Goal: Task Accomplishment & Management: Manage account settings

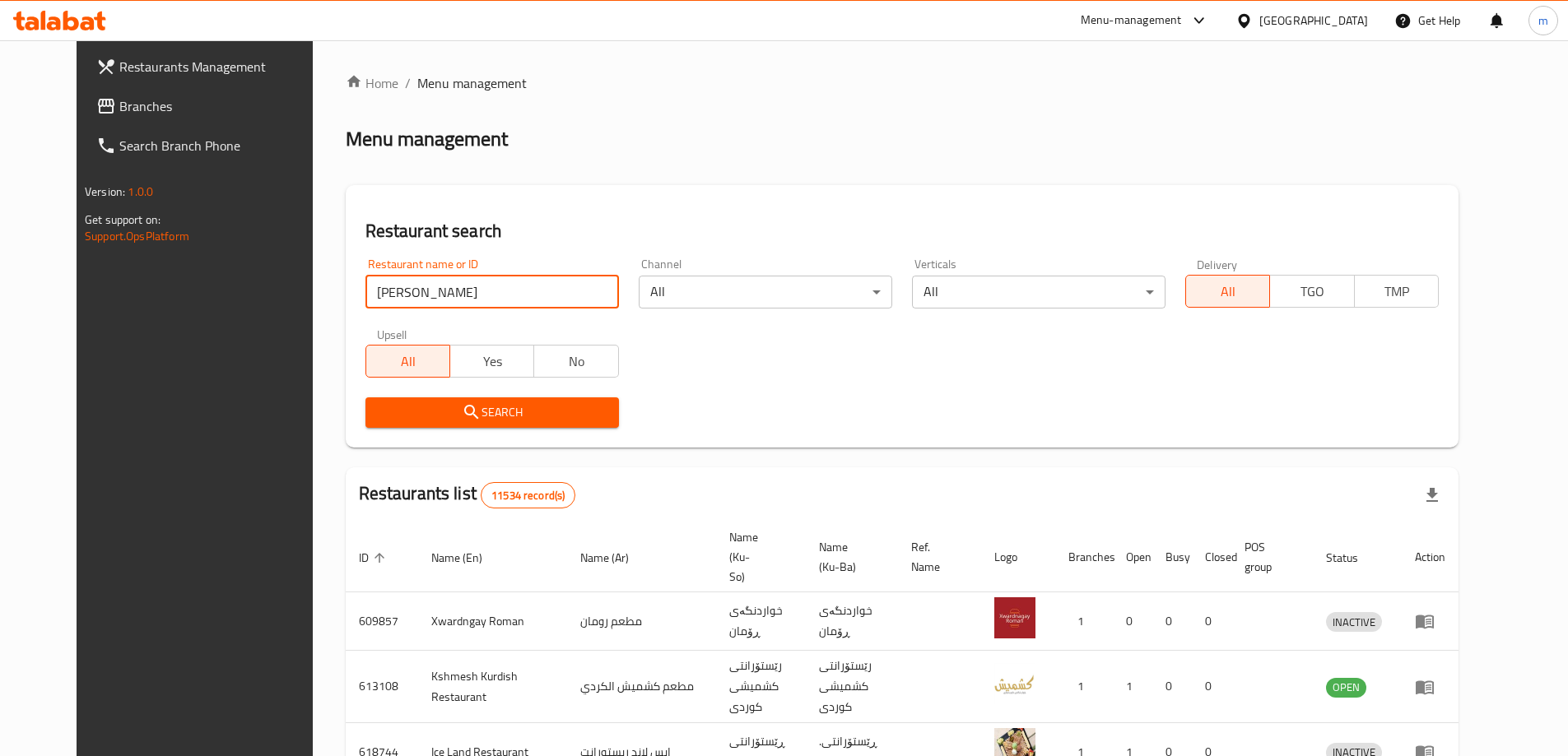
type input "[PERSON_NAME]"
click button "Search" at bounding box center [492, 412] width 254 height 31
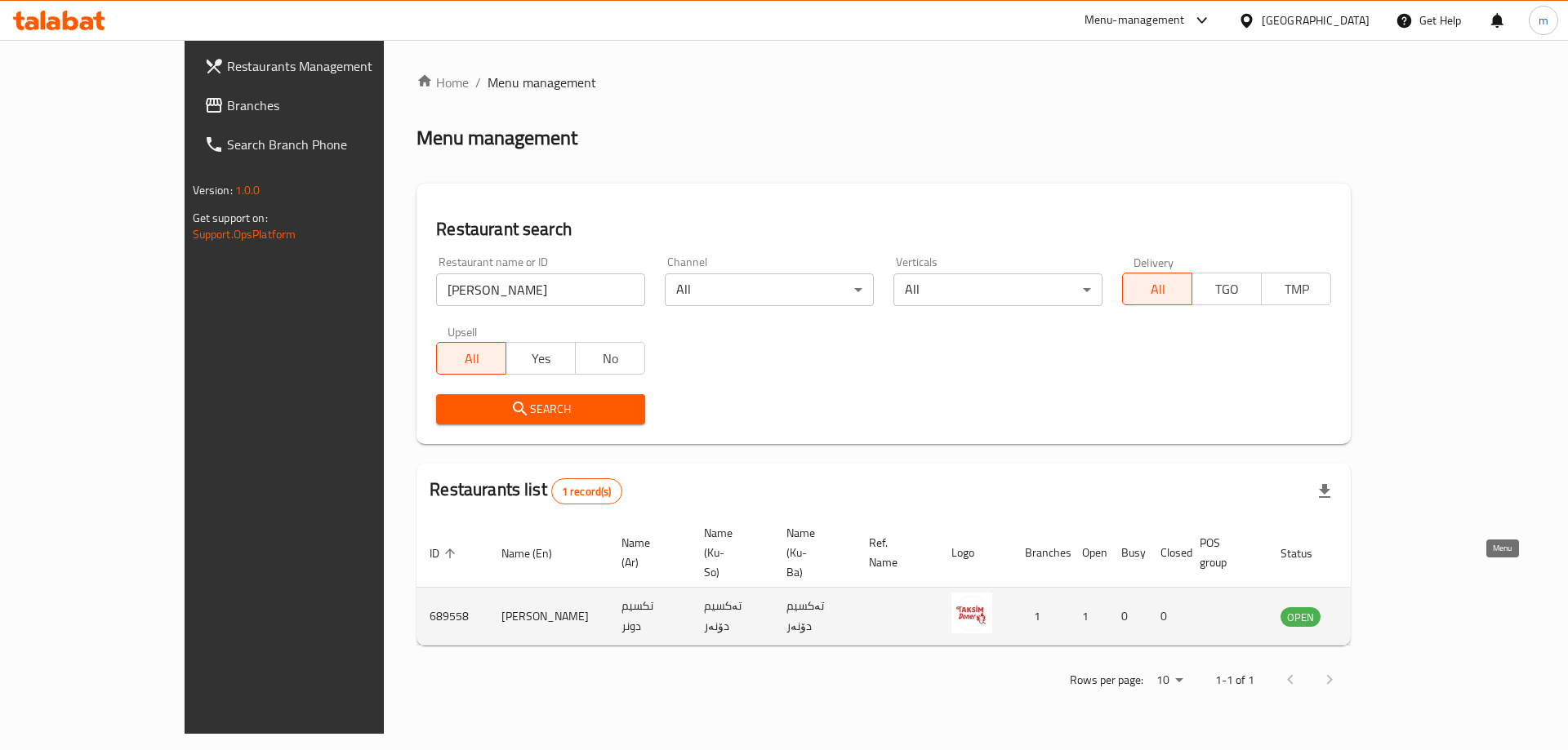
click at [1386, 607] on icon "enhanced table" at bounding box center [1375, 616] width 19 height 19
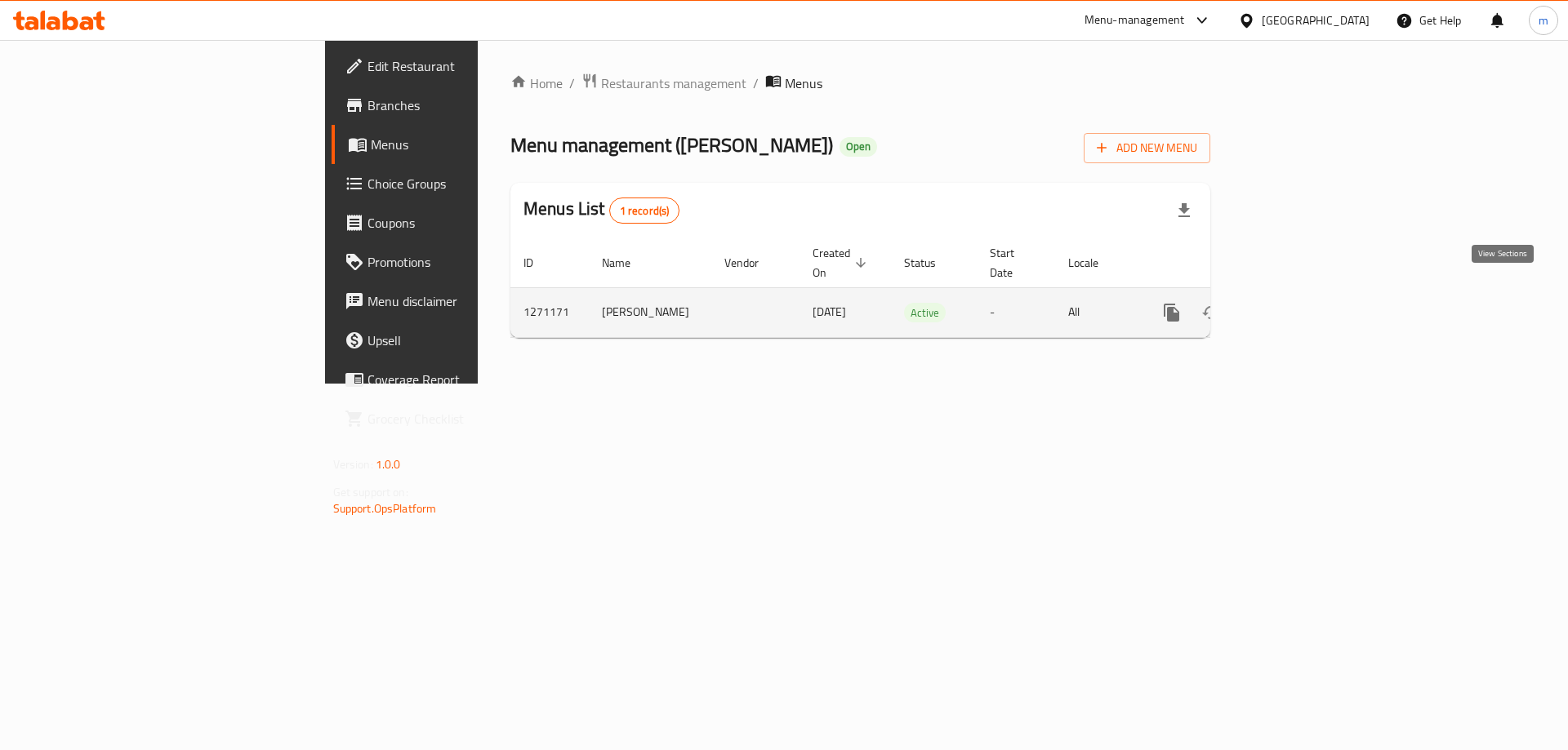
click at [1297, 306] on icon "enhanced table" at bounding box center [1289, 312] width 14 height 14
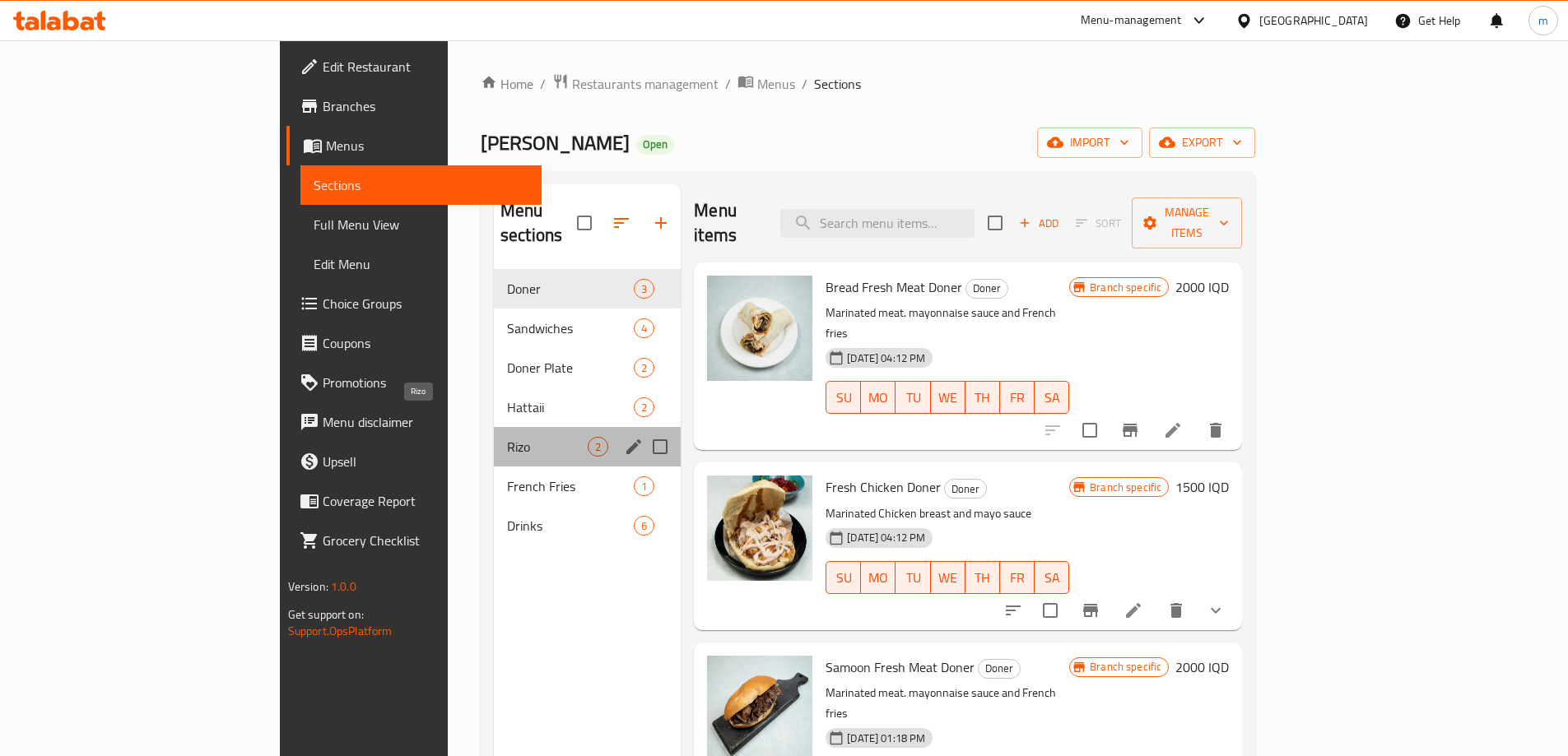
click at [507, 437] on span "Rizo" at bounding box center [547, 446] width 81 height 20
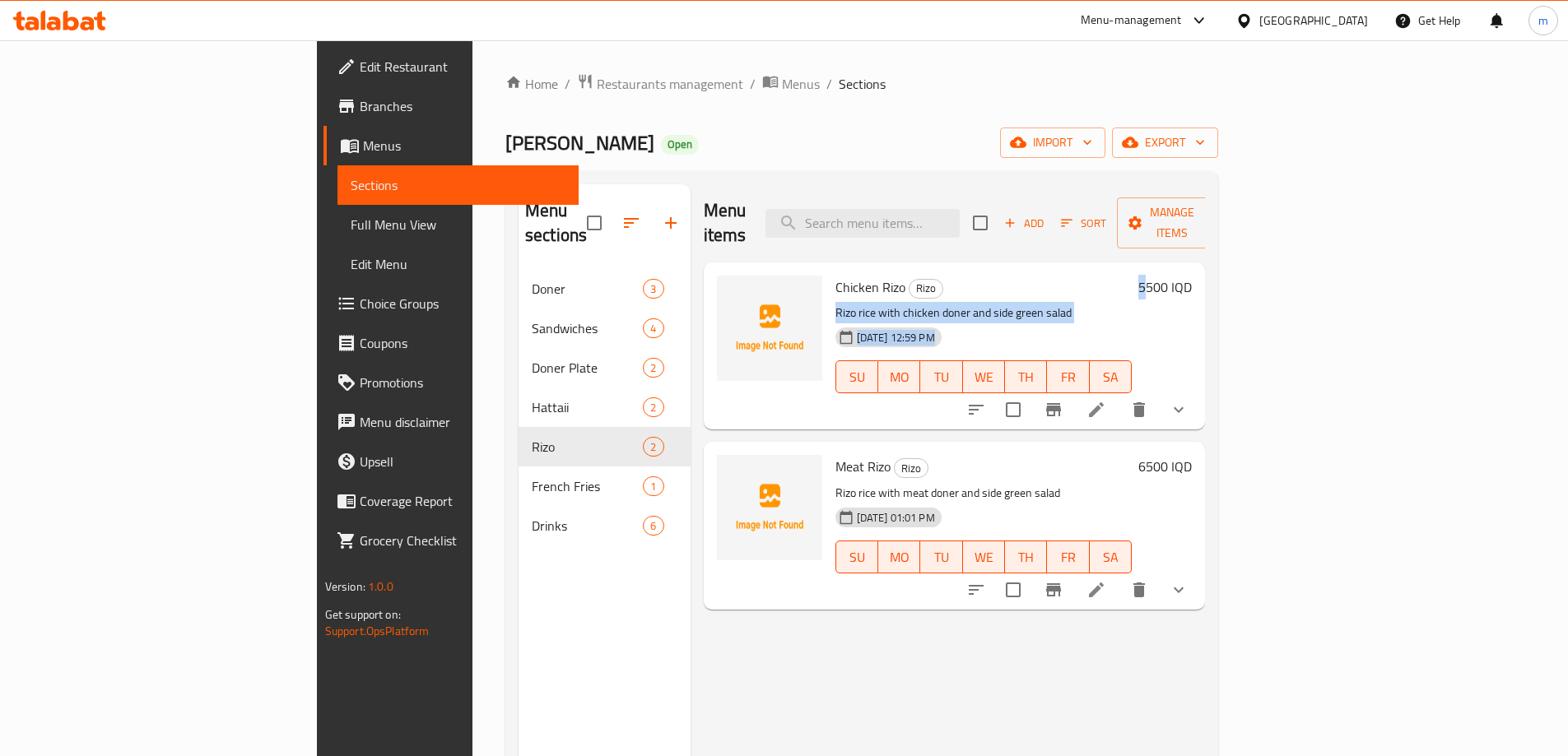
click at [1200, 269] on div "Chicken Rizo Rizo Rizo rice with chicken doner and side green salad 26-08-2025 …" at bounding box center [1014, 345] width 370 height 154
click at [1192, 276] on h6 "5500 IQD" at bounding box center [1165, 287] width 53 height 23
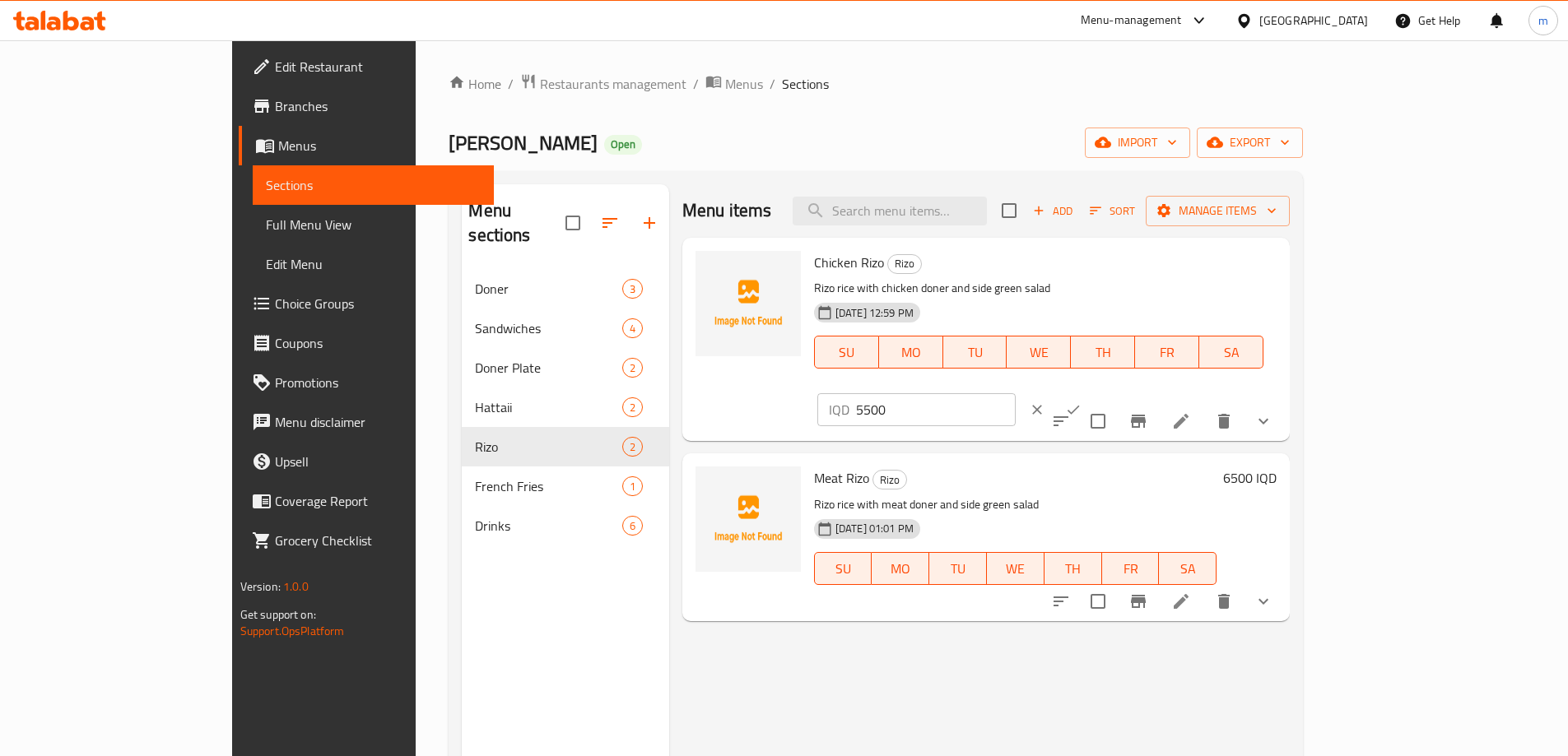
drag, startPoint x: 1290, startPoint y: 264, endPoint x: 1273, endPoint y: 266, distance: 17.1
click at [1016, 394] on div "IQD 5500 ​" at bounding box center [917, 410] width 199 height 33
type input "6500"
click at [1092, 392] on button "ok" at bounding box center [1073, 410] width 37 height 36
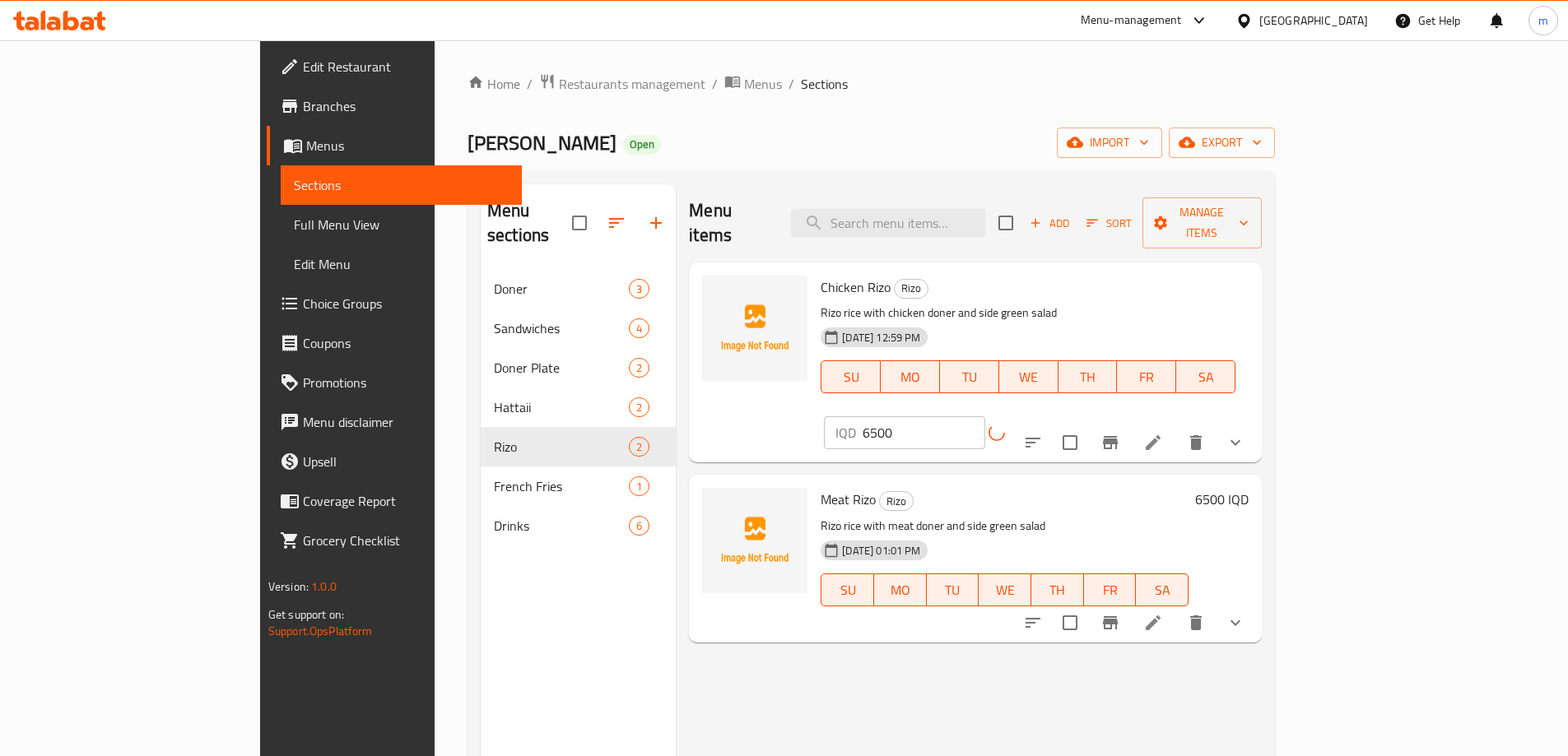
click at [1249, 488] on h6 "6500 IQD" at bounding box center [1222, 499] width 53 height 23
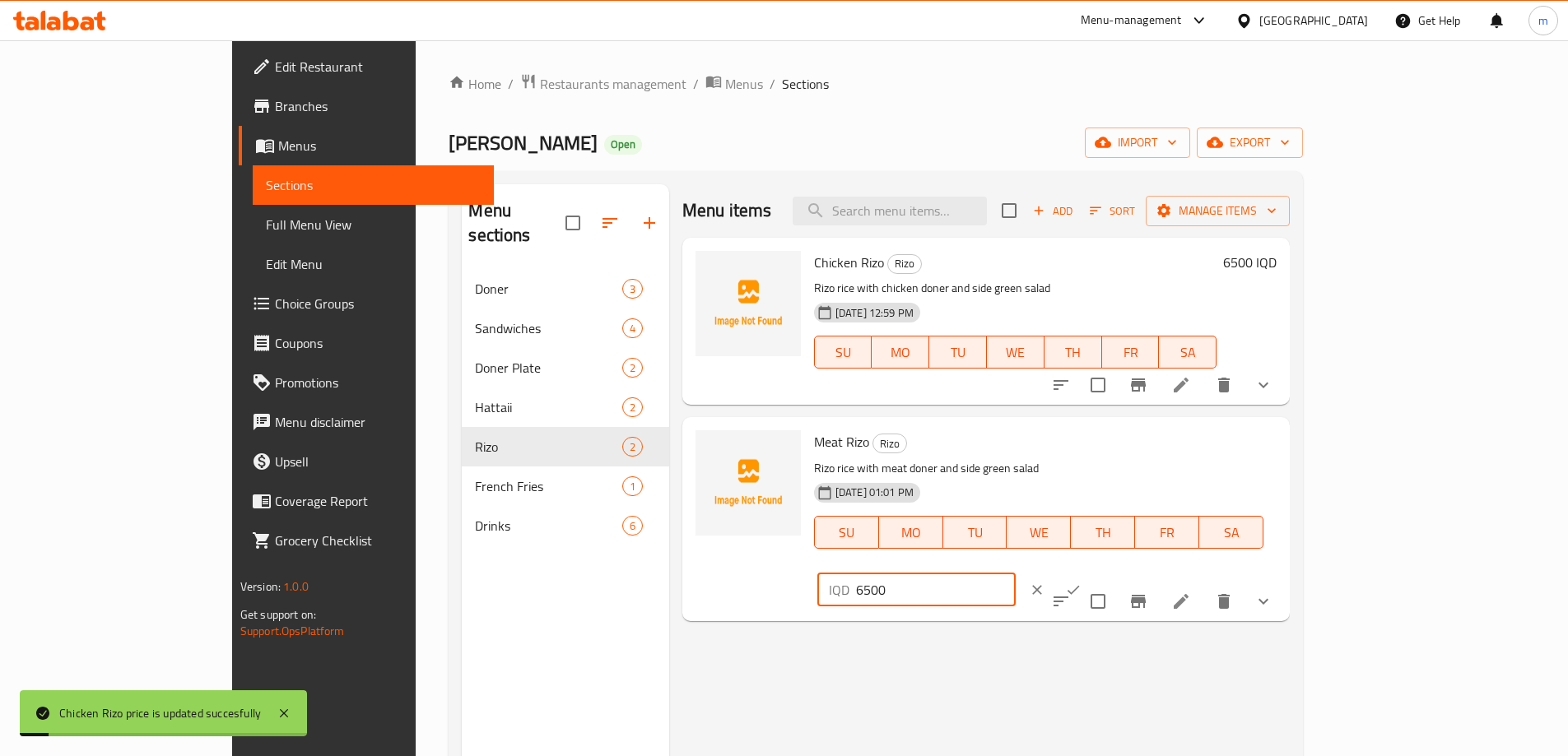
drag, startPoint x: 1292, startPoint y: 447, endPoint x: 1259, endPoint y: 447, distance: 33.0
click at [1016, 574] on div "IQD 6500 ​" at bounding box center [917, 590] width 199 height 33
type input "7500"
click at [1082, 582] on icon "ok" at bounding box center [1073, 590] width 16 height 16
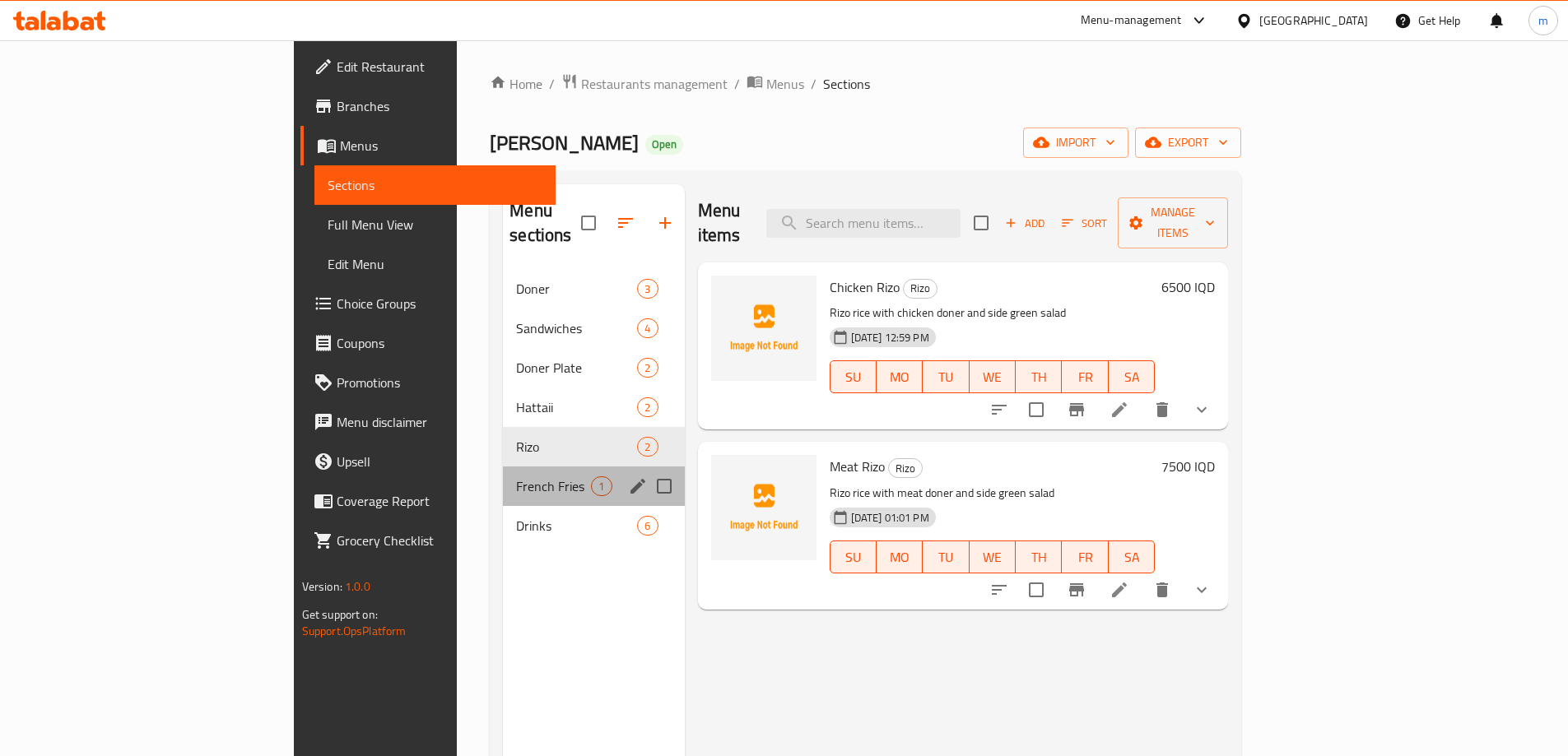
click at [503, 474] on div "French Fries 1" at bounding box center [593, 486] width 181 height 40
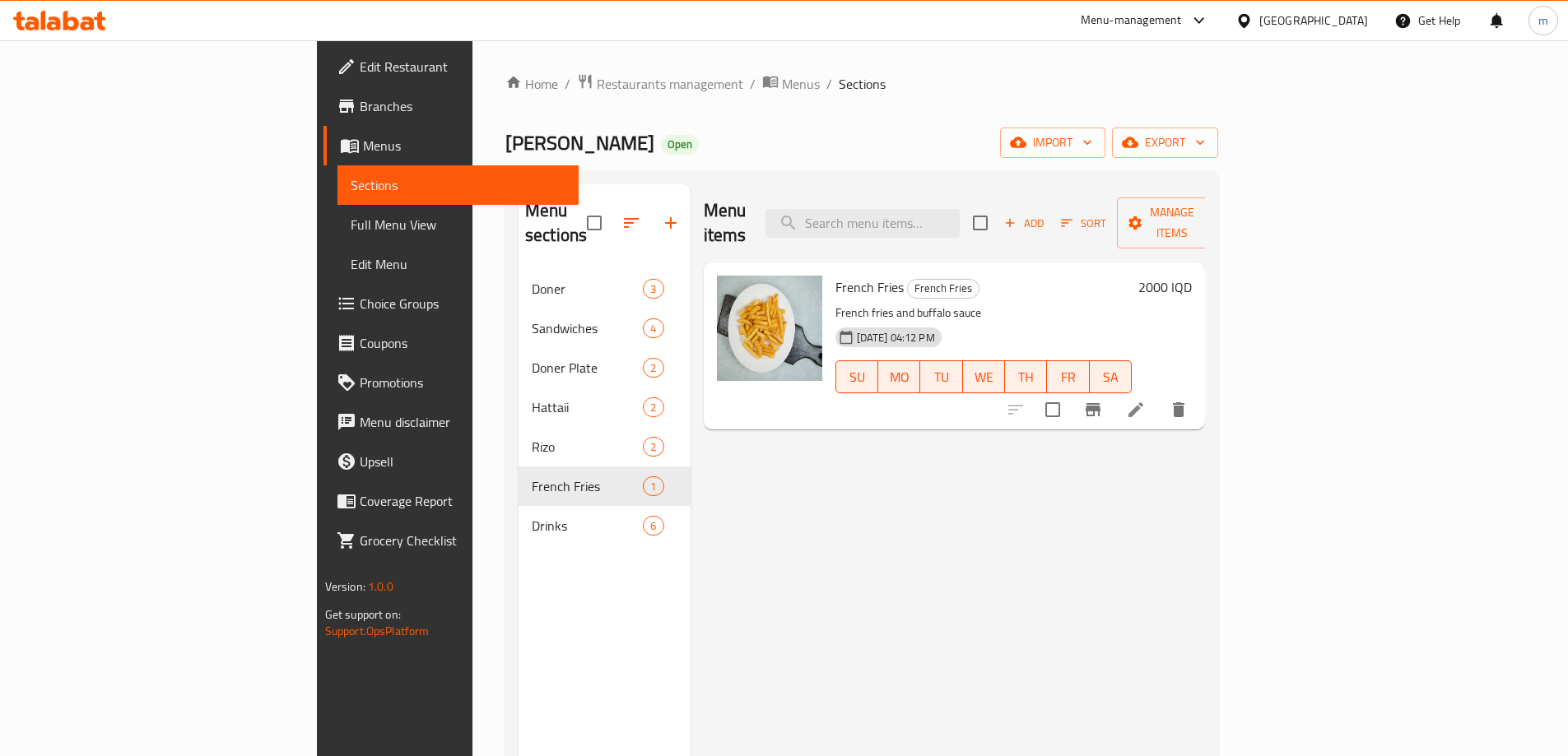
click at [1192, 276] on h6 "2000 IQD" at bounding box center [1165, 287] width 53 height 23
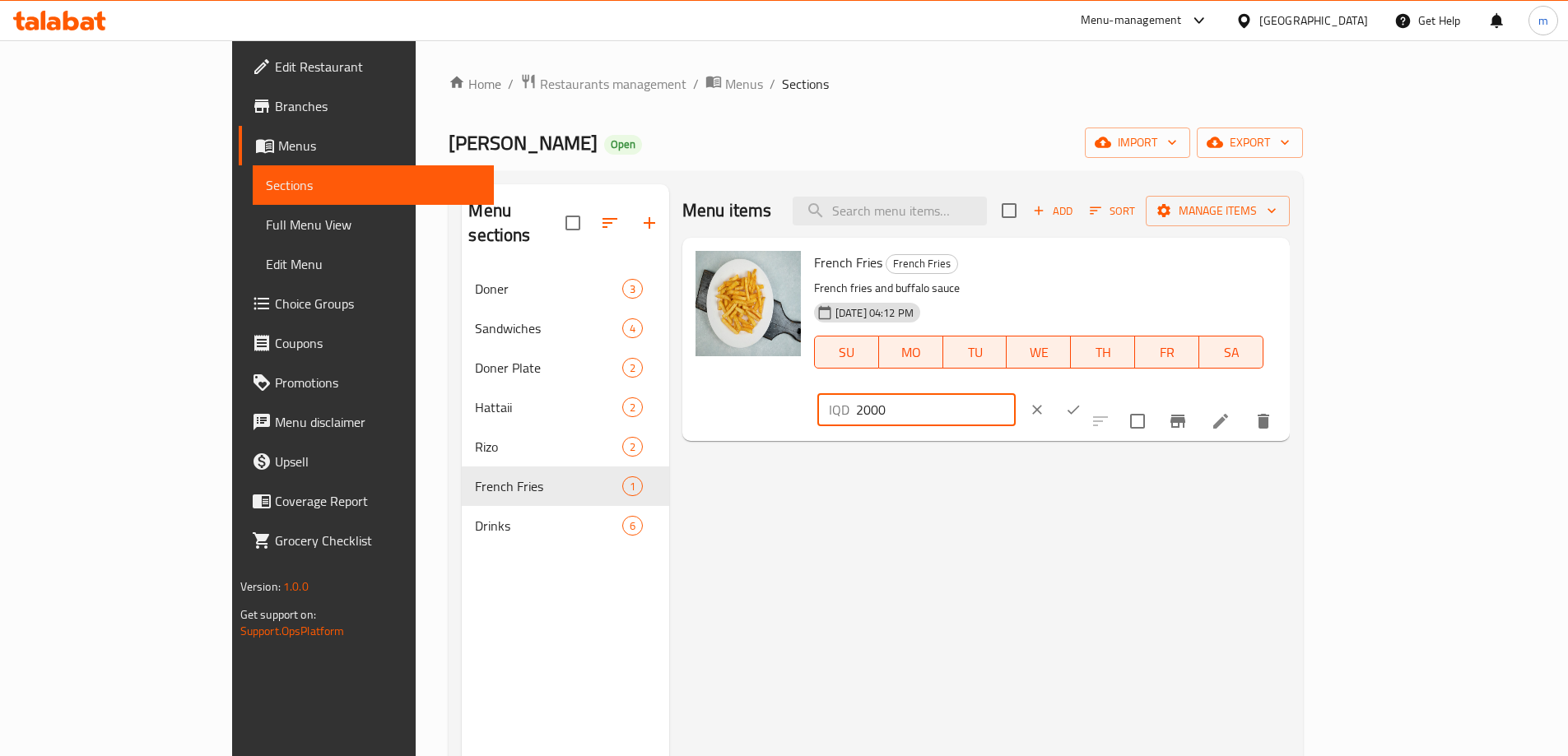
drag, startPoint x: 1289, startPoint y: 274, endPoint x: 1260, endPoint y: 277, distance: 29.2
click at [1016, 394] on div "IQD 2000 ​" at bounding box center [917, 410] width 199 height 33
type input "3000"
click at [1092, 392] on button "ok" at bounding box center [1073, 410] width 37 height 36
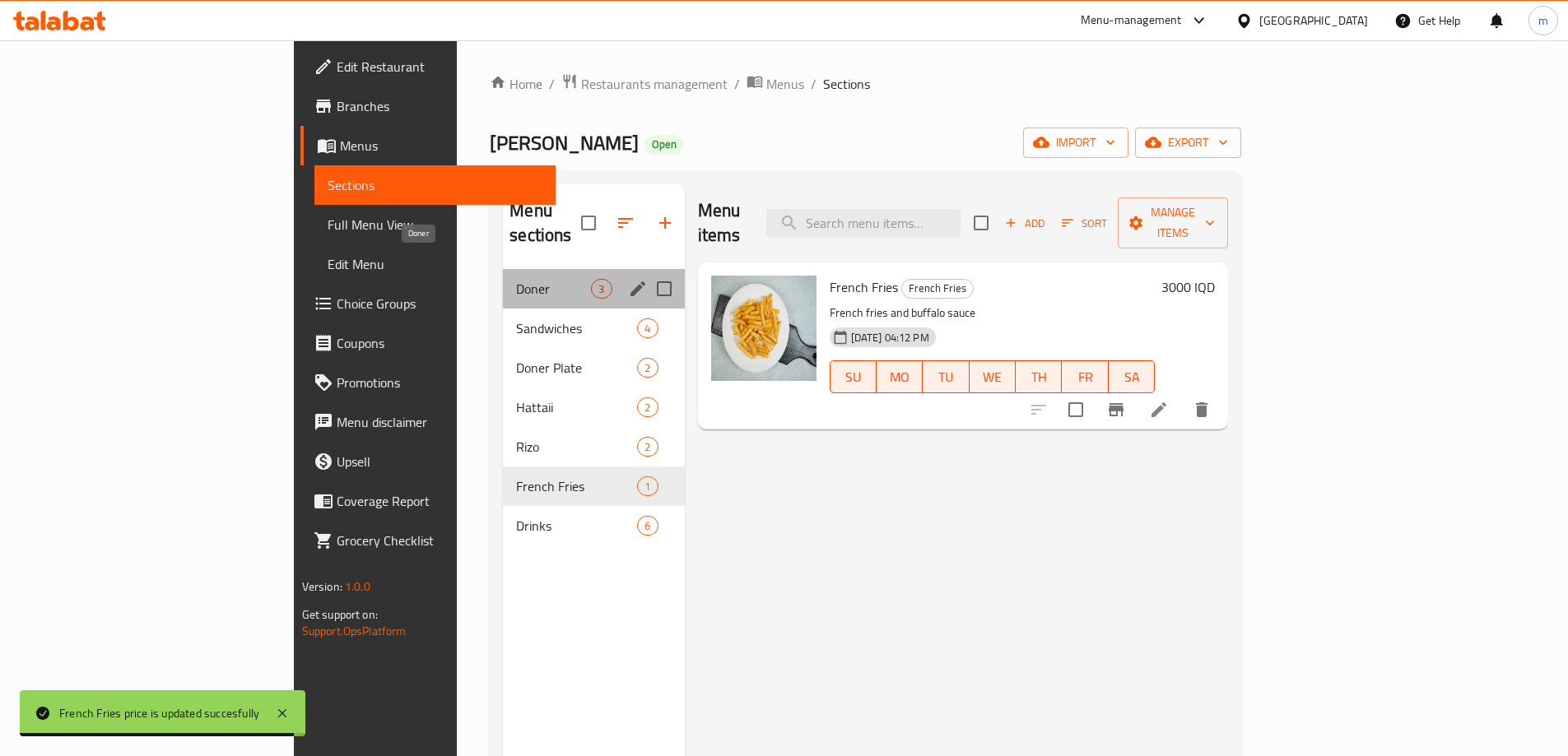
click at [516, 279] on span "Doner" at bounding box center [554, 288] width 75 height 20
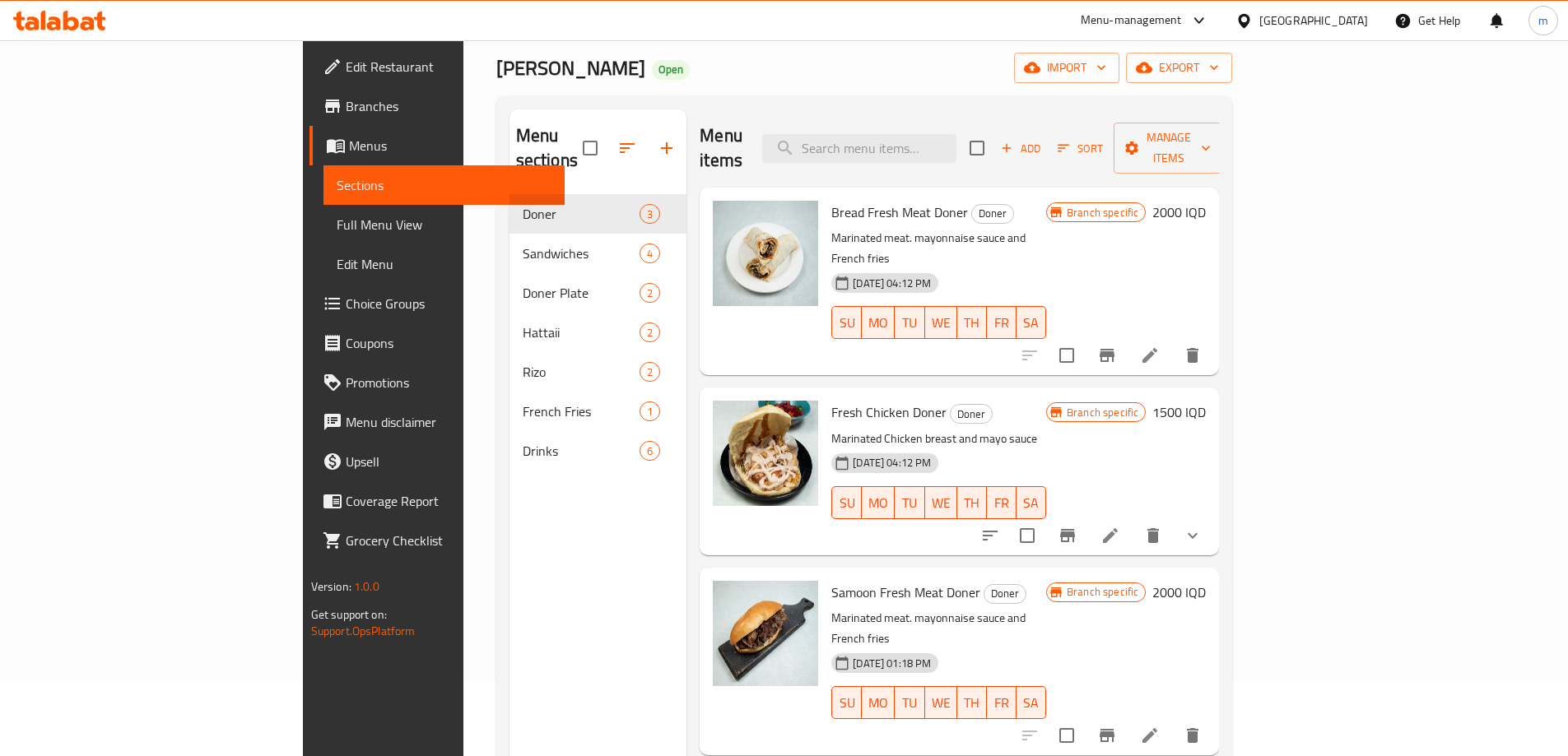
scroll to position [39, 0]
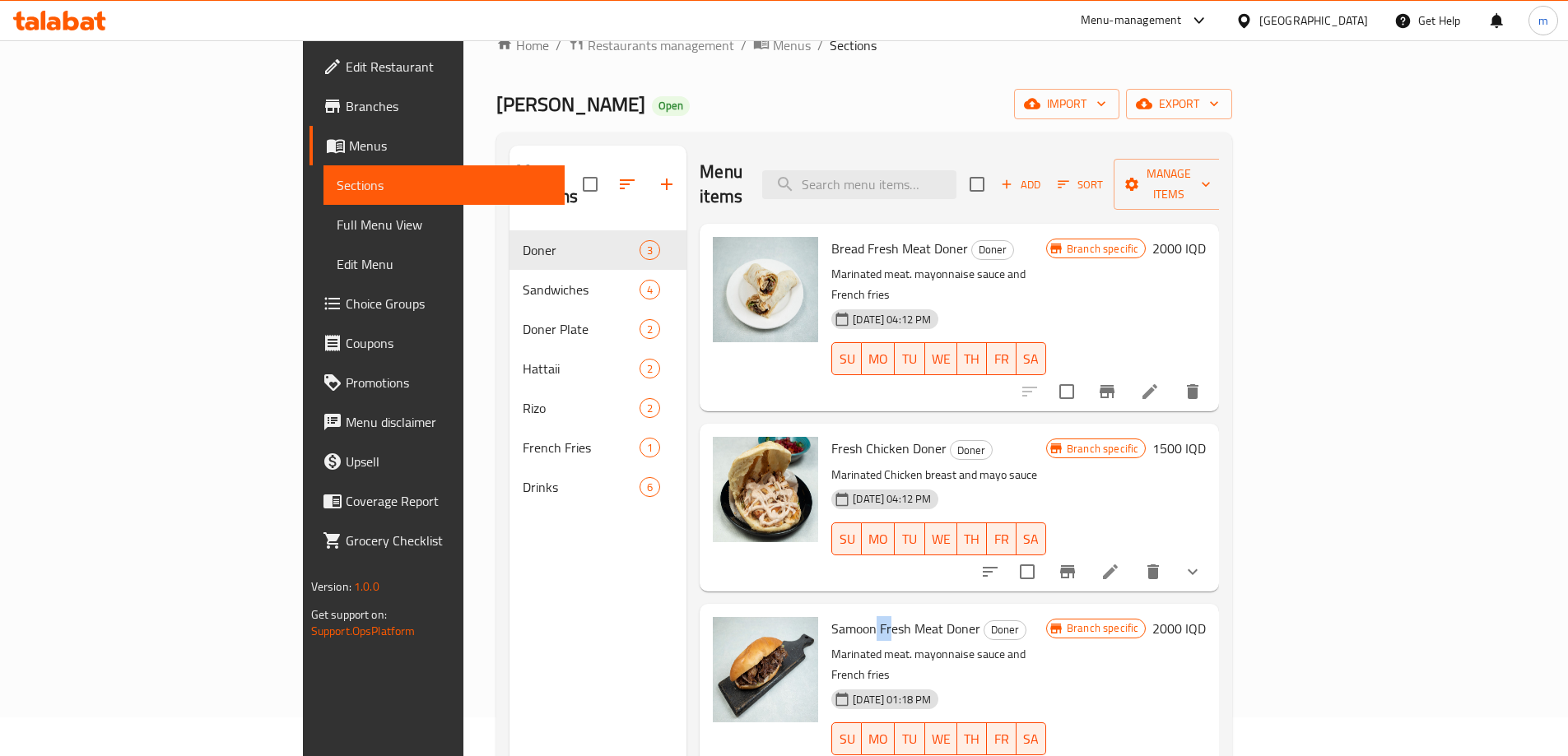
drag, startPoint x: 815, startPoint y: 587, endPoint x: 798, endPoint y: 587, distance: 17.0
click at [831, 616] on span "Samoon Fresh Meat Doner" at bounding box center [906, 628] width 149 height 25
click at [1087, 552] on button "Branch-specific-item" at bounding box center [1068, 572] width 40 height 40
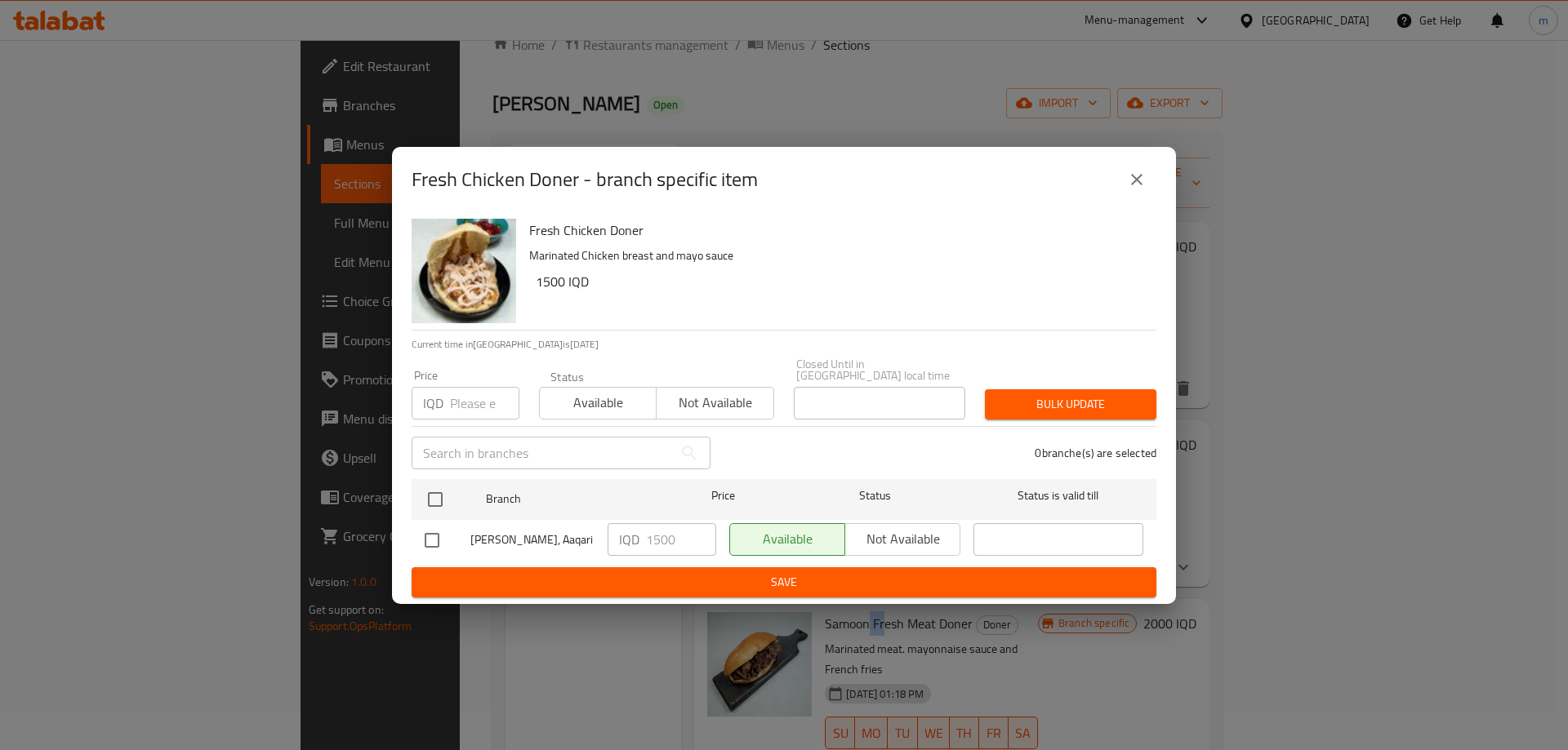
click at [434, 536] on input "checkbox" at bounding box center [432, 540] width 35 height 35
checkbox input "true"
drag, startPoint x: 656, startPoint y: 529, endPoint x: 643, endPoint y: 527, distance: 13.2
click at [643, 527] on div "IQD 1500 ​" at bounding box center [662, 540] width 109 height 33
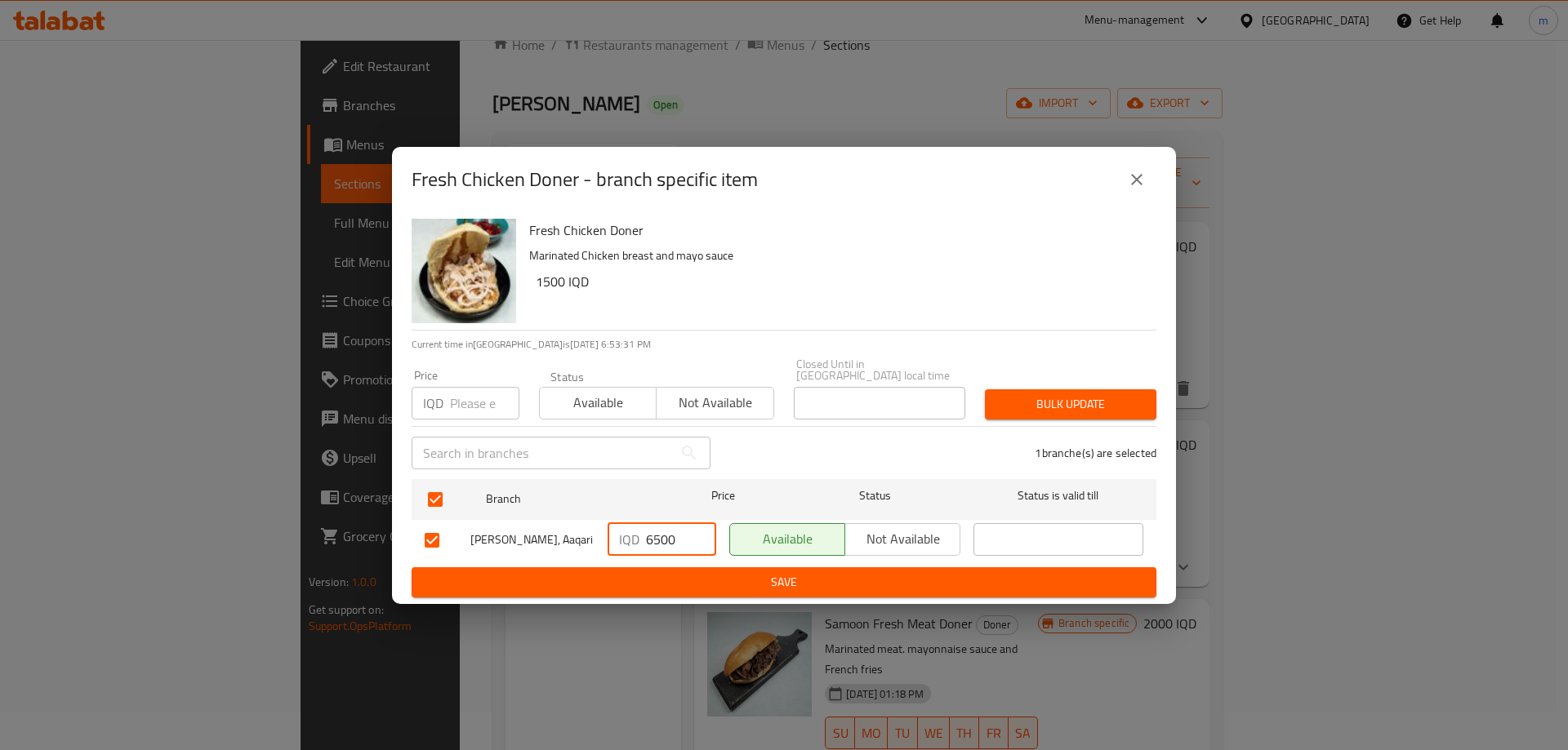
type input "6500"
click at [1131, 187] on icon "close" at bounding box center [1136, 179] width 19 height 19
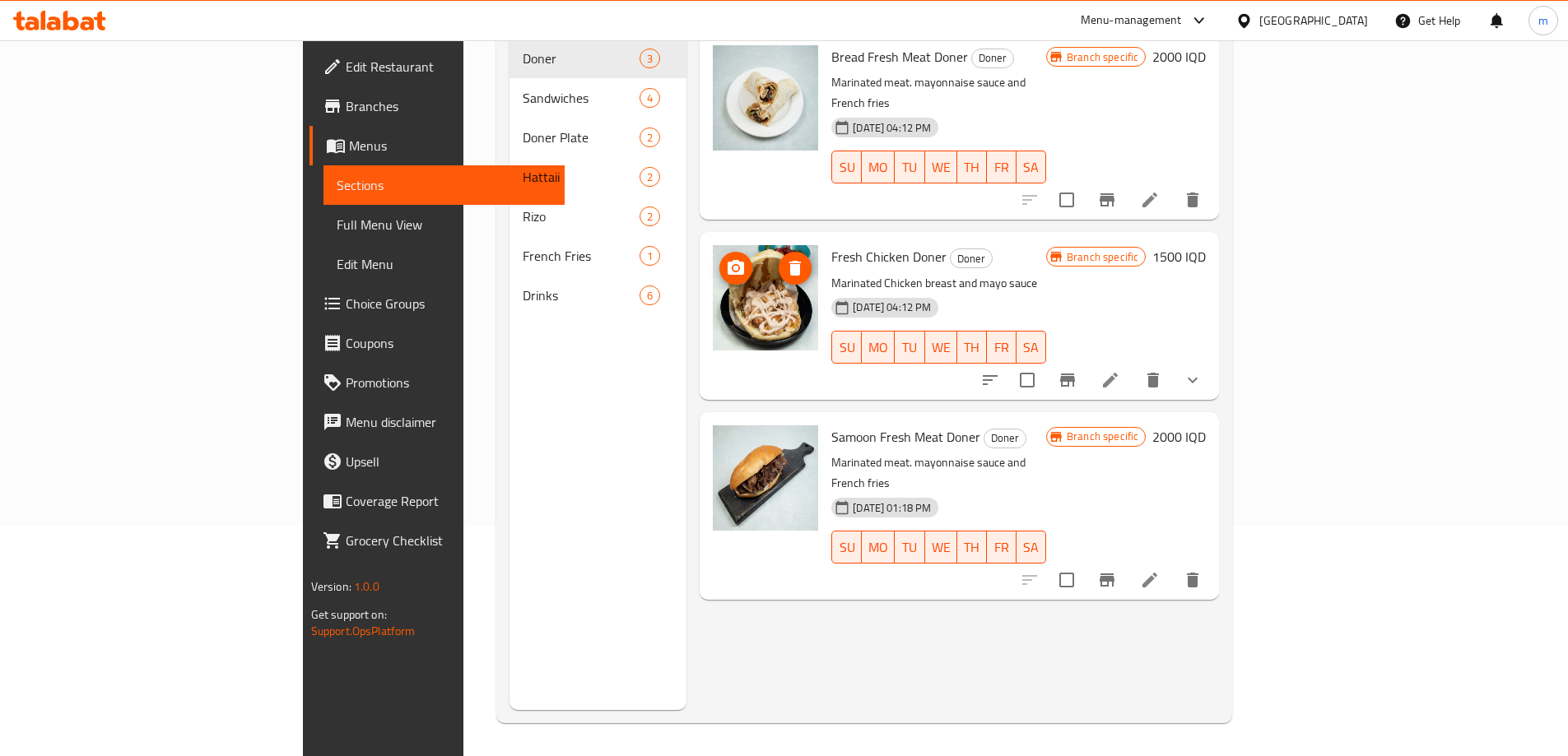
scroll to position [0, 0]
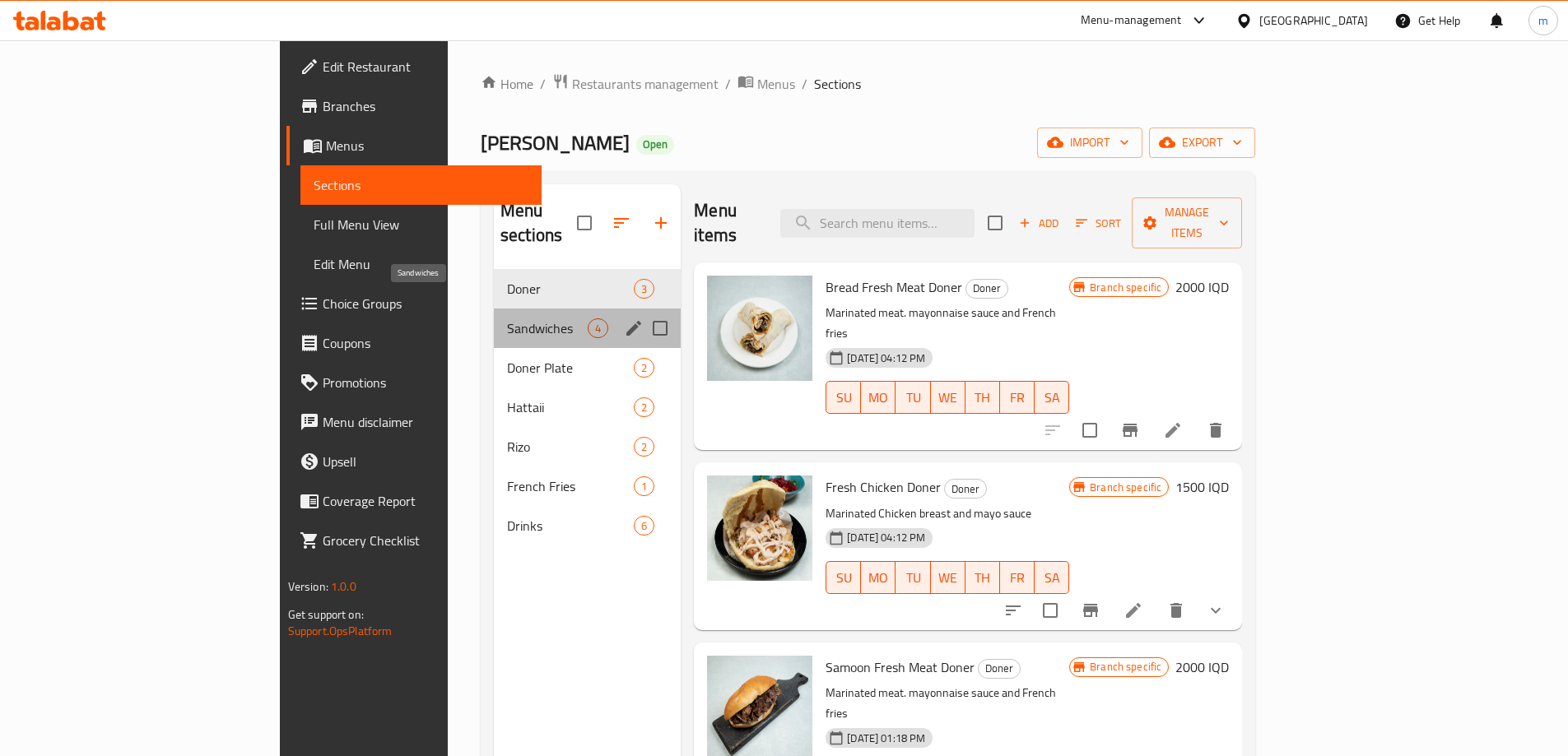
click at [507, 318] on span "Sandwiches" at bounding box center [547, 328] width 81 height 20
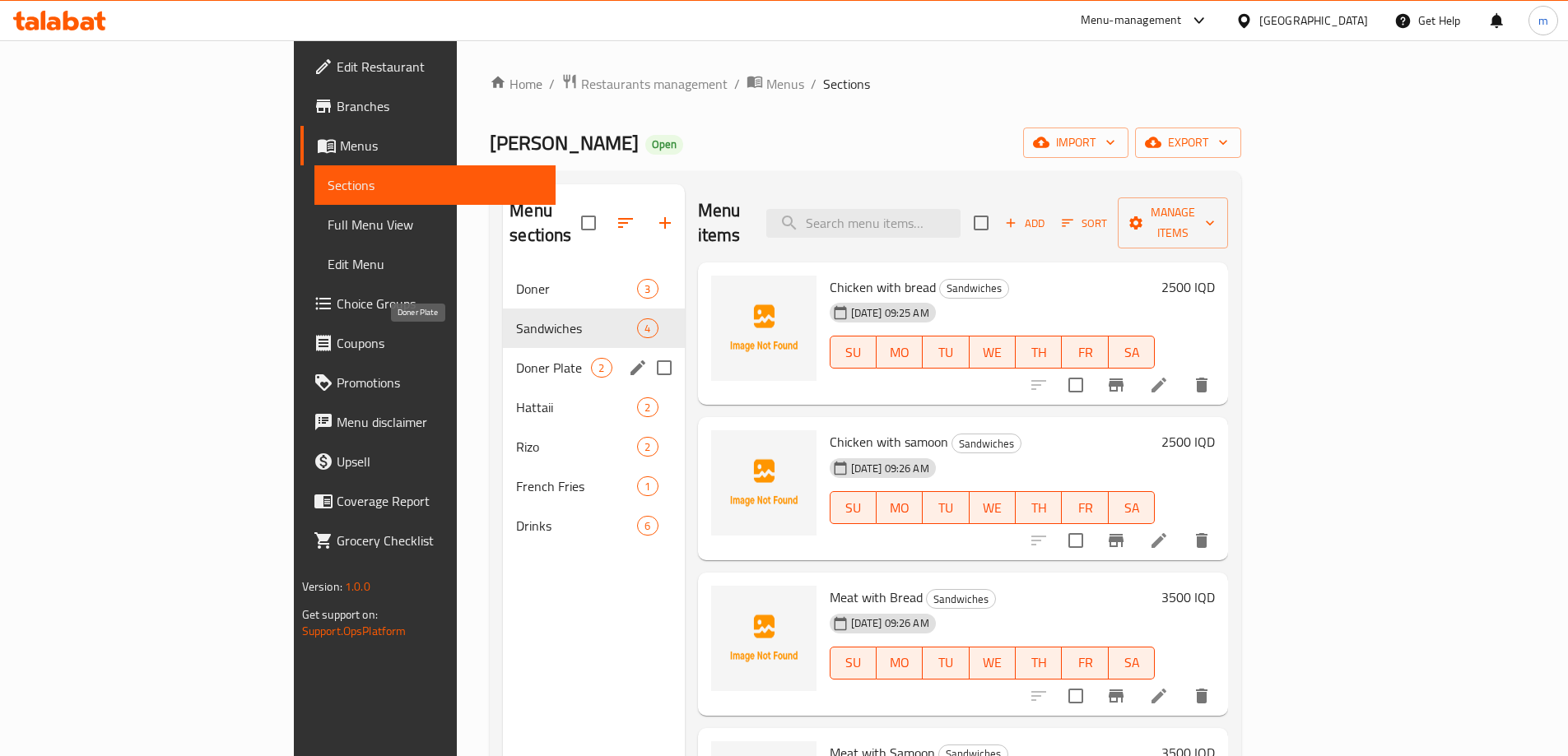
click at [516, 358] on span "Doner Plate" at bounding box center [554, 367] width 75 height 20
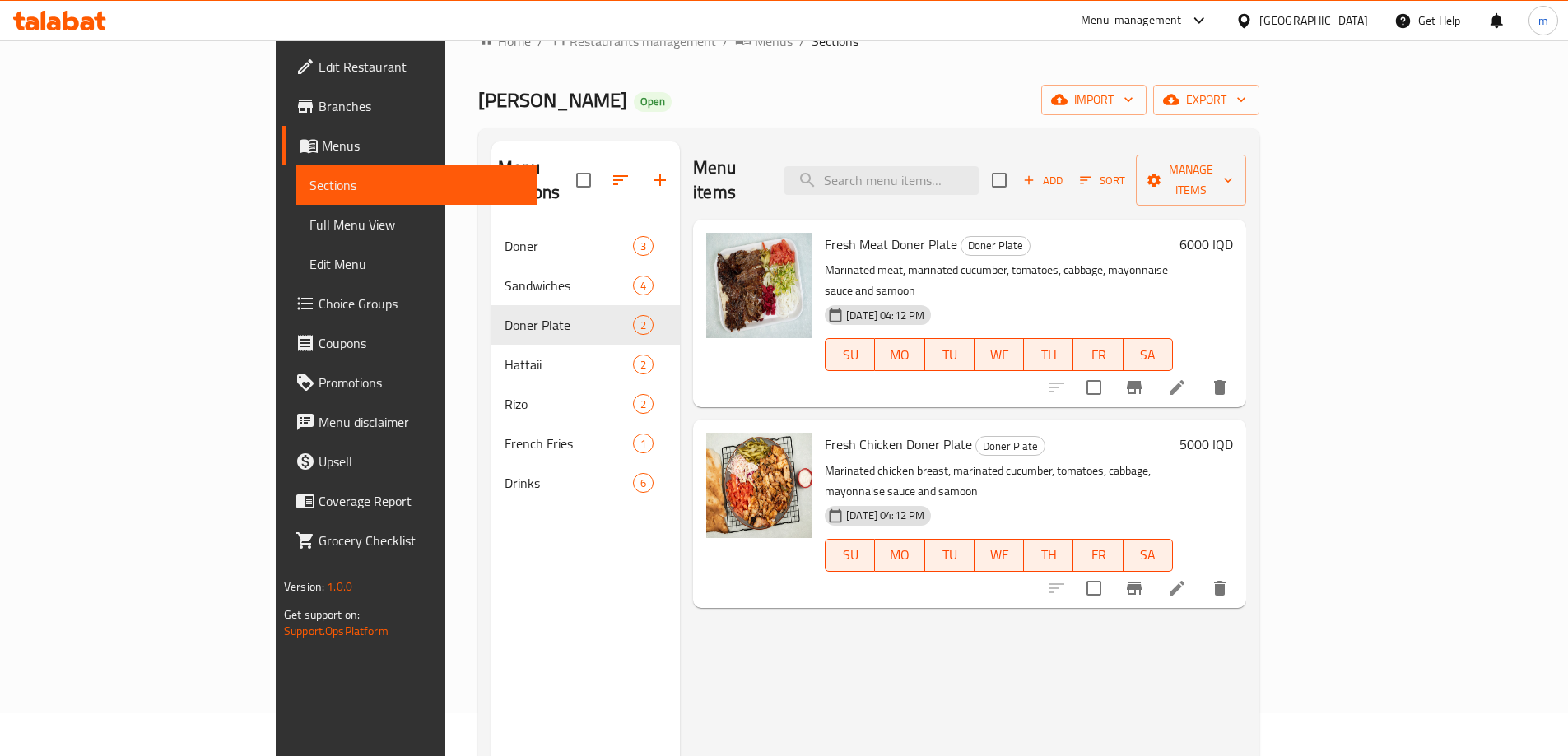
scroll to position [59, 0]
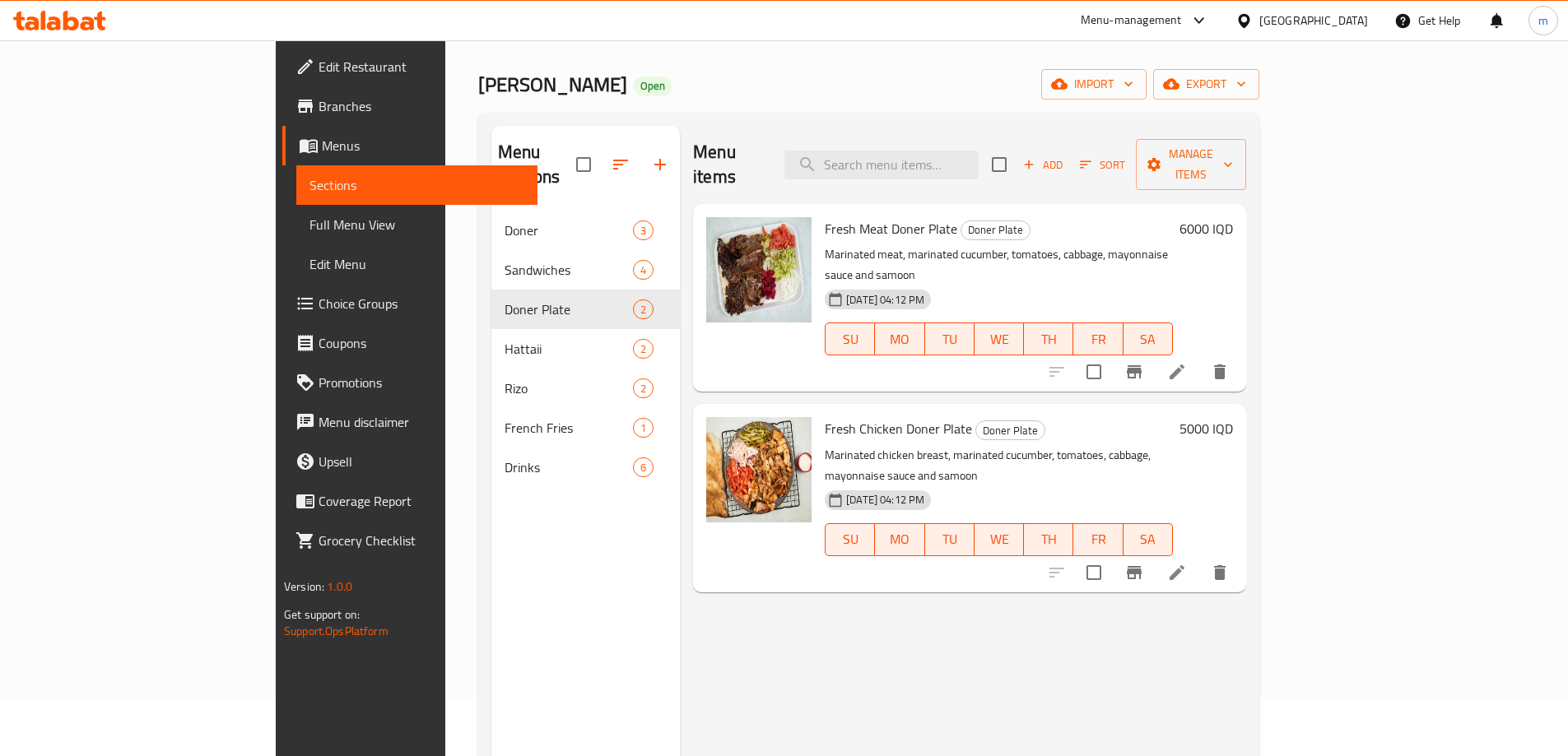
click at [1234, 217] on h6 "6000 IQD" at bounding box center [1206, 228] width 53 height 23
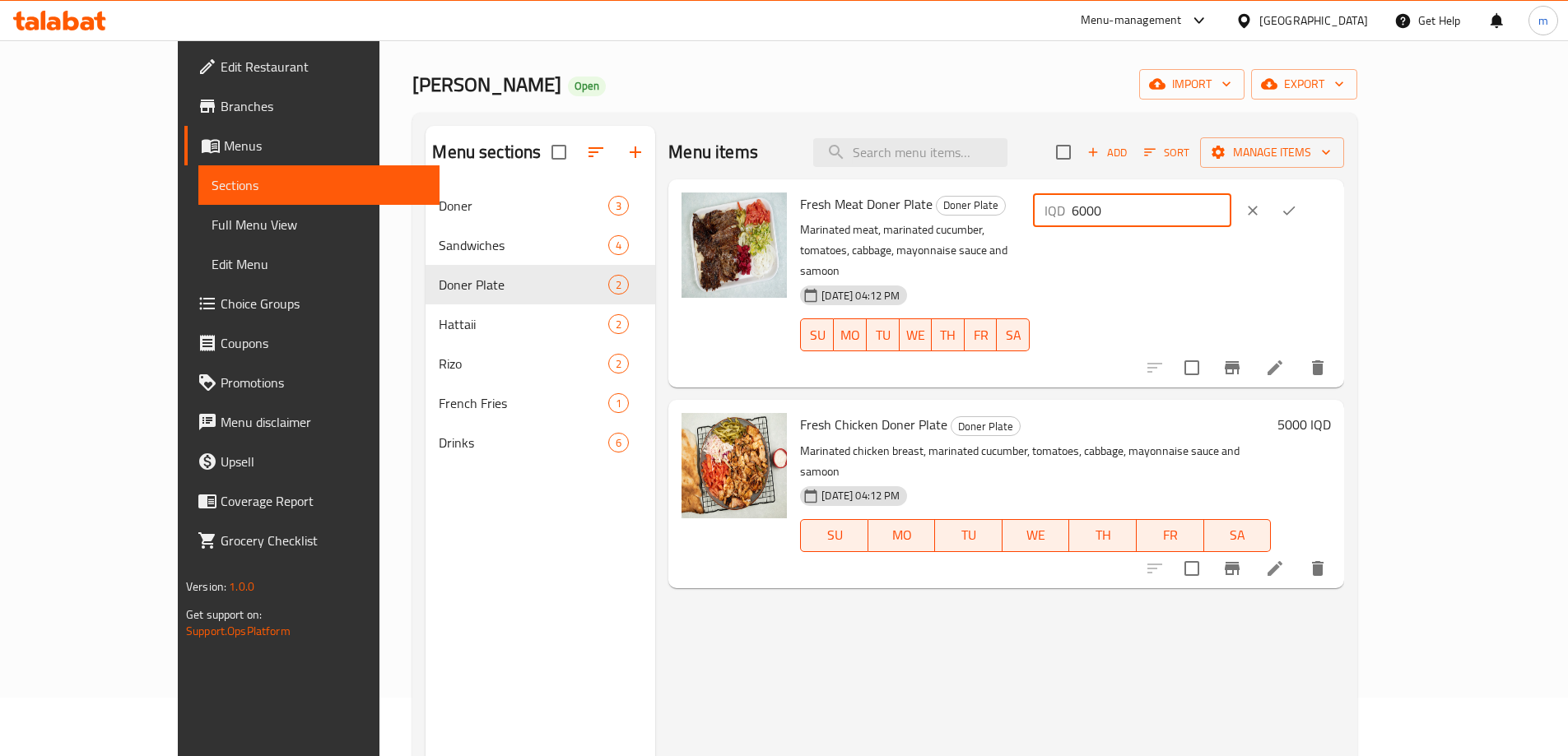
drag, startPoint x: 1299, startPoint y: 218, endPoint x: 1287, endPoint y: 216, distance: 12.2
click at [1232, 216] on input "6000" at bounding box center [1152, 210] width 160 height 33
type input "7500"
click at [1297, 217] on icon "ok" at bounding box center [1289, 210] width 16 height 16
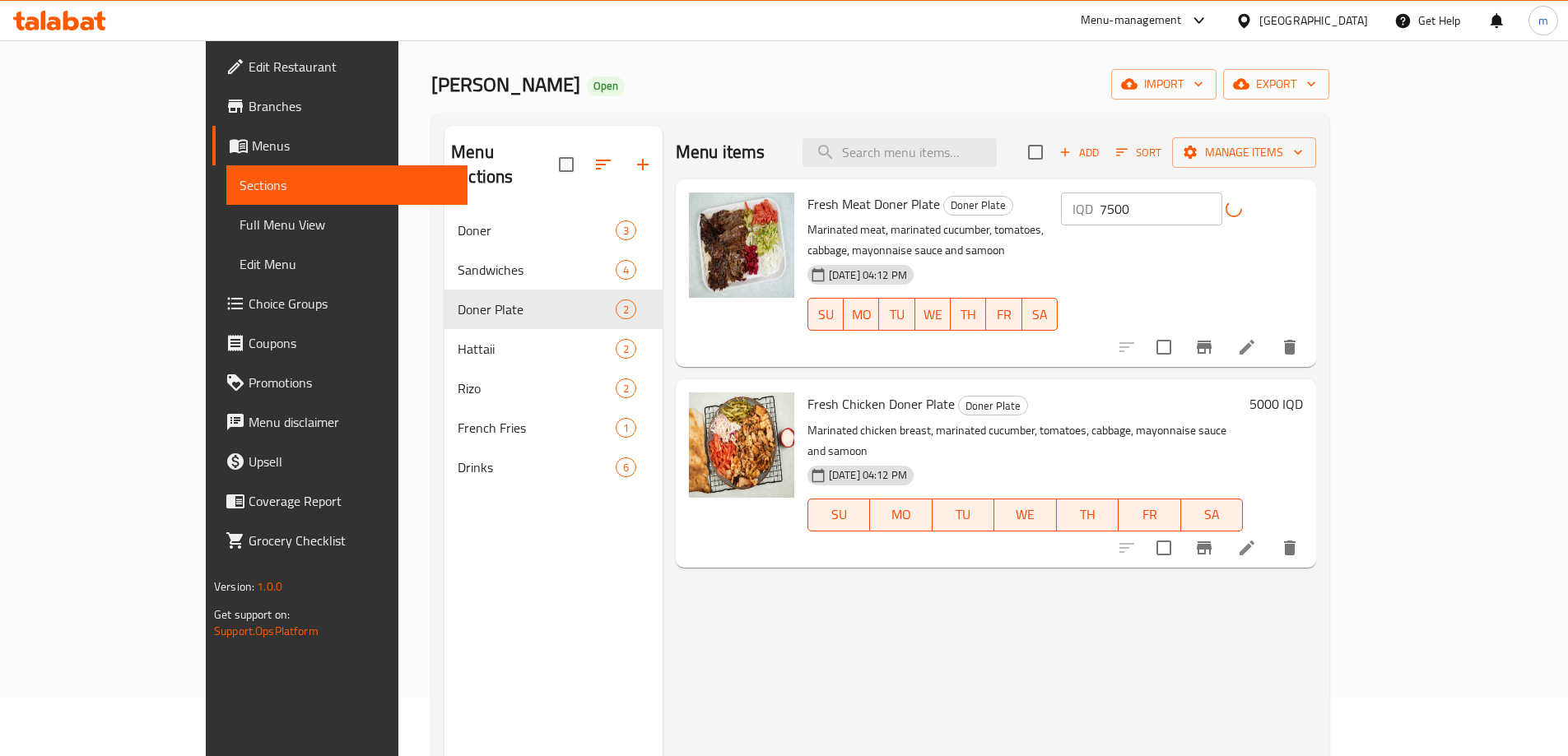
click at [1303, 393] on h6 "5000 IQD" at bounding box center [1276, 404] width 53 height 23
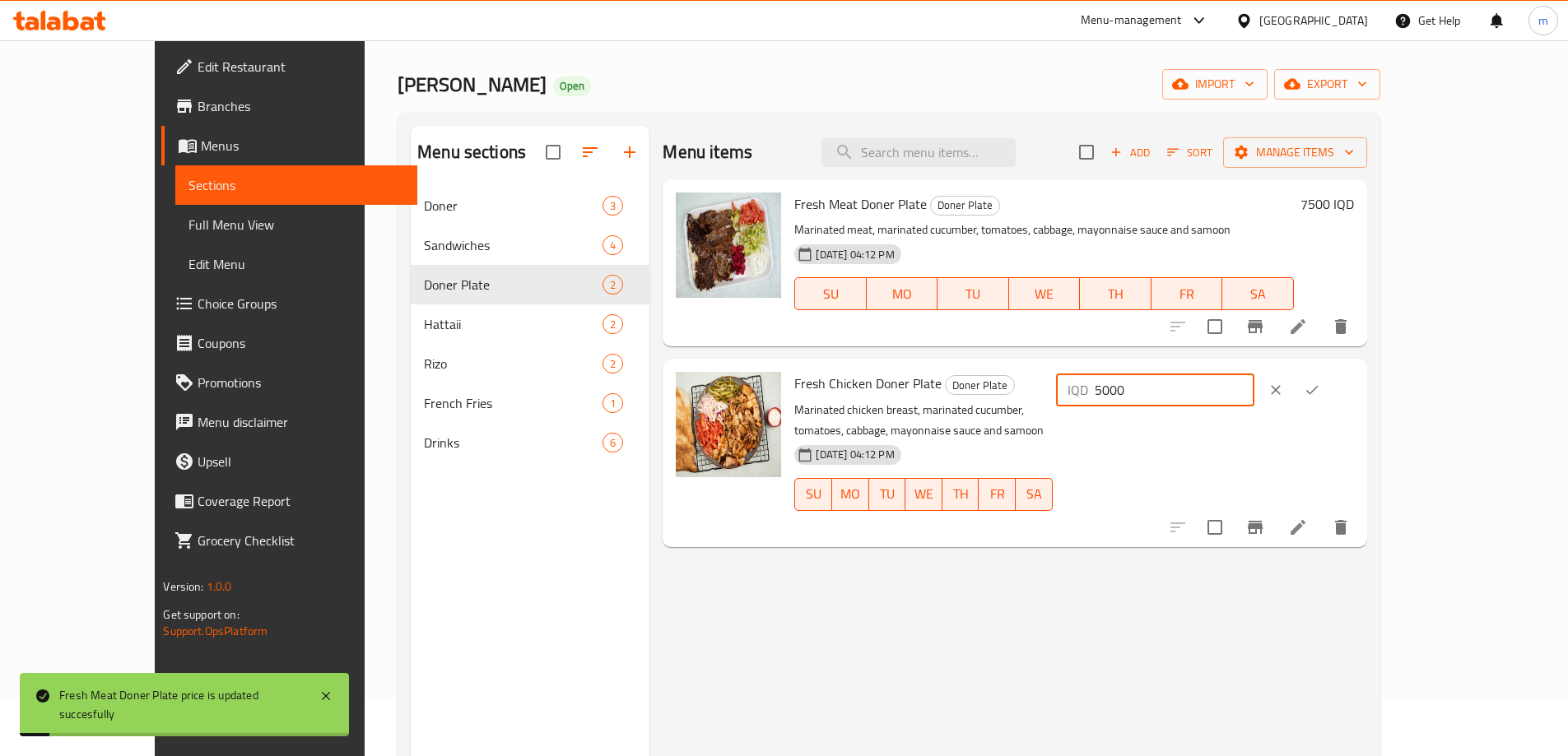
drag, startPoint x: 1295, startPoint y: 392, endPoint x: 1253, endPoint y: 392, distance: 42.0
click at [1253, 392] on div "IQD 5000 ​" at bounding box center [1155, 389] width 199 height 33
type input "6500"
click at [1321, 388] on icon "ok" at bounding box center [1312, 389] width 16 height 16
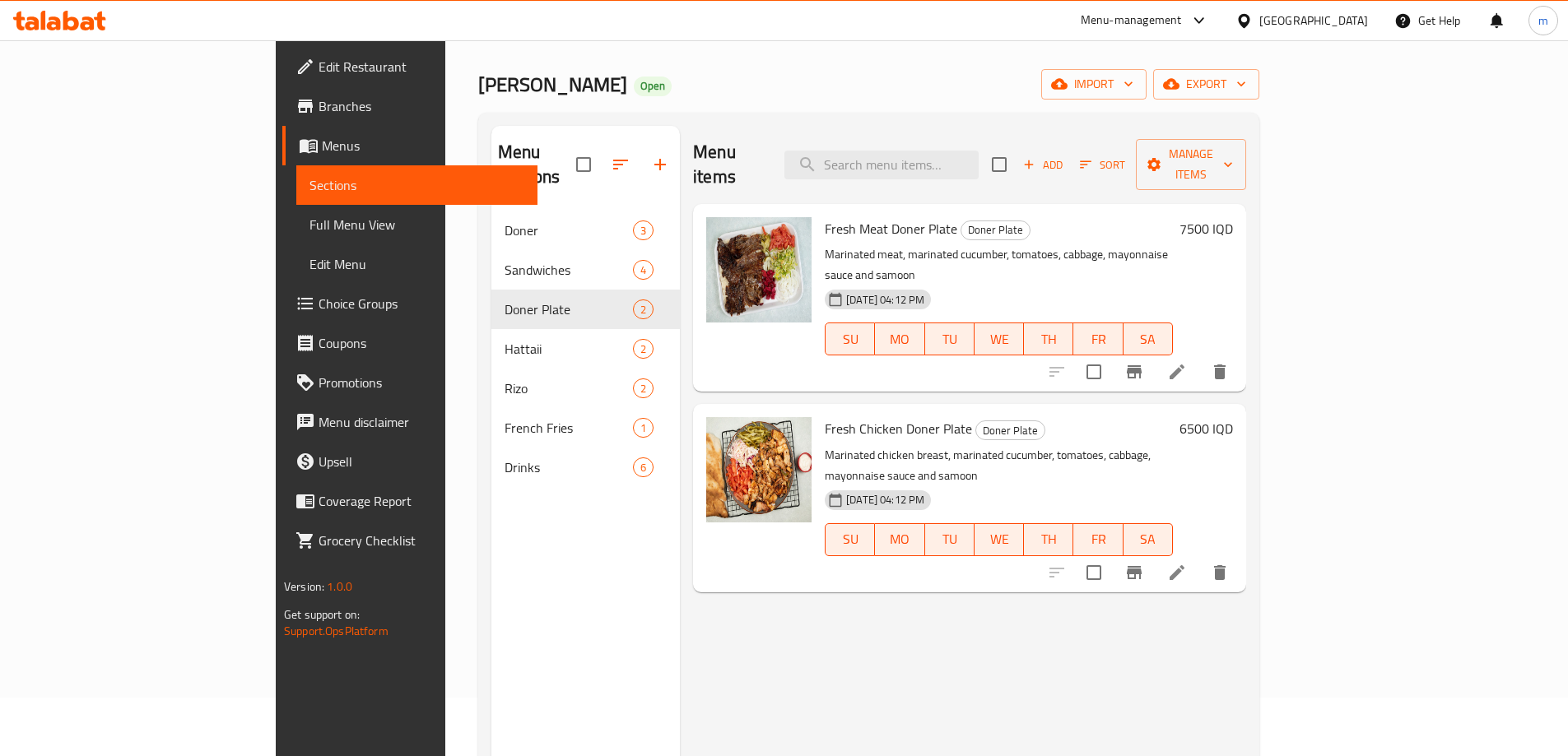
click at [296, 213] on link "Full Menu View" at bounding box center [417, 224] width 241 height 40
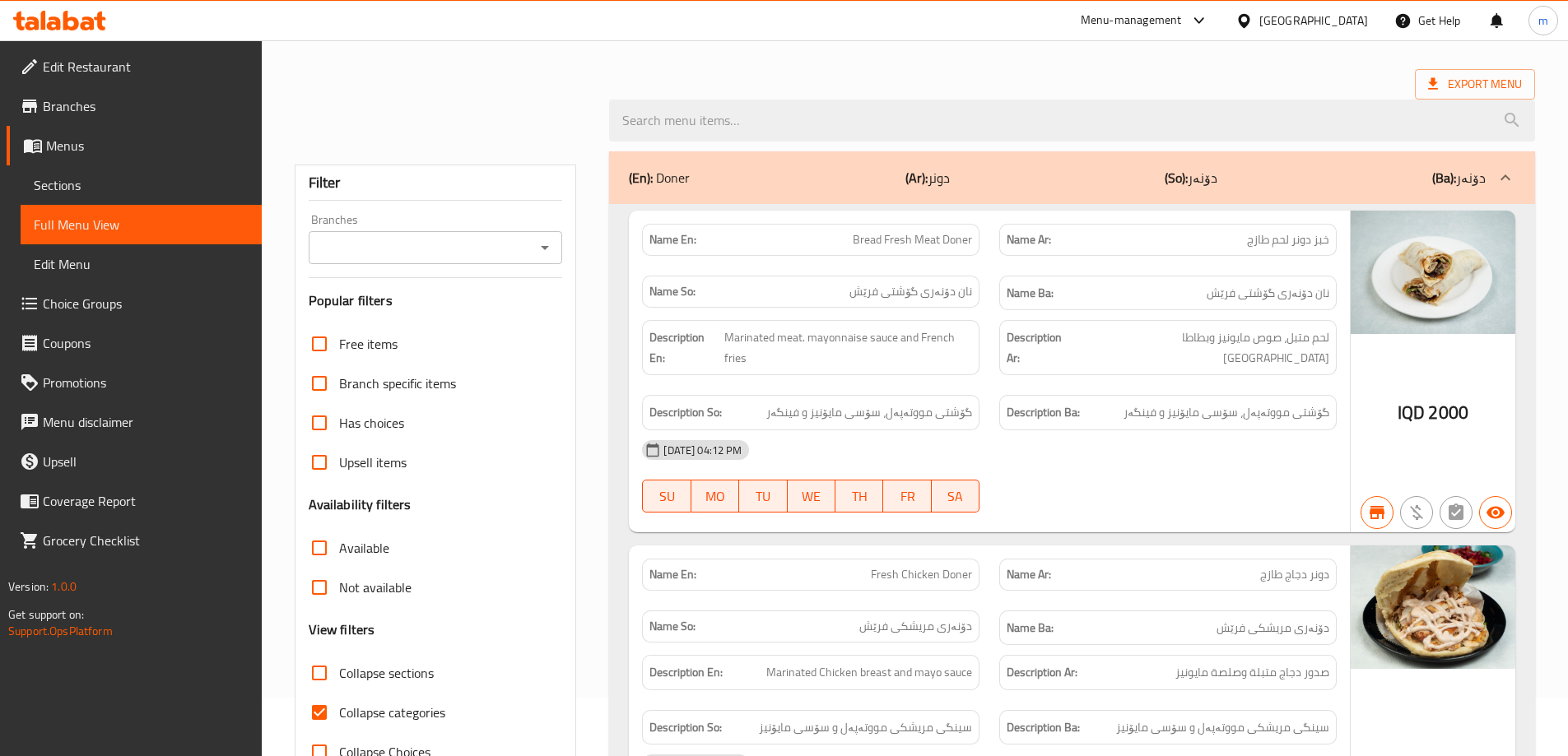
click at [540, 248] on icon "Open" at bounding box center [544, 247] width 20 height 20
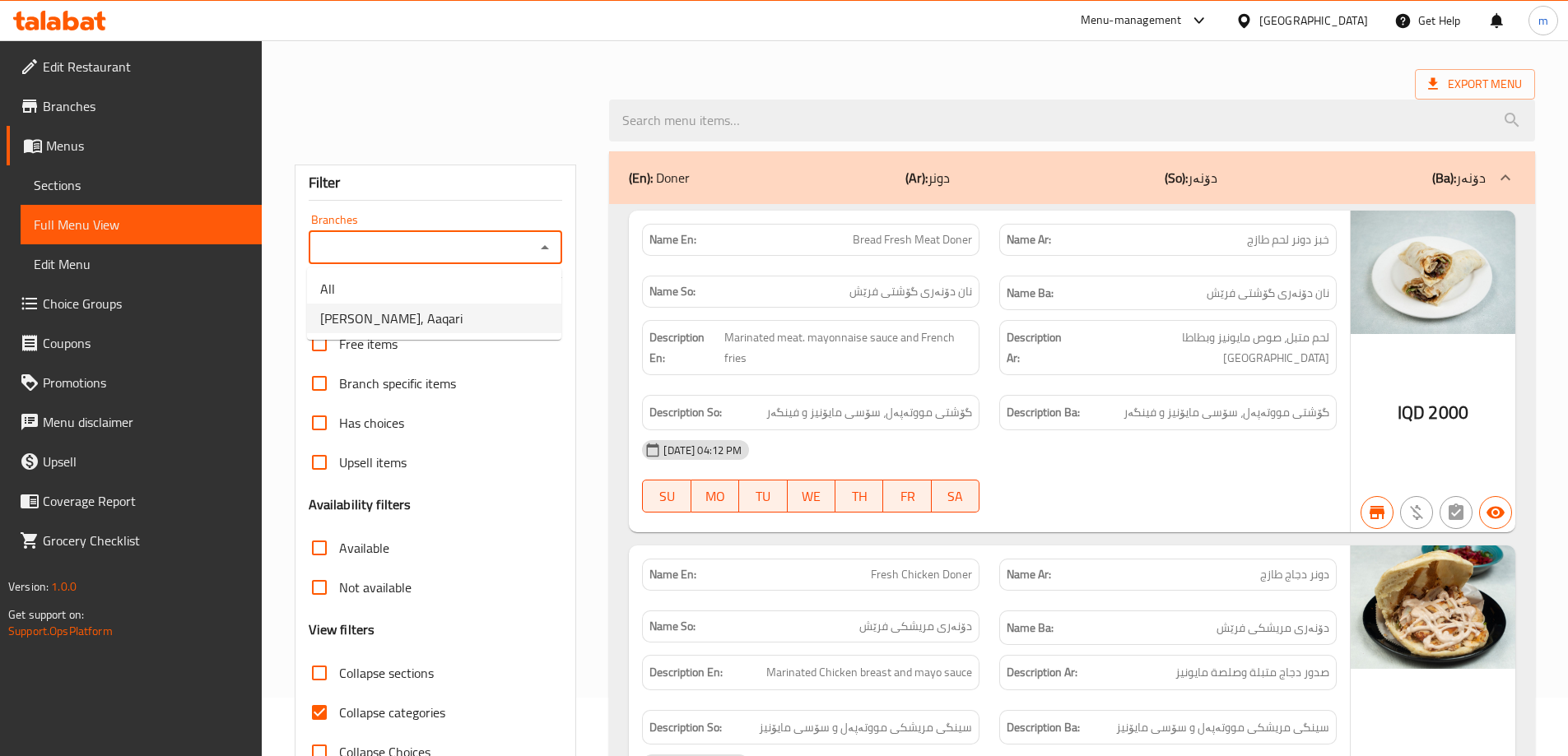
click at [449, 314] on li "Taksim Doner, Aaqari" at bounding box center [435, 318] width 255 height 30
type input "Taksim Doner, Aaqari"
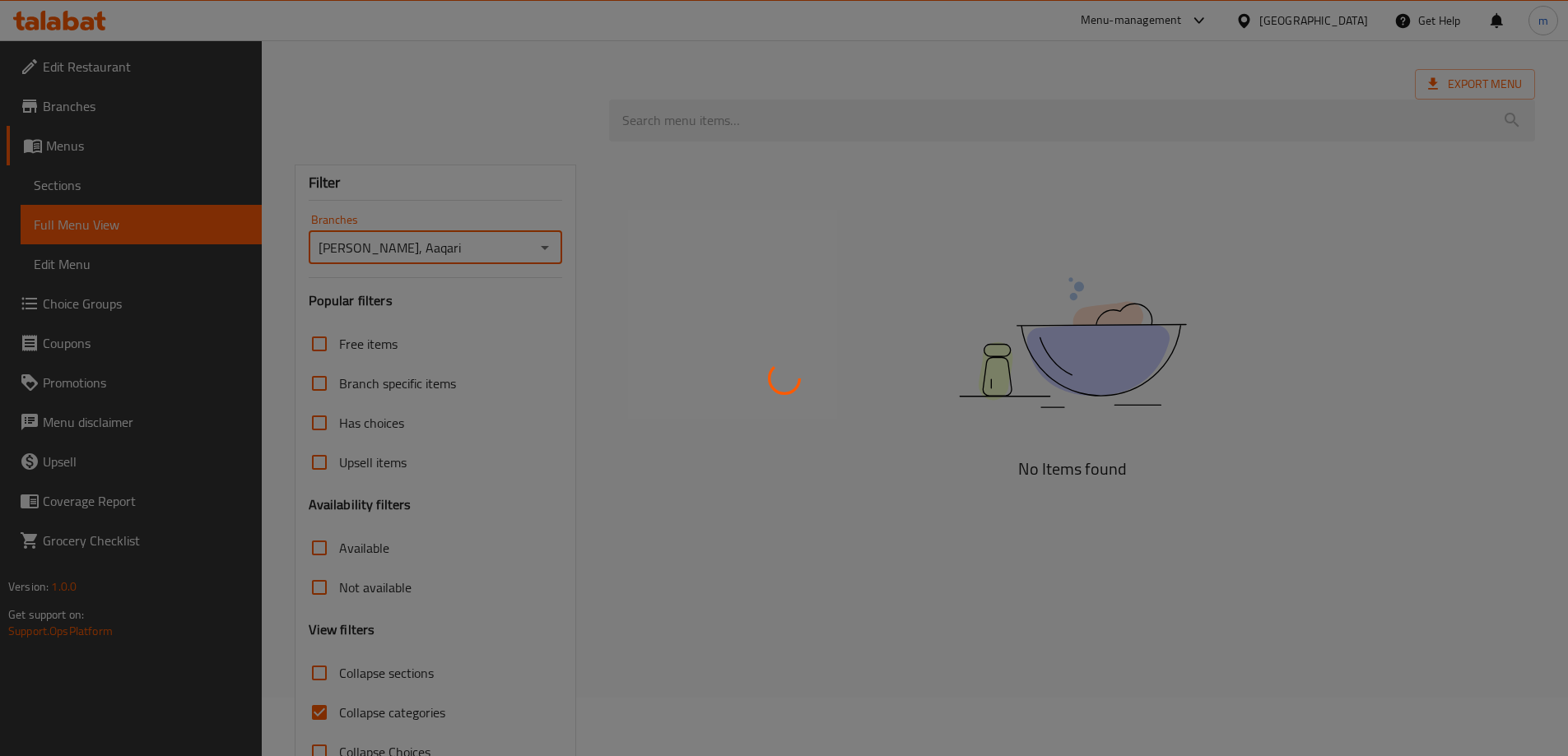
scroll to position [108, 0]
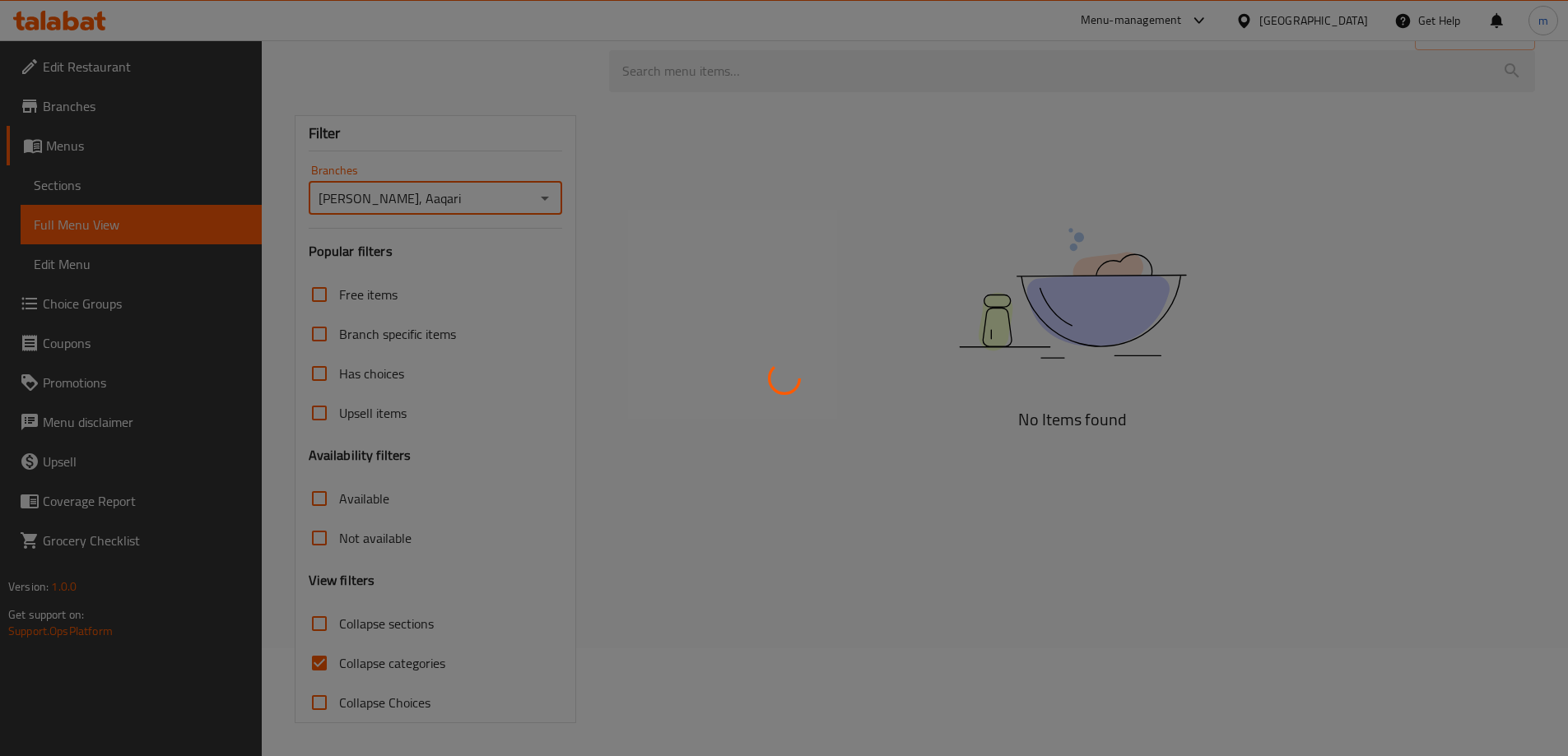
click at [315, 658] on div at bounding box center [784, 378] width 1568 height 756
click at [336, 664] on div at bounding box center [784, 378] width 1568 height 756
click at [323, 658] on div at bounding box center [784, 378] width 1568 height 756
click at [315, 659] on div at bounding box center [784, 378] width 1568 height 756
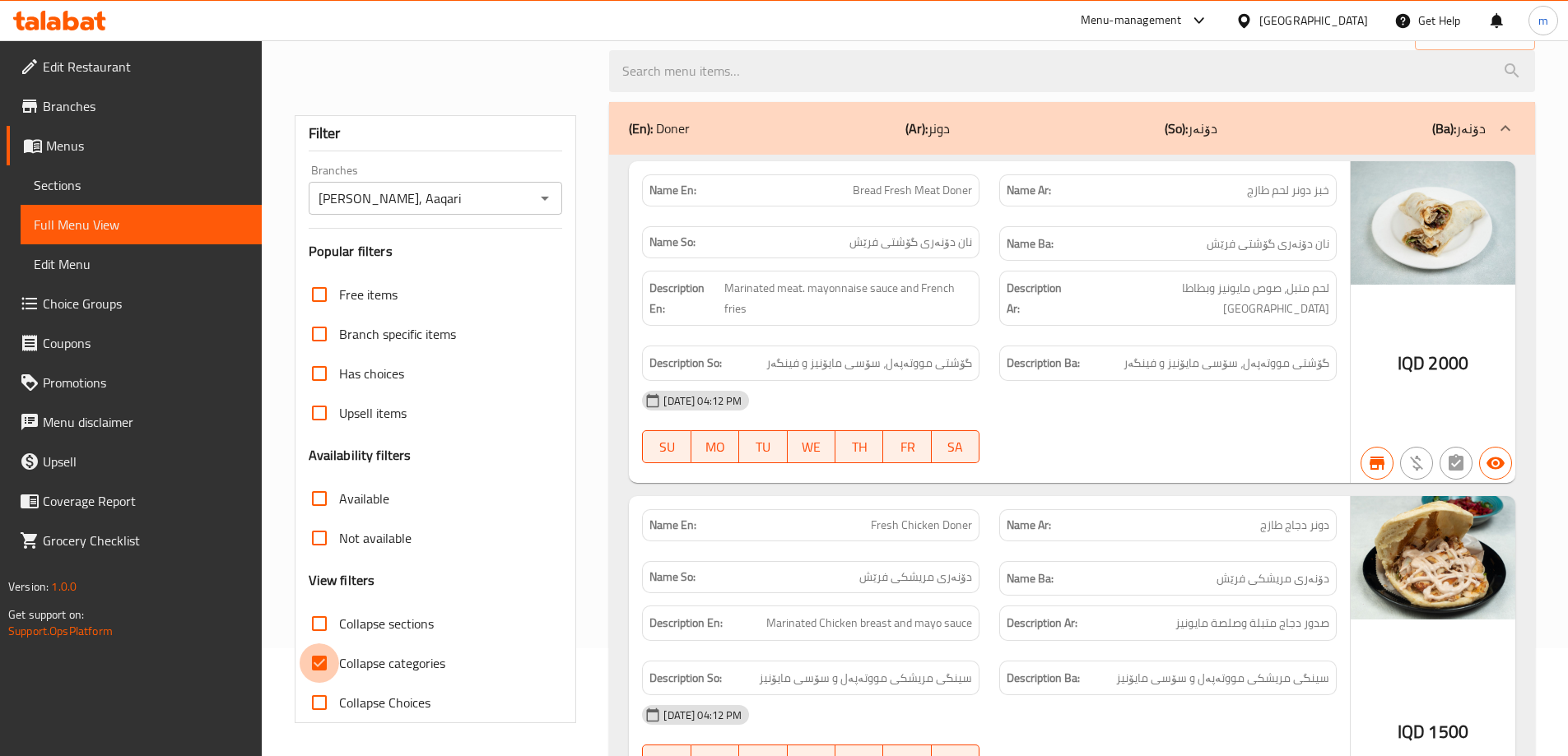
click at [318, 659] on input "Collapse categories" at bounding box center [319, 663] width 40 height 40
checkbox input "false"
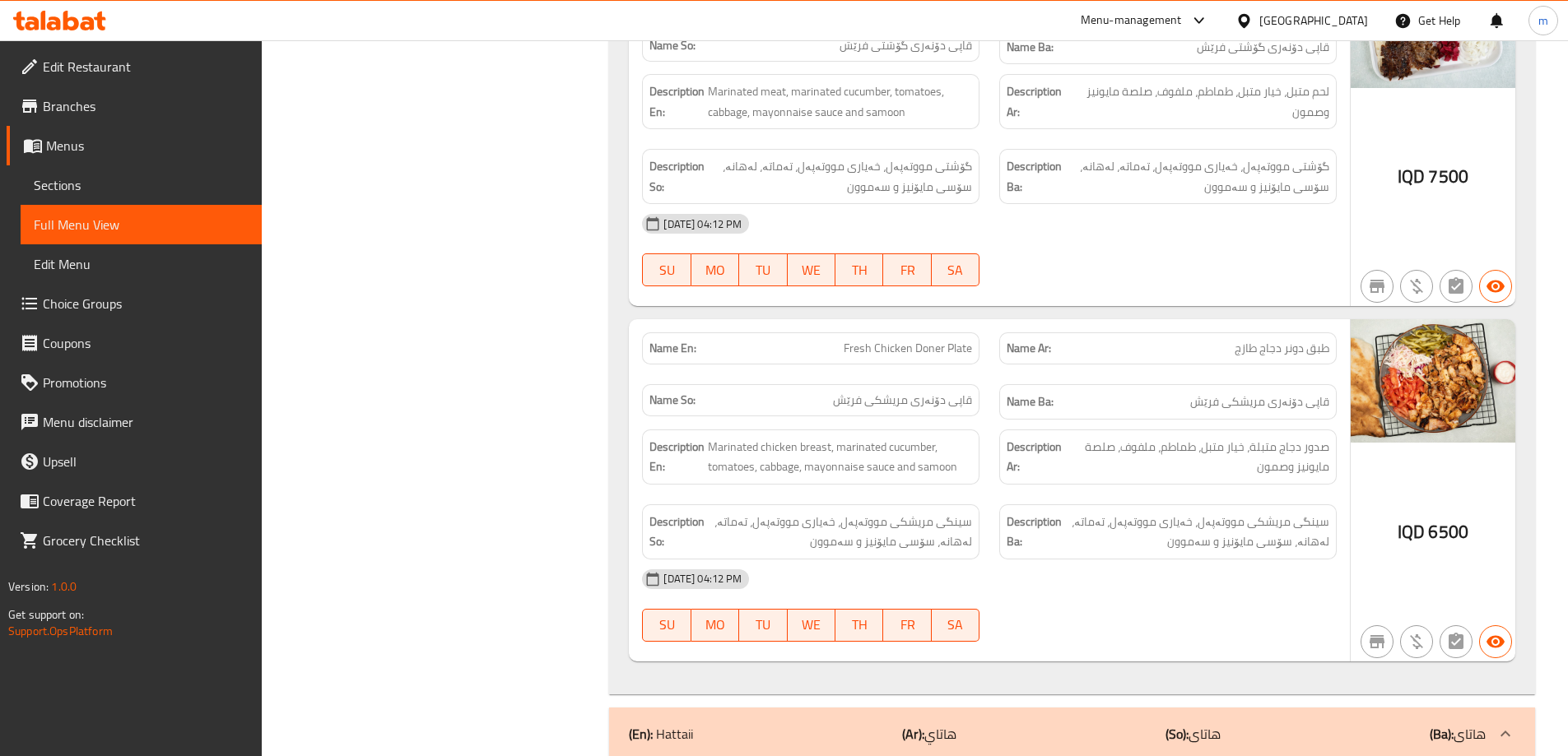
scroll to position [2920, 0]
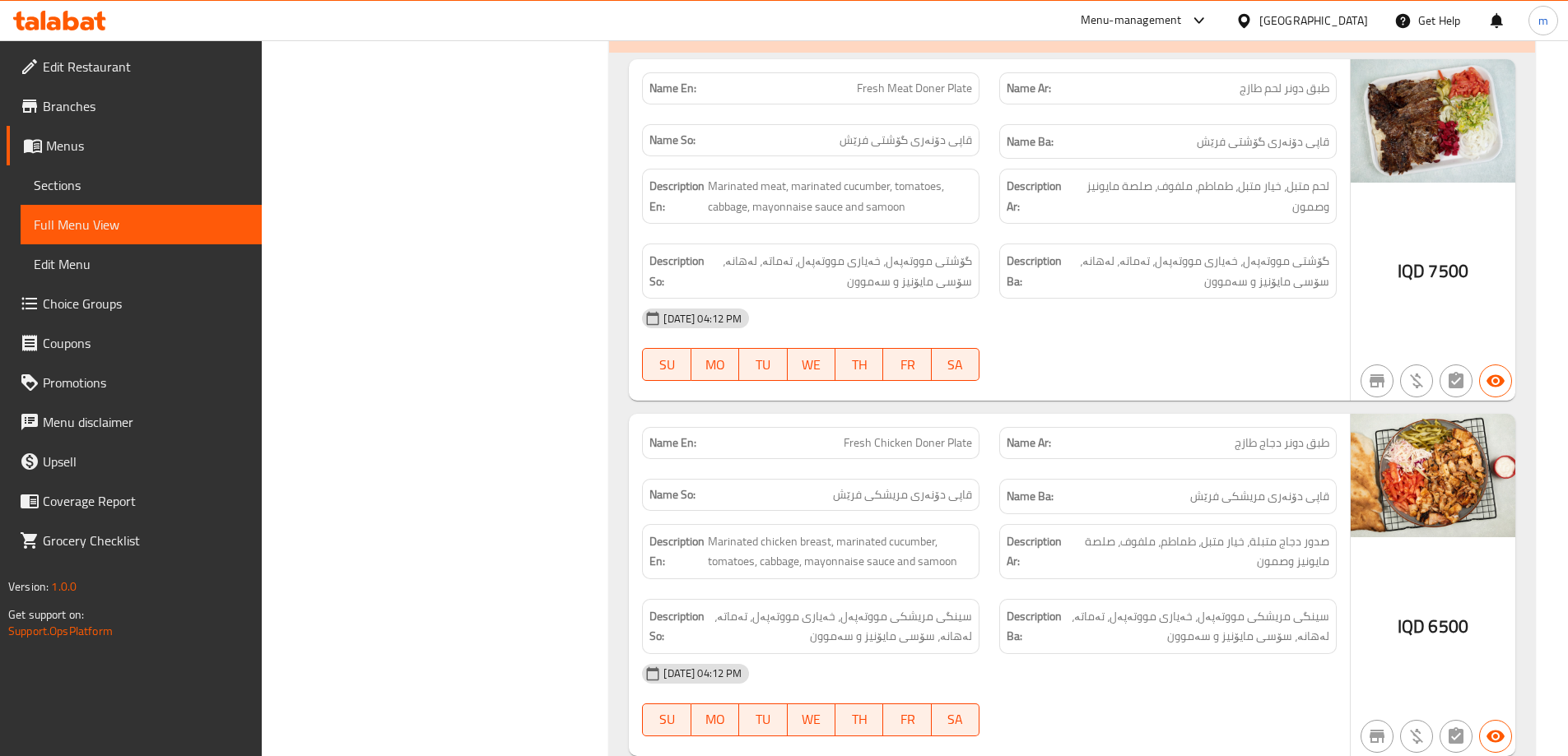
click at [813, 249] on div "Description So: گۆشتی مووتەپەل، خەیاری مووتەپەل، تەماتە، لەهانە، سۆسی مایۆنیز و…" at bounding box center [811, 271] width 338 height 55
click at [969, 242] on div "Description So: گۆشتی مووتەپەل، خەیاری مووتەپەل، تەماتە، لەهانە، سۆسی مایۆنیز و…" at bounding box center [811, 271] width 357 height 75
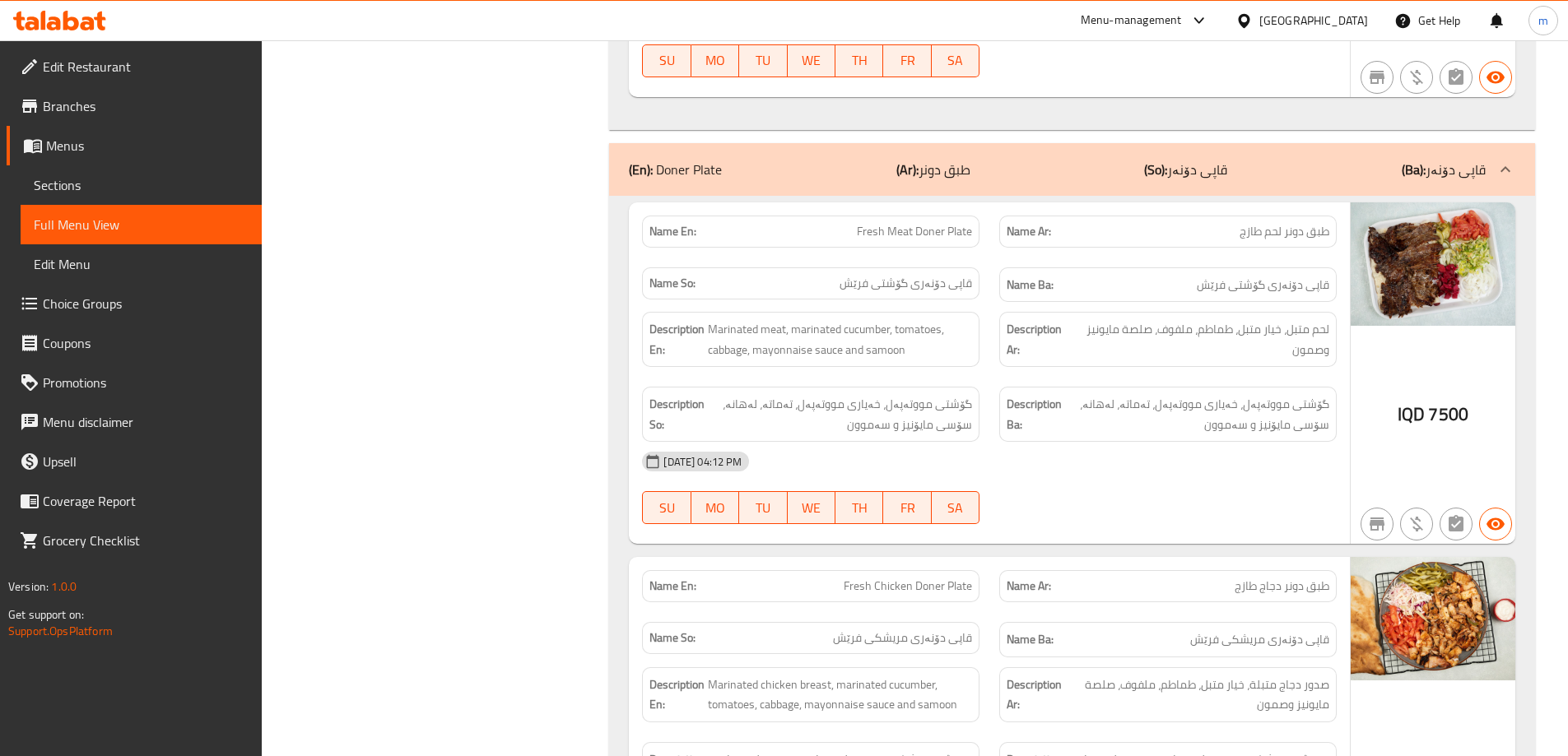
scroll to position [2393, 0]
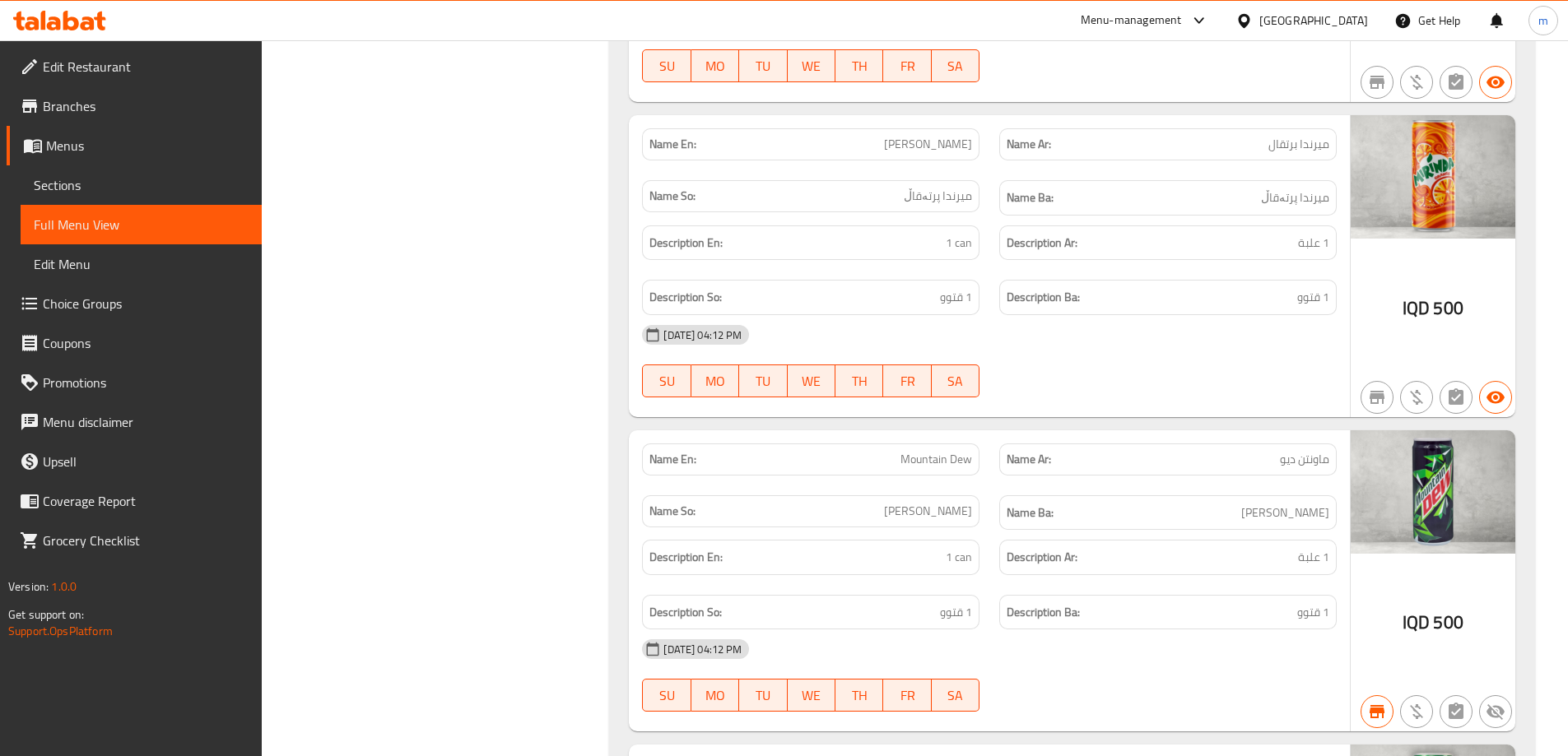
scroll to position [7001, 0]
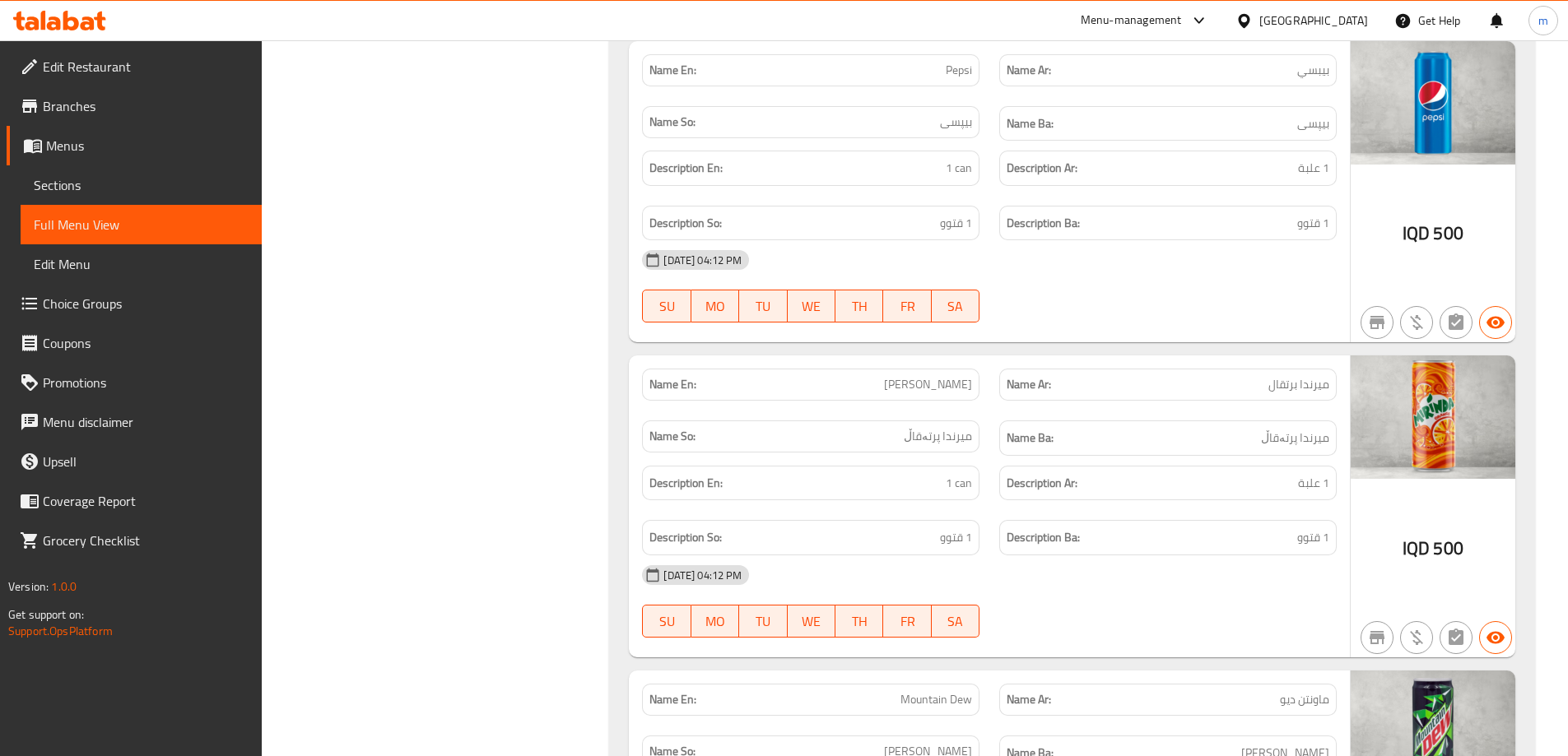
click at [80, 29] on icon at bounding box center [60, 20] width 93 height 20
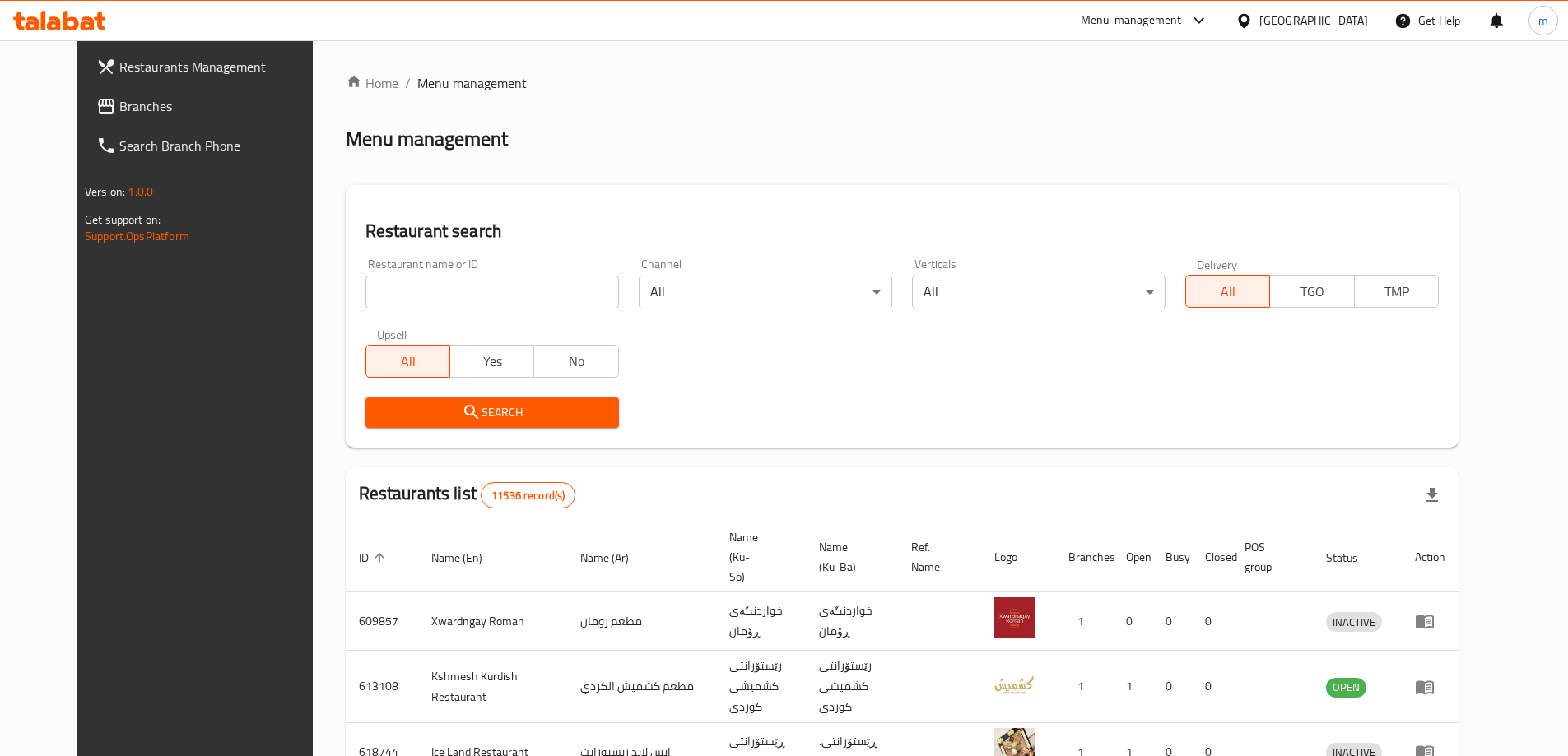
click at [491, 290] on input "search" at bounding box center [492, 292] width 254 height 33
paste input "774007"
type input "774007"
click button "Search" at bounding box center [492, 412] width 254 height 31
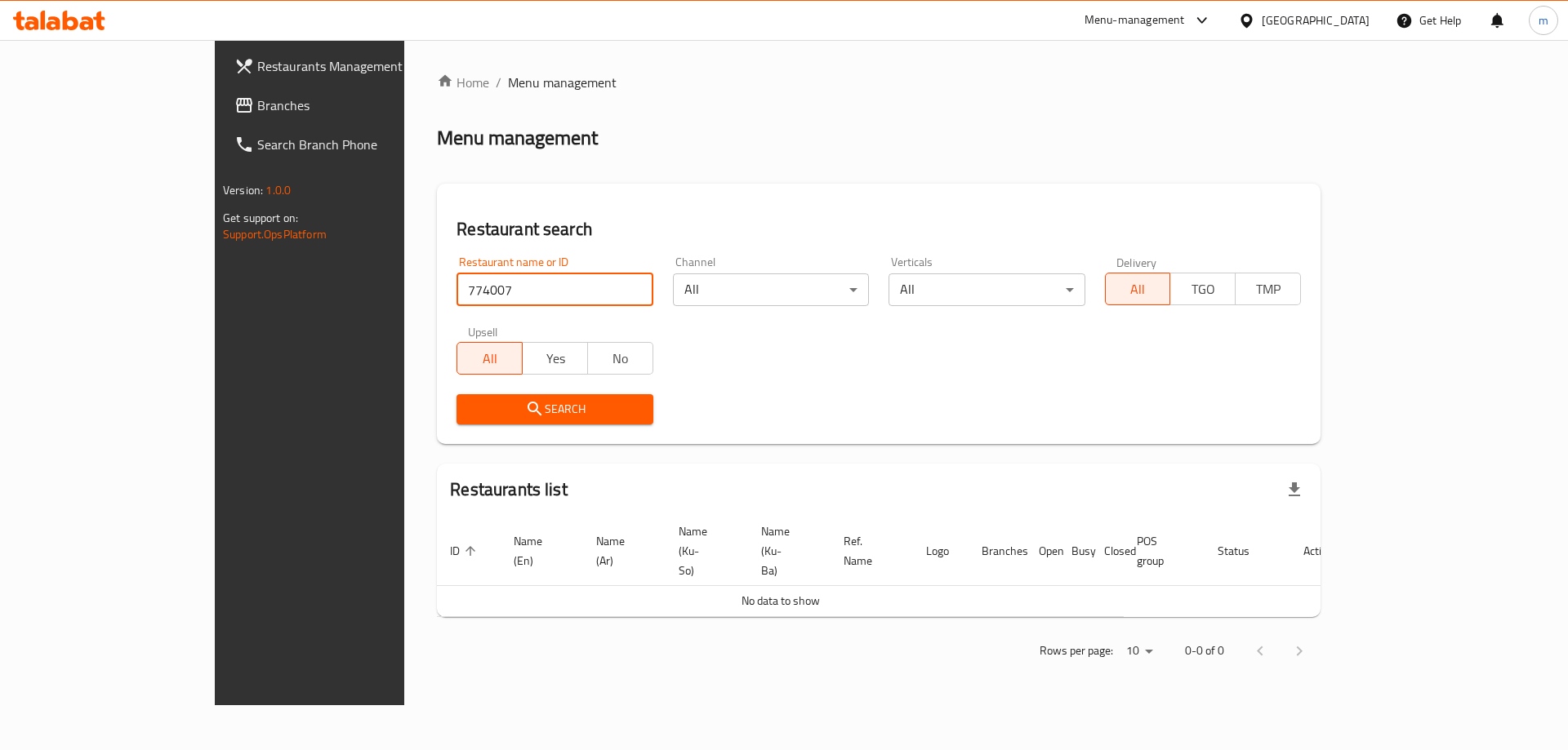
drag, startPoint x: 98, startPoint y: 106, endPoint x: 156, endPoint y: 18, distance: 105.4
click at [257, 106] on span "Branches" at bounding box center [360, 104] width 206 height 19
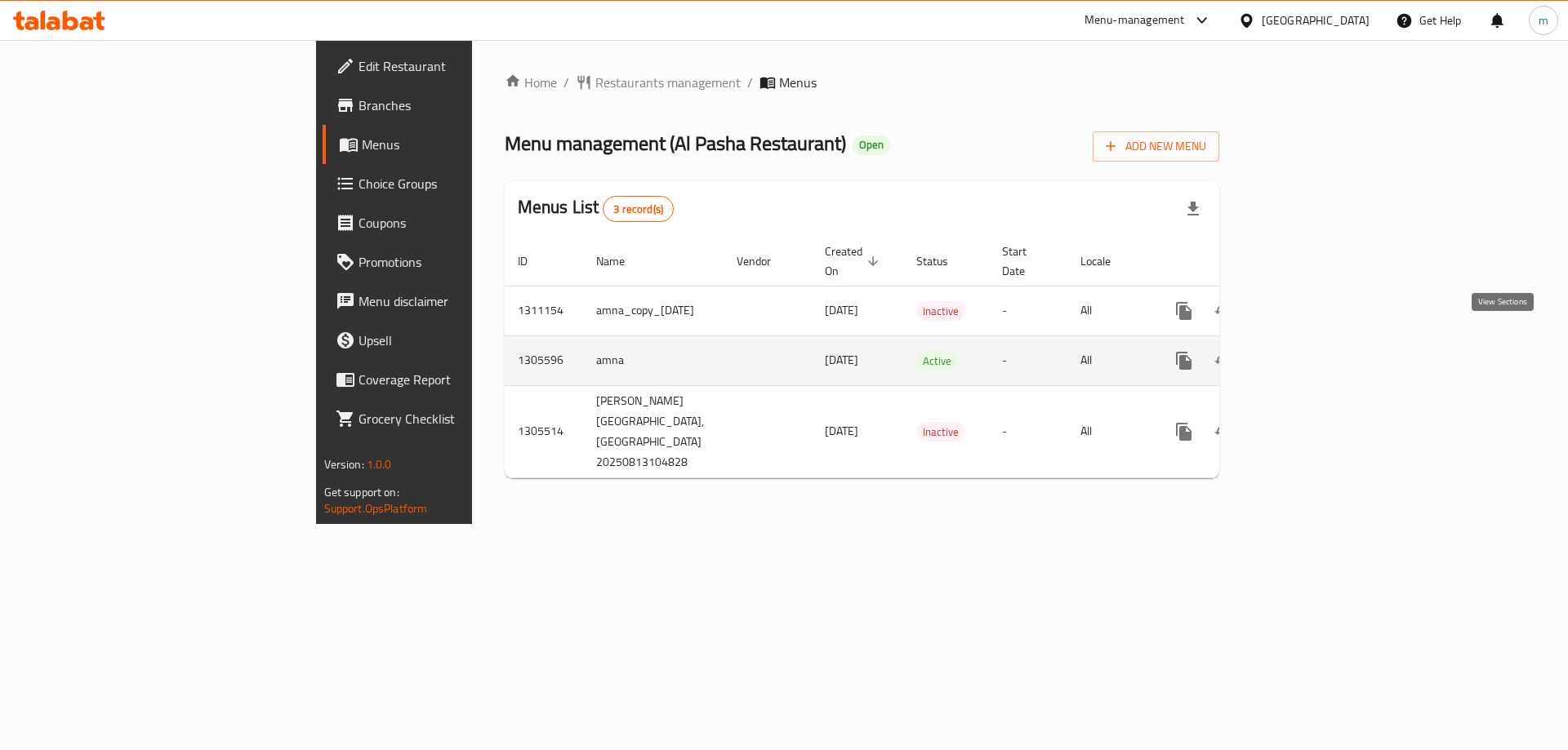
click at [1321, 346] on link "enhanced table" at bounding box center [1302, 360] width 40 height 40
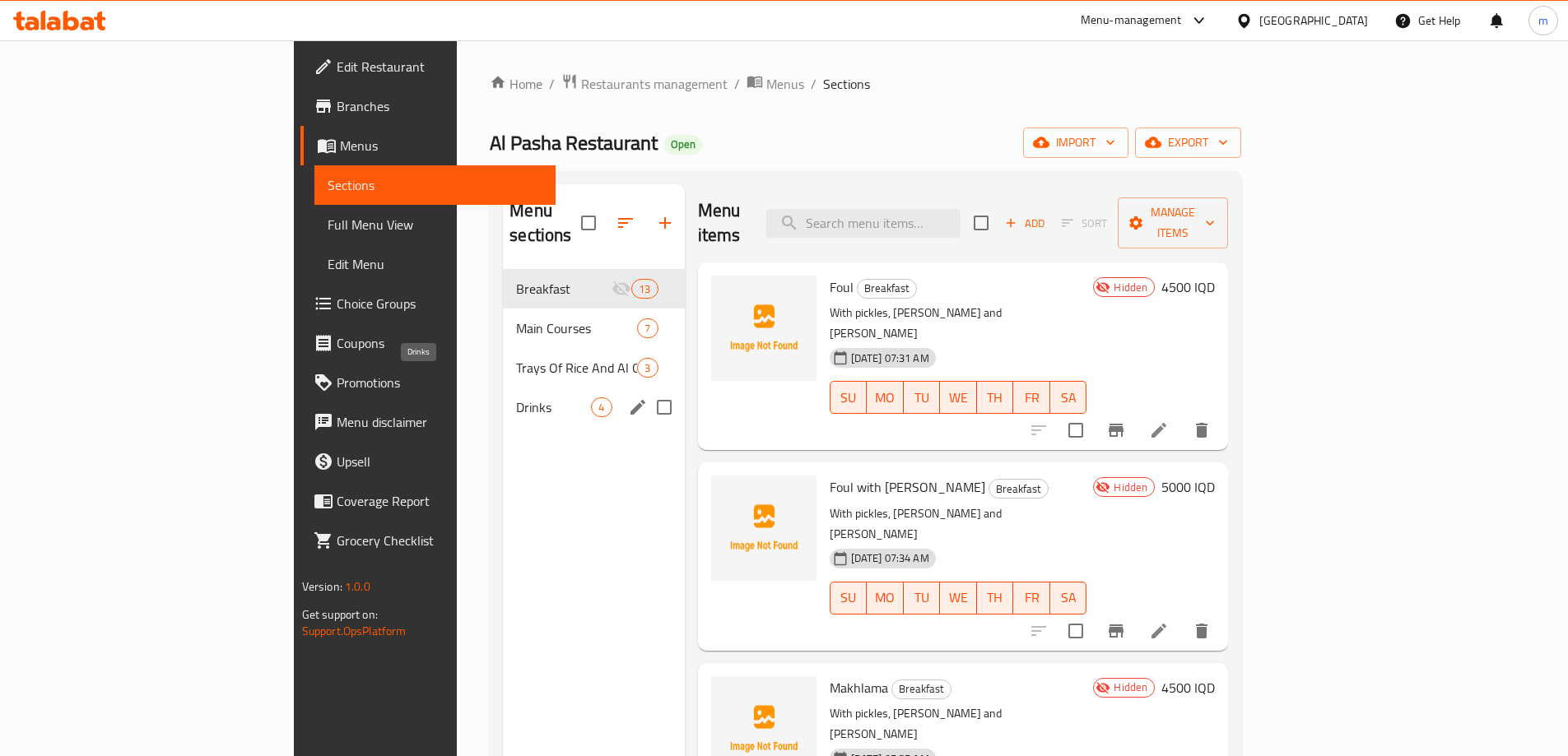
click at [516, 397] on span "Drinks" at bounding box center [554, 406] width 75 height 20
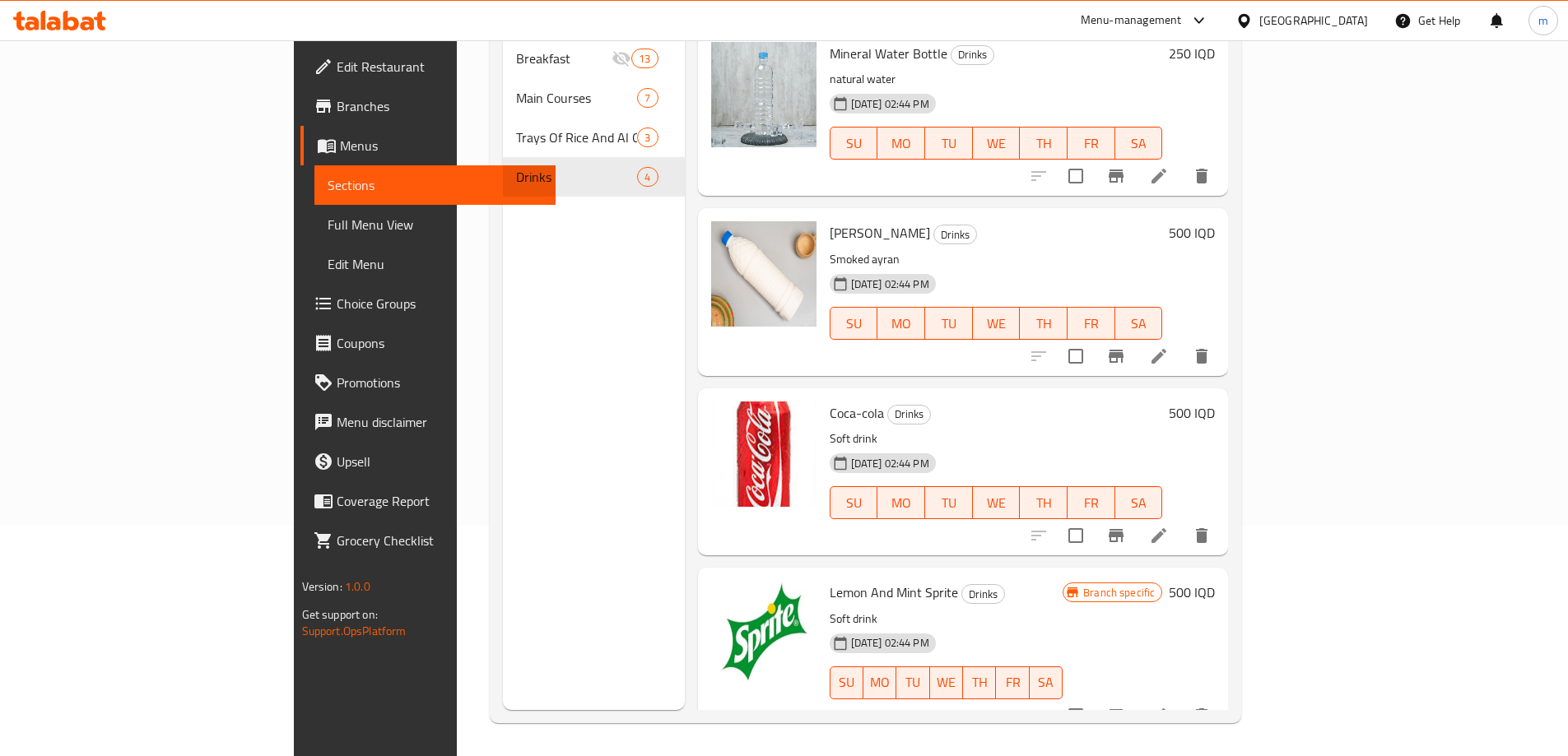
scroll to position [4, 0]
click at [1124, 708] on icon "Branch-specific-item" at bounding box center [1116, 715] width 14 height 14
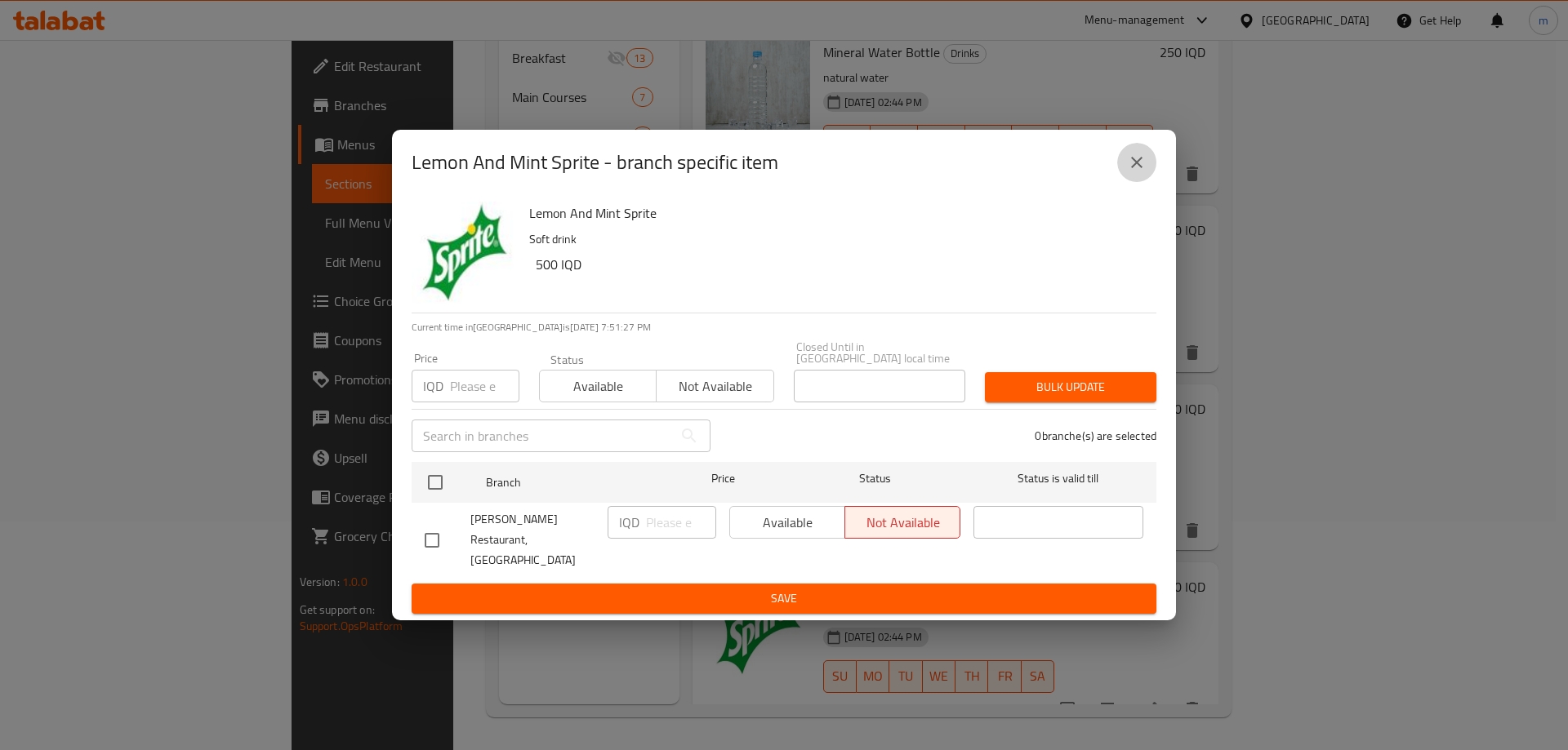
click at [1132, 173] on icon "close" at bounding box center [1136, 162] width 19 height 19
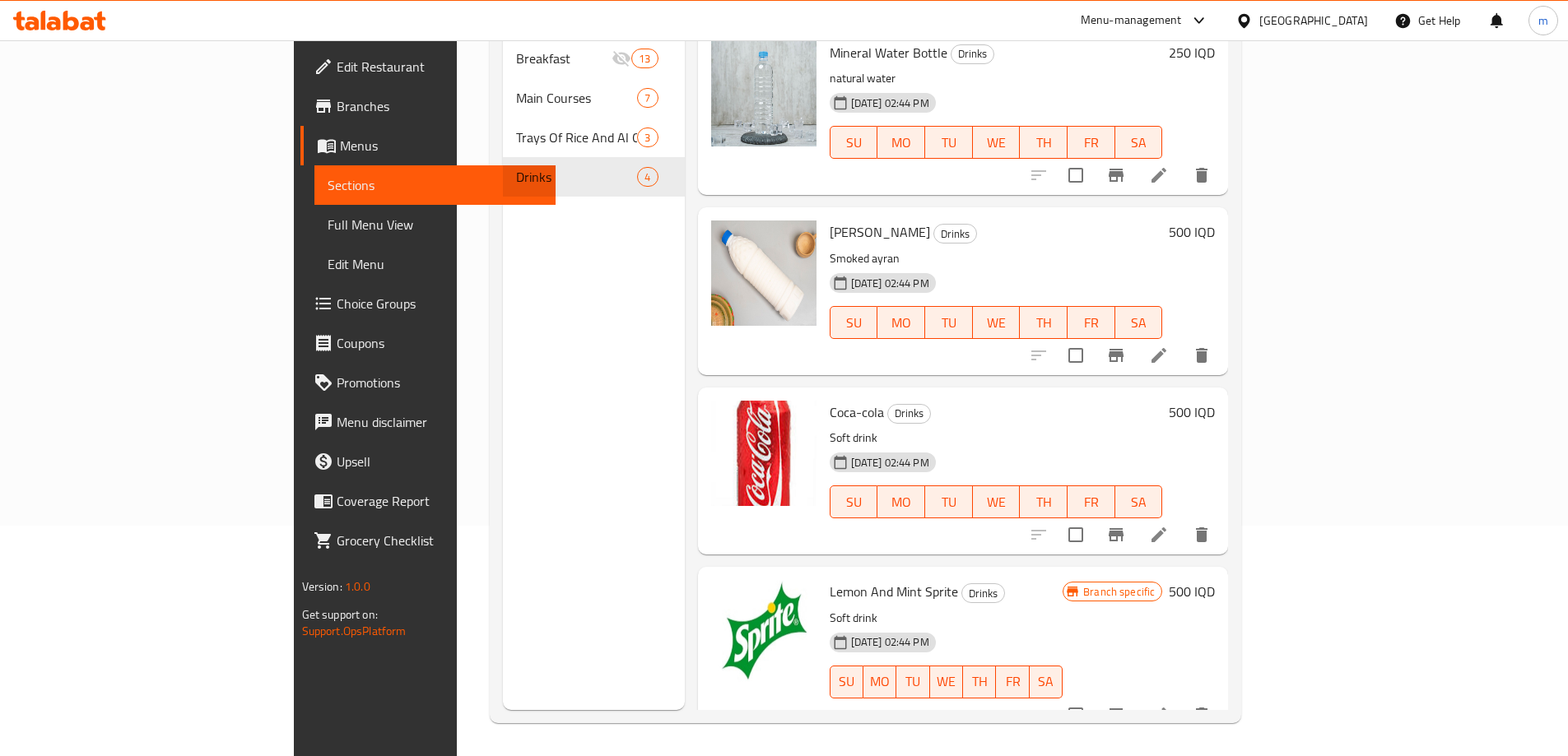
click at [1215, 580] on h6 "500 IQD" at bounding box center [1192, 591] width 46 height 23
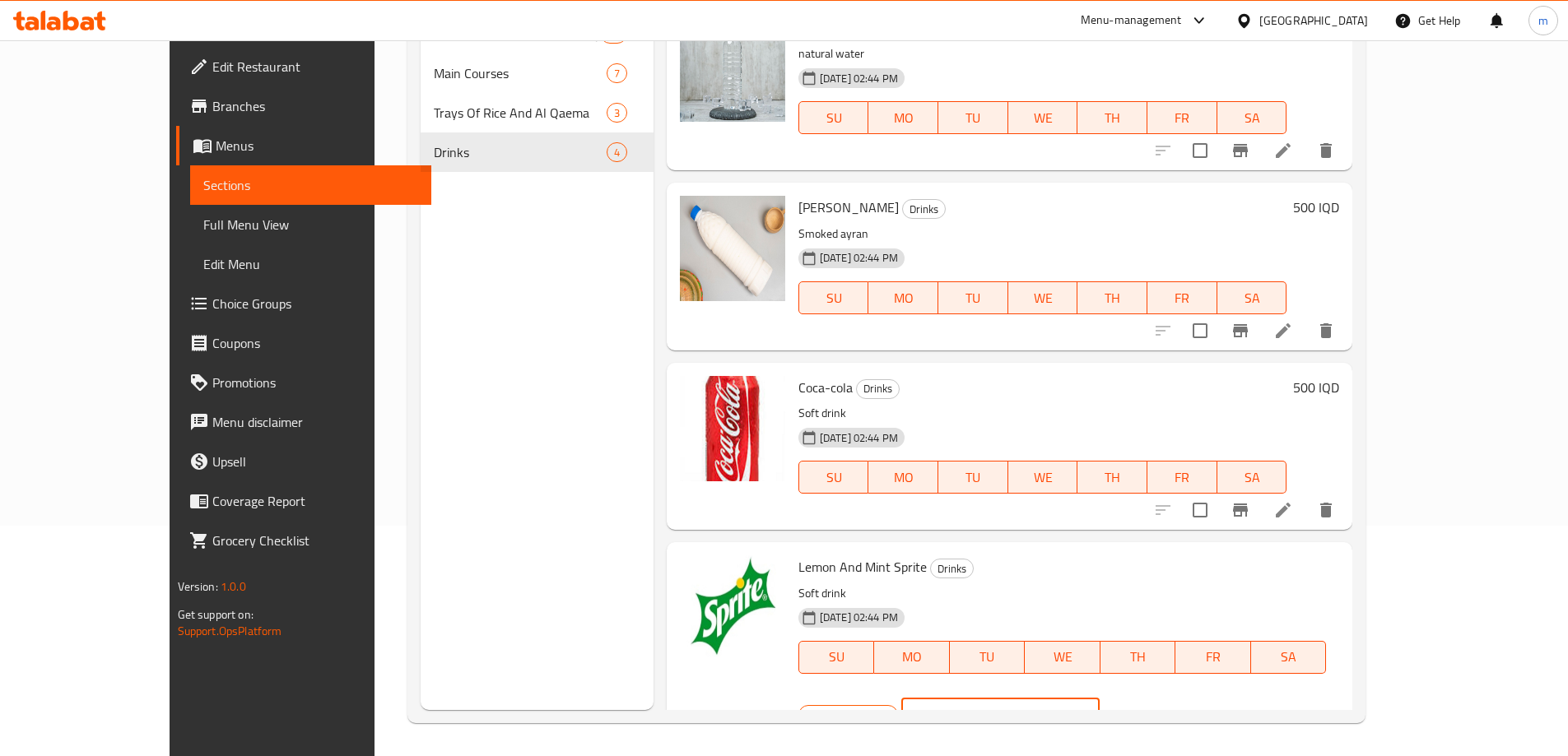
drag, startPoint x: 1312, startPoint y: 578, endPoint x: 1183, endPoint y: 557, distance: 130.7
click at [1183, 697] on div "Branch specific IQD 500 ​" at bounding box center [999, 714] width 401 height 36
type input "1"
click at [1139, 697] on button "clear" at bounding box center [1121, 714] width 37 height 36
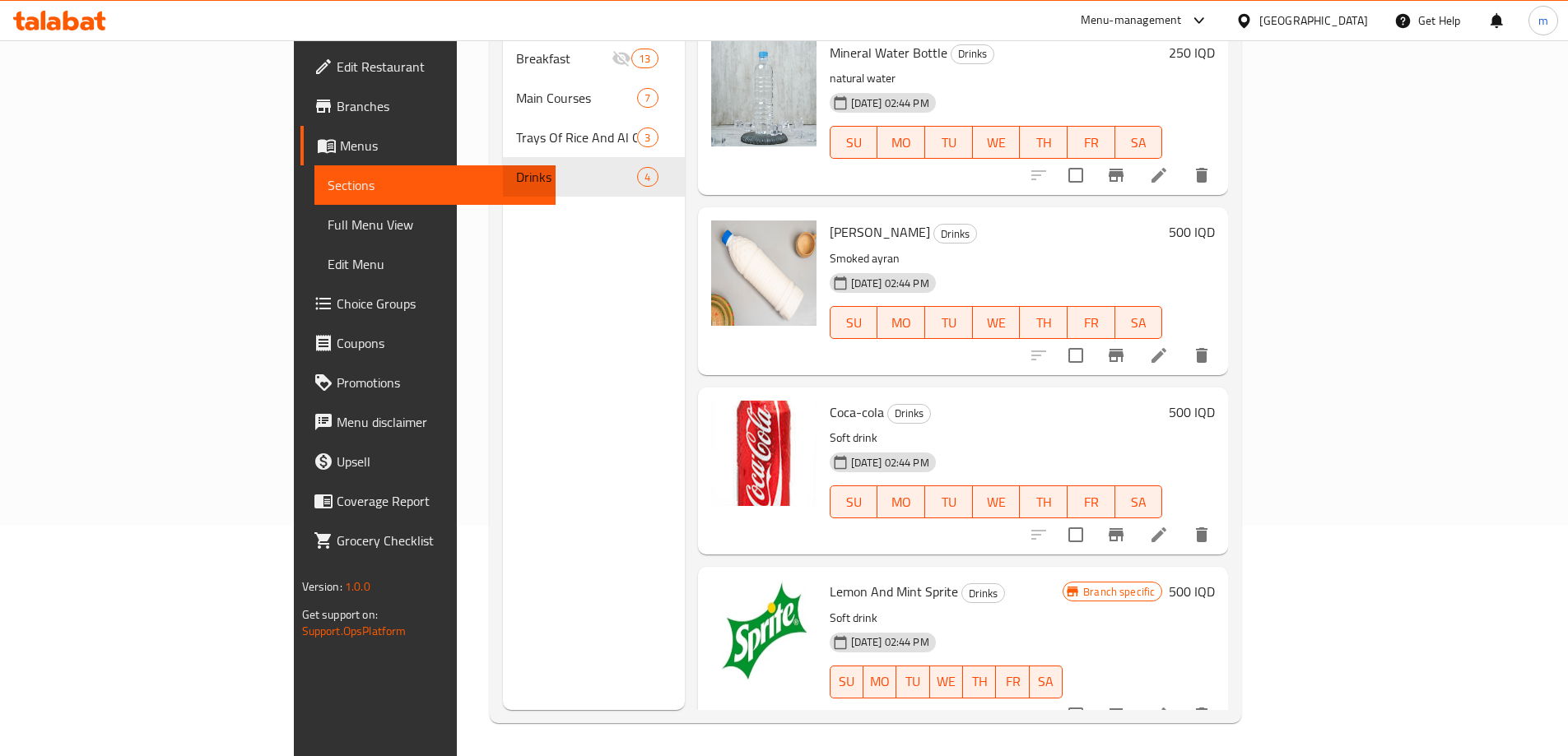
click at [314, 209] on link "Full Menu View" at bounding box center [435, 224] width 241 height 40
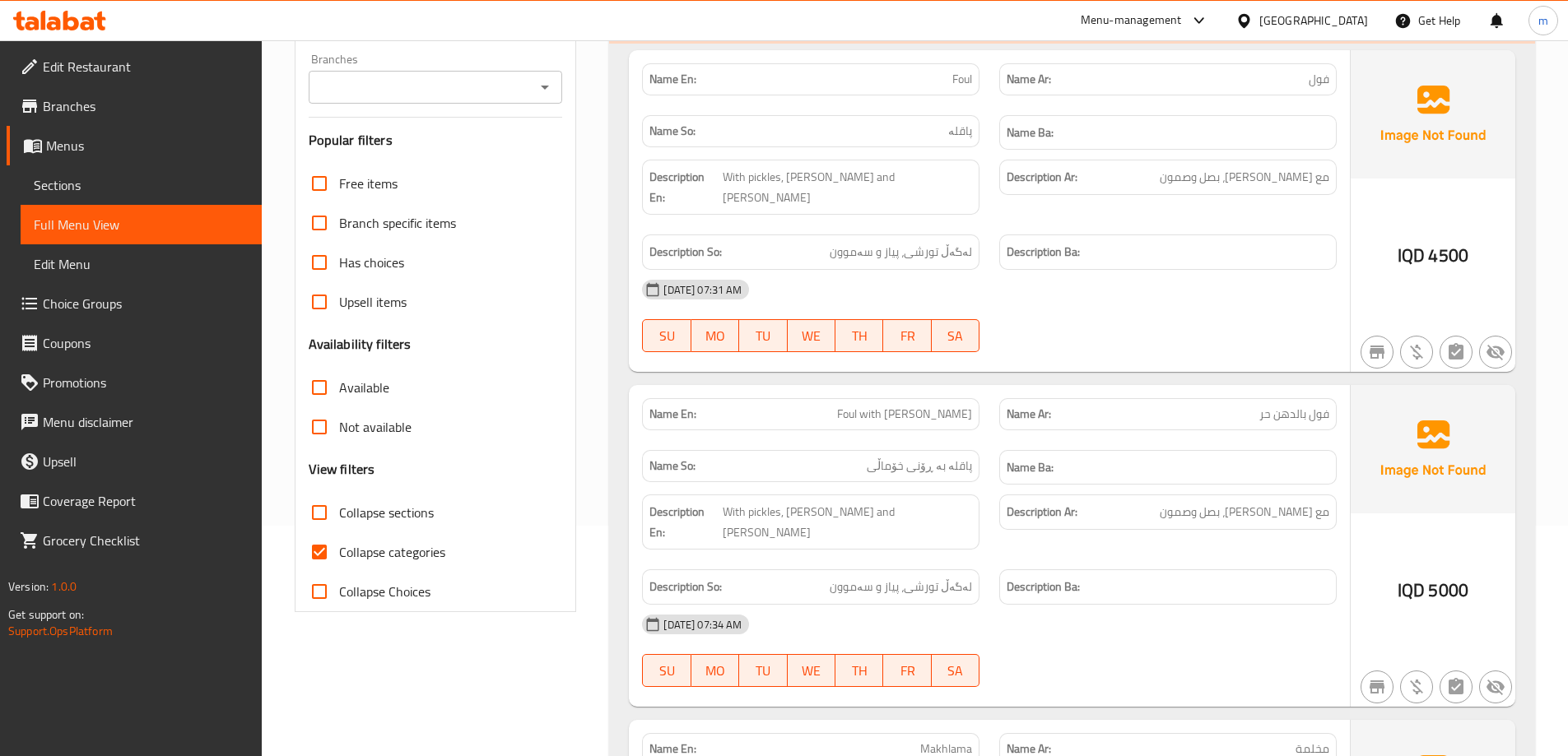
click at [401, 552] on span "Collapse categories" at bounding box center [392, 552] width 106 height 20
click at [340, 552] on input "Collapse categories" at bounding box center [319, 552] width 40 height 40
checkbox input "false"
click at [392, 520] on span "Collapse sections" at bounding box center [387, 512] width 95 height 20
click at [340, 520] on input "Collapse sections" at bounding box center [319, 512] width 40 height 40
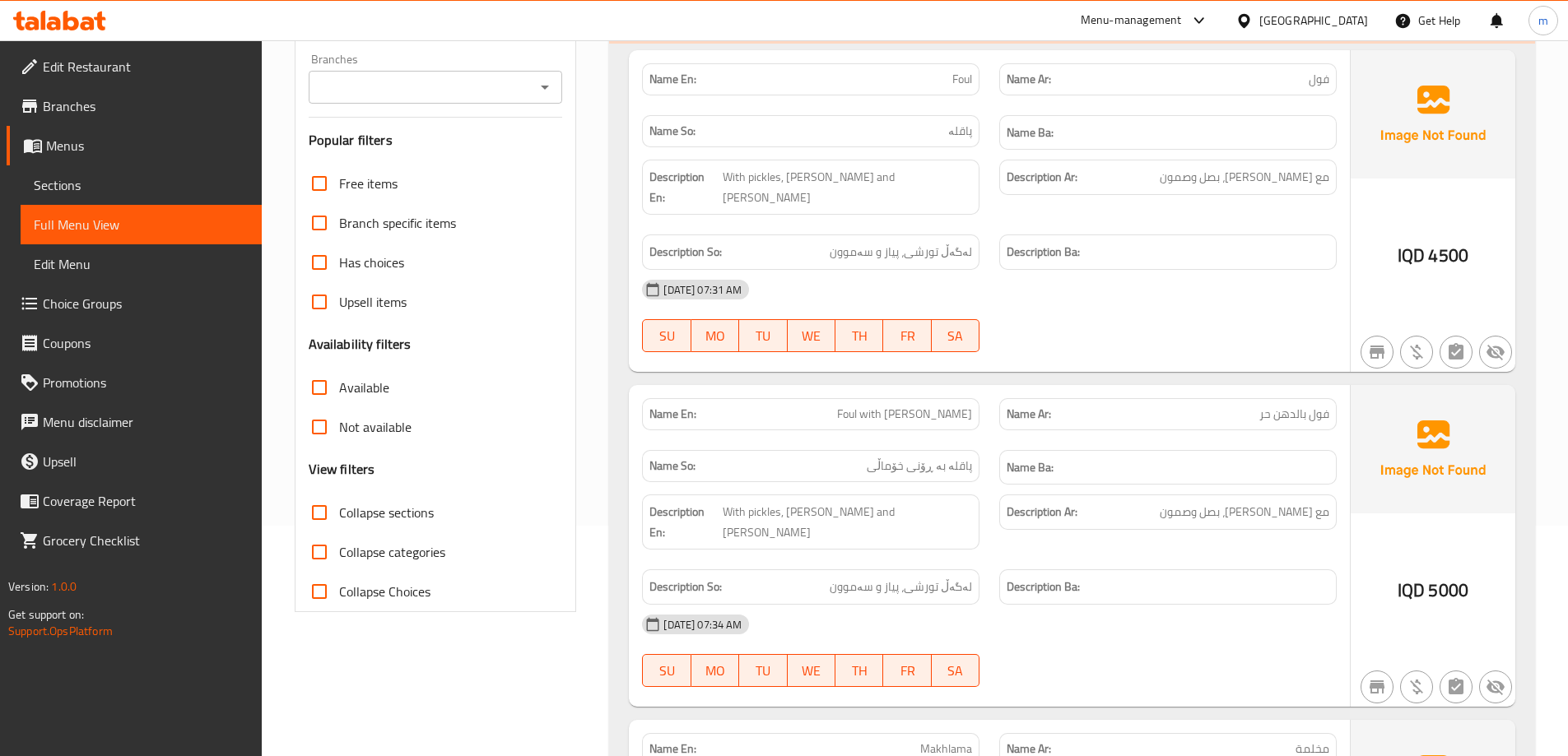
checkbox input "true"
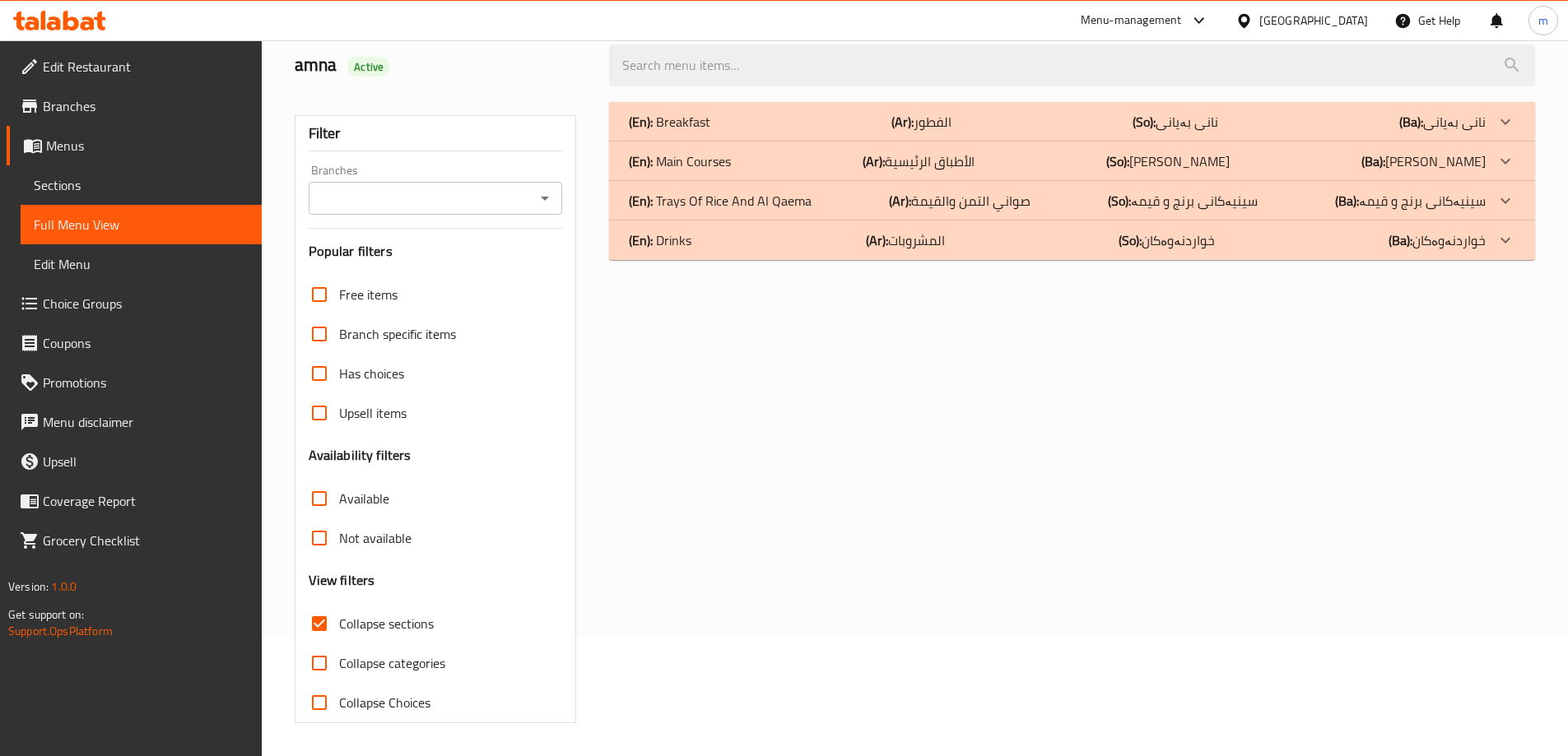
scroll to position [120, 0]
click at [536, 191] on icon "Open" at bounding box center [544, 198] width 20 height 20
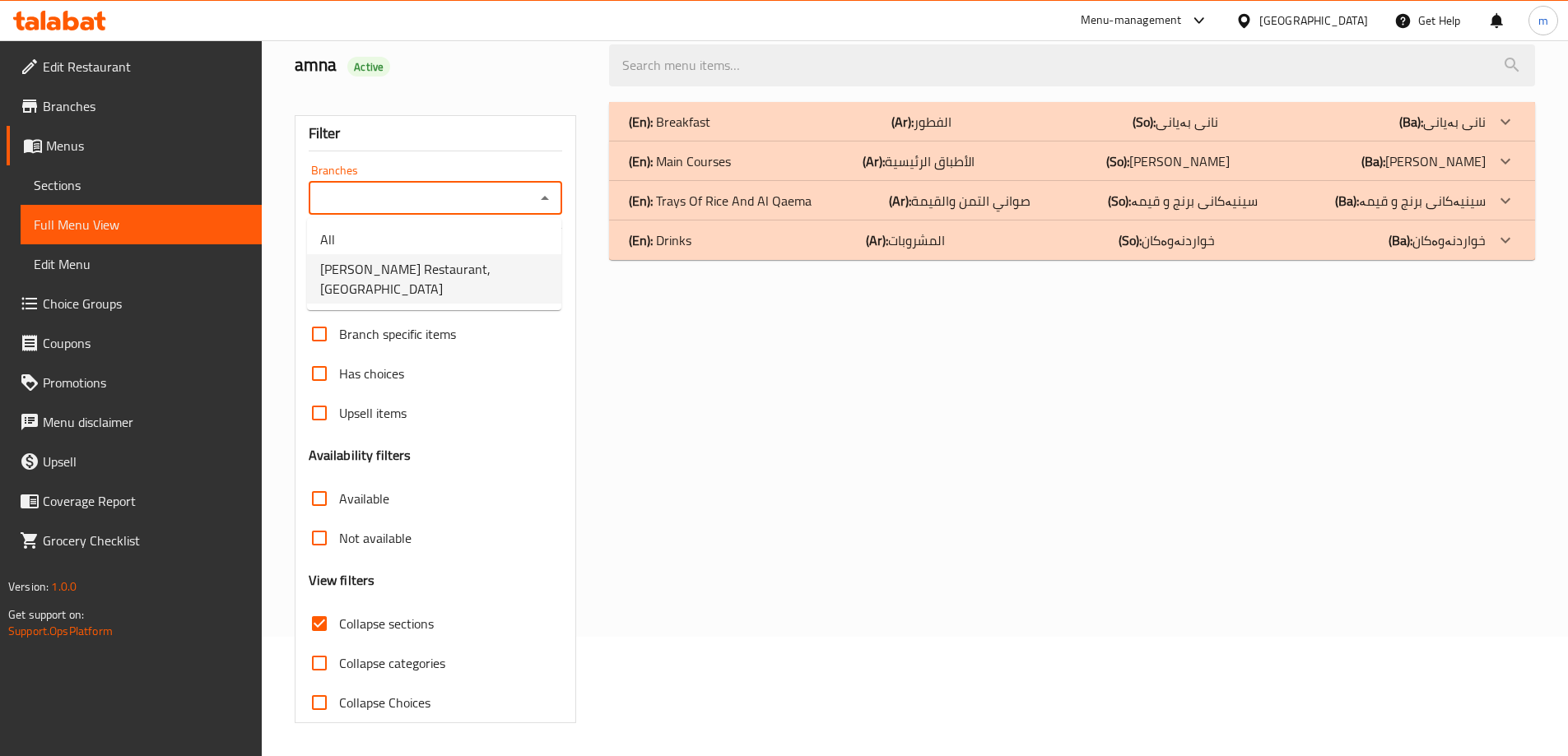
click at [415, 267] on span "Al Pasha Restaurant, Al aathameya" at bounding box center [434, 278] width 228 height 40
type input "Al Pasha Restaurant, Al aathameya"
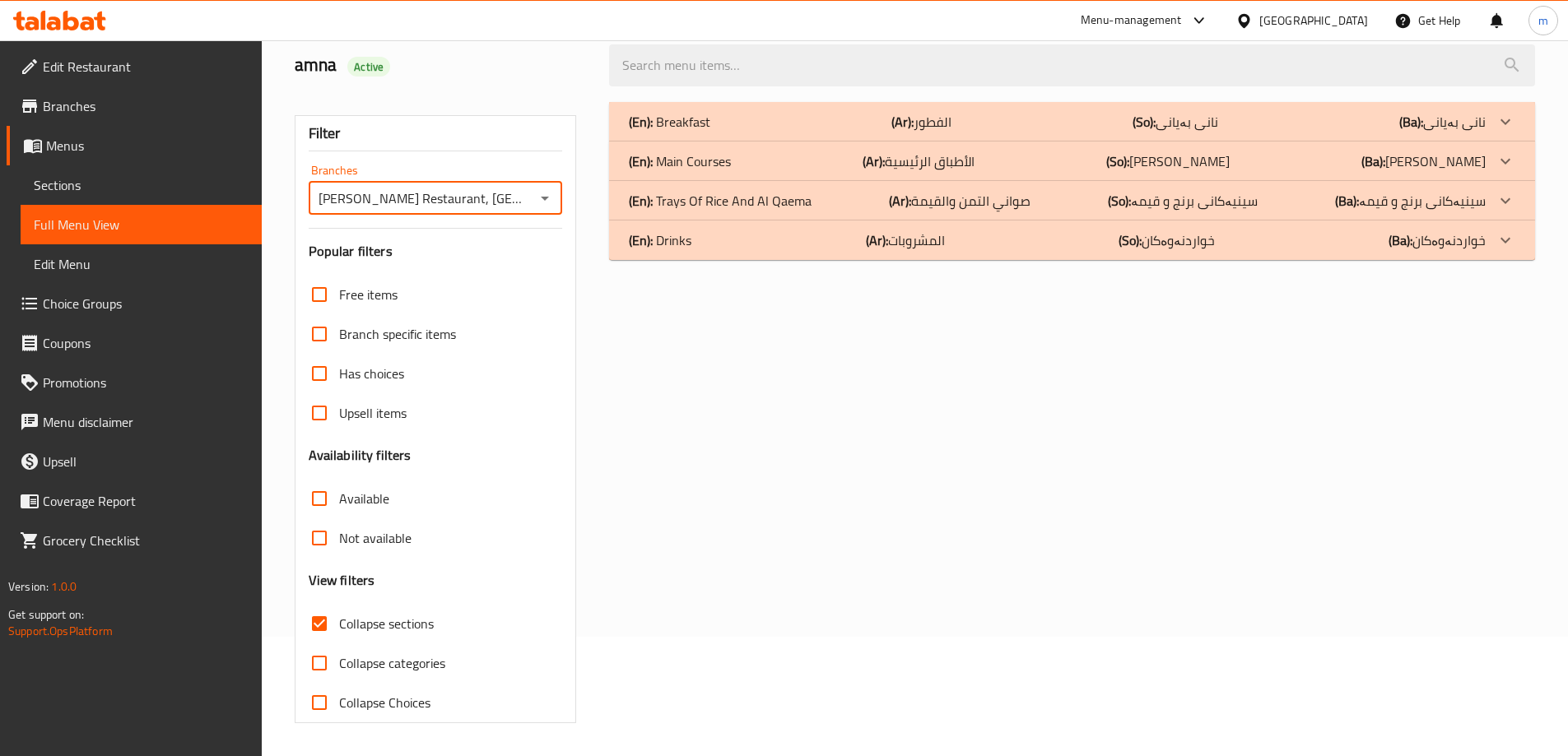
click at [317, 636] on input "Collapse sections" at bounding box center [319, 624] width 40 height 40
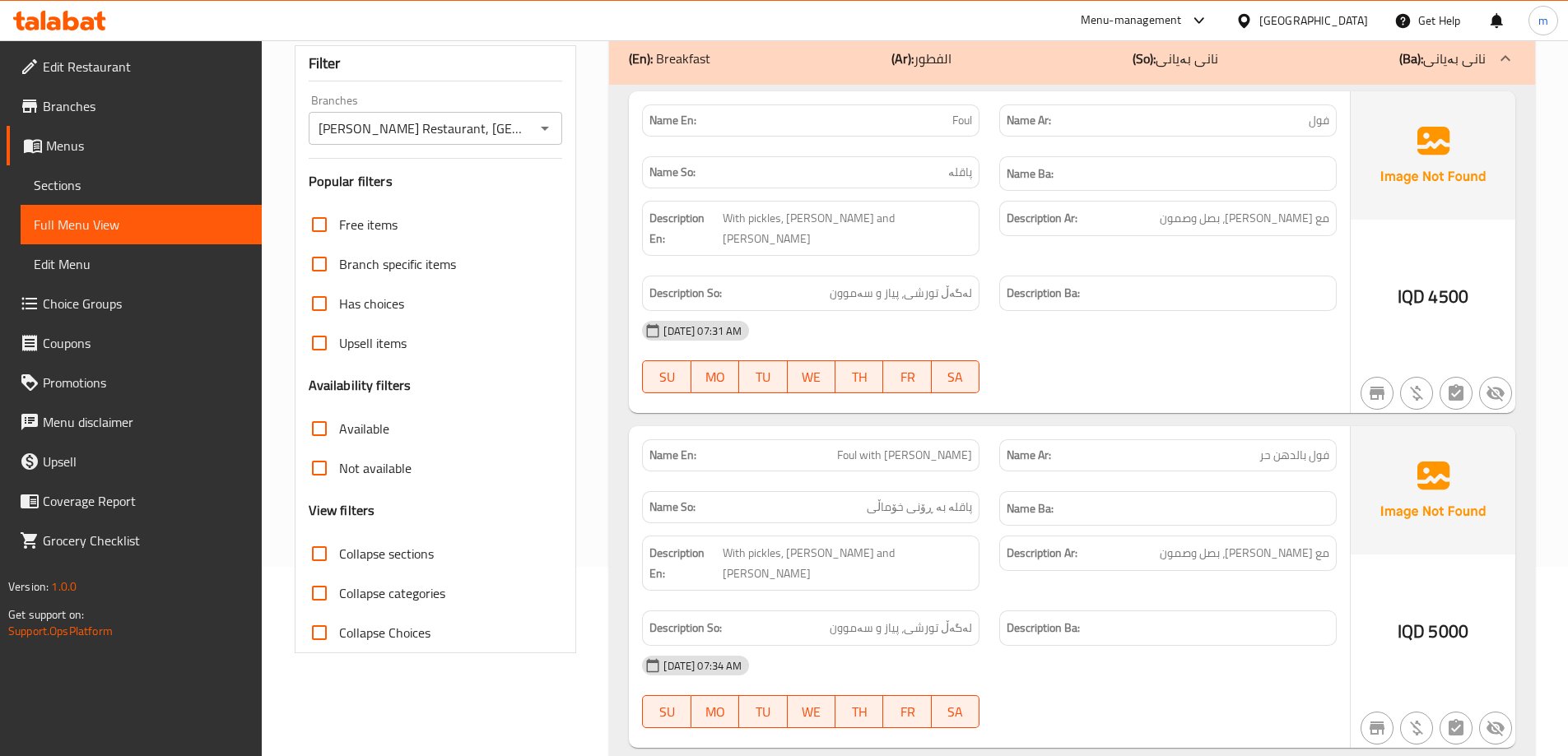
scroll to position [0, 0]
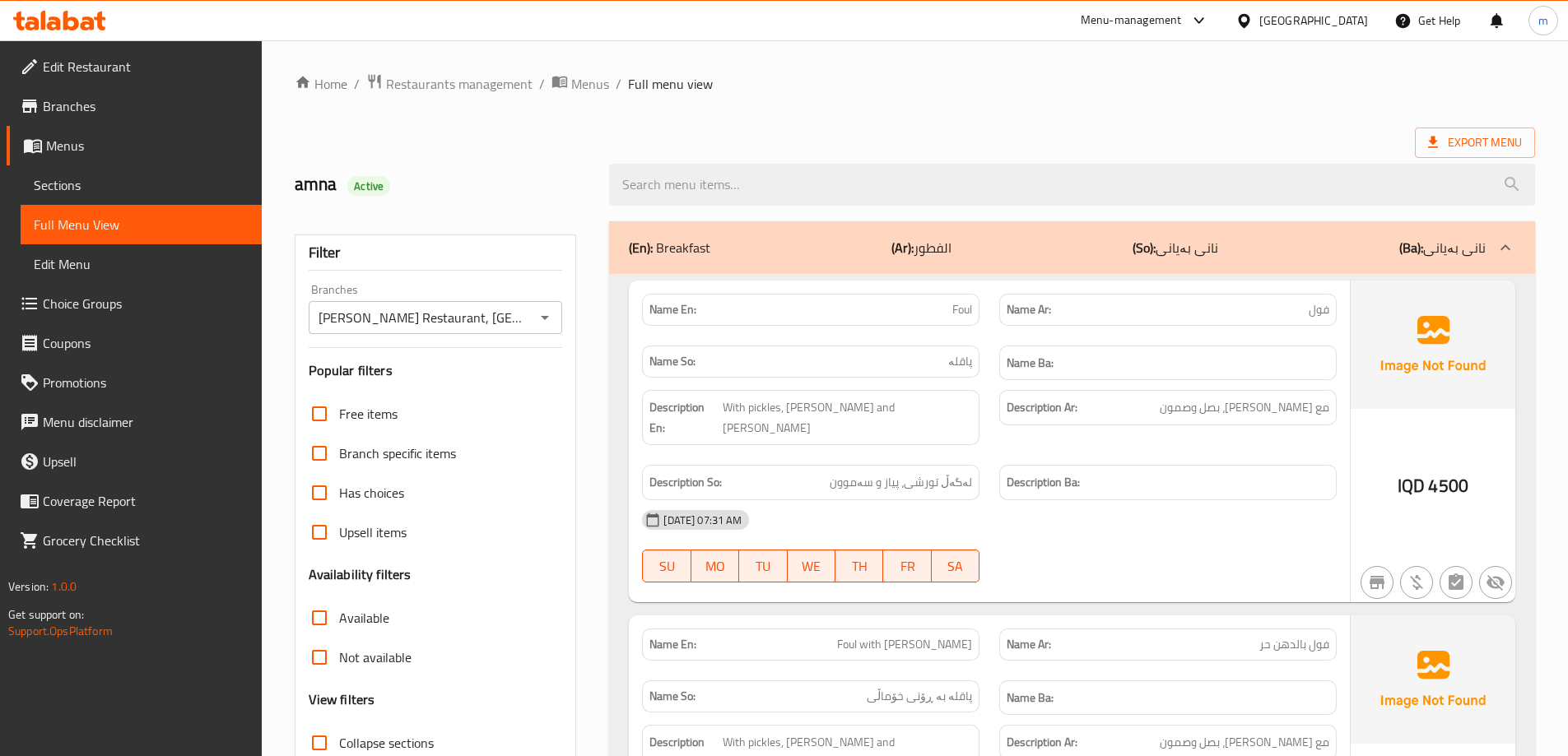
click at [789, 259] on div "(En): Breakfast (Ar): الفطور (So): نانی بەیانی (Ba): نانی بەیانی" at bounding box center [1072, 248] width 926 height 53
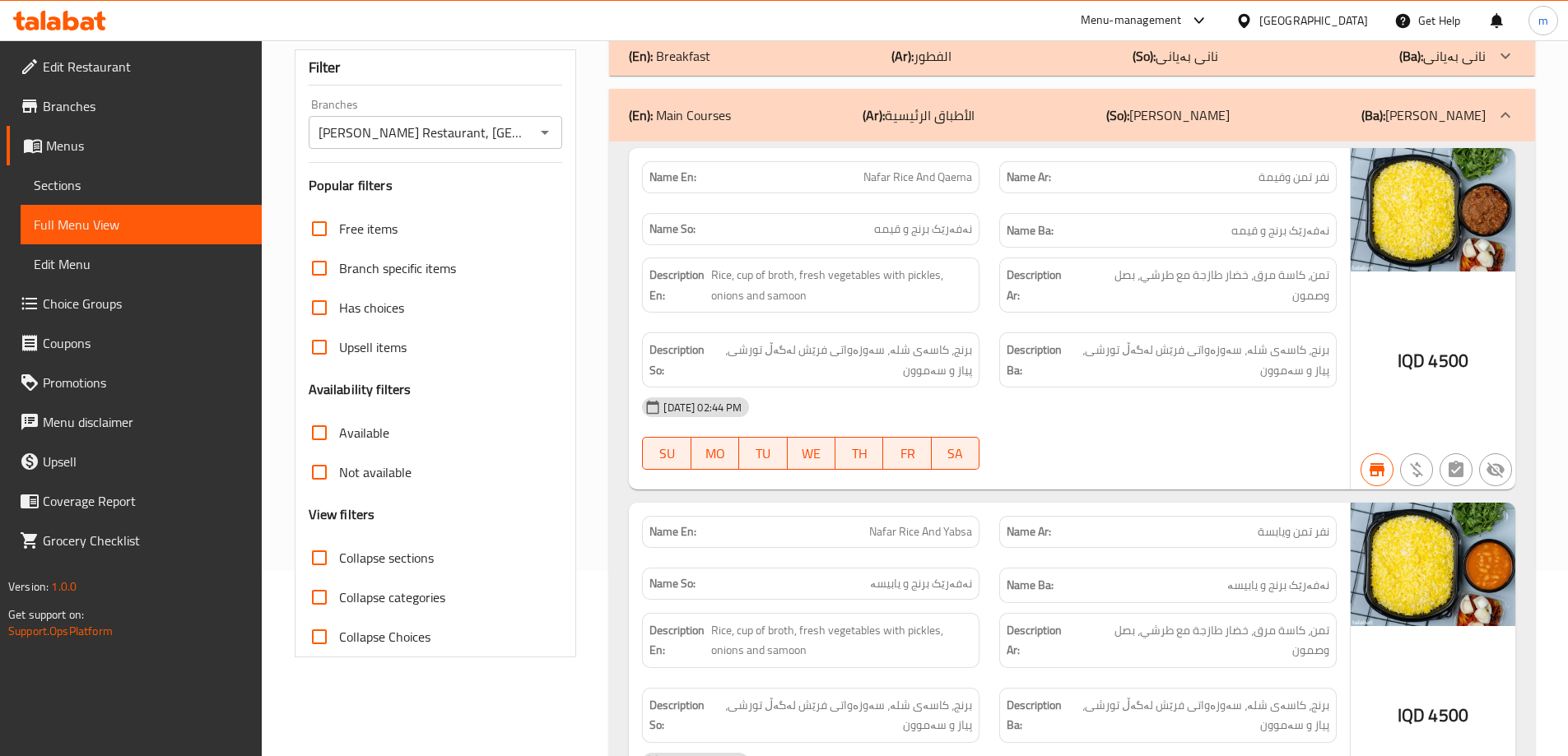
scroll to position [384, 0]
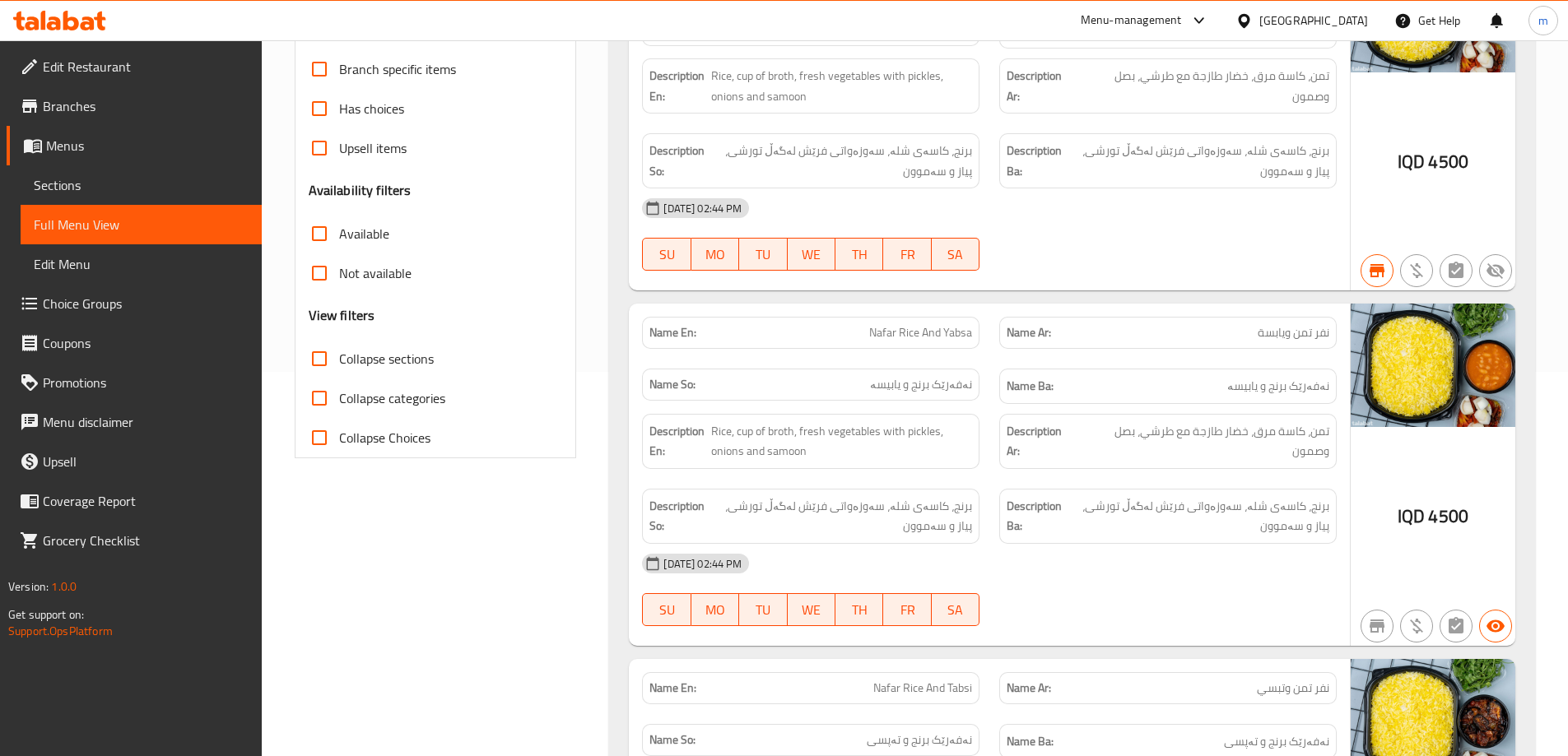
click at [354, 358] on span "Collapse sections" at bounding box center [387, 358] width 95 height 20
click at [340, 358] on input "Collapse sections" at bounding box center [319, 359] width 40 height 40
checkbox input "true"
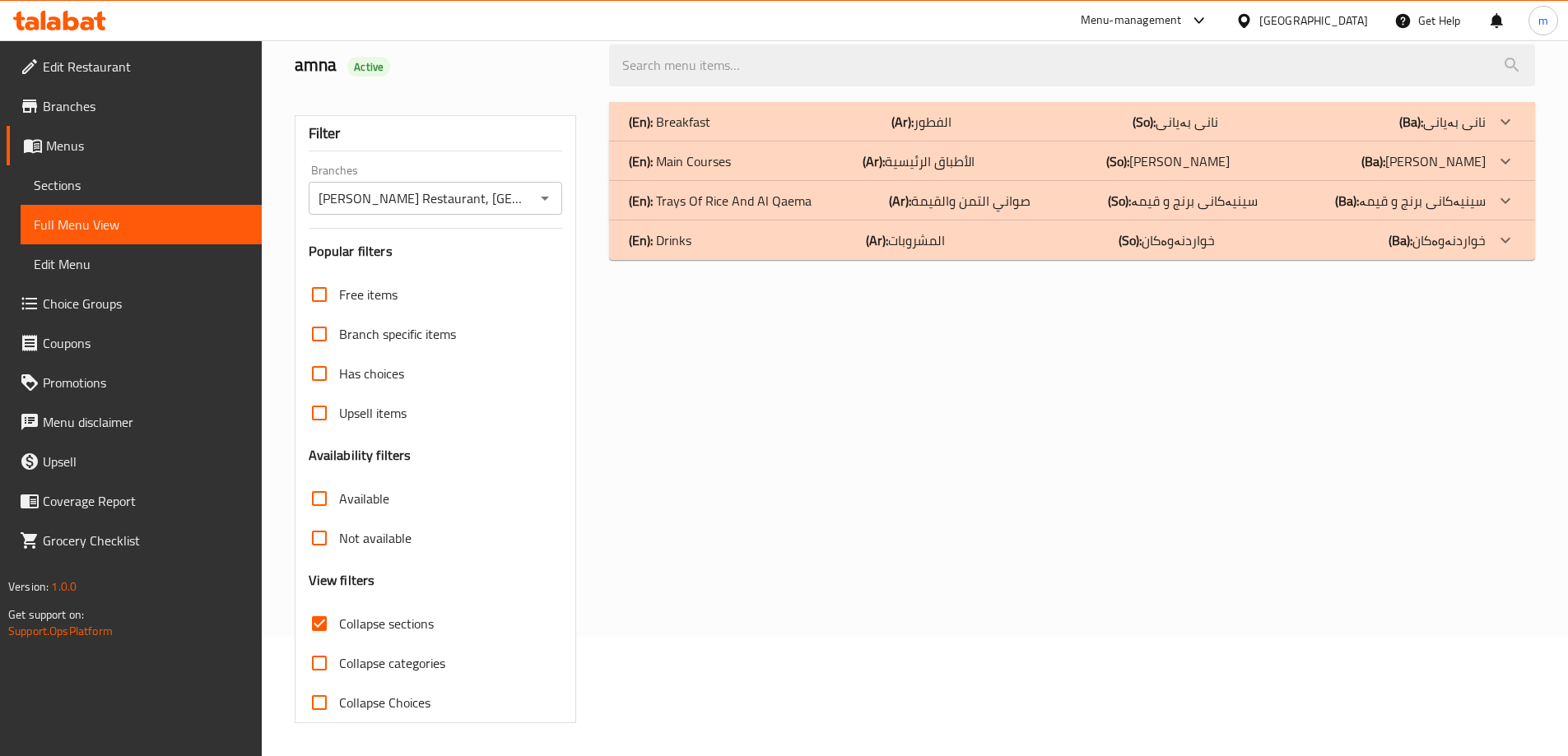
scroll to position [120, 0]
click at [676, 243] on p "(En): Drinks" at bounding box center [660, 240] width 63 height 20
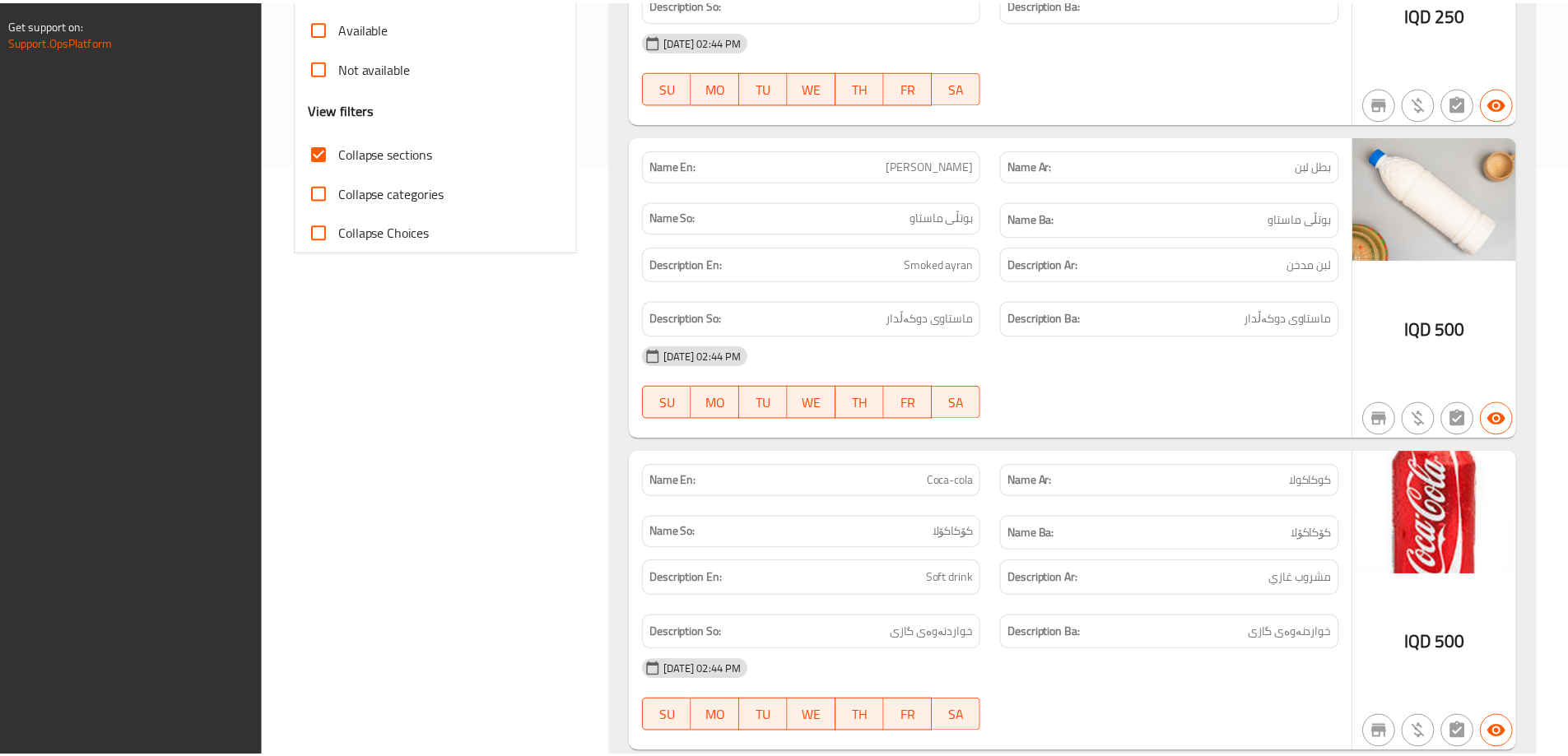
scroll to position [967, 0]
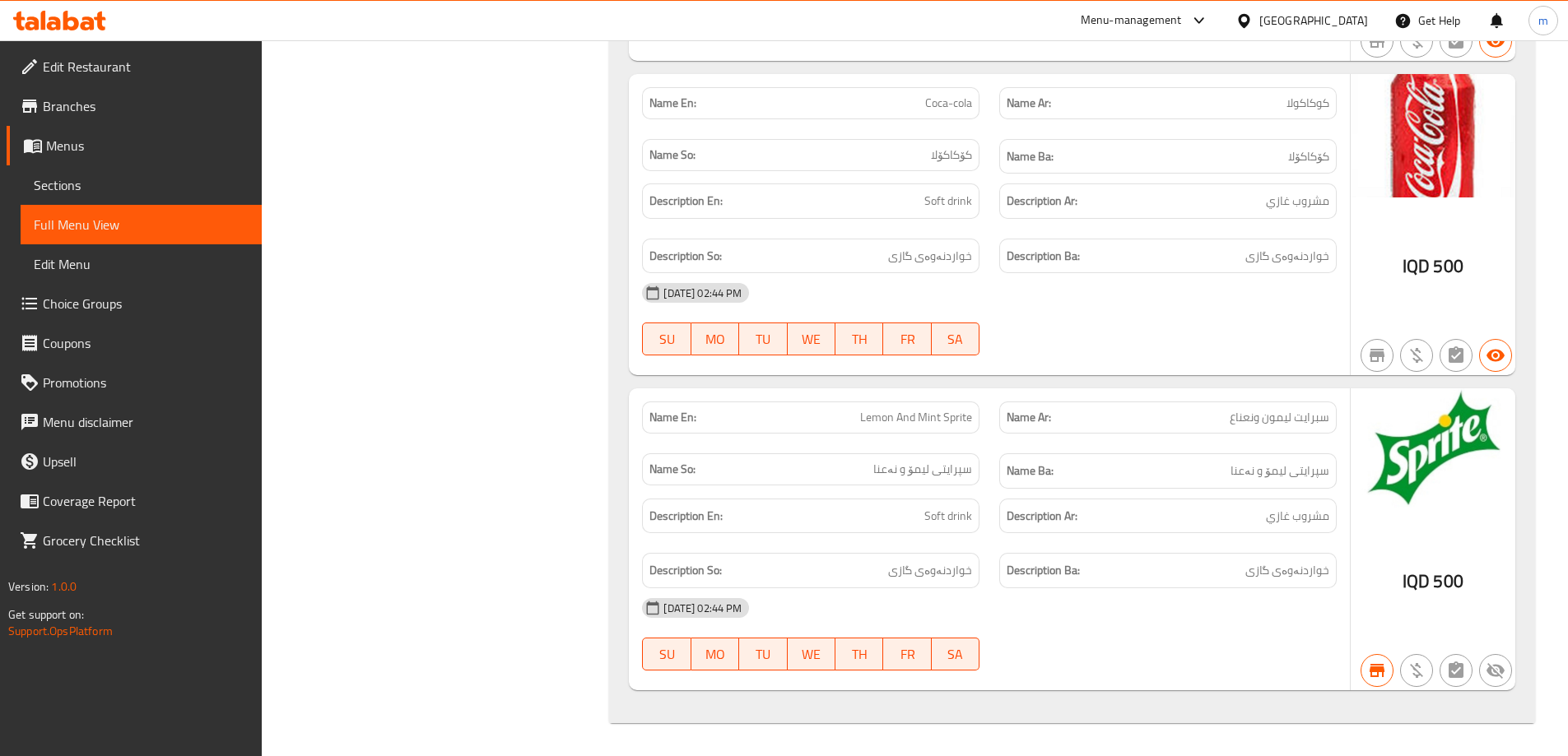
click at [69, 189] on span "Sections" at bounding box center [141, 185] width 215 height 20
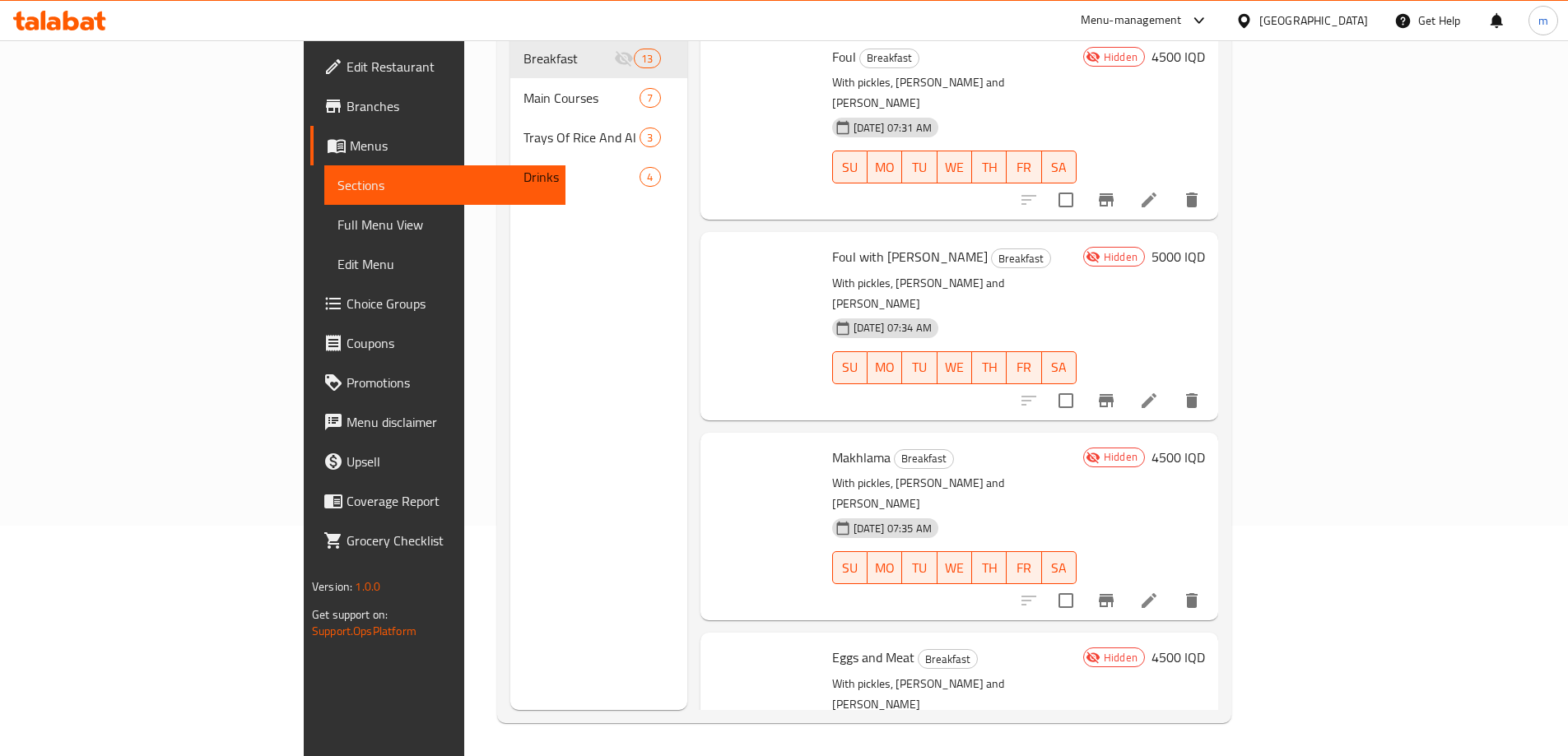
scroll to position [231, 0]
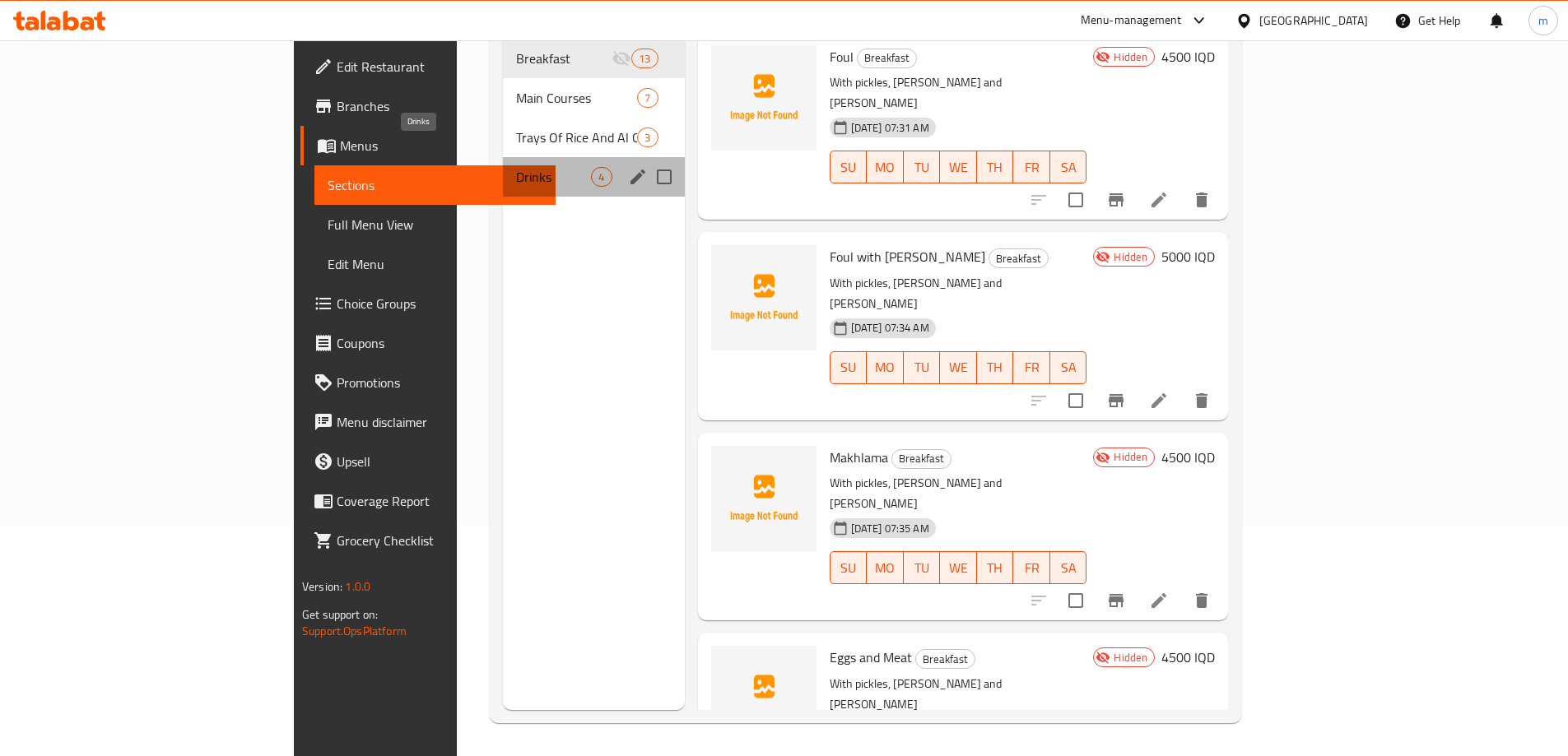
click at [516, 167] on span "Drinks" at bounding box center [554, 176] width 75 height 20
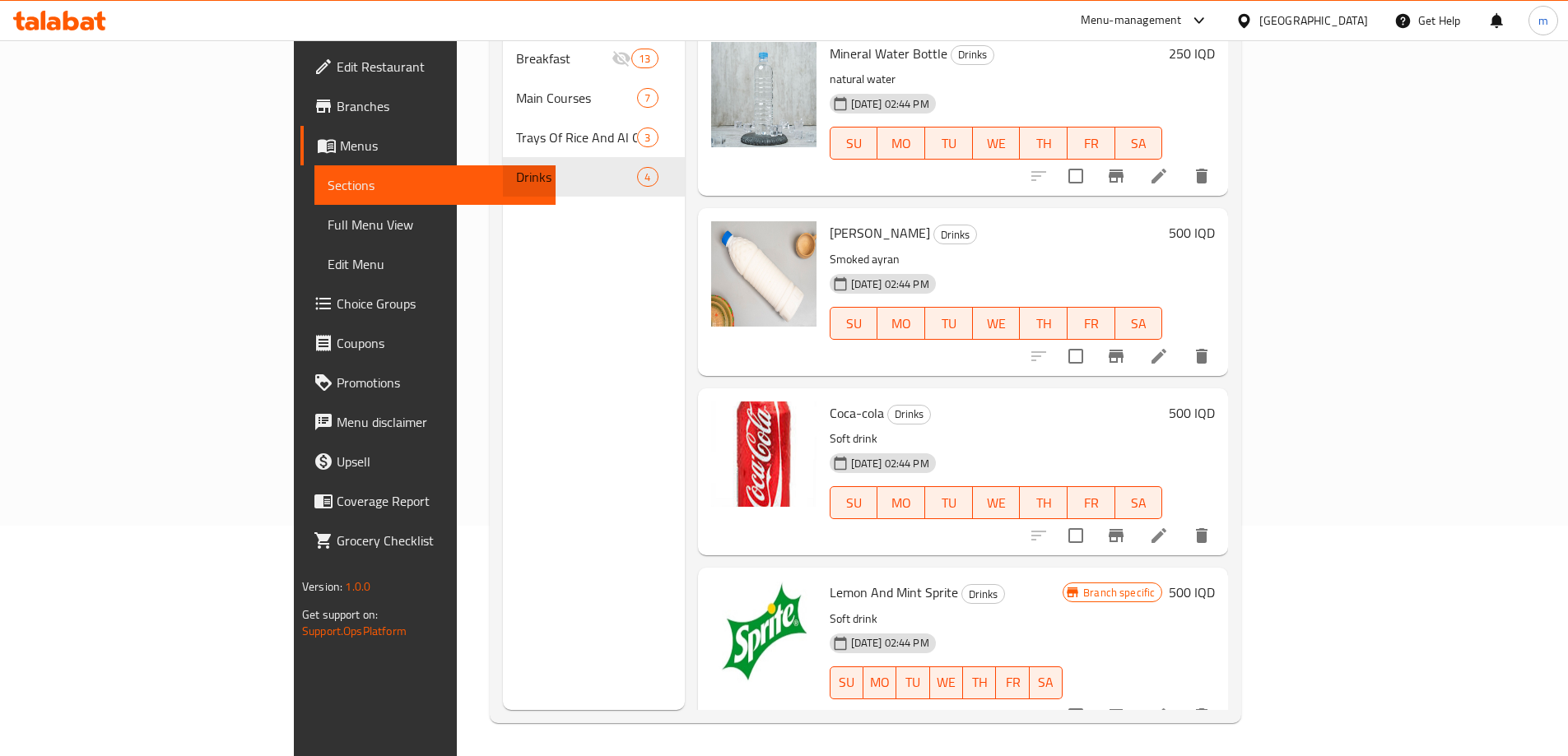
scroll to position [4, 0]
click at [1222, 395] on div "Coca-cola Drinks Soft drink 13-08-2025 02:44 PM SU MO TU WE TH FR SA 500 IQD" at bounding box center [1023, 471] width 399 height 154
click at [1215, 400] on div "500 IQD" at bounding box center [1189, 412] width 53 height 23
click at [1215, 400] on h6 "500 IQD" at bounding box center [1192, 412] width 46 height 23
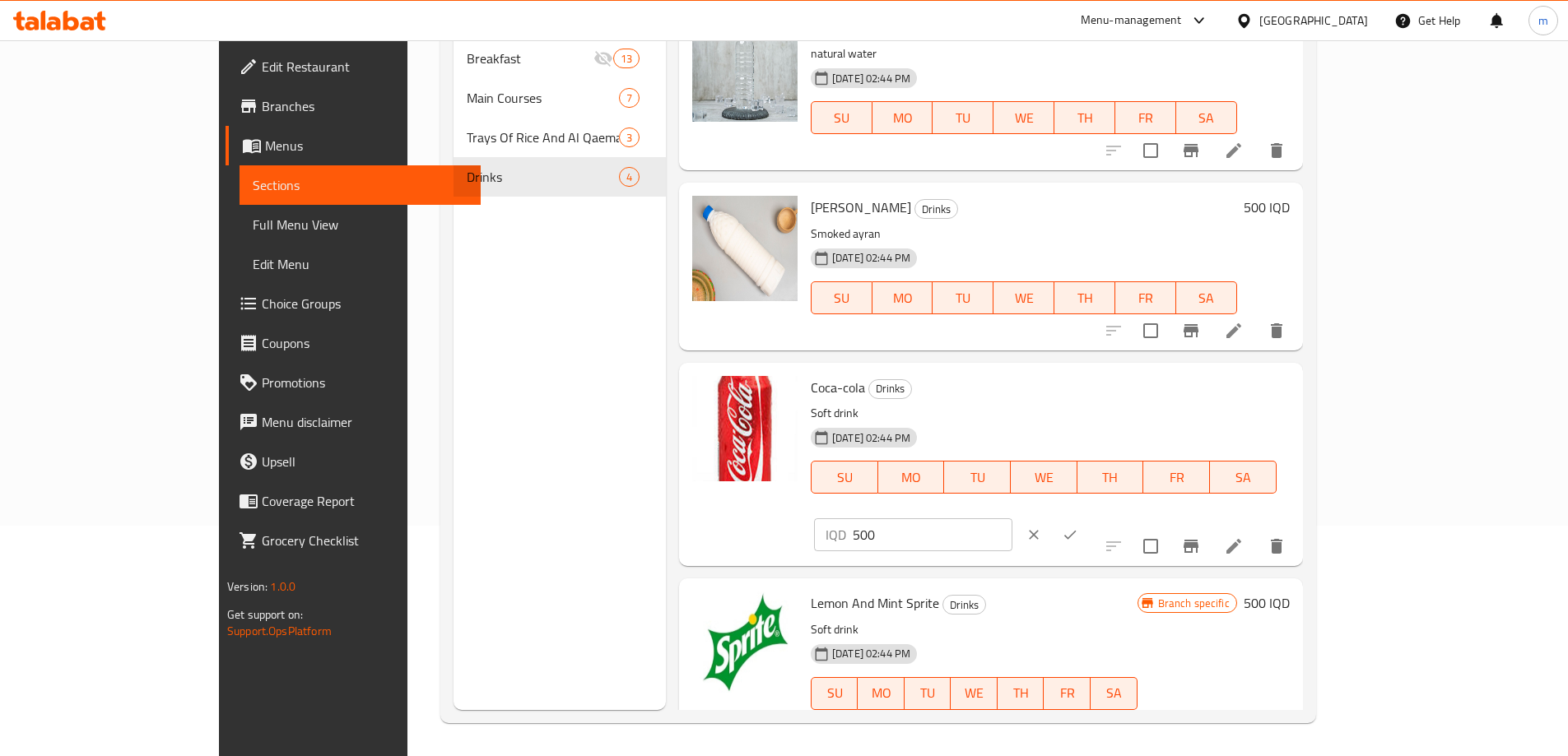
drag, startPoint x: 1321, startPoint y: 396, endPoint x: 1135, endPoint y: 394, distance: 186.0
click at [1135, 394] on div "Coca-cola Drinks Soft drink 13-08-2025 02:44 PM SU MO TU WE TH FR SA IQD 500 ​" at bounding box center [1050, 464] width 492 height 190
type input "1000"
click at [1078, 527] on icon "ok" at bounding box center [1070, 535] width 16 height 16
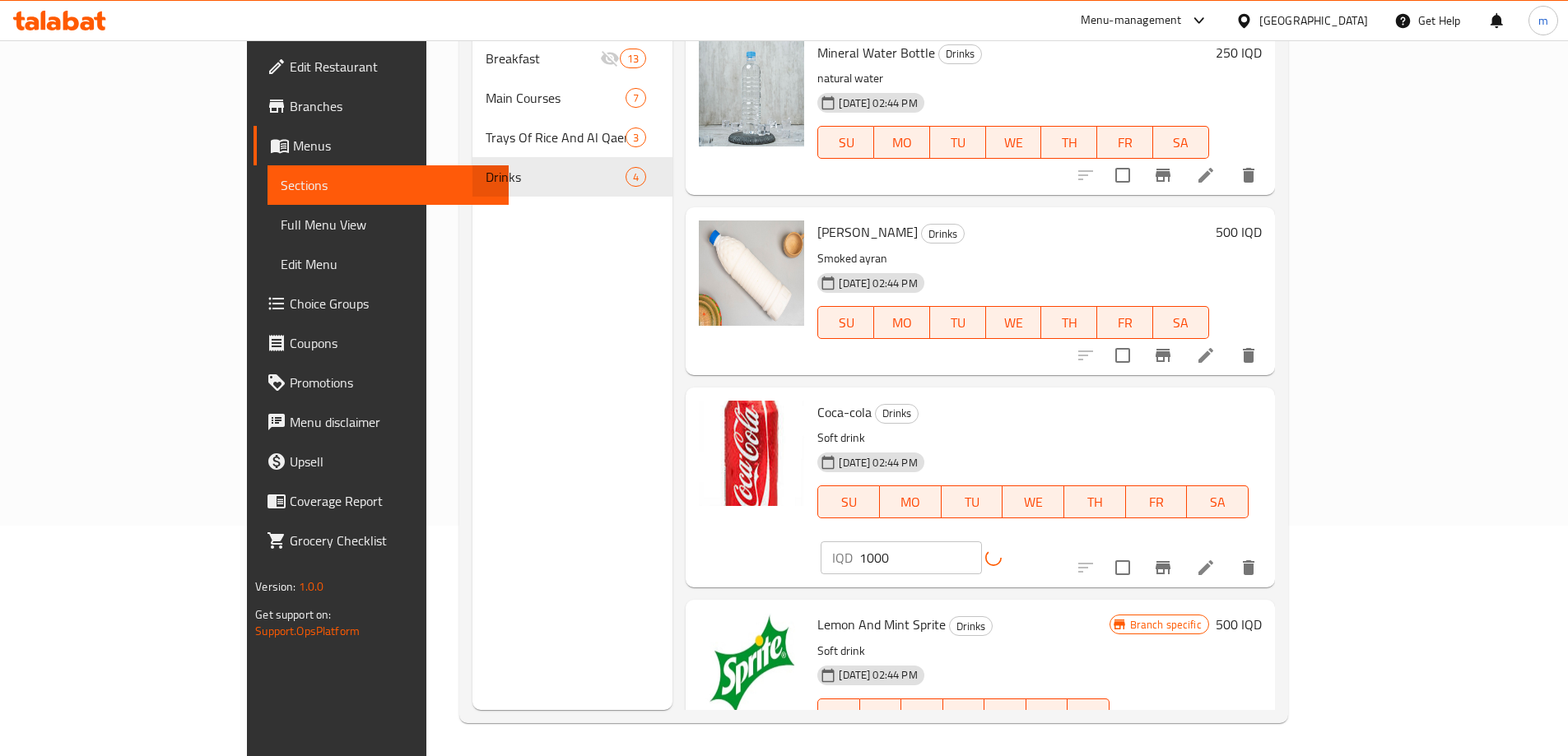
click at [1262, 613] on h6 "500 IQD" at bounding box center [1239, 624] width 46 height 23
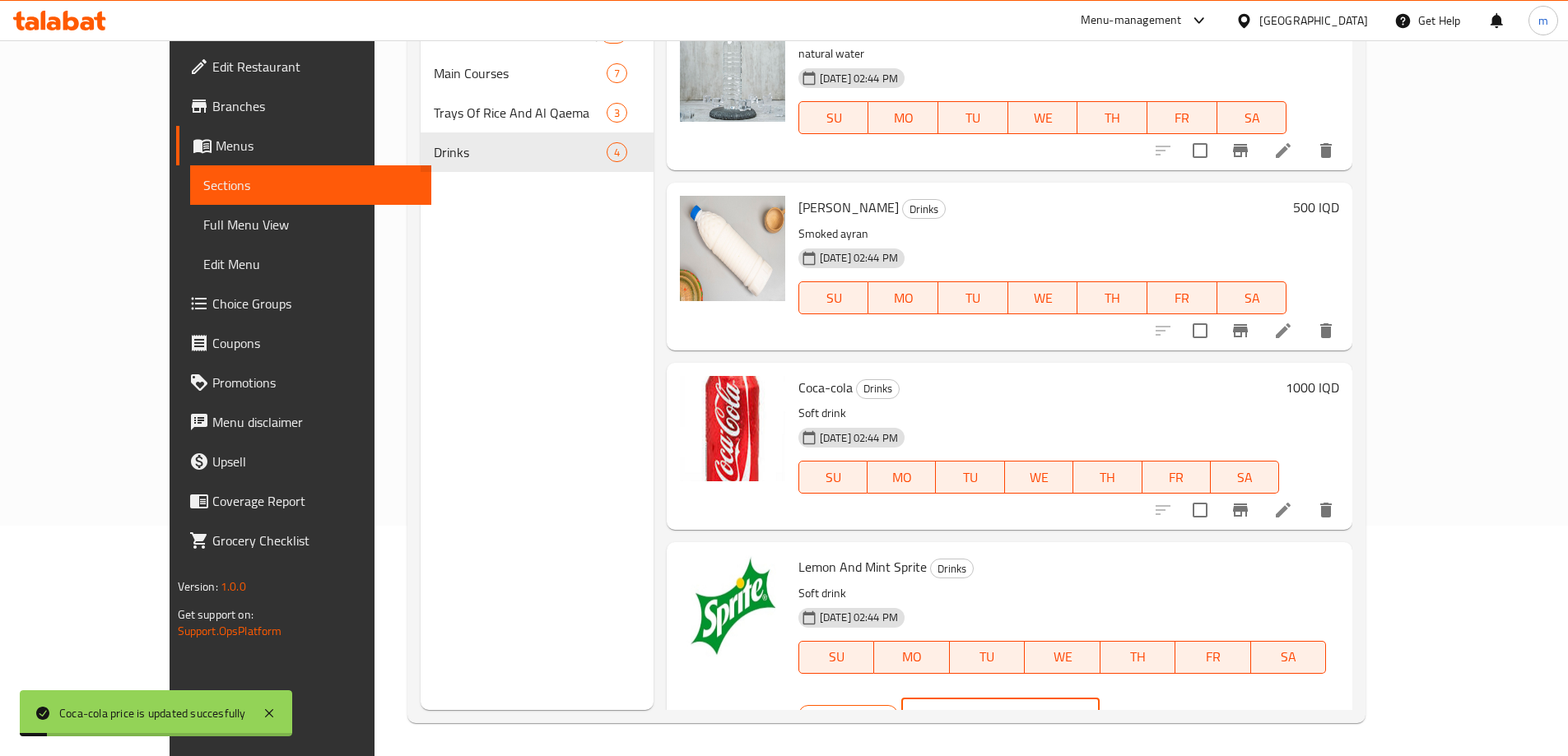
drag, startPoint x: 1366, startPoint y: 583, endPoint x: 1198, endPoint y: 578, distance: 168.1
click at [1200, 697] on div "Branch specific IQD 500 ​" at bounding box center [999, 714] width 401 height 36
type input "1000"
click at [1164, 710] on icon "ok" at bounding box center [1158, 714] width 13 height 9
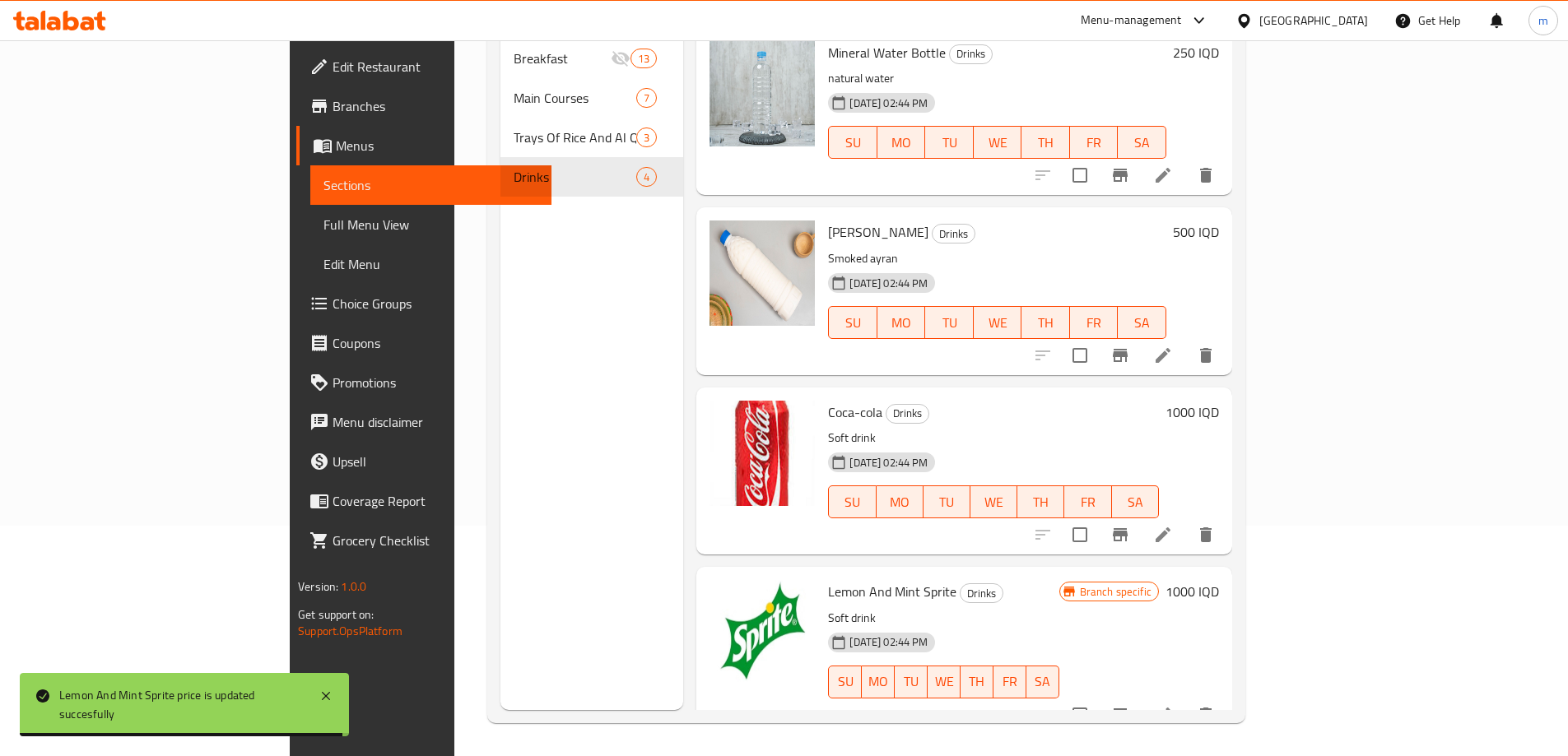
click at [311, 239] on link "Full Menu View" at bounding box center [431, 224] width 241 height 40
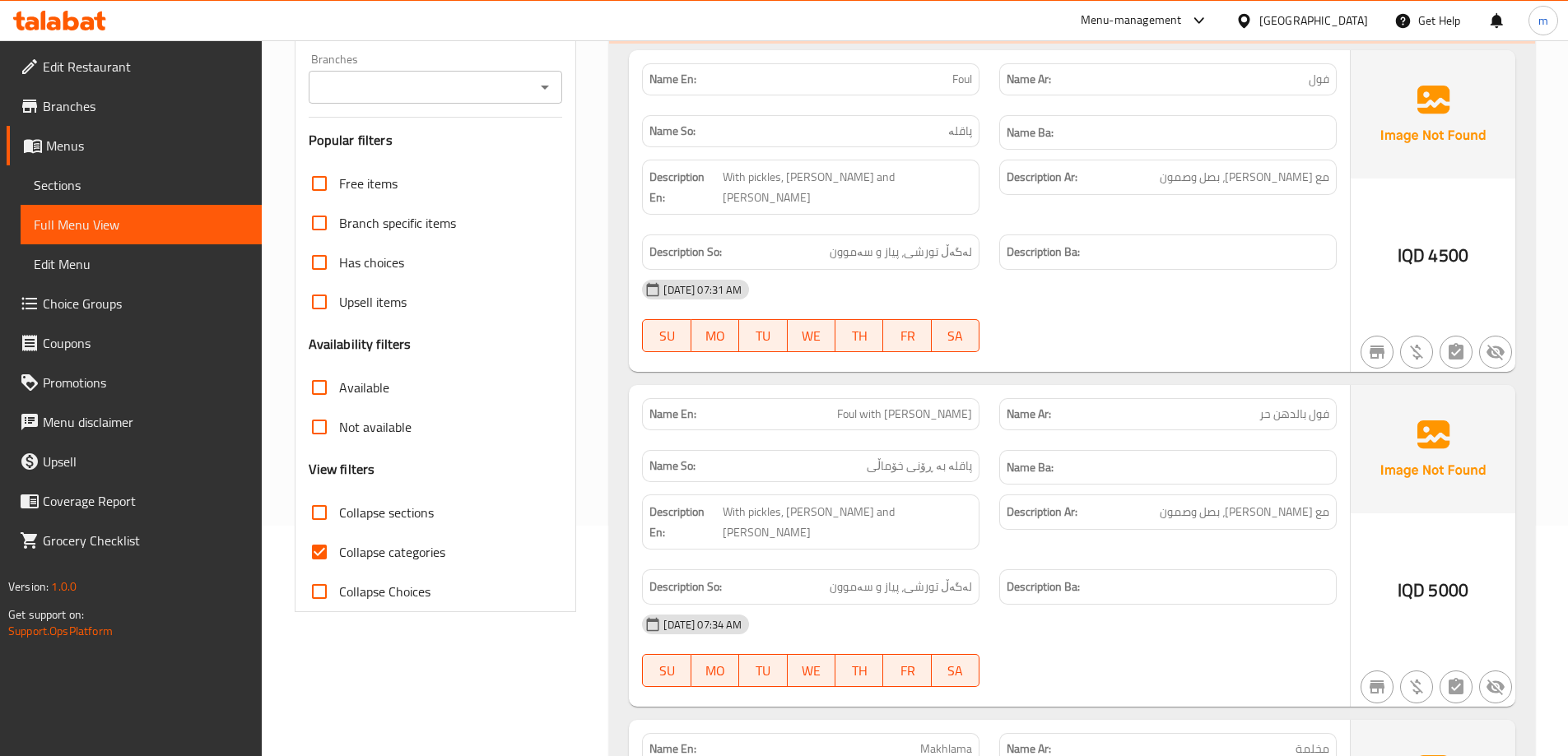
click at [433, 73] on div "Branches" at bounding box center [436, 87] width 255 height 33
click at [445, 87] on input "Branches" at bounding box center [422, 87] width 217 height 23
click at [533, 95] on div at bounding box center [543, 87] width 21 height 23
click at [537, 94] on icon "Close" at bounding box center [544, 87] width 20 height 20
click at [543, 87] on icon "Open" at bounding box center [545, 87] width 8 height 4
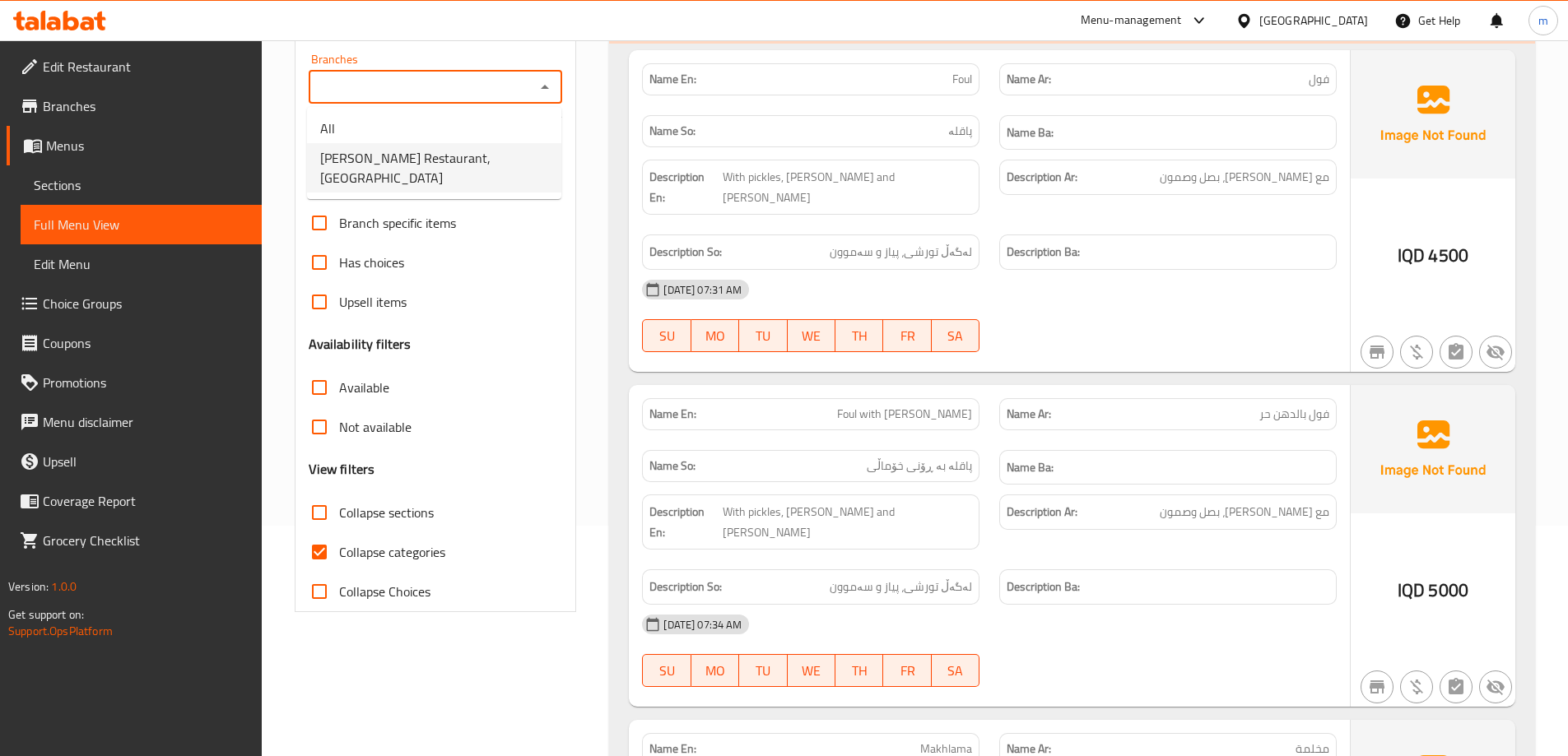
click at [396, 150] on span "Al Pasha Restaurant, Al aathameya" at bounding box center [434, 168] width 228 height 40
type input "Al Pasha Restaurant, Al aathameya"
click at [362, 562] on span "Collapse categories" at bounding box center [392, 552] width 106 height 20
click at [340, 563] on input "Collapse categories" at bounding box center [319, 552] width 40 height 40
checkbox input "false"
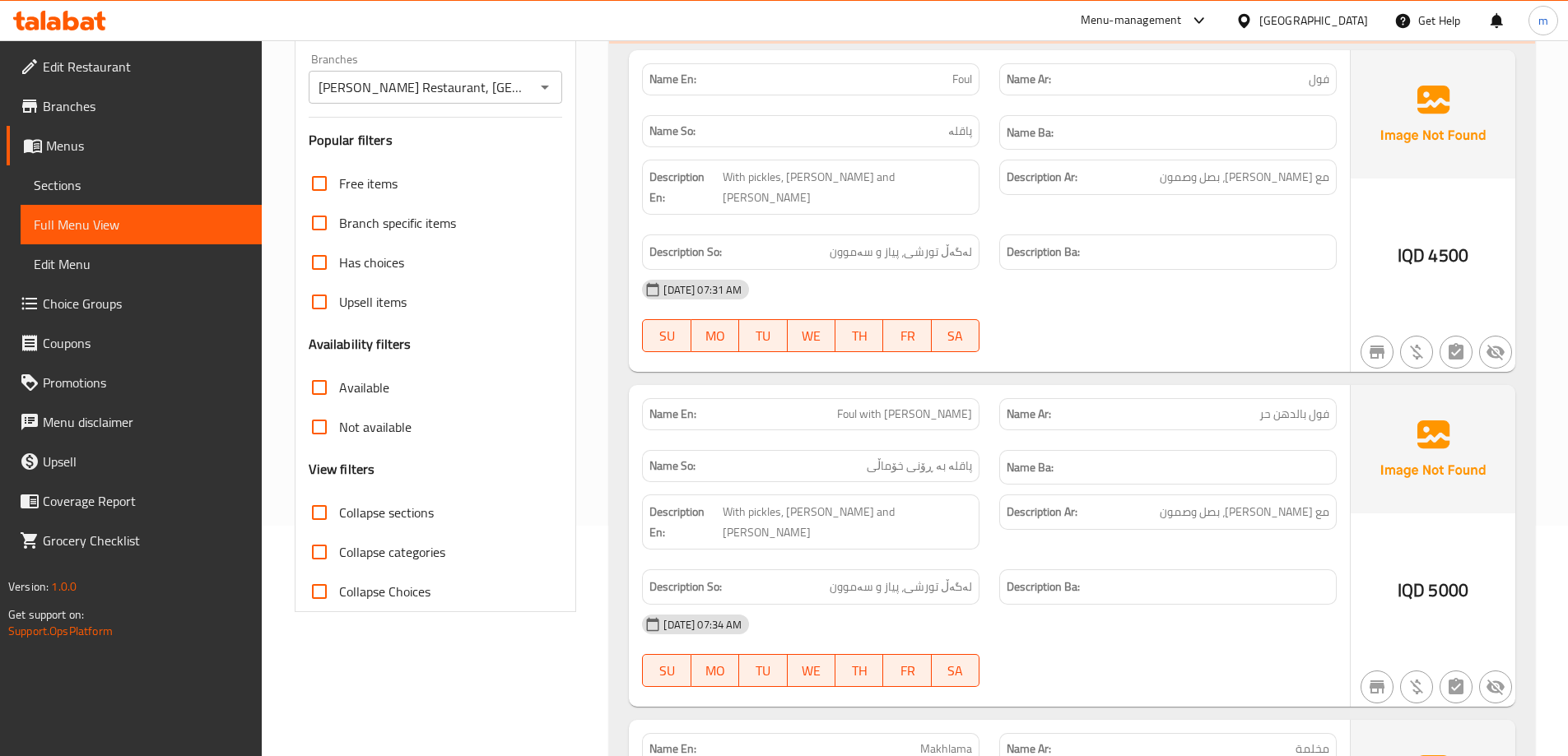
click at [357, 523] on span "Collapse sections" at bounding box center [387, 512] width 95 height 20
click at [340, 524] on input "Collapse sections" at bounding box center [319, 512] width 40 height 40
checkbox input "true"
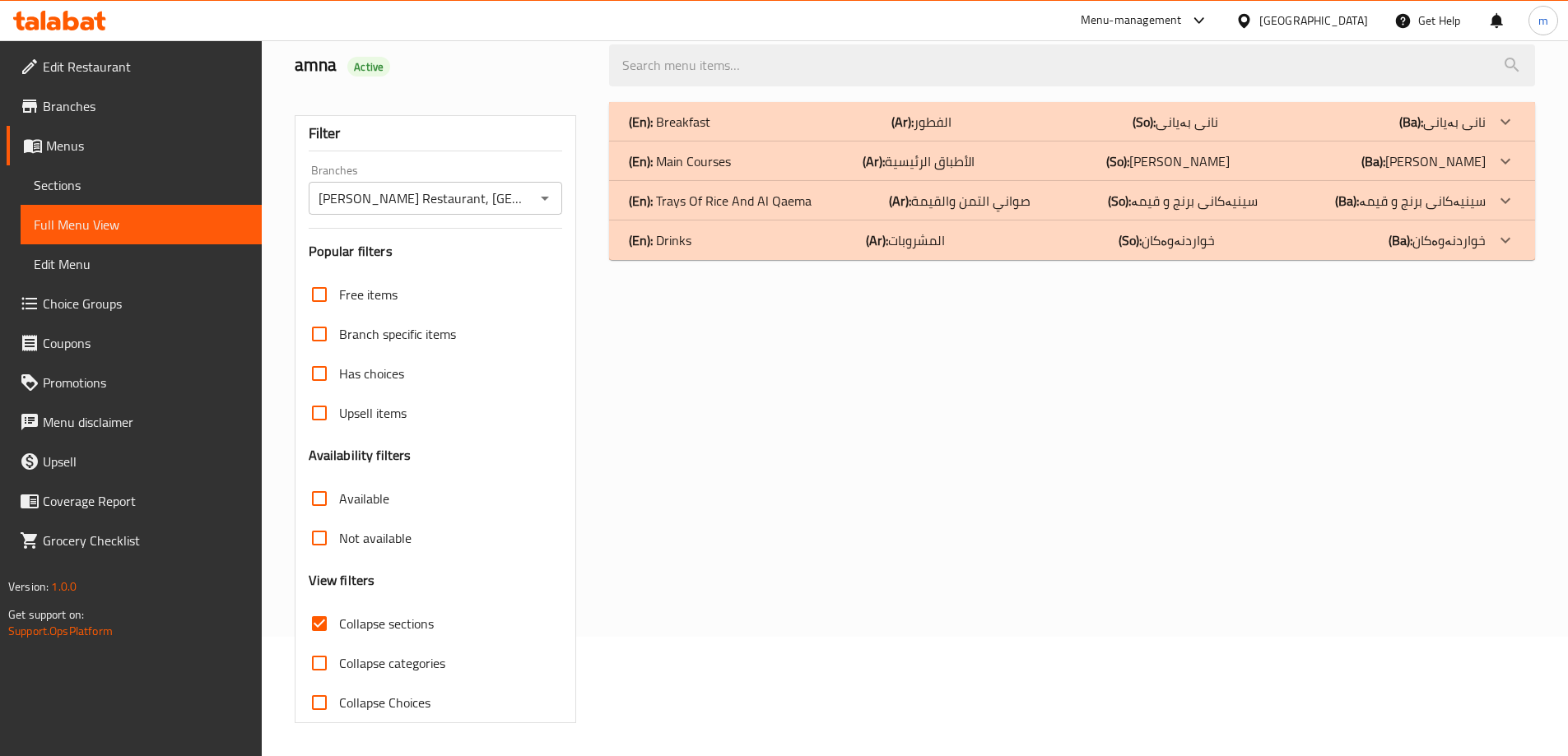
scroll to position [120, 0]
click at [705, 245] on div "(En): Drinks (Ar): المشروبات (So): خواردنەوەکان (Ba): خواردنەوەکان" at bounding box center [1058, 240] width 857 height 20
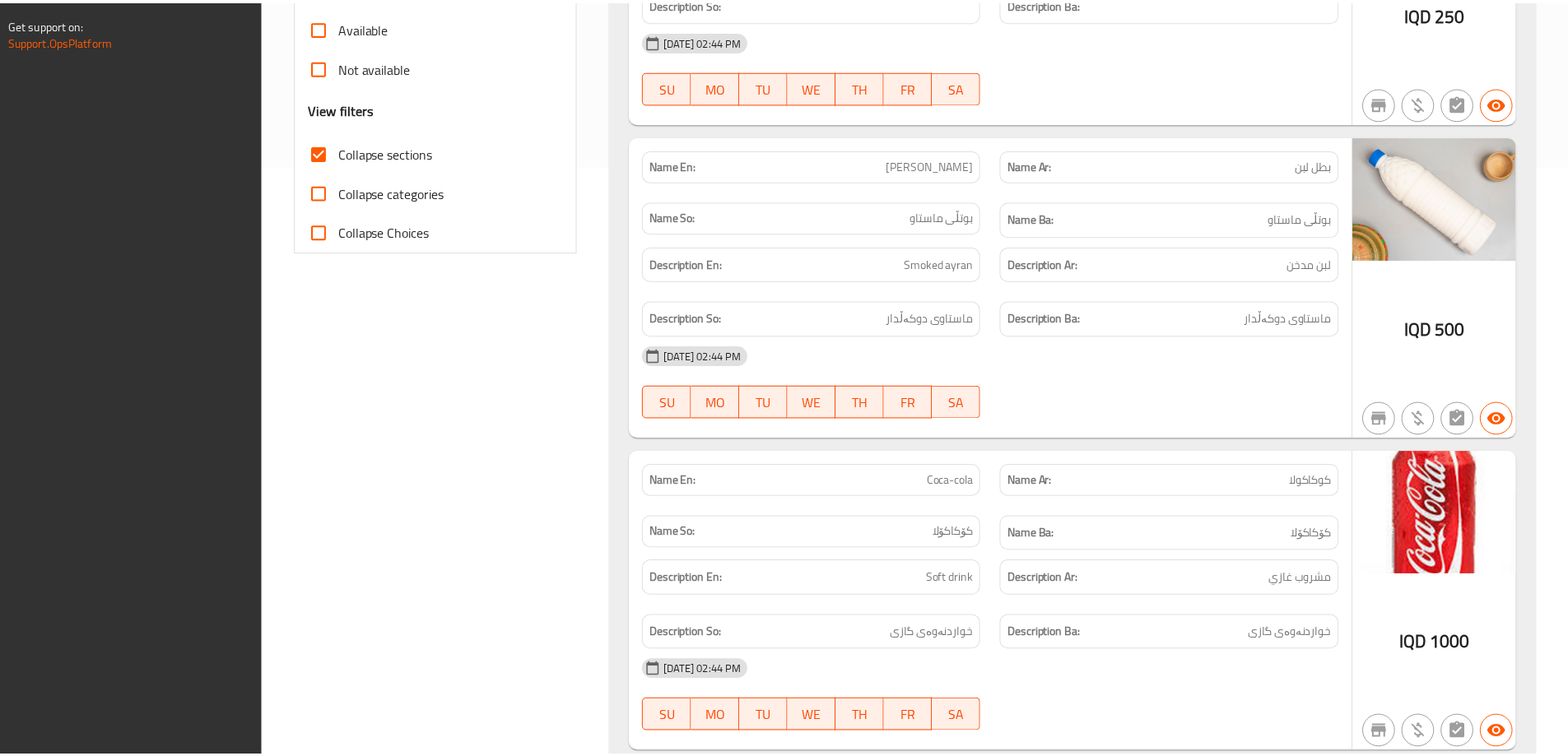
scroll to position [967, 0]
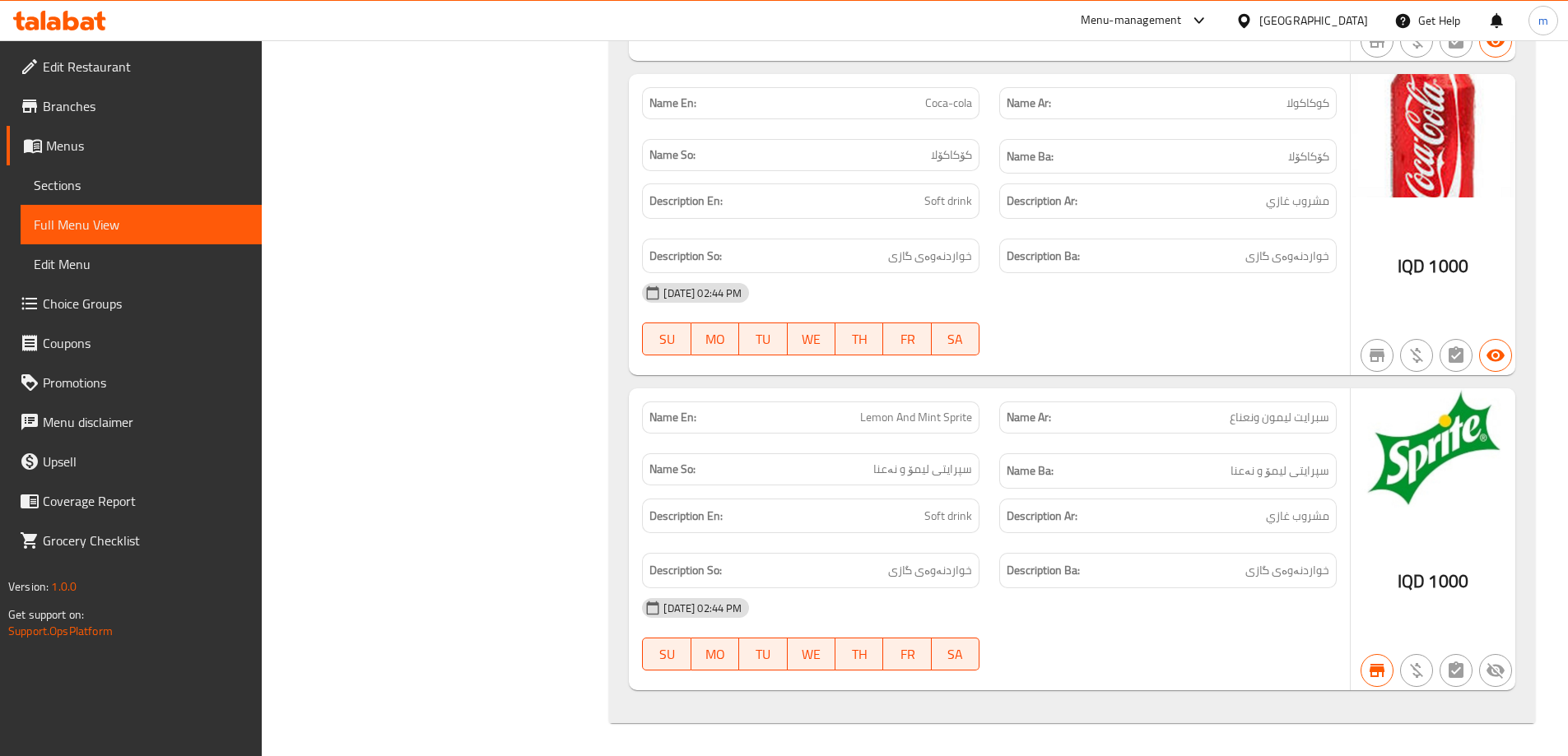
click at [94, 19] on icon at bounding box center [60, 20] width 93 height 20
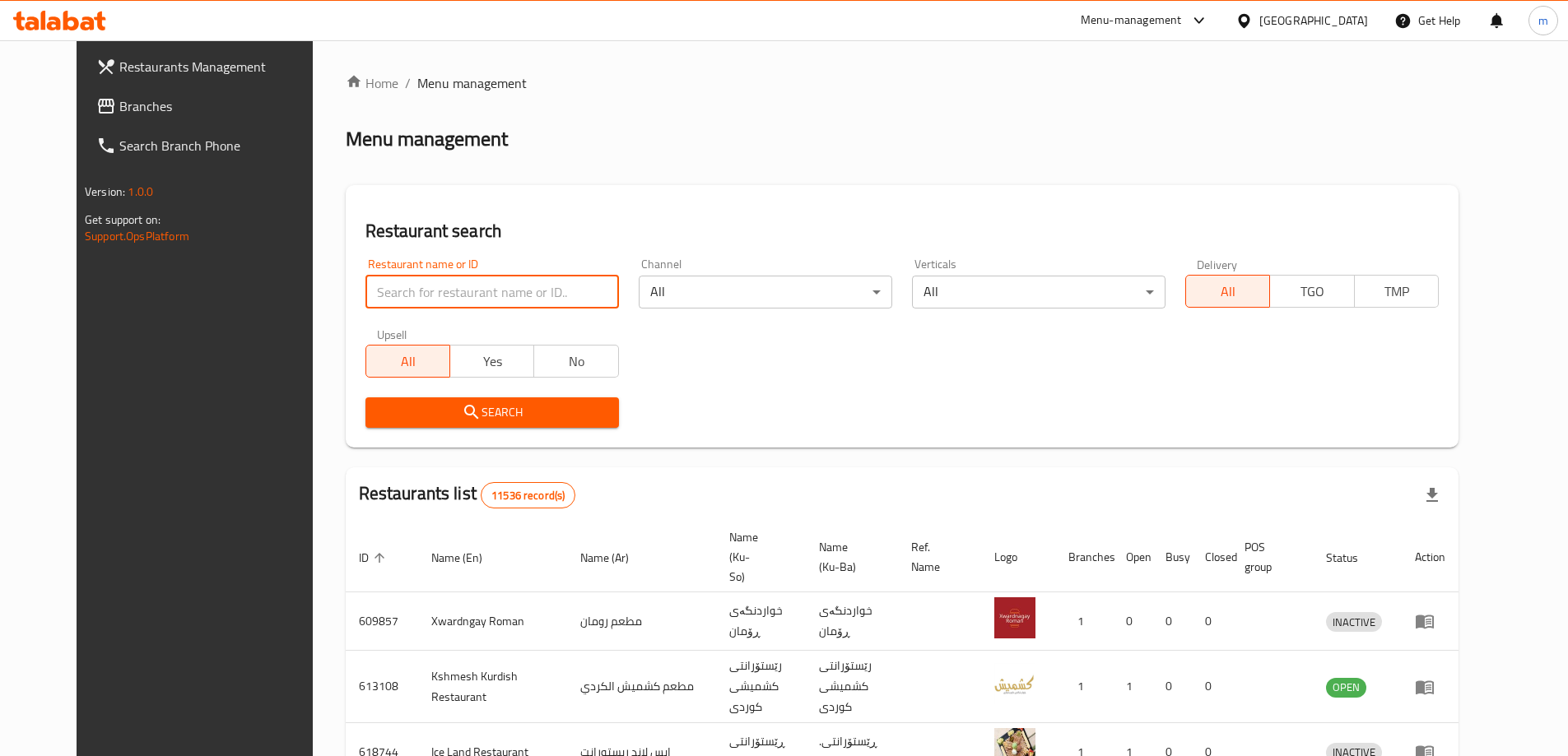
click at [458, 276] on input "search" at bounding box center [492, 292] width 254 height 33
paste input "739605"
type input "739605"
click button "Search" at bounding box center [492, 412] width 254 height 31
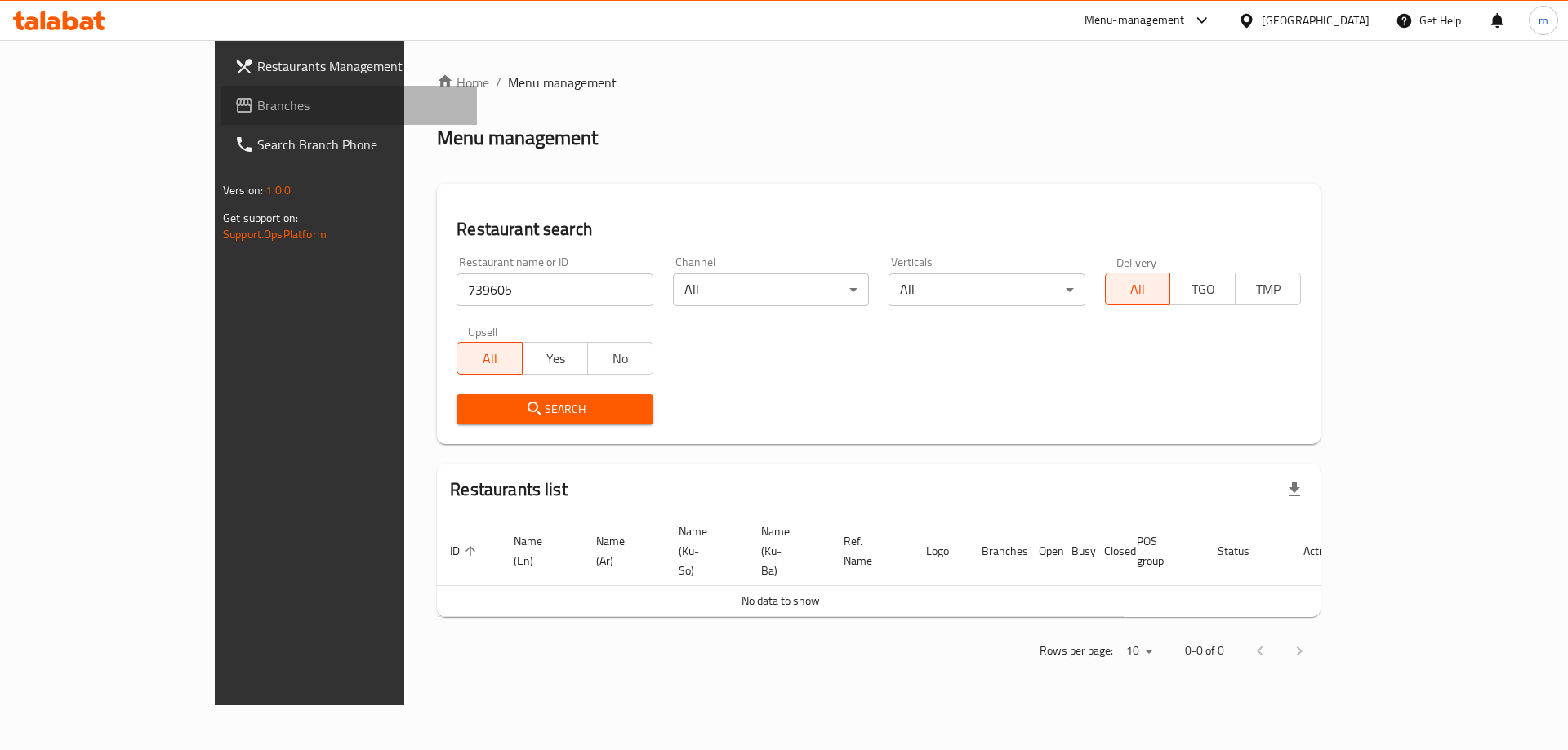
click at [257, 101] on span "Branches" at bounding box center [360, 104] width 206 height 19
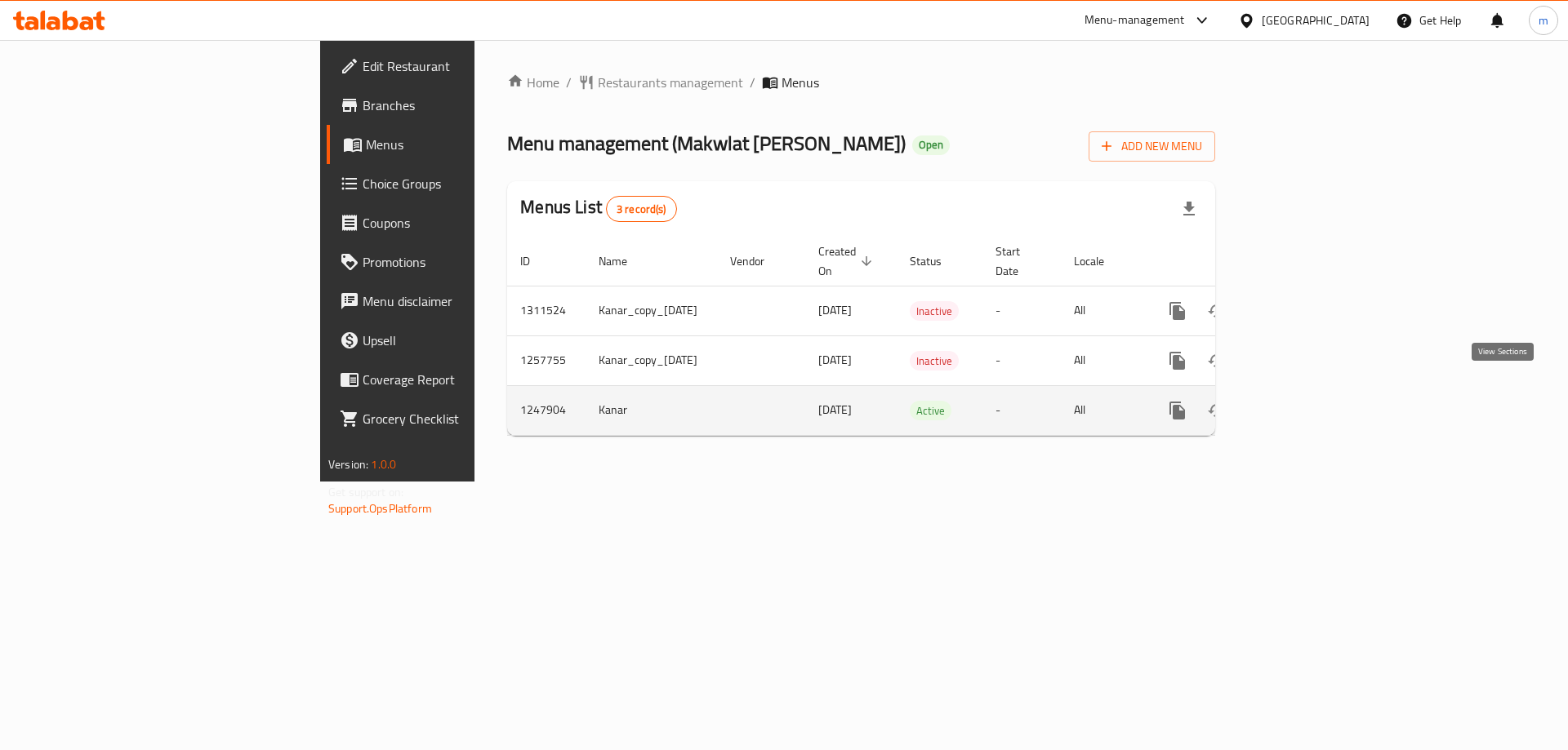
click at [1315, 391] on link "enhanced table" at bounding box center [1295, 411] width 40 height 40
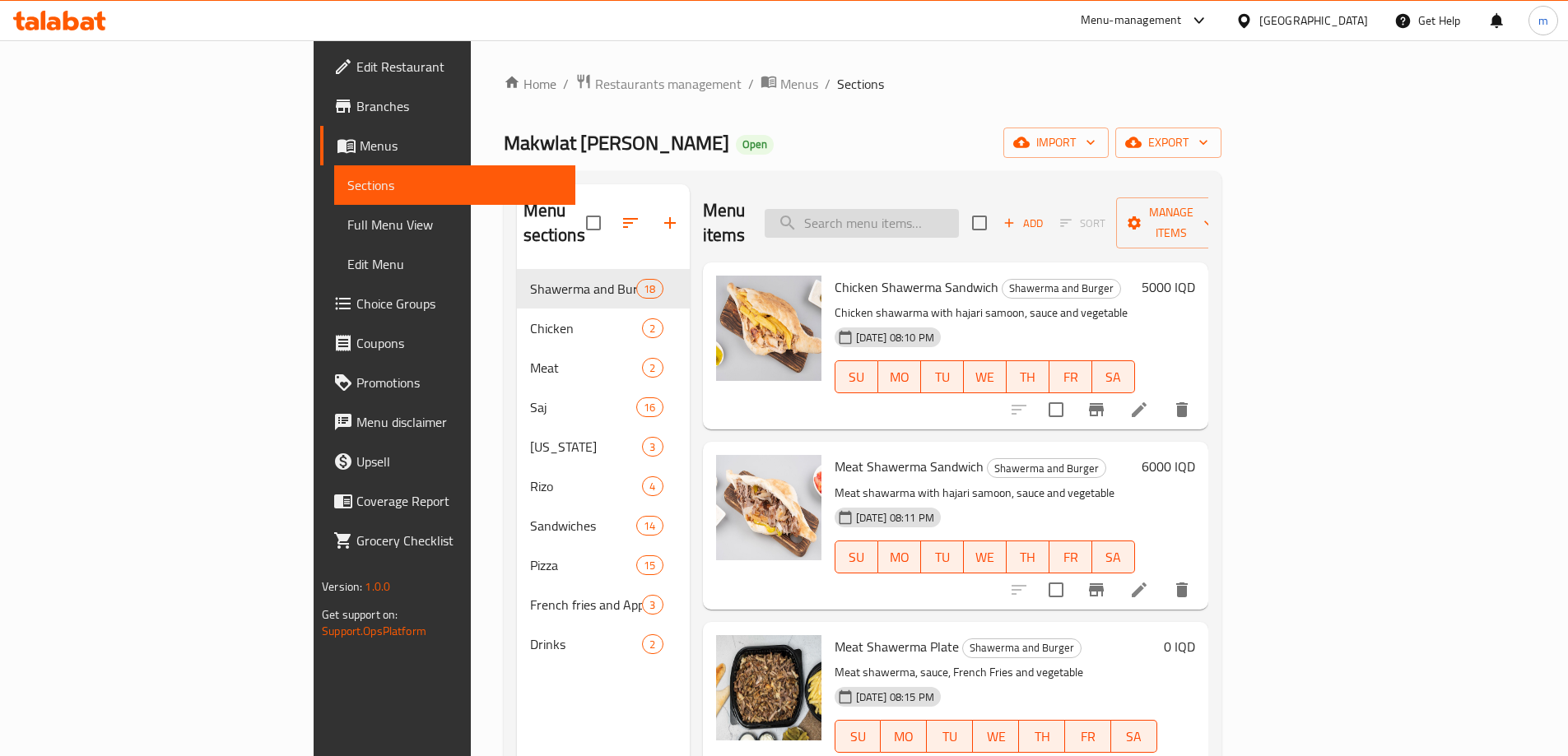
click at [959, 221] on input "search" at bounding box center [862, 223] width 194 height 29
paste input "Chicken Shawerma Plate"
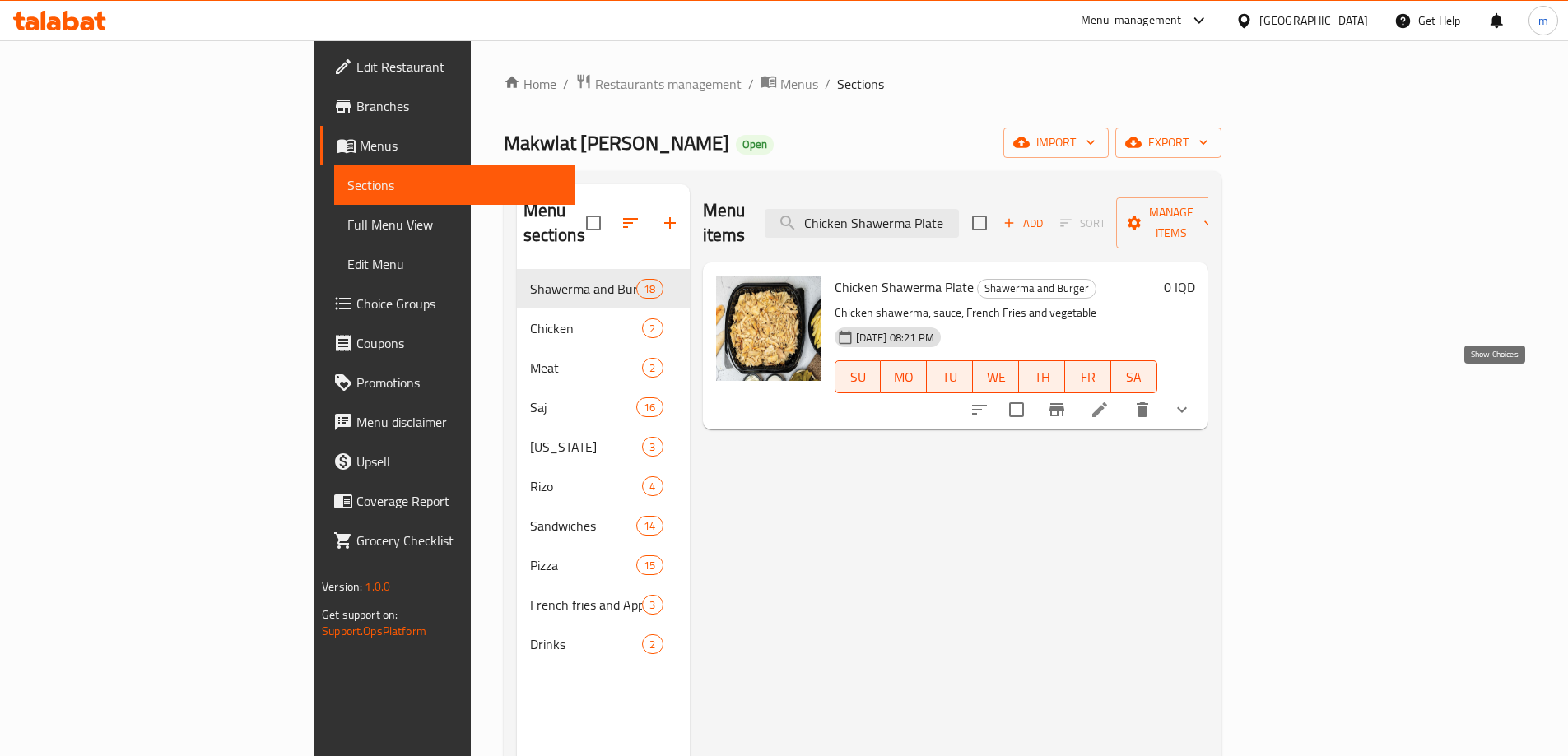
type input "Chicken Shawerma Plate"
click at [1192, 400] on icon "show more" at bounding box center [1182, 409] width 20 height 20
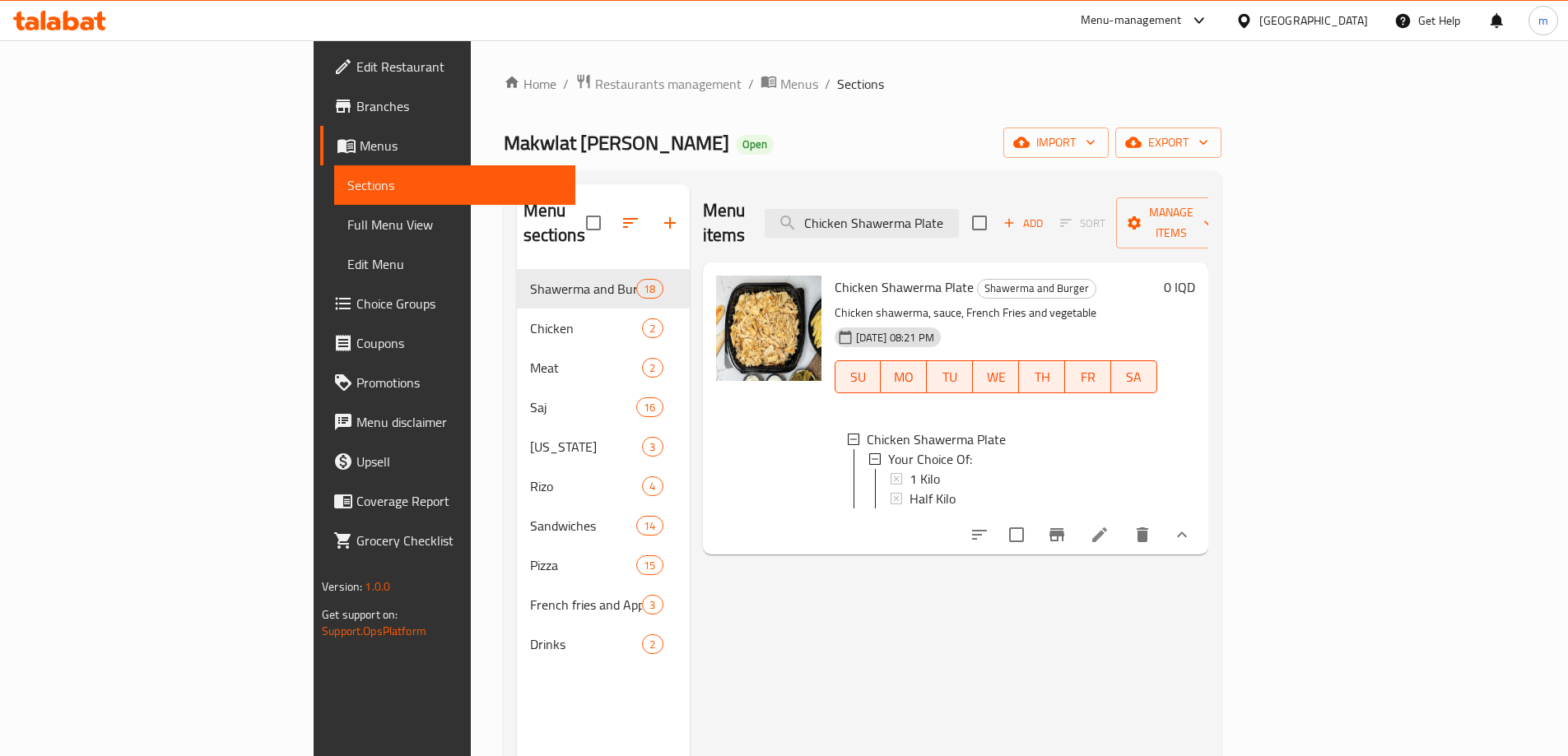
click at [1123, 524] on li at bounding box center [1099, 535] width 46 height 30
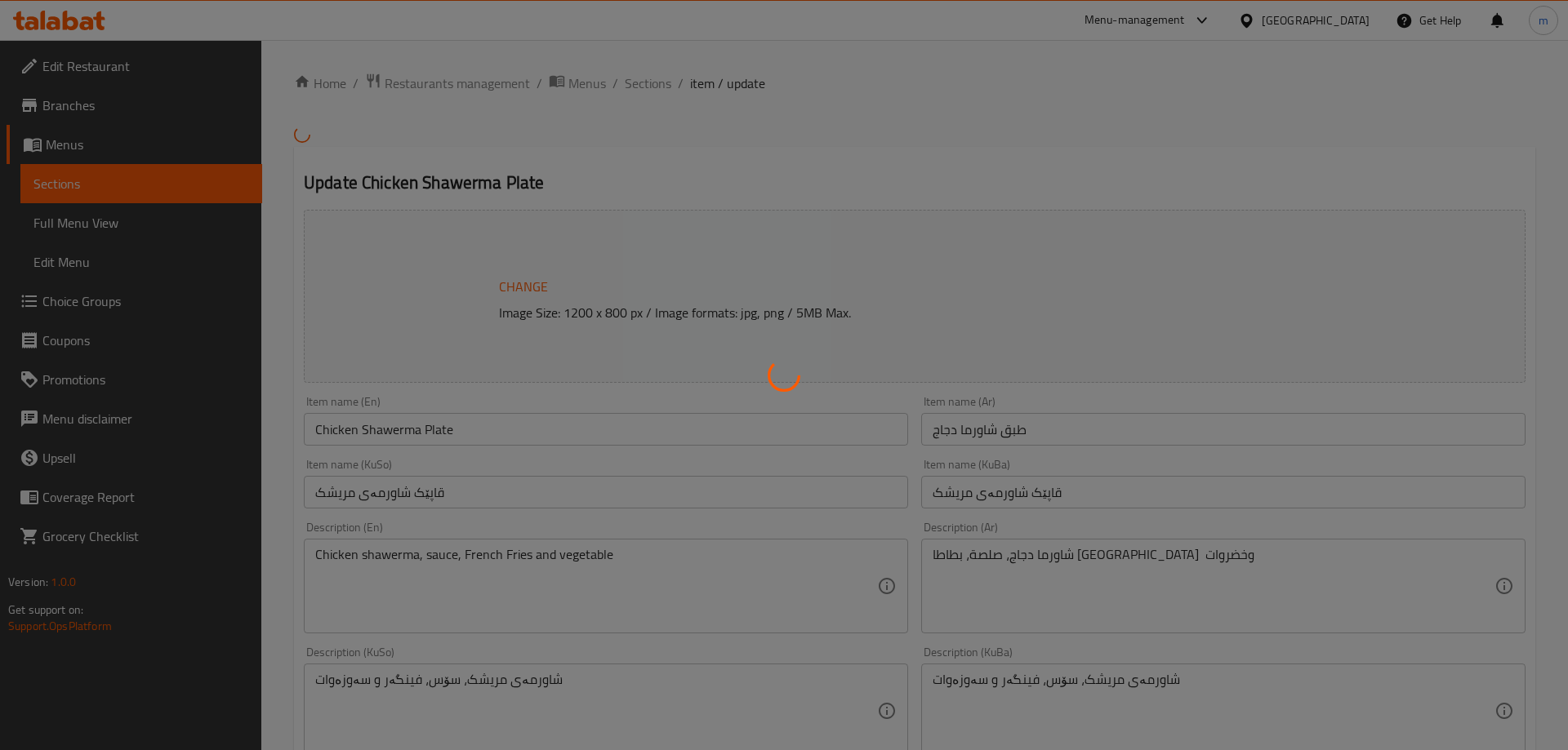
type input "إختيارك من:"
type input "هەڵبژاردنت لە:"
type input "1"
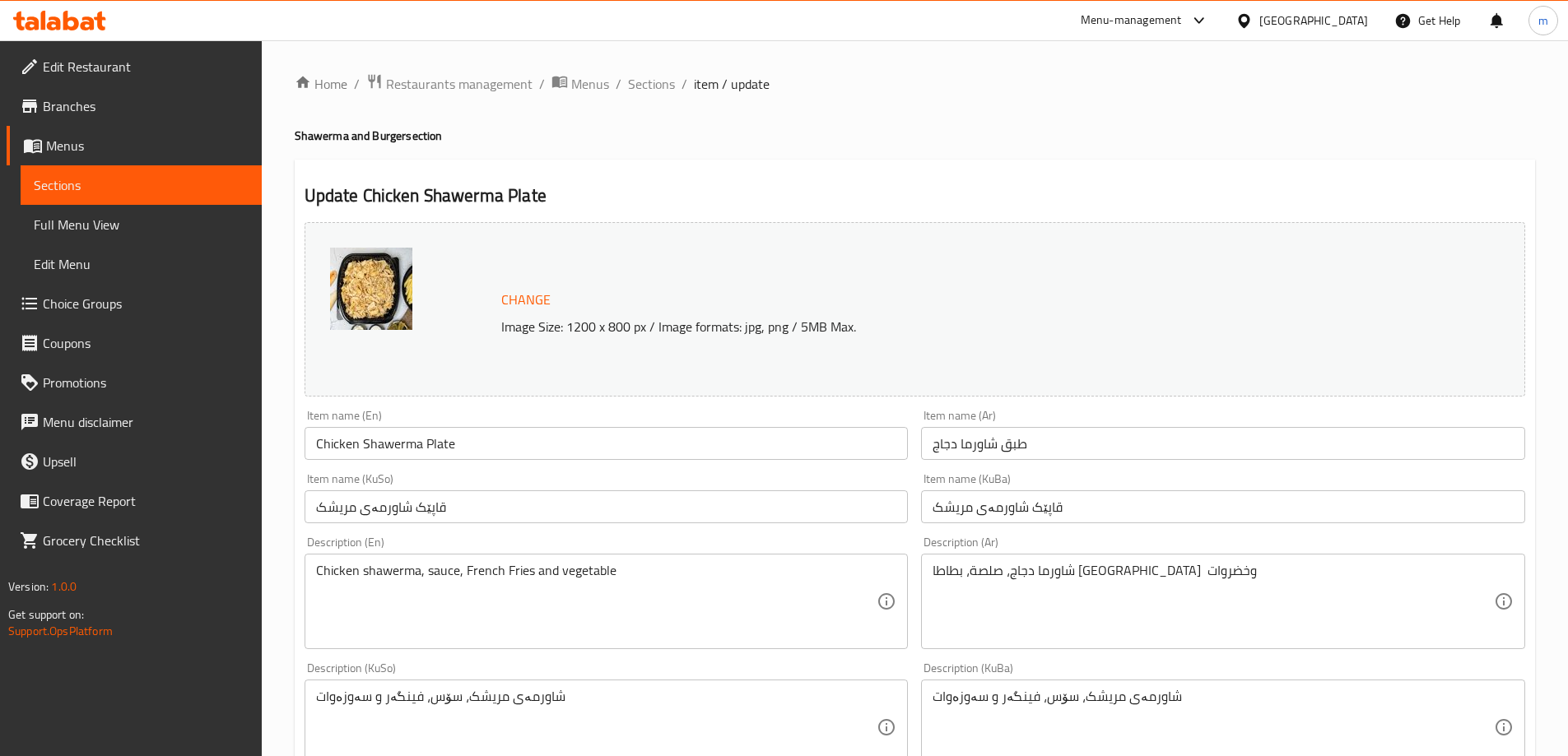
scroll to position [686, 0]
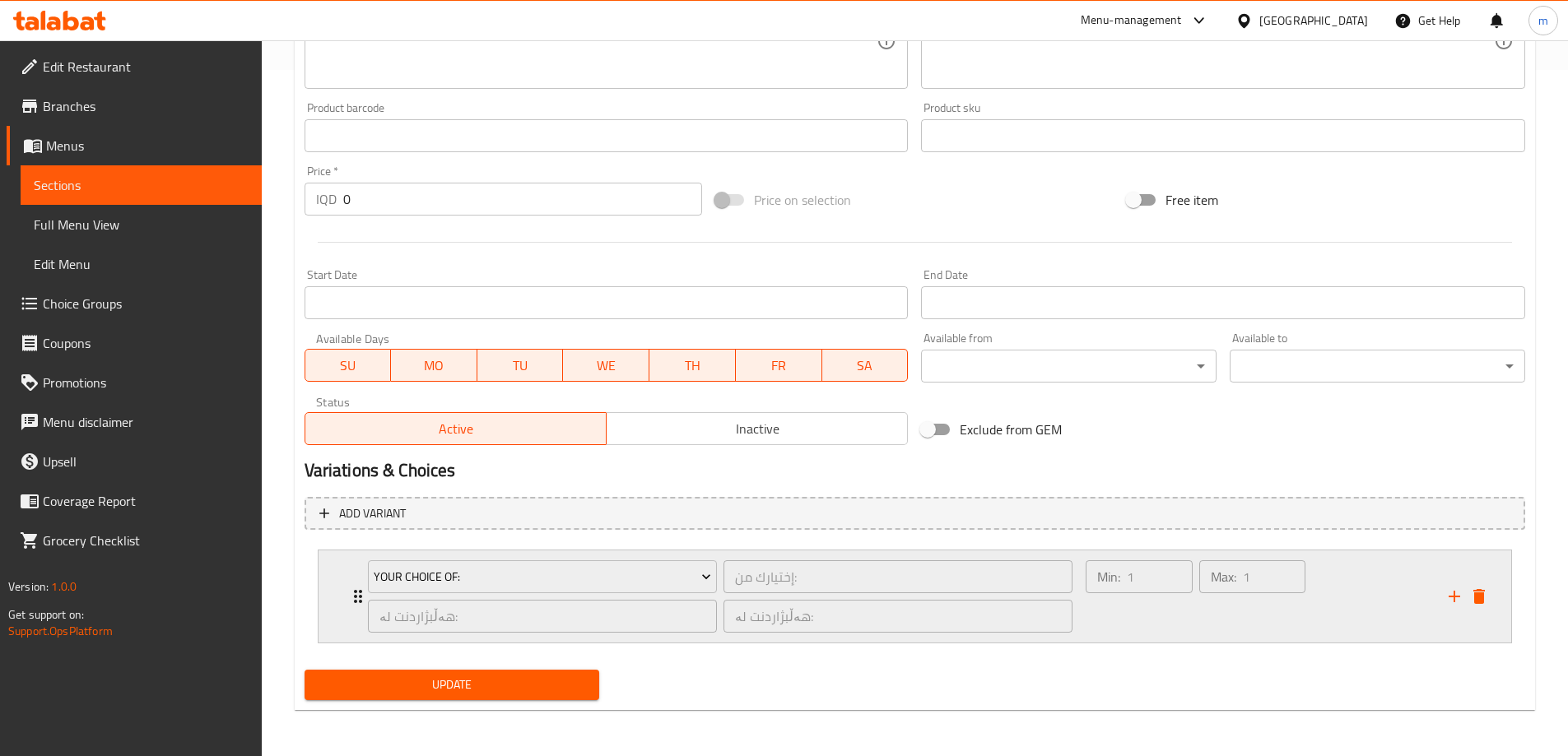
click at [1284, 602] on div "Max: 1 ​" at bounding box center [1252, 596] width 113 height 79
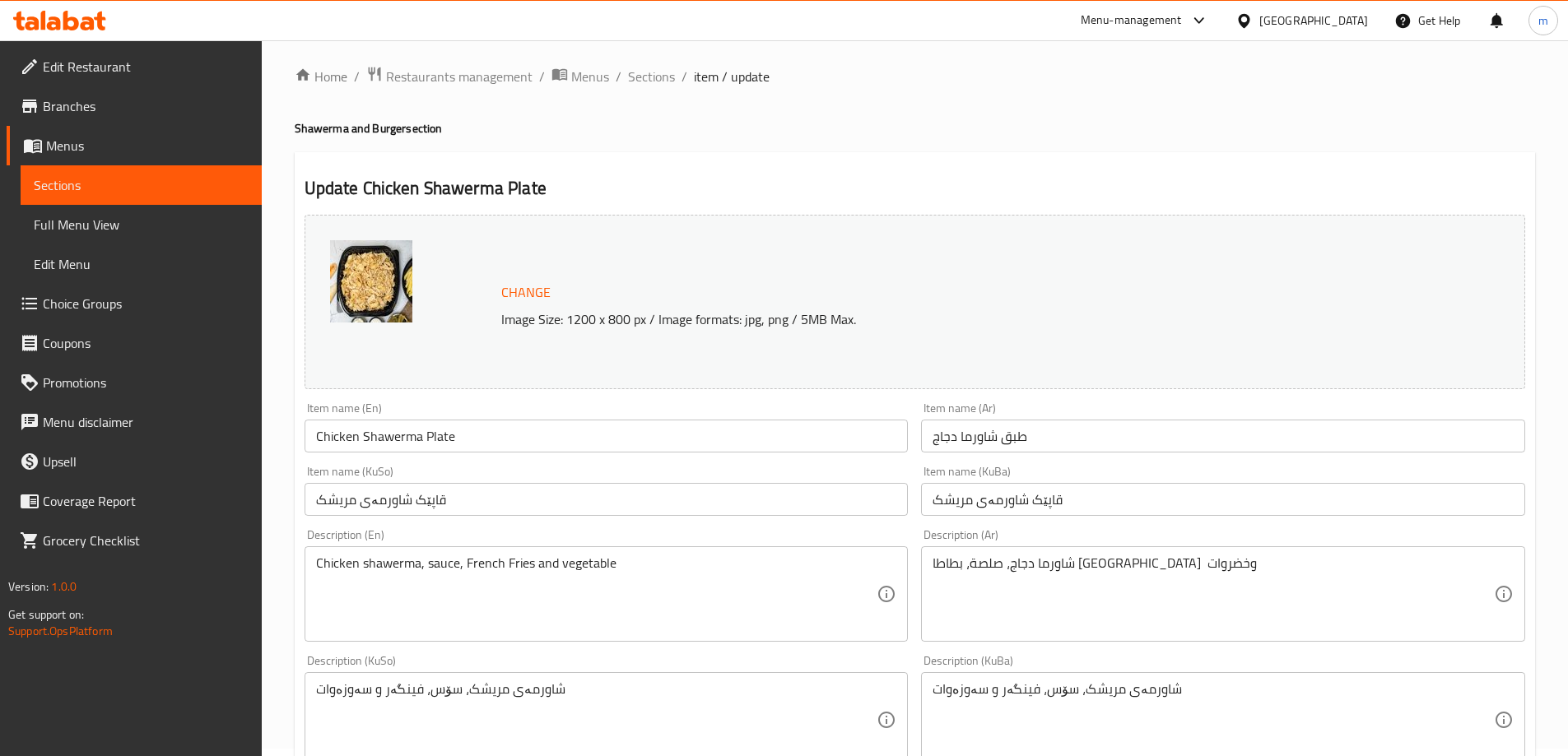
scroll to position [0, 0]
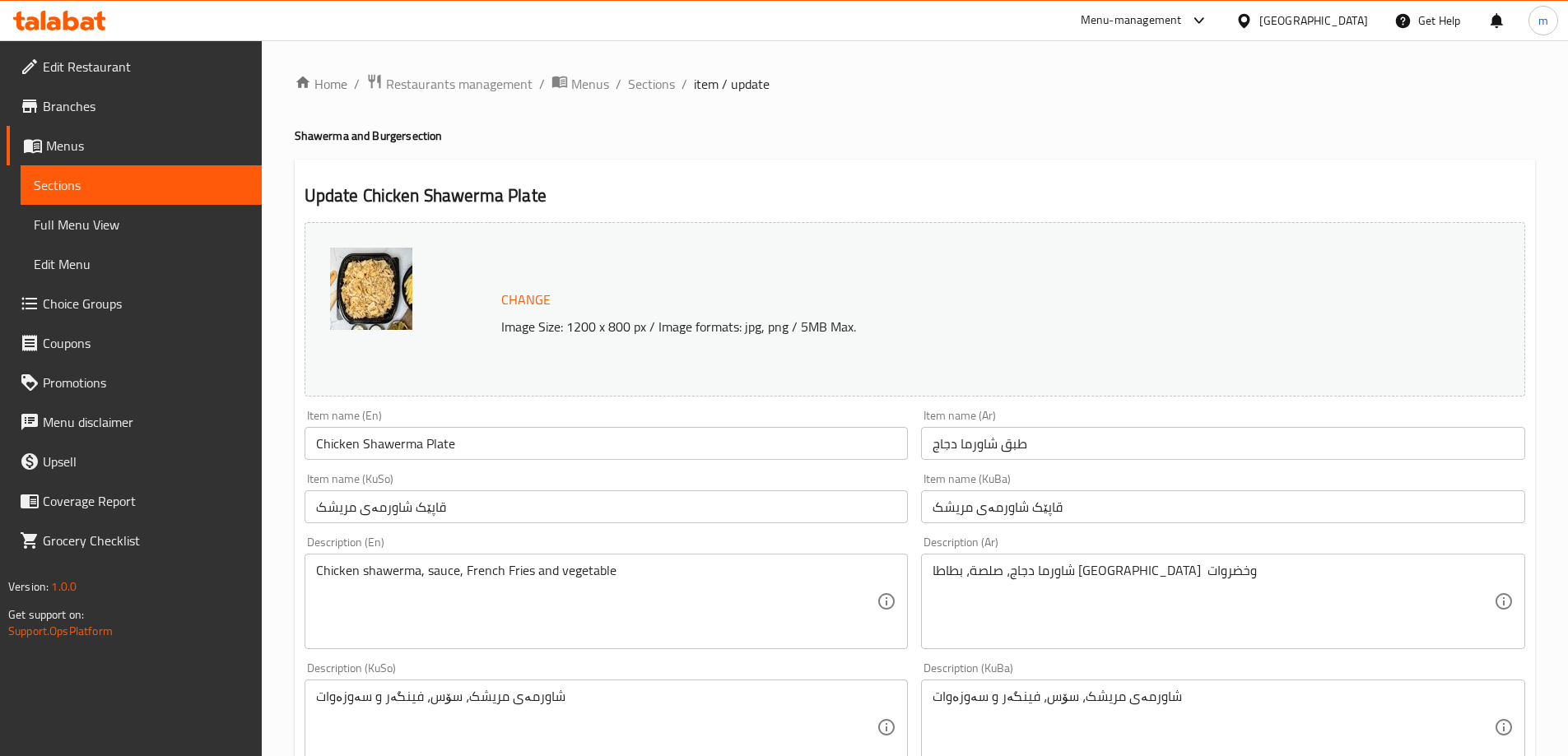
click at [499, 440] on input "Chicken Shawerma Plate" at bounding box center [607, 443] width 604 height 33
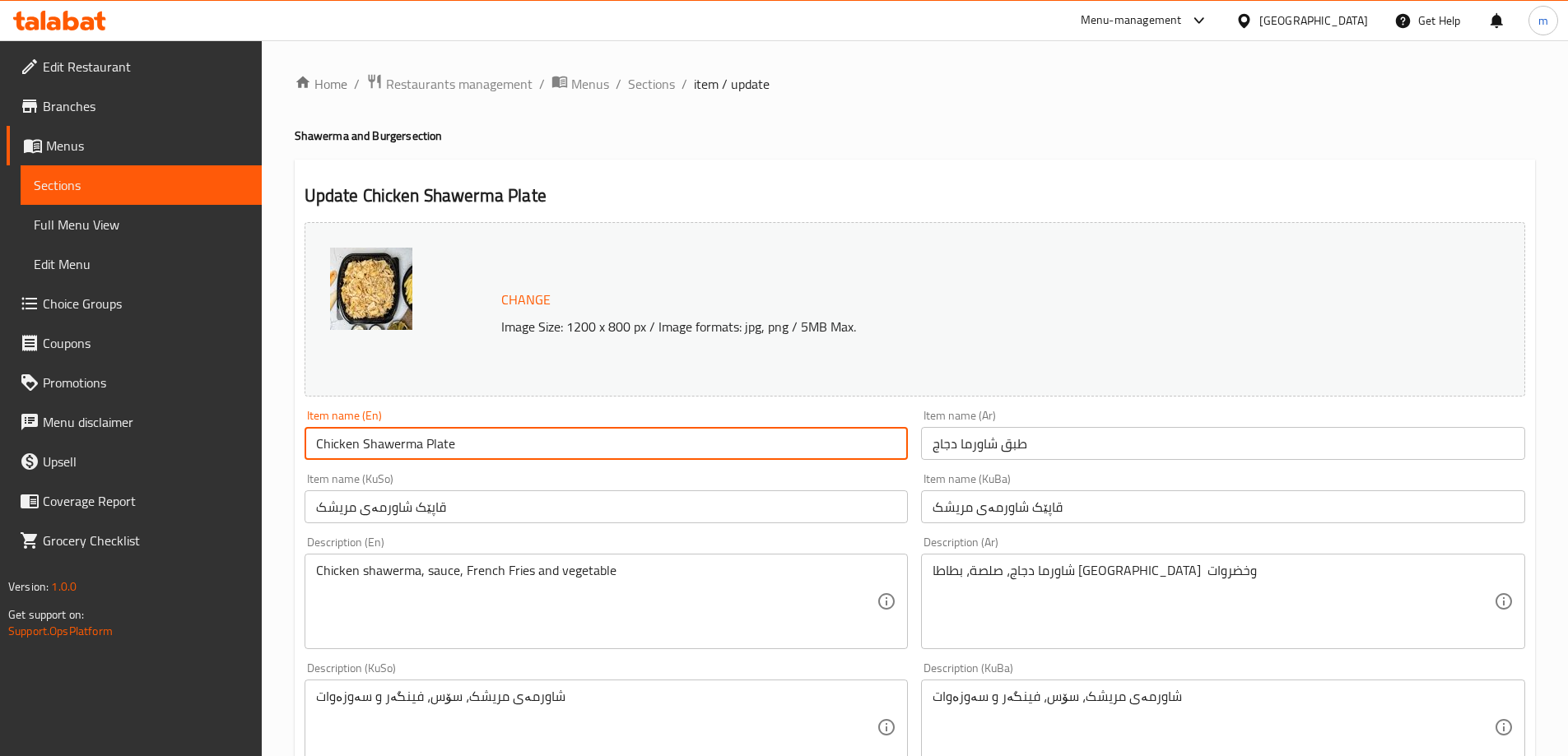
click at [499, 440] on input "Chicken Shawerma Plate" at bounding box center [607, 443] width 604 height 33
click at [63, 188] on span "Sections" at bounding box center [141, 185] width 215 height 20
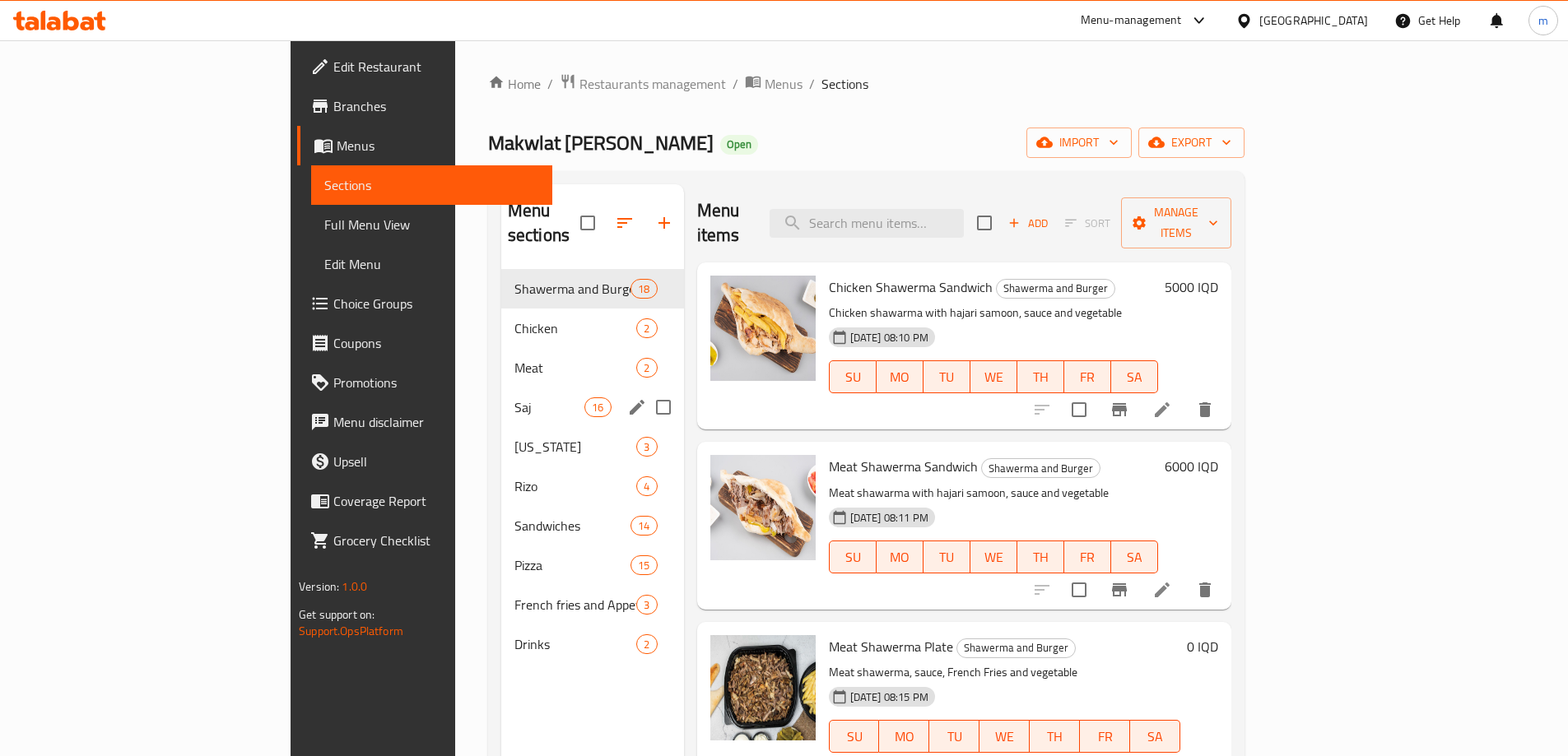
click at [514, 397] on span "Saj" at bounding box center [549, 406] width 70 height 20
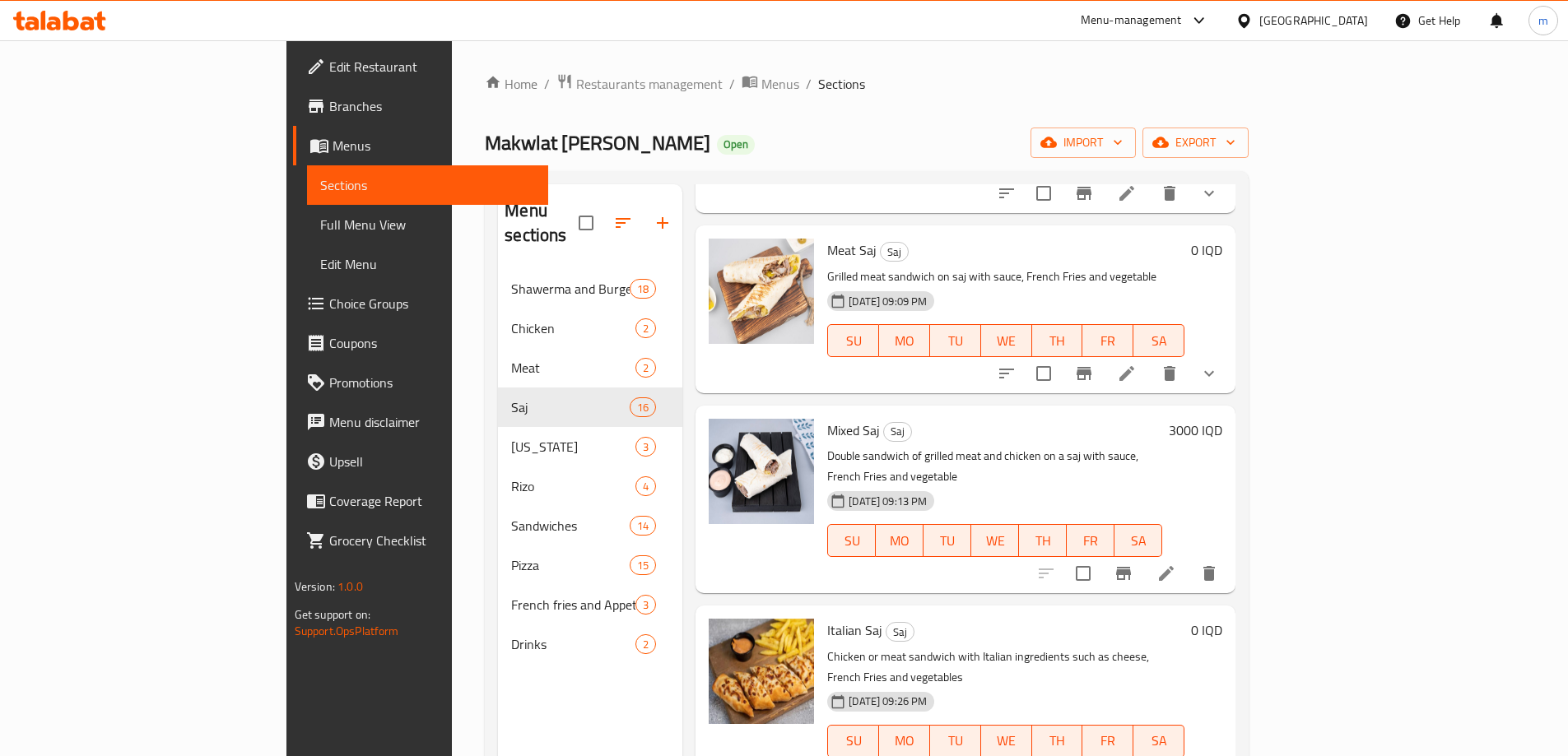
scroll to position [384, 0]
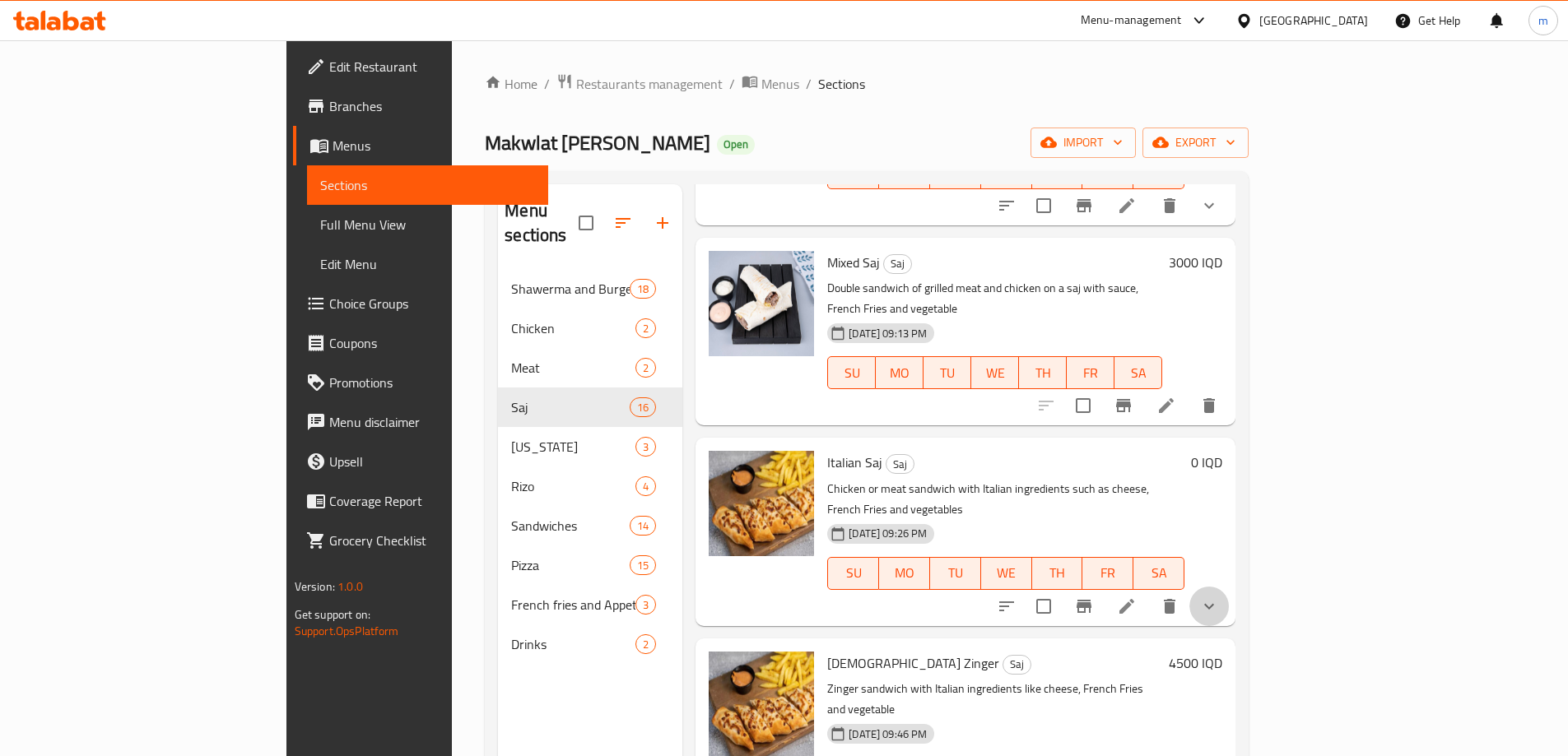
click at [1219, 596] on icon "show more" at bounding box center [1209, 606] width 20 height 20
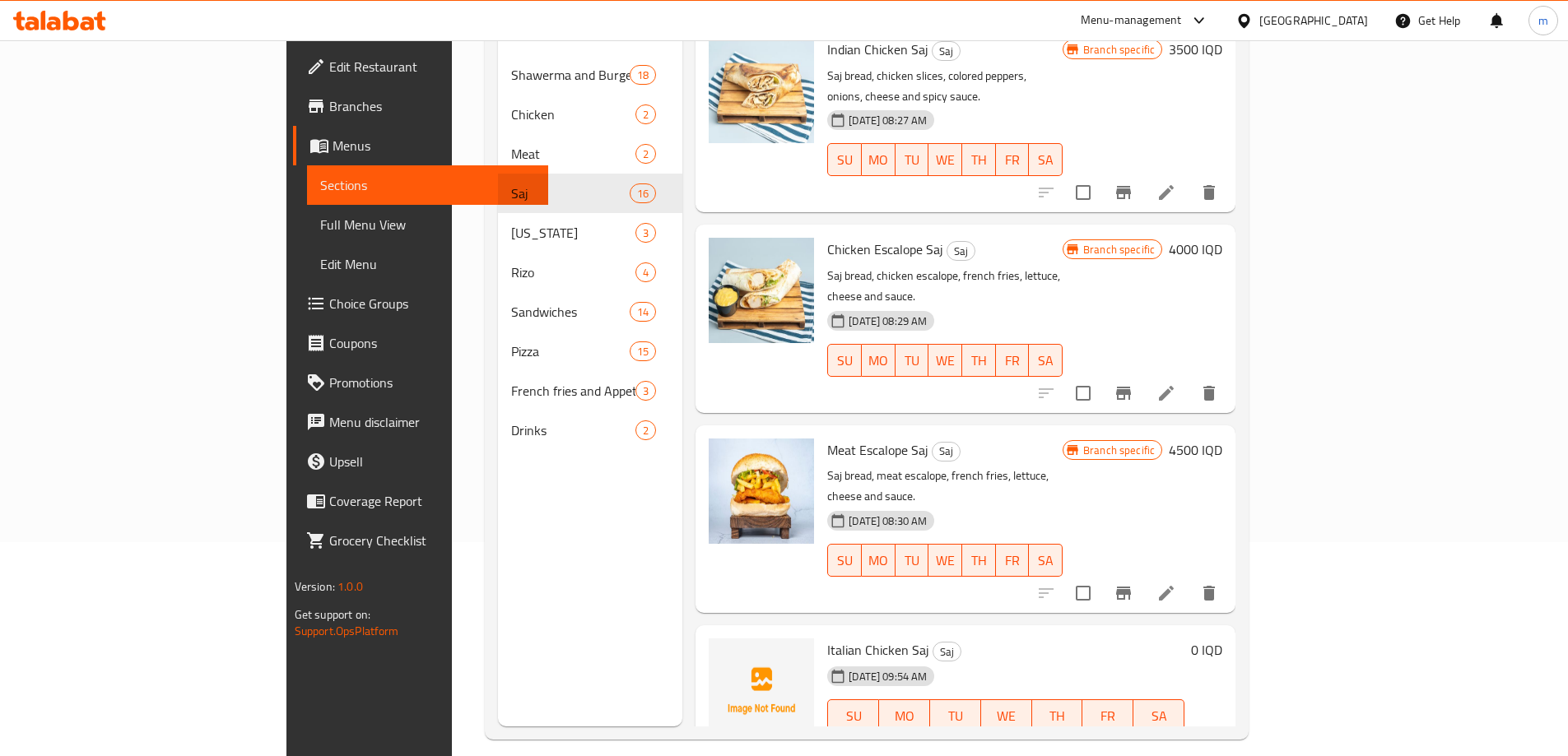
scroll to position [231, 0]
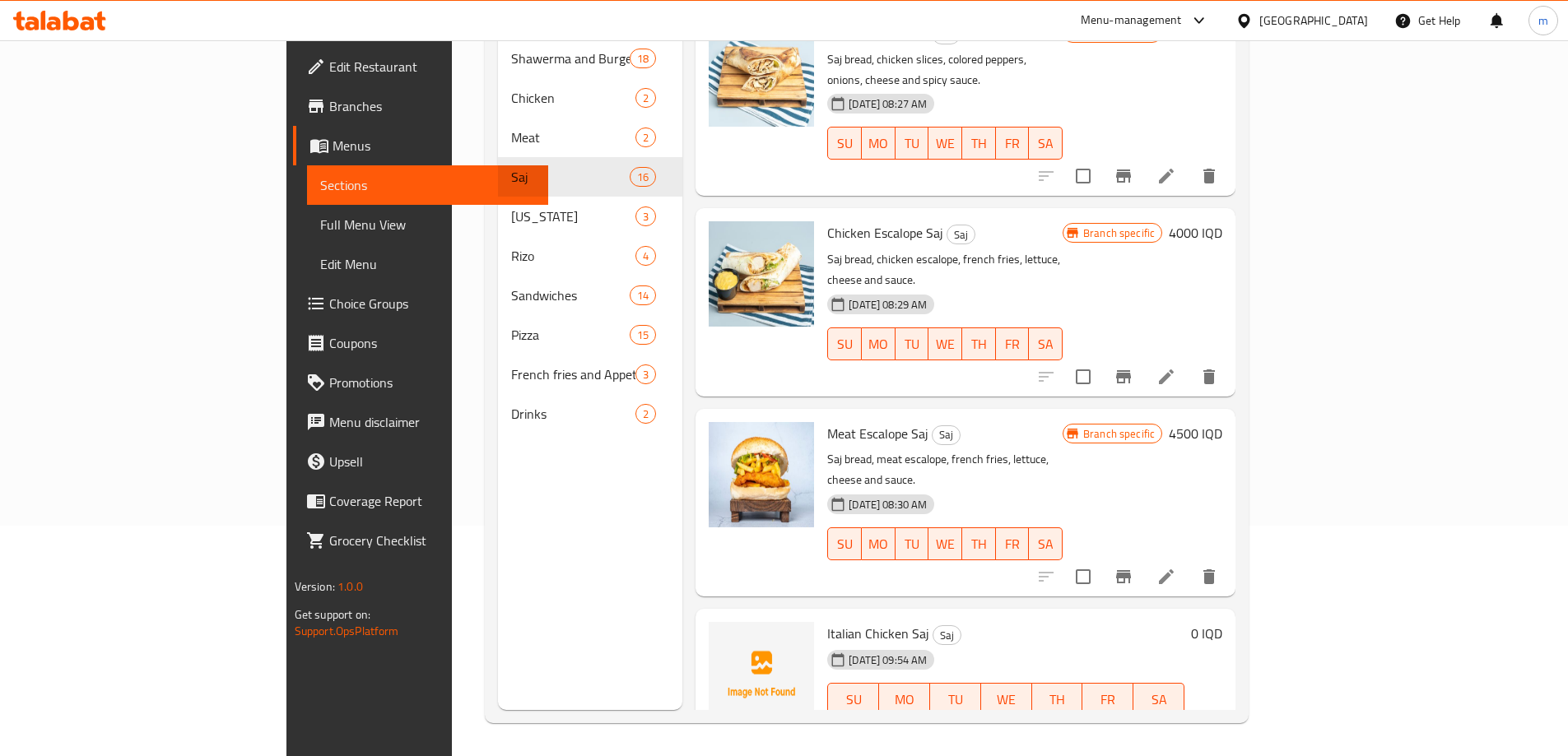
click at [1229, 713] on div at bounding box center [1108, 732] width 242 height 40
click at [1229, 713] on button "show more" at bounding box center [1209, 732] width 40 height 40
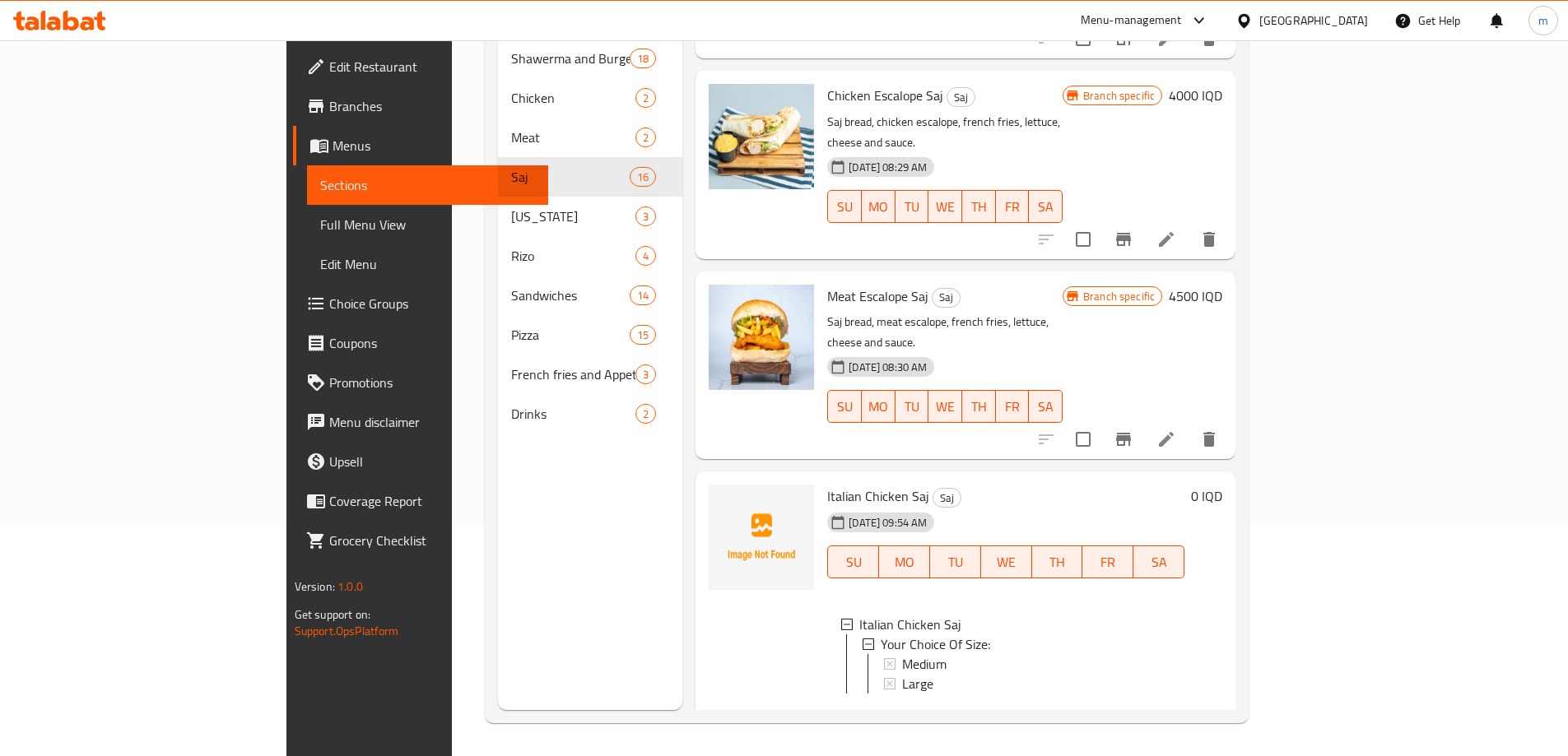
scroll to position [3, 0]
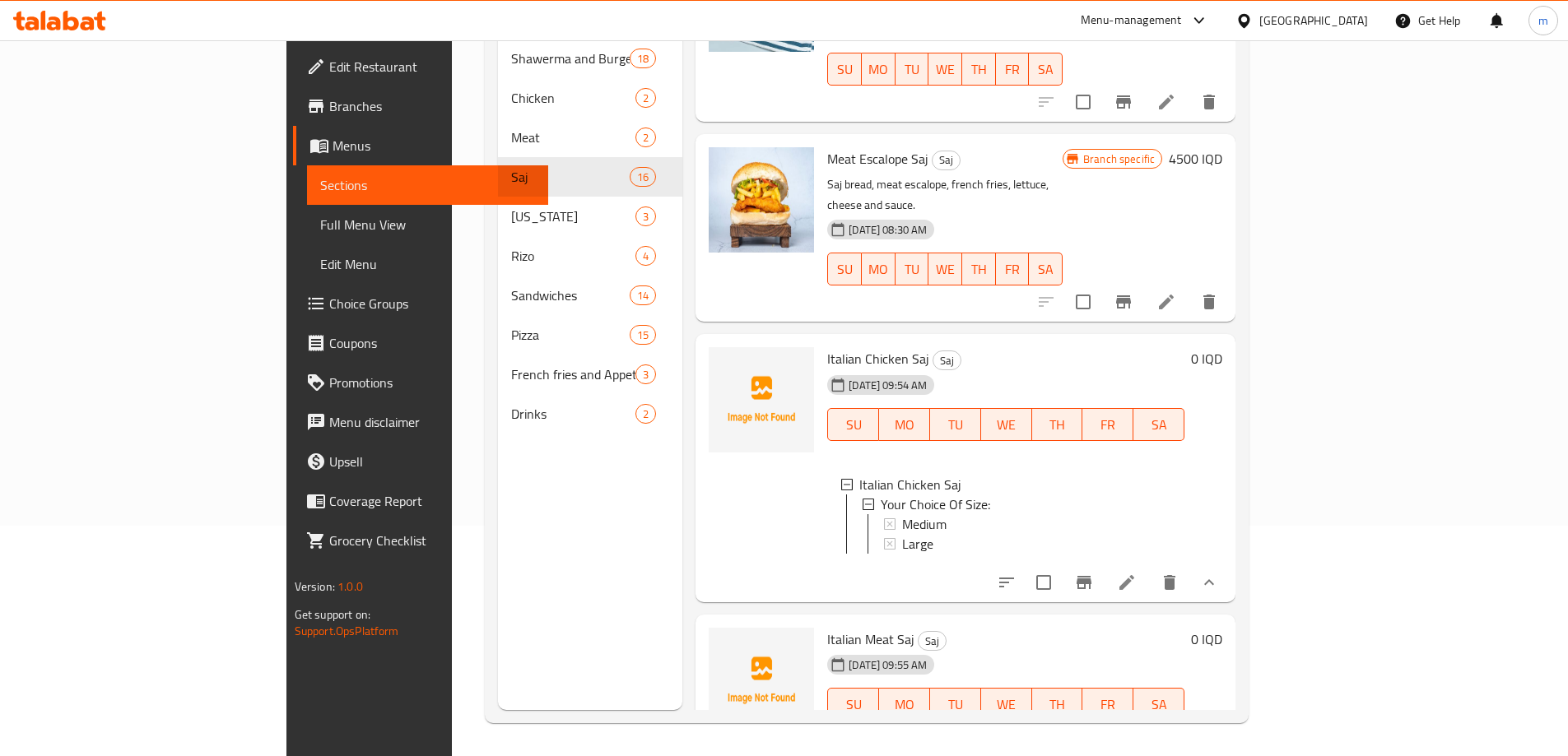
click at [320, 221] on span "Full Menu View" at bounding box center [427, 224] width 215 height 20
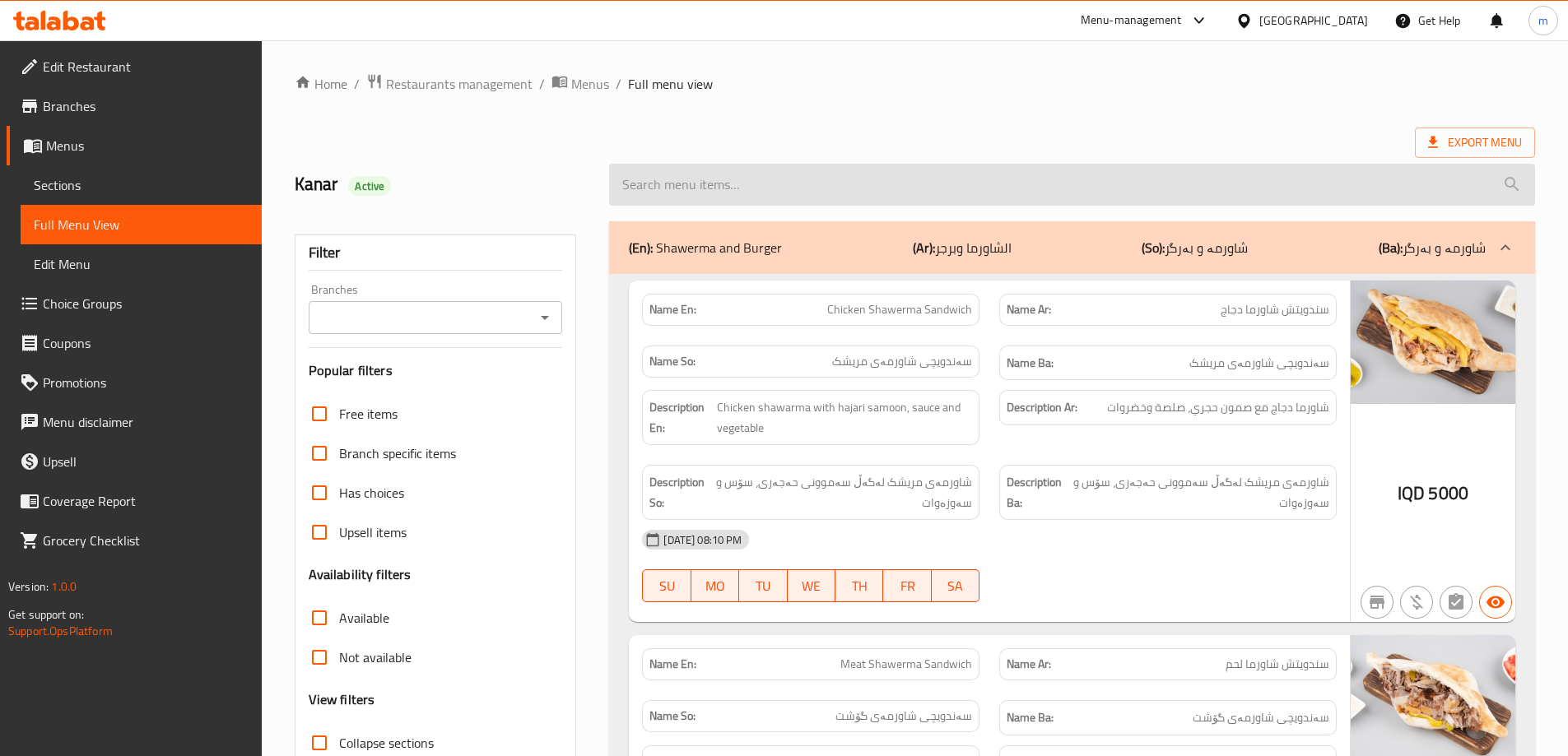
click at [909, 185] on input "search" at bounding box center [1072, 184] width 926 height 42
paste input "Chicken Shawerma Plate"
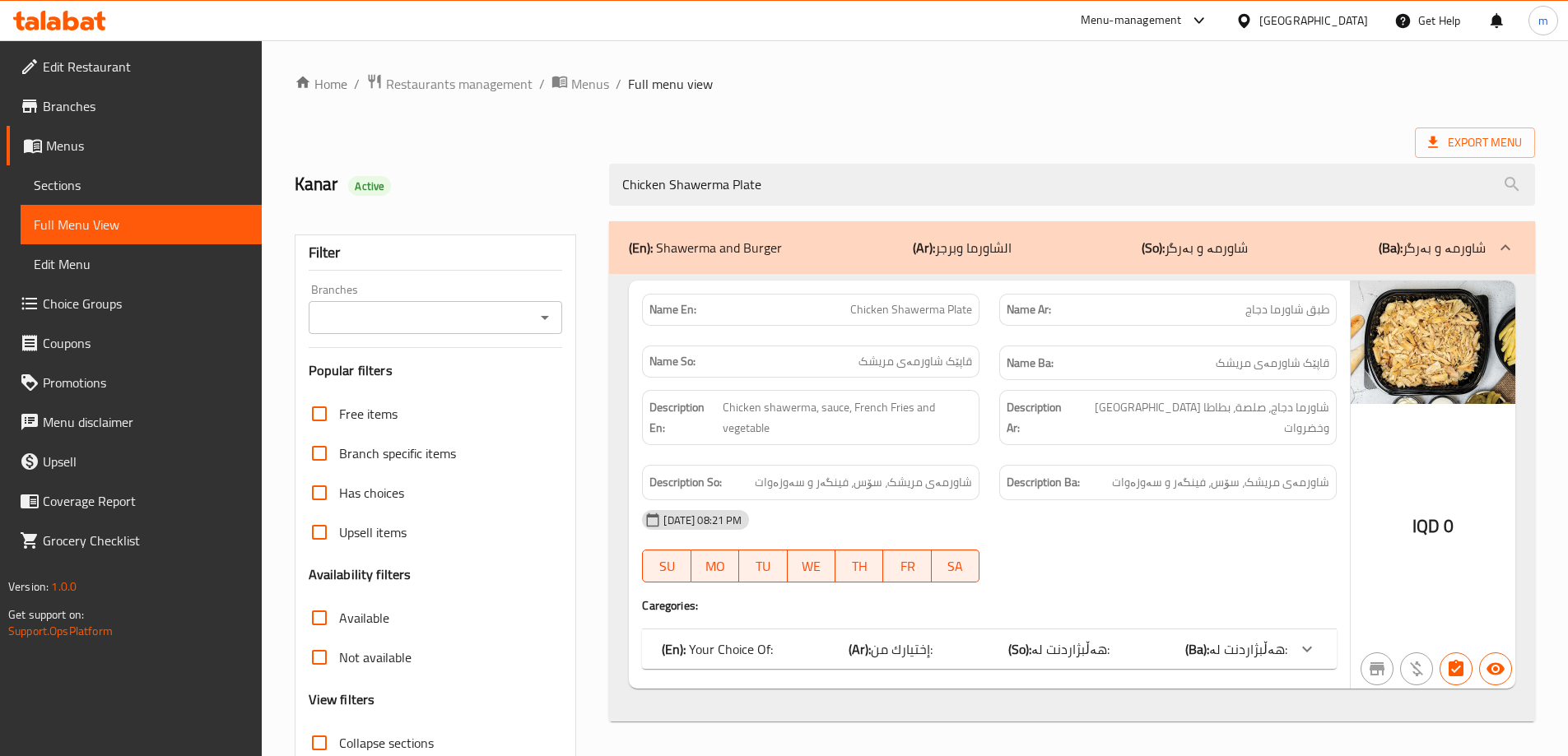
click at [551, 324] on icon "Open" at bounding box center [544, 317] width 20 height 20
type input "Chicken Shawerma Plate"
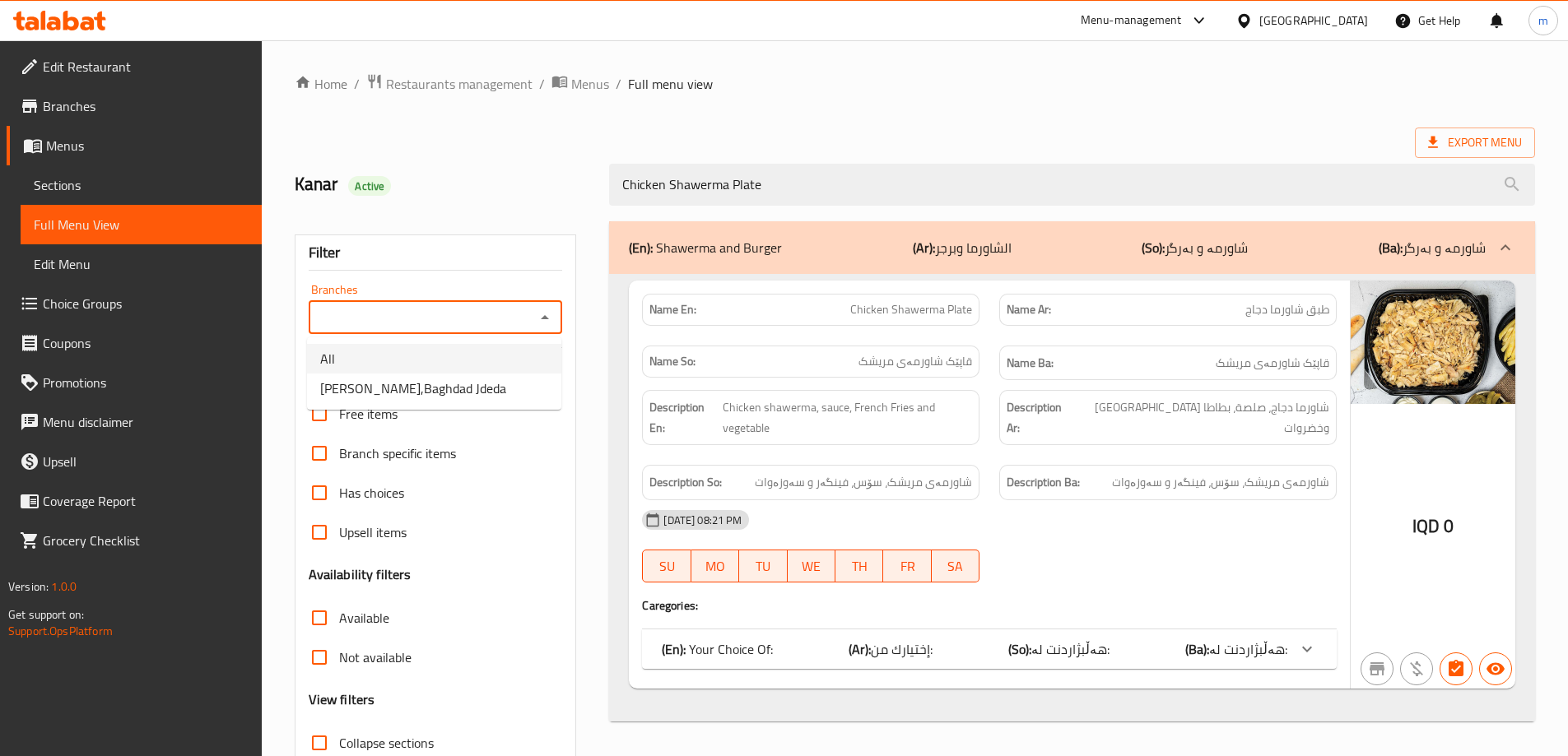
click at [489, 371] on li "All" at bounding box center [435, 358] width 255 height 30
click at [547, 318] on icon "Open" at bounding box center [544, 317] width 20 height 20
drag, startPoint x: 504, startPoint y: 382, endPoint x: 518, endPoint y: 363, distance: 23.6
click at [503, 382] on span "Makwlat Abu Laith,Baghdad Jdeda" at bounding box center [413, 388] width 186 height 20
type input "Makwlat Abu Laith,Baghdad Jdeda"
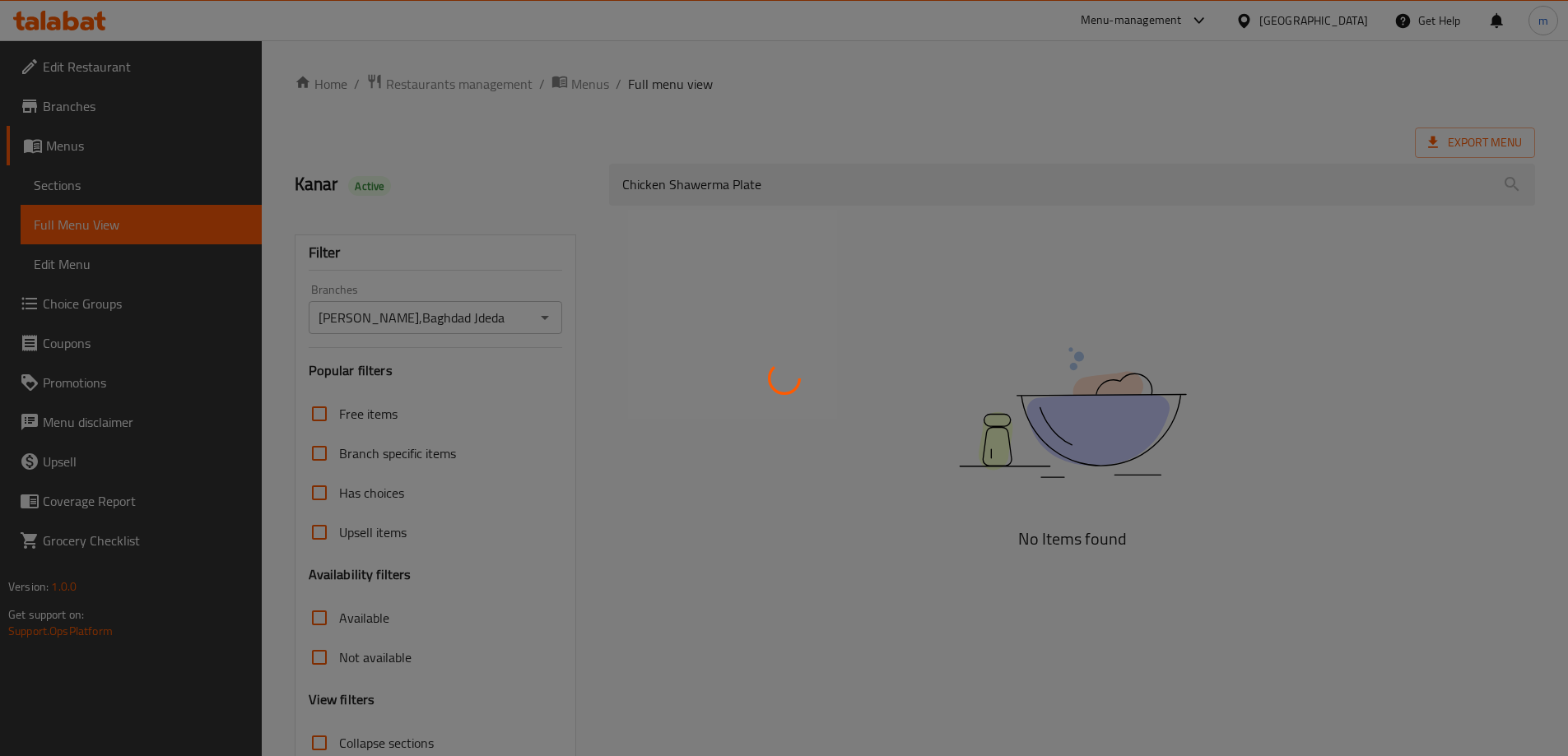
click at [649, 185] on div at bounding box center [784, 378] width 1568 height 756
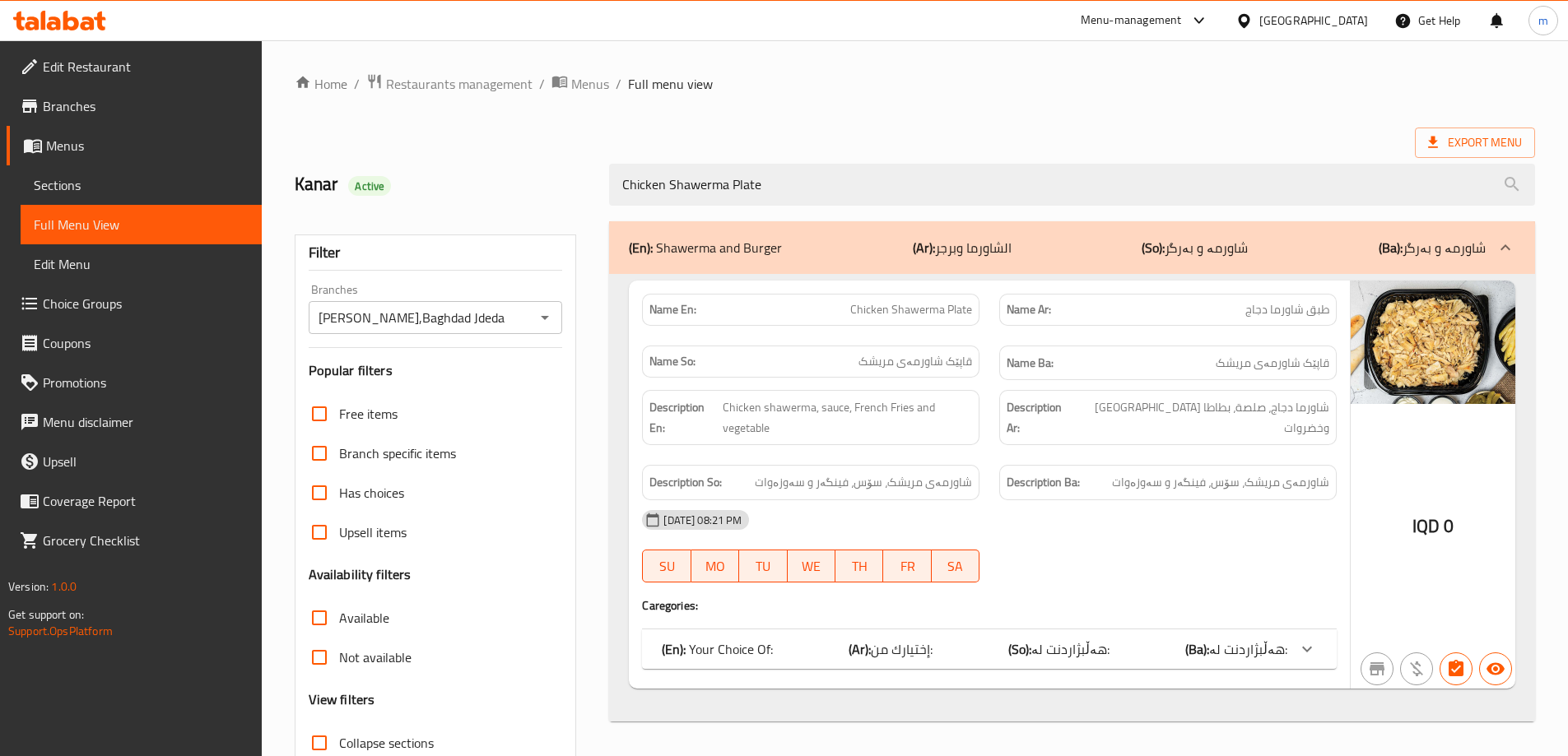
click at [649, 185] on div at bounding box center [784, 378] width 1568 height 756
click at [649, 185] on input "Chicken Shawerma Plate" at bounding box center [1072, 184] width 926 height 42
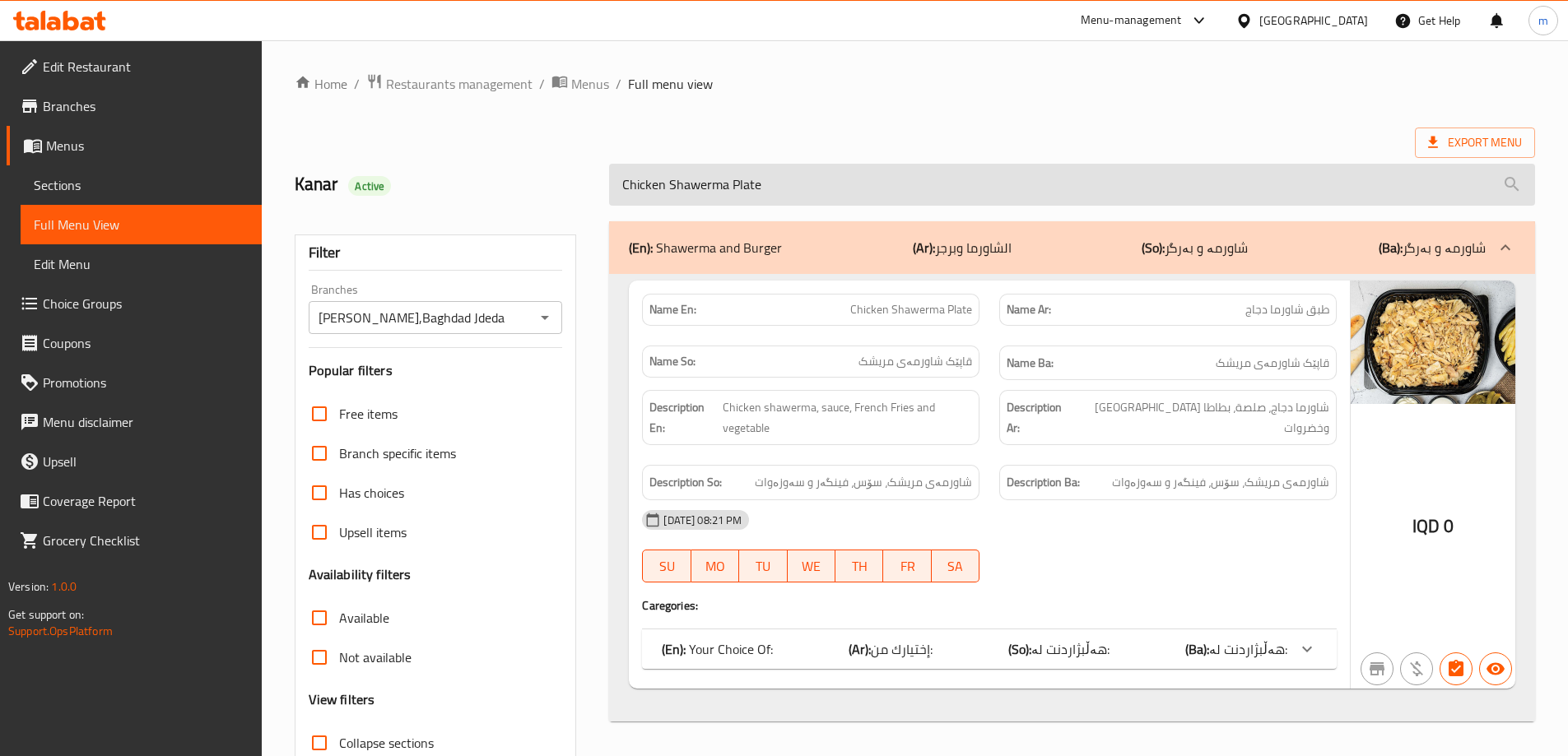
click at [640, 187] on input "Chicken Shawerma Plate" at bounding box center [1072, 184] width 926 height 42
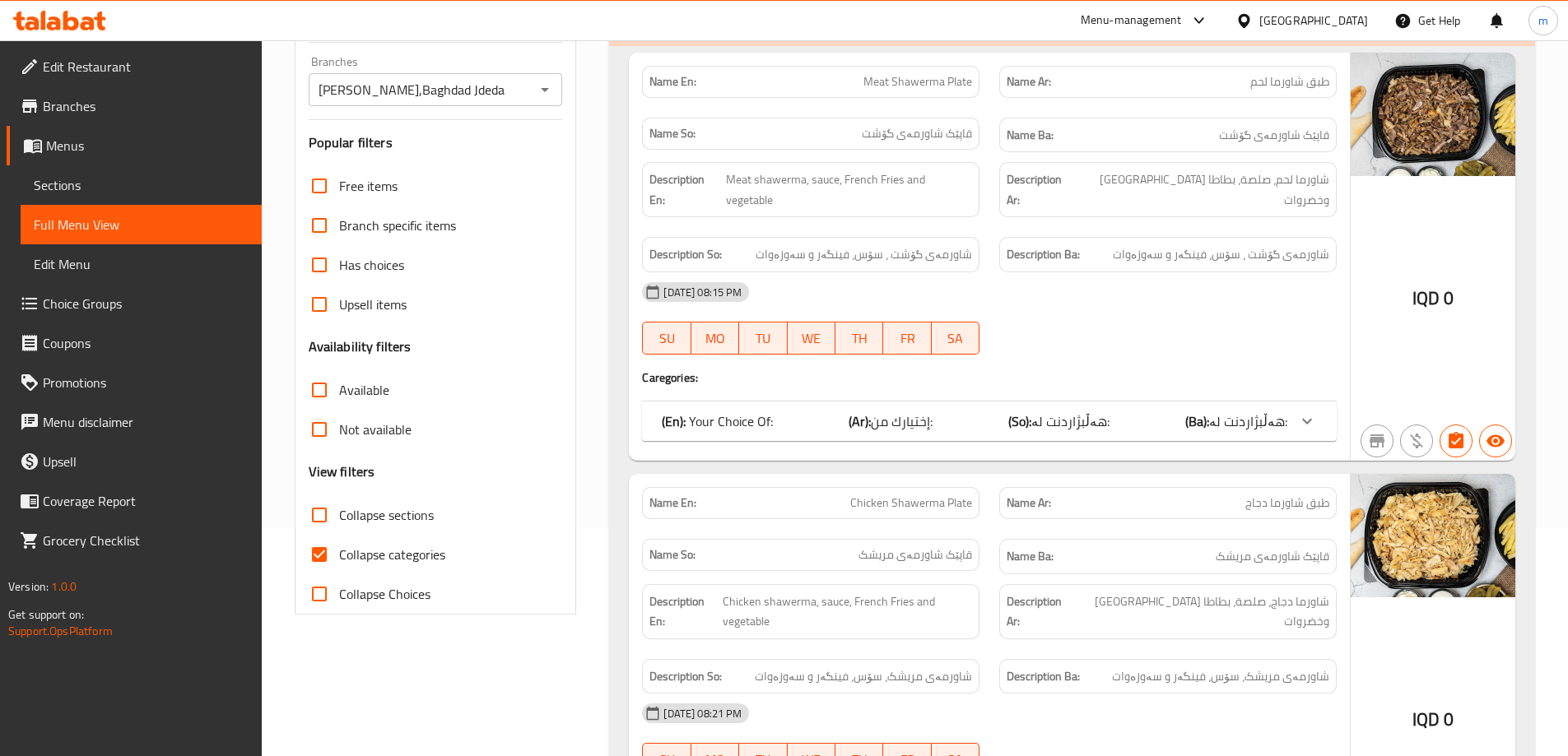
scroll to position [400, 0]
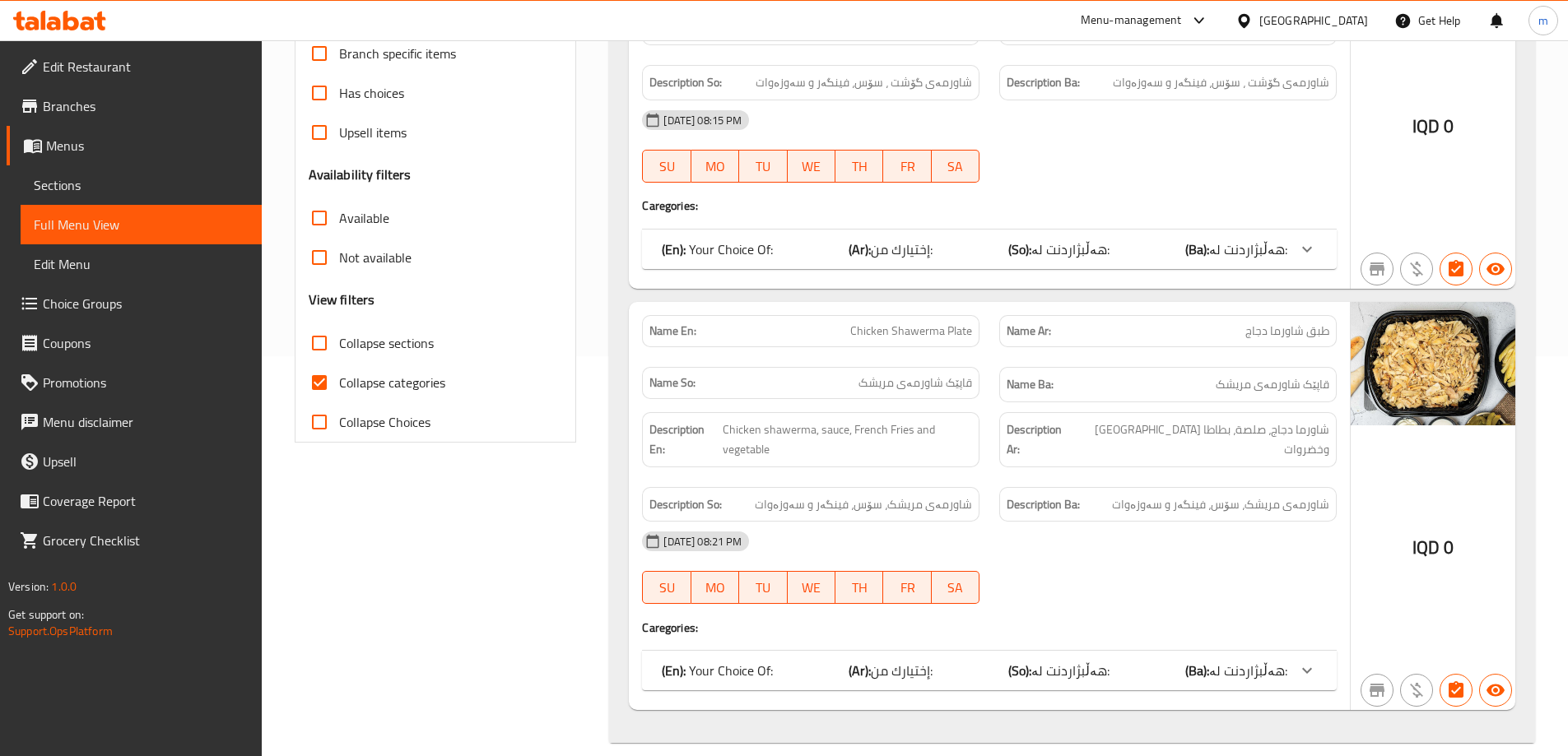
type input "Shawerma Plate"
click at [408, 389] on span "Collapse categories" at bounding box center [392, 382] width 106 height 20
click at [340, 389] on input "Collapse categories" at bounding box center [319, 383] width 40 height 40
checkbox input "false"
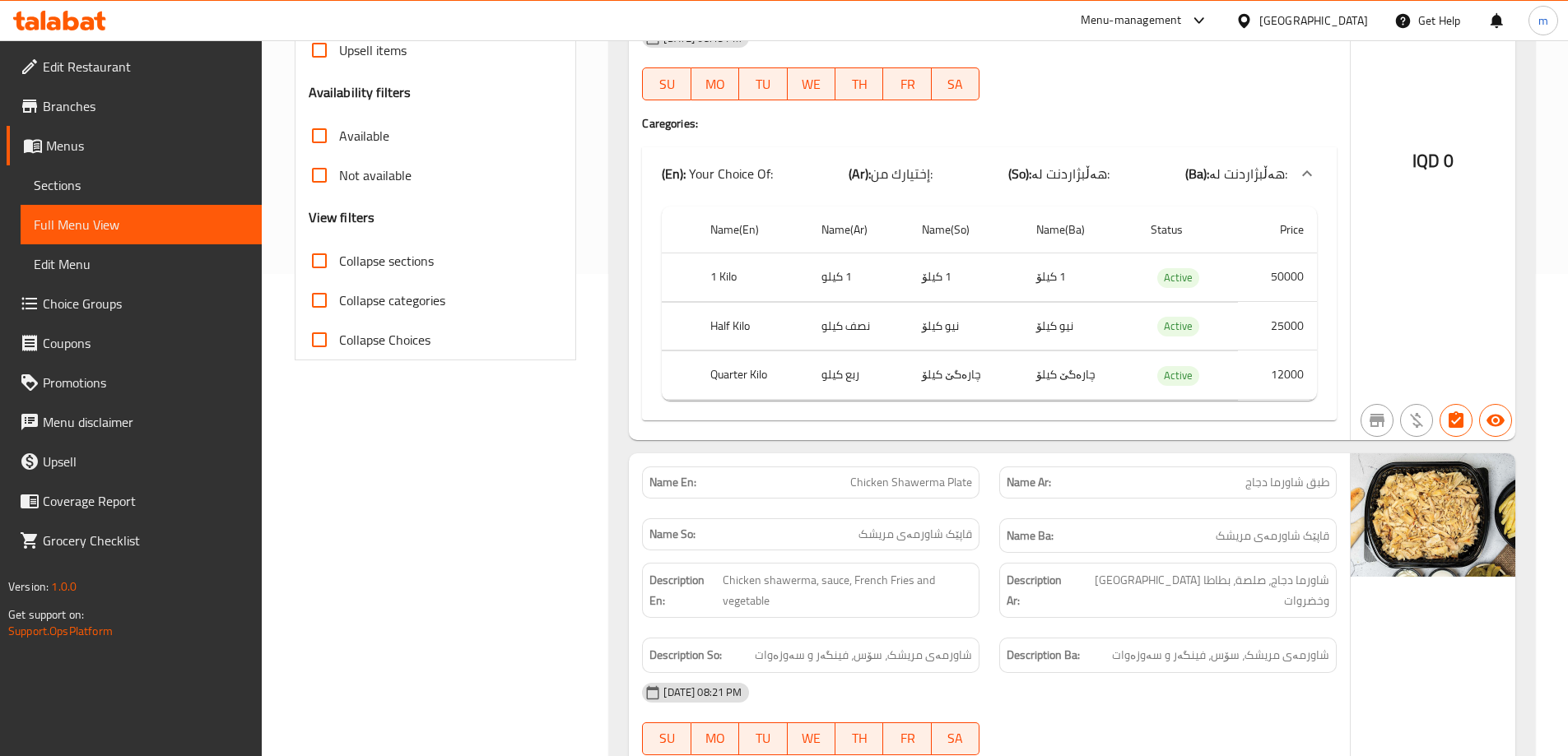
scroll to position [0, 0]
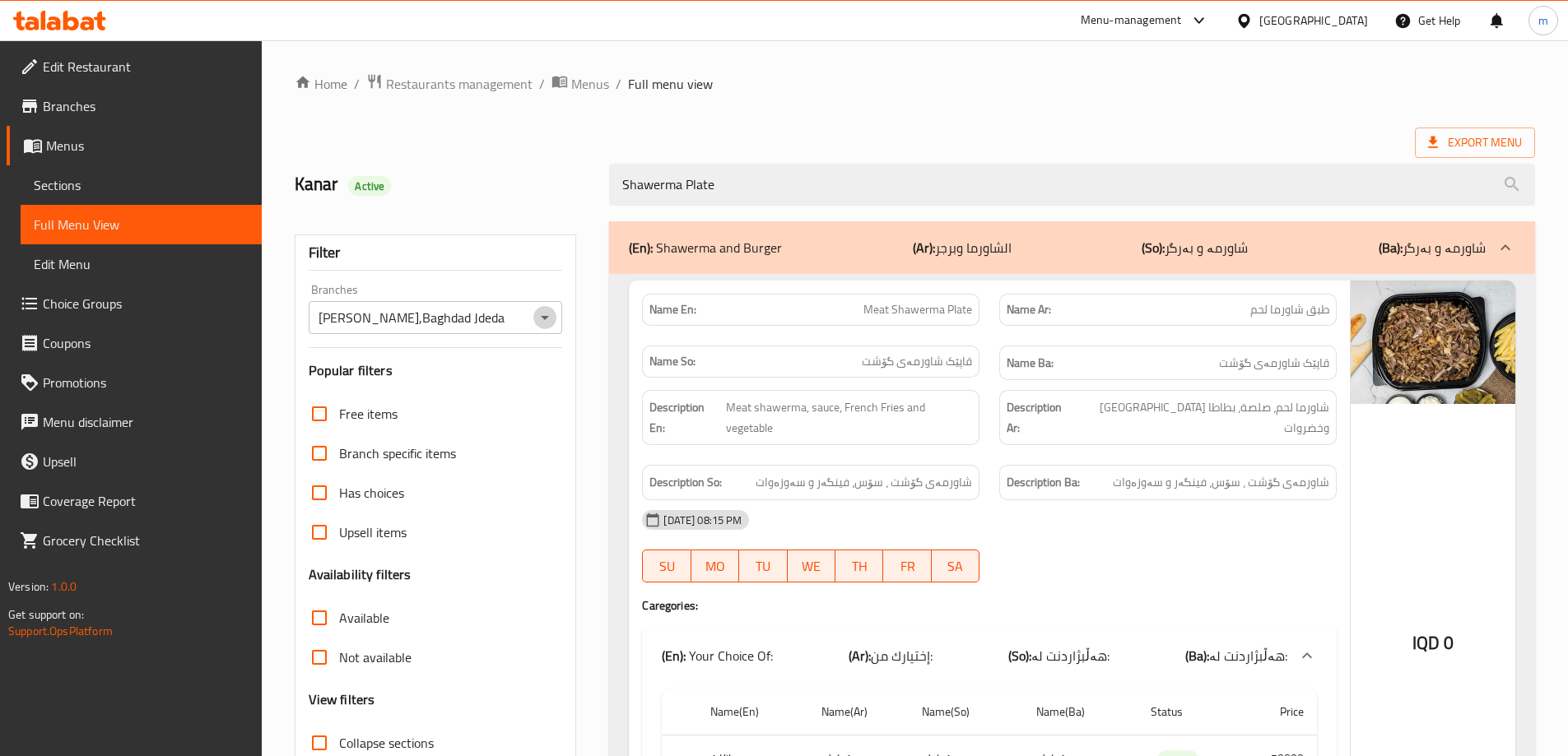
click at [542, 317] on icon "Open" at bounding box center [544, 317] width 20 height 20
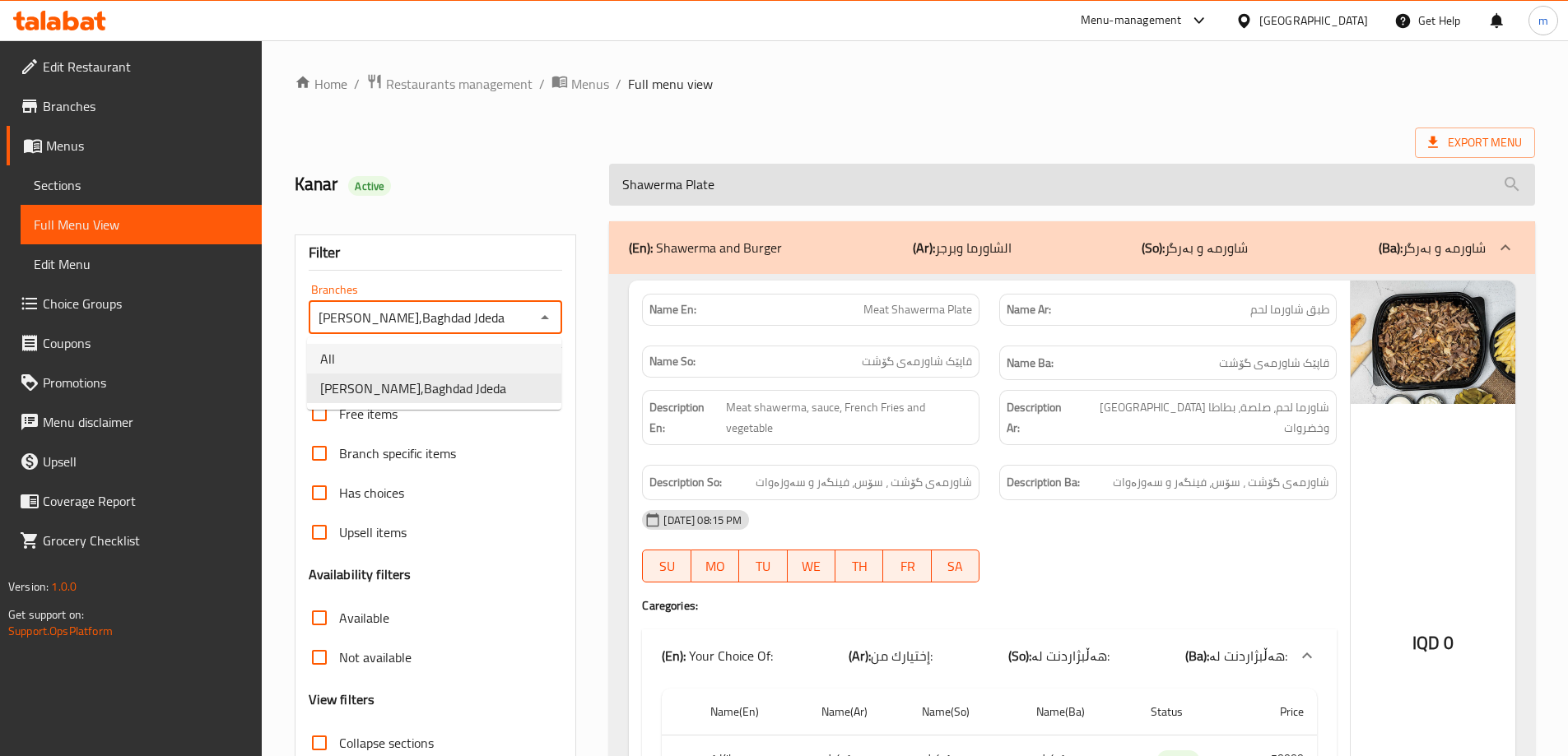
click at [711, 182] on input "Shawerma Plate" at bounding box center [1072, 184] width 926 height 42
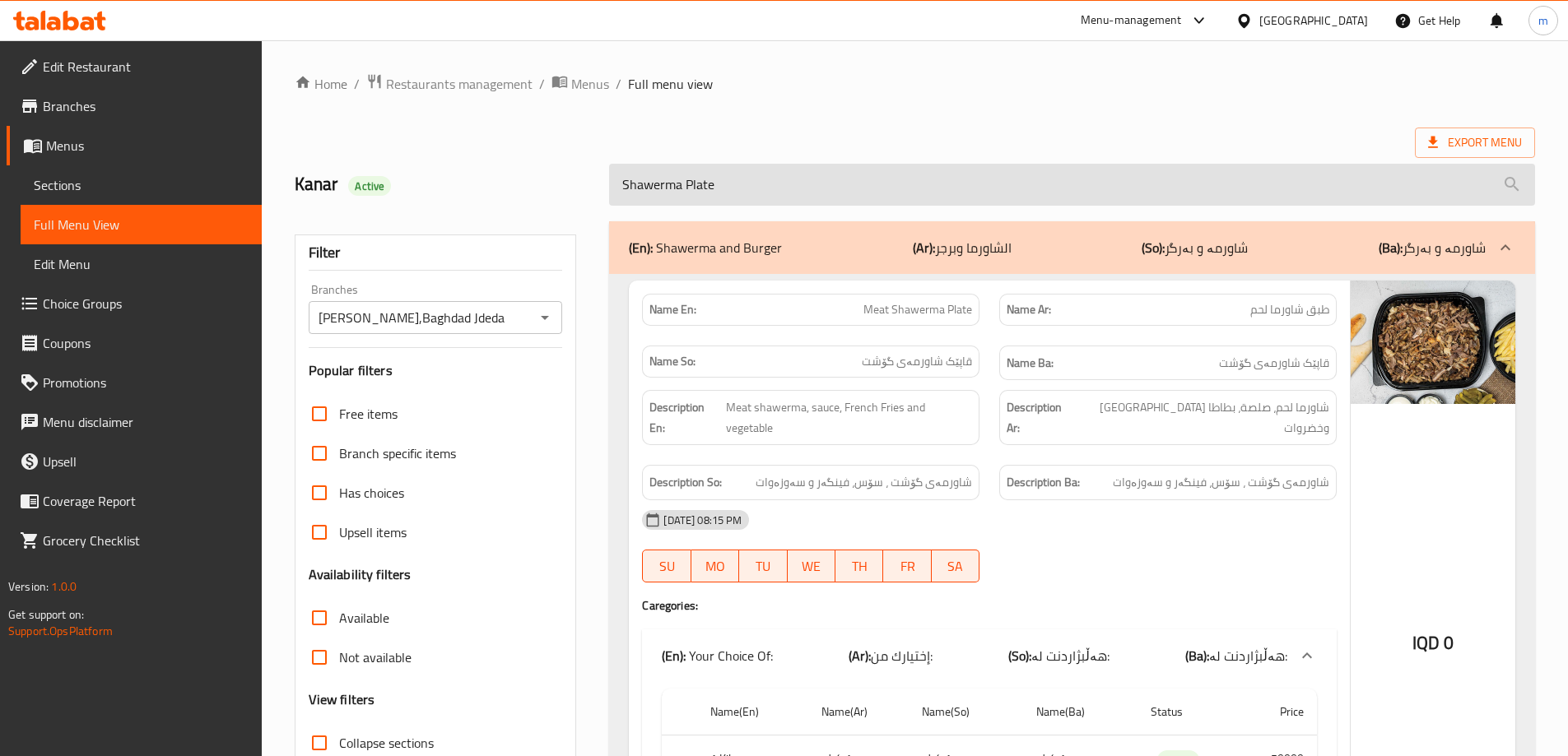
click at [711, 182] on input "Shawerma Plate" at bounding box center [1072, 184] width 926 height 42
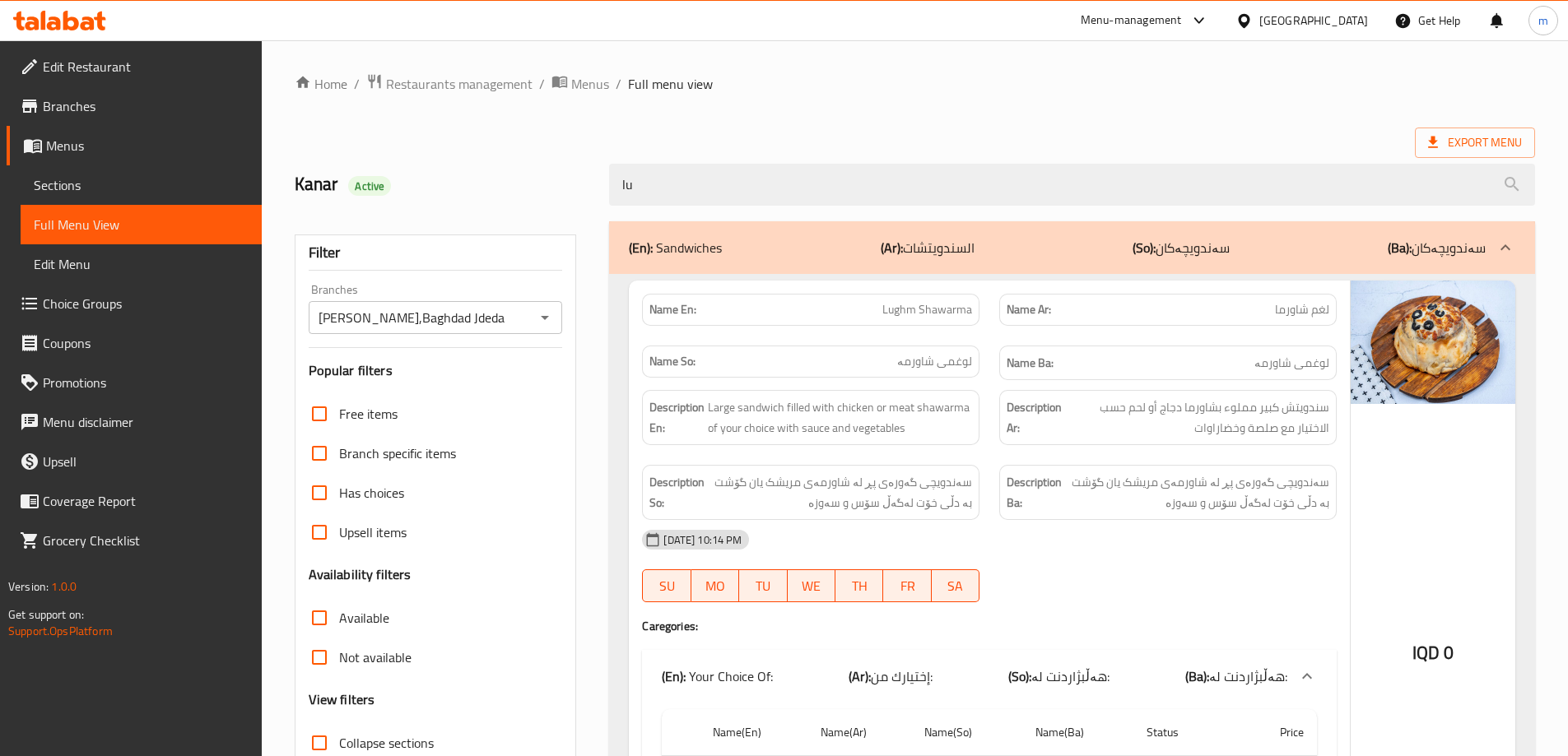
type input "lu"
click at [885, 316] on span "Lughm Shawarma" at bounding box center [928, 310] width 90 height 17
copy span "Lughm Shawarma"
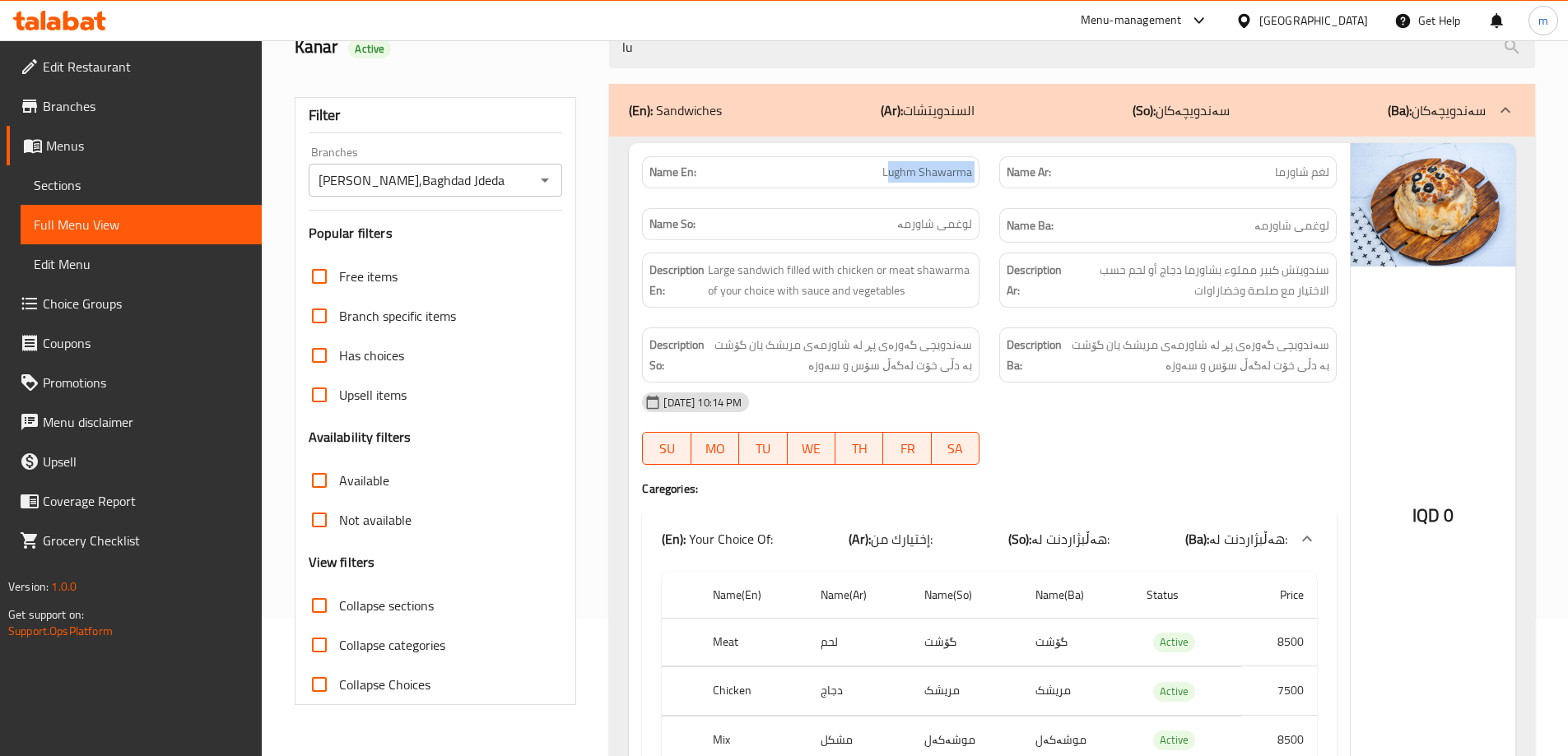
scroll to position [110, 0]
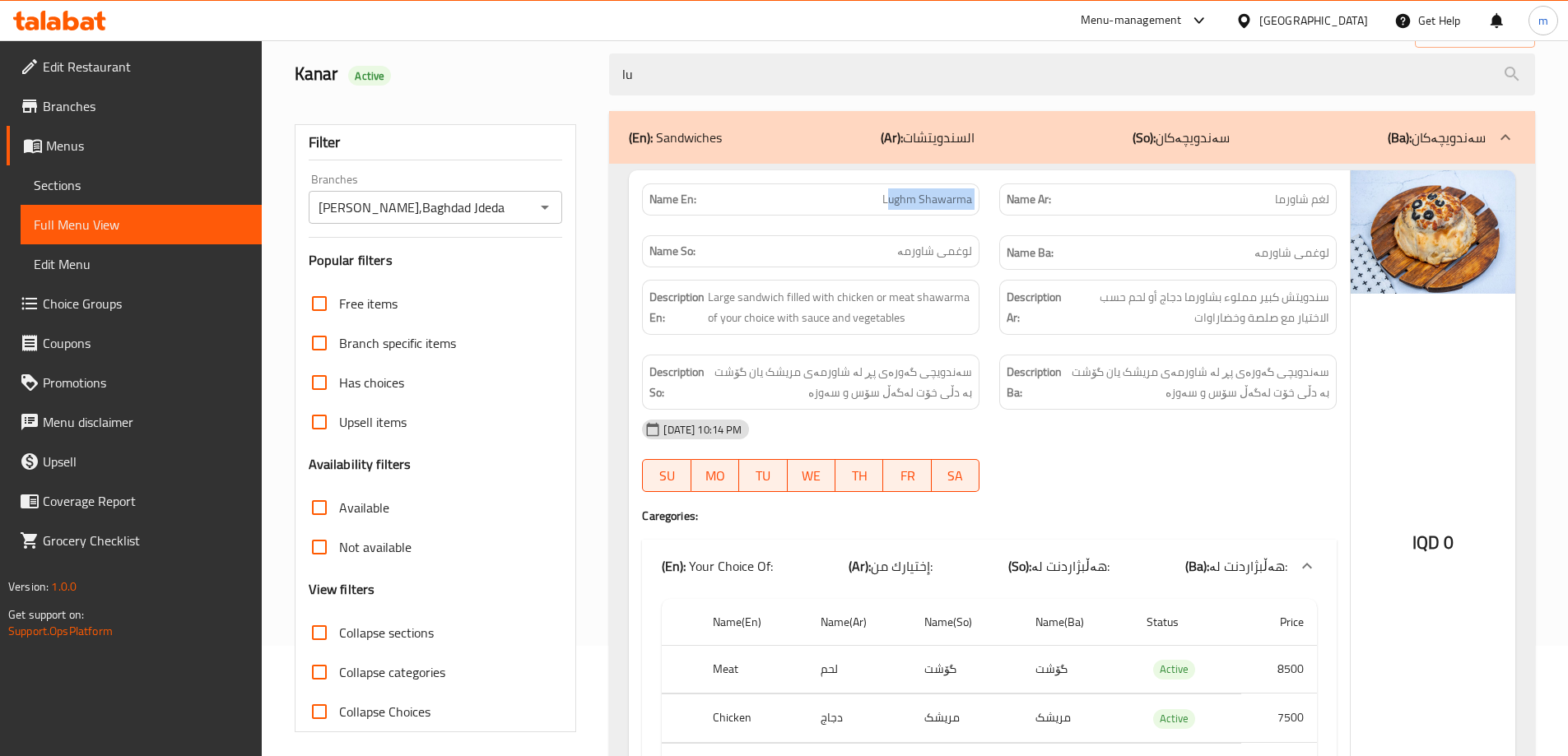
click at [68, 19] on icon at bounding box center [71, 20] width 15 height 20
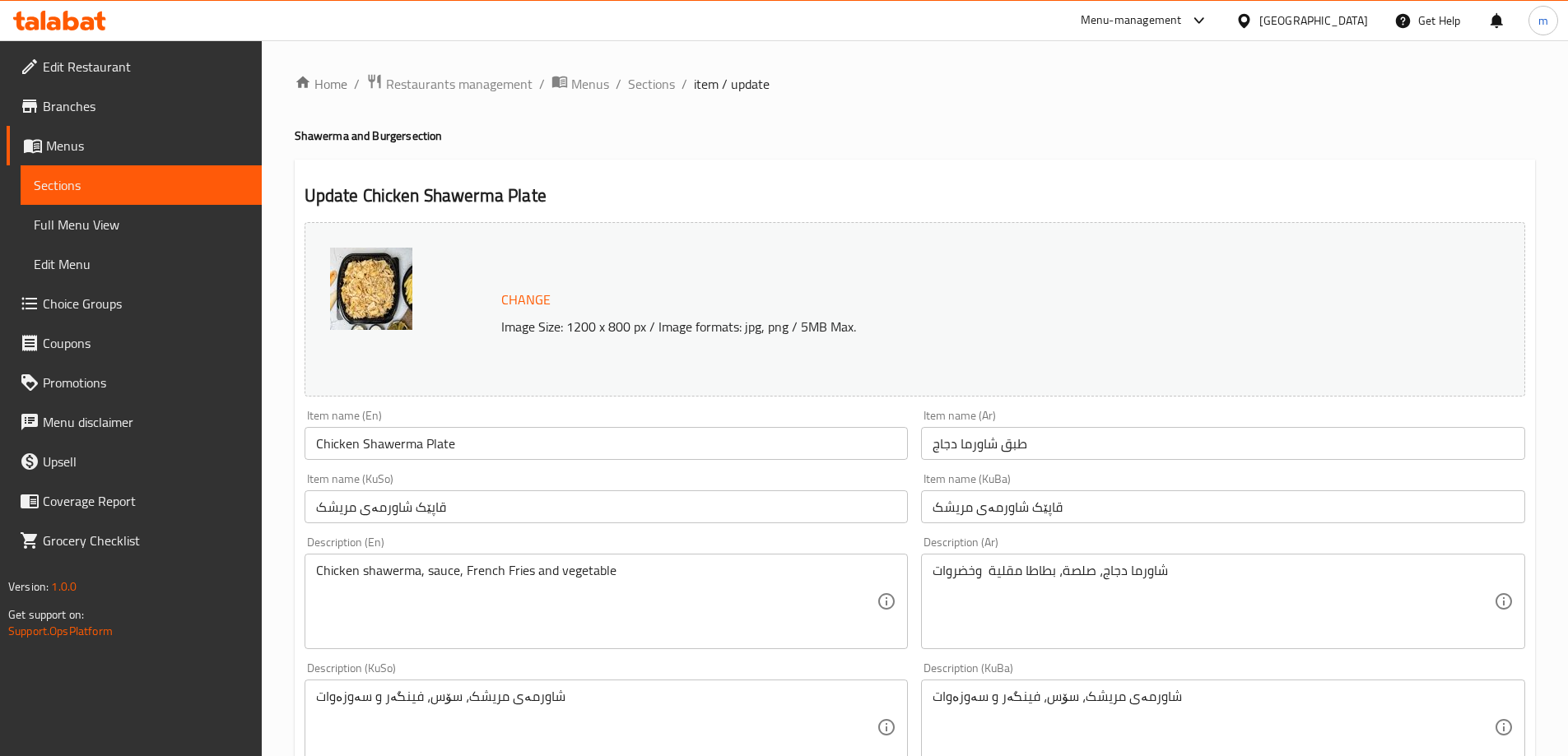
click at [113, 290] on link "Choice Groups" at bounding box center [134, 304] width 256 height 40
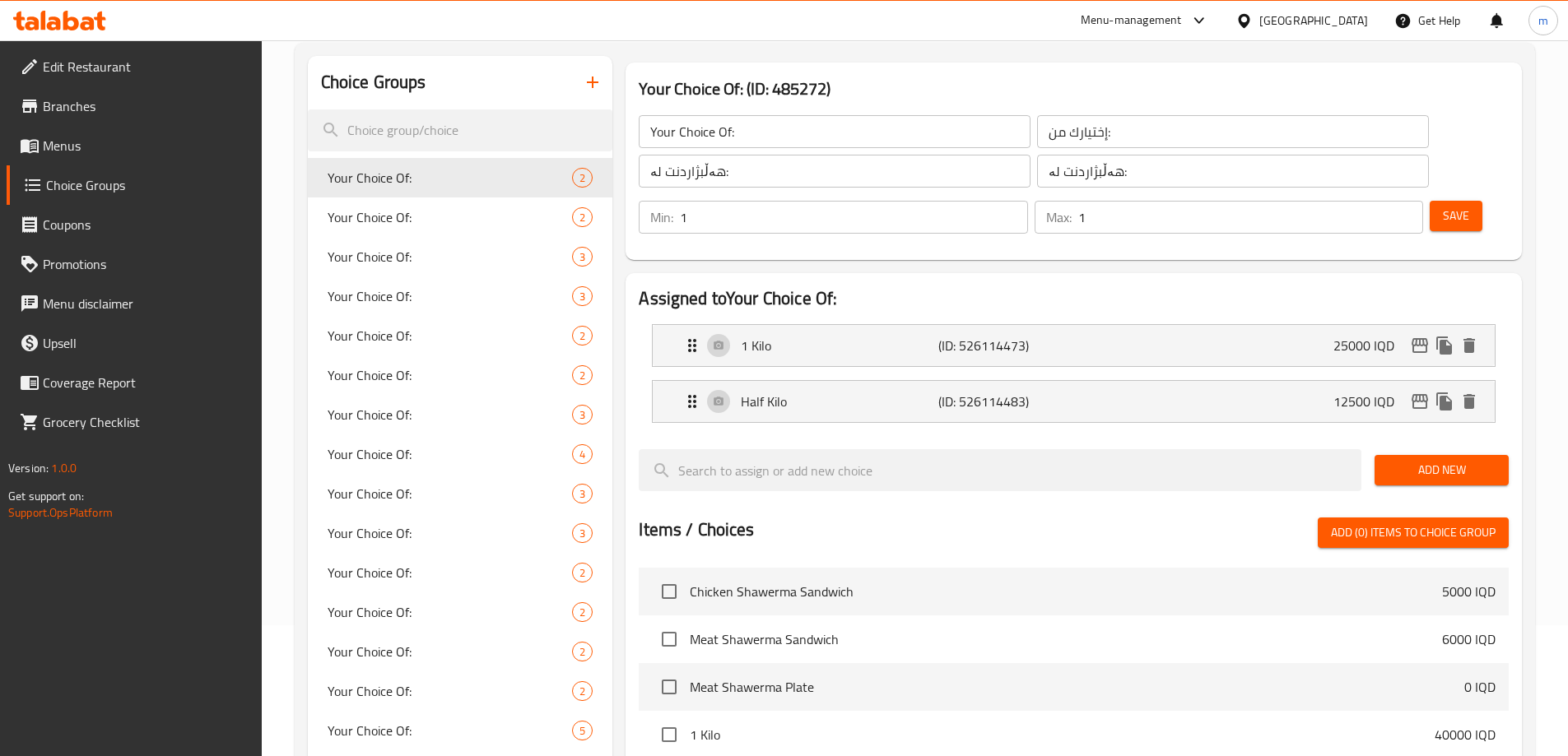
scroll to position [103, 0]
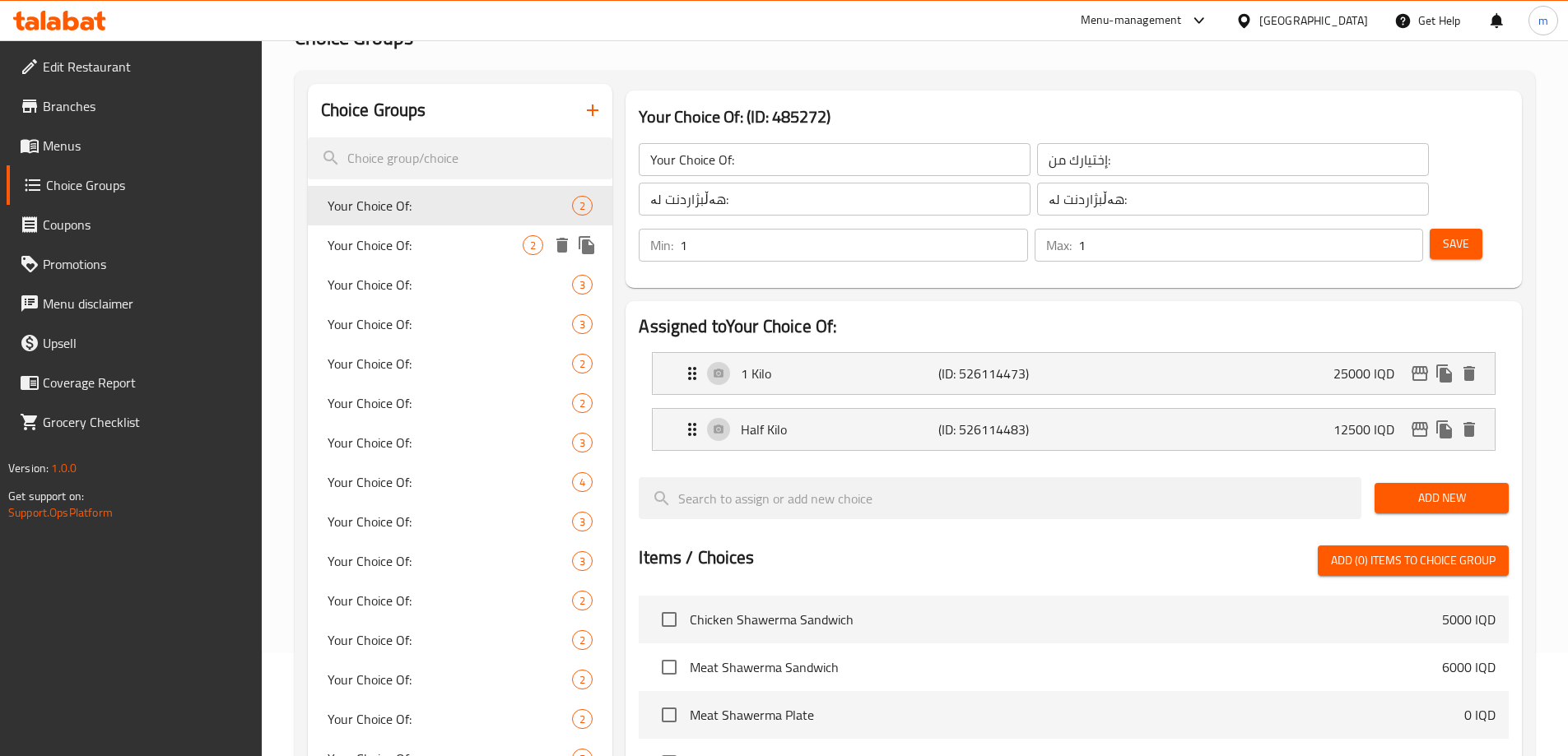
click at [444, 241] on span "Your Choice Of:" at bounding box center [425, 244] width 196 height 20
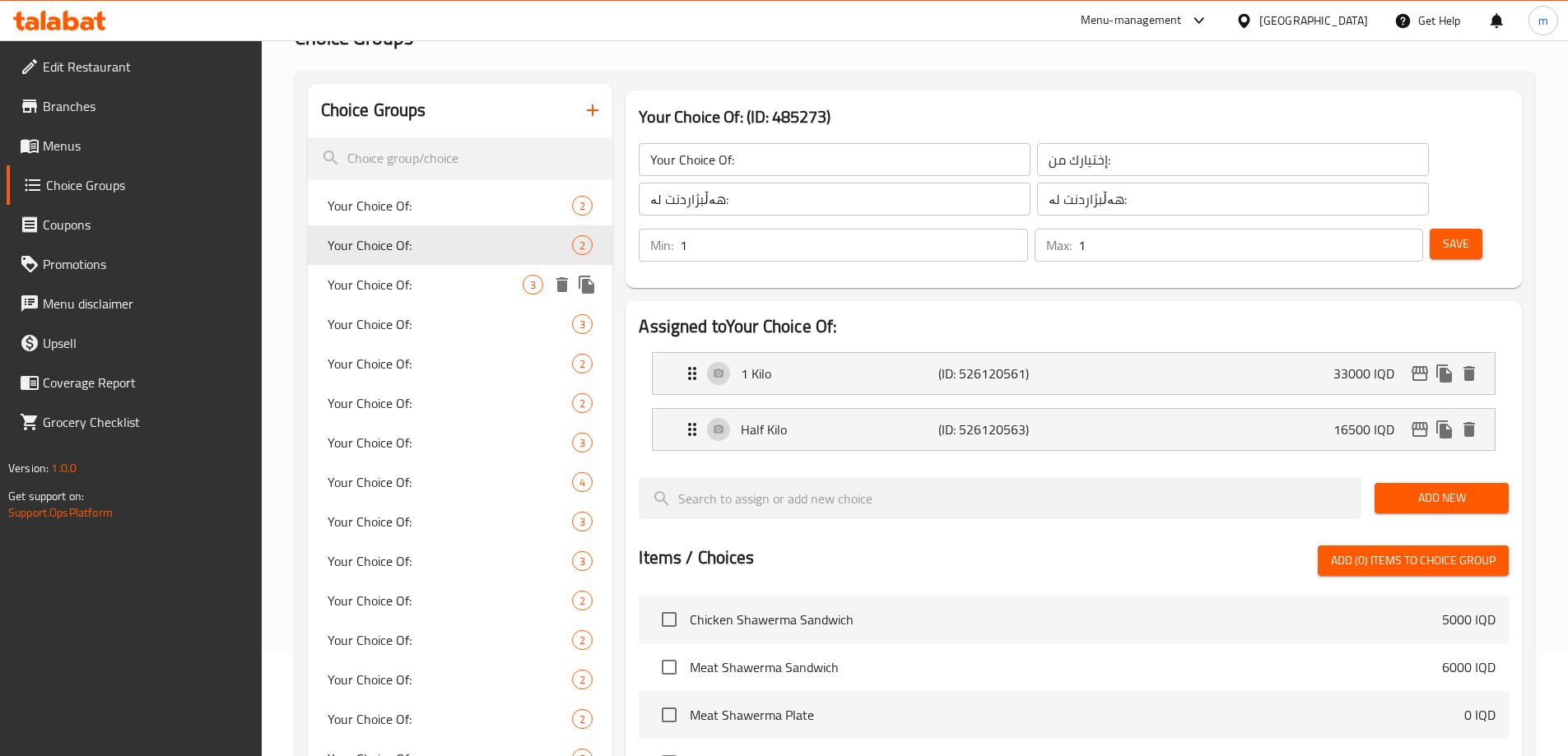
click at [393, 277] on span "Your Choice Of:" at bounding box center [425, 284] width 196 height 20
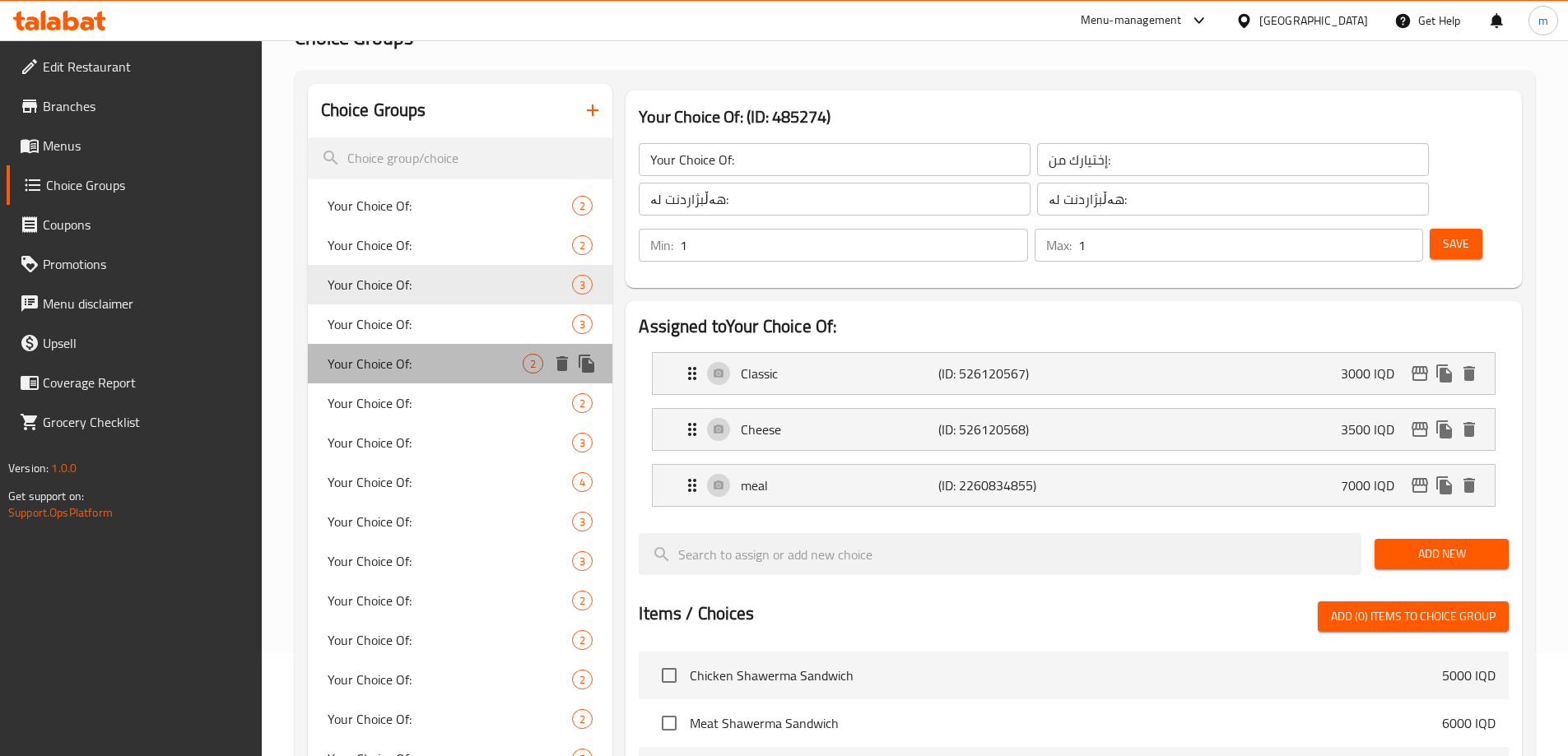
click at [404, 344] on div "Your Choice Of: 2" at bounding box center [461, 363] width 306 height 40
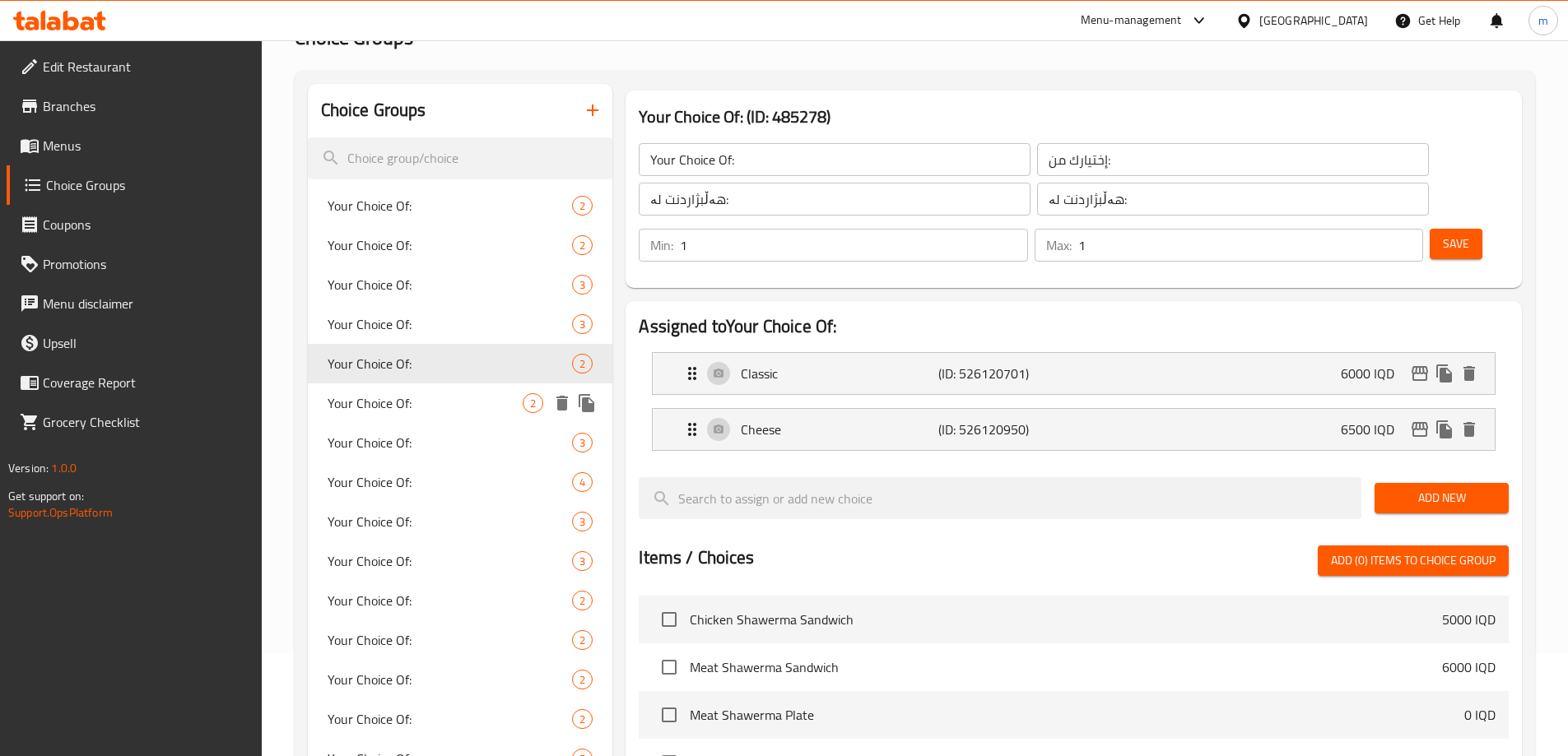
click at [391, 412] on span "Your Choice Of:" at bounding box center [425, 403] width 196 height 20
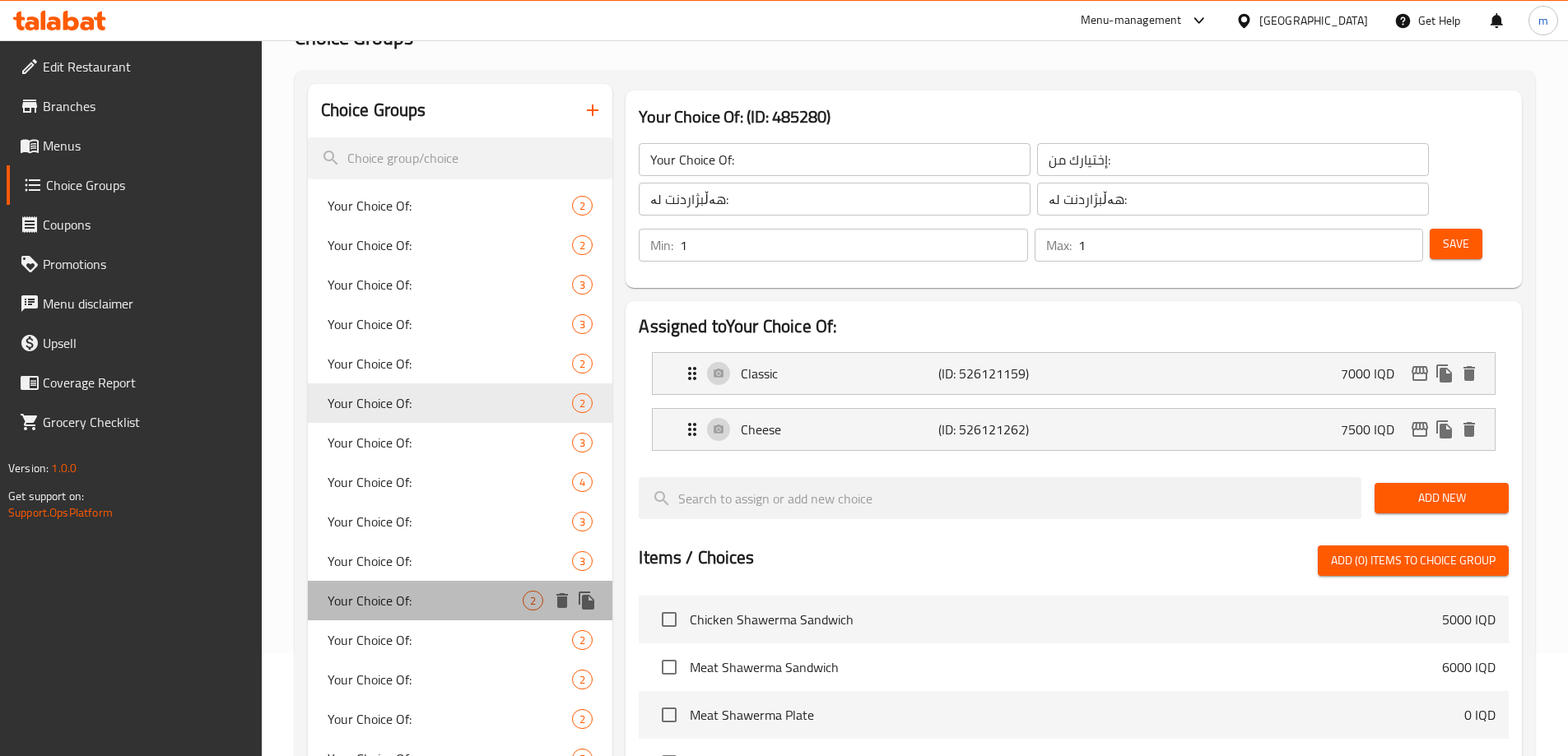
click at [430, 613] on div "Your Choice Of: 2" at bounding box center [461, 601] width 306 height 40
type input "Your Choice Of:"
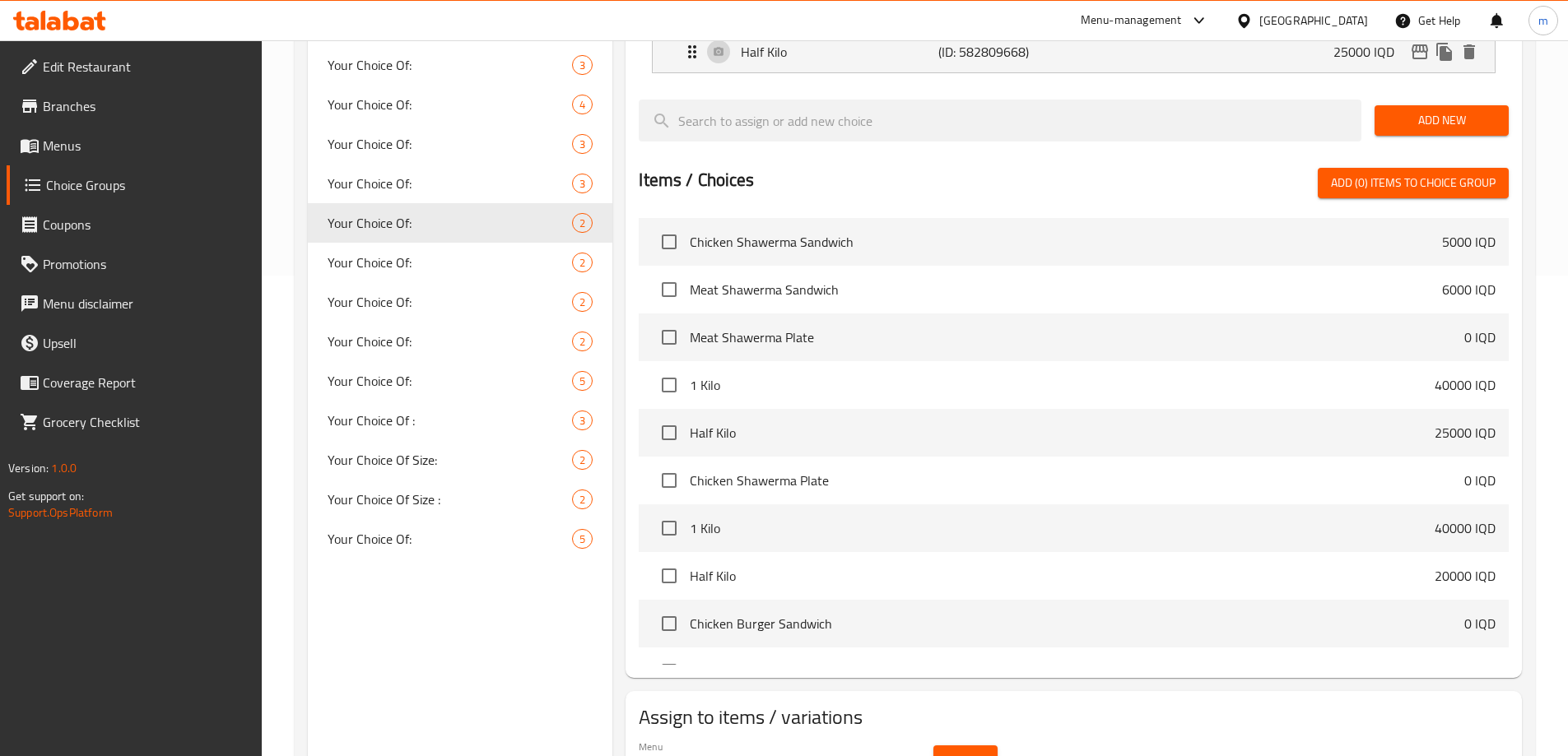
scroll to position [524, 0]
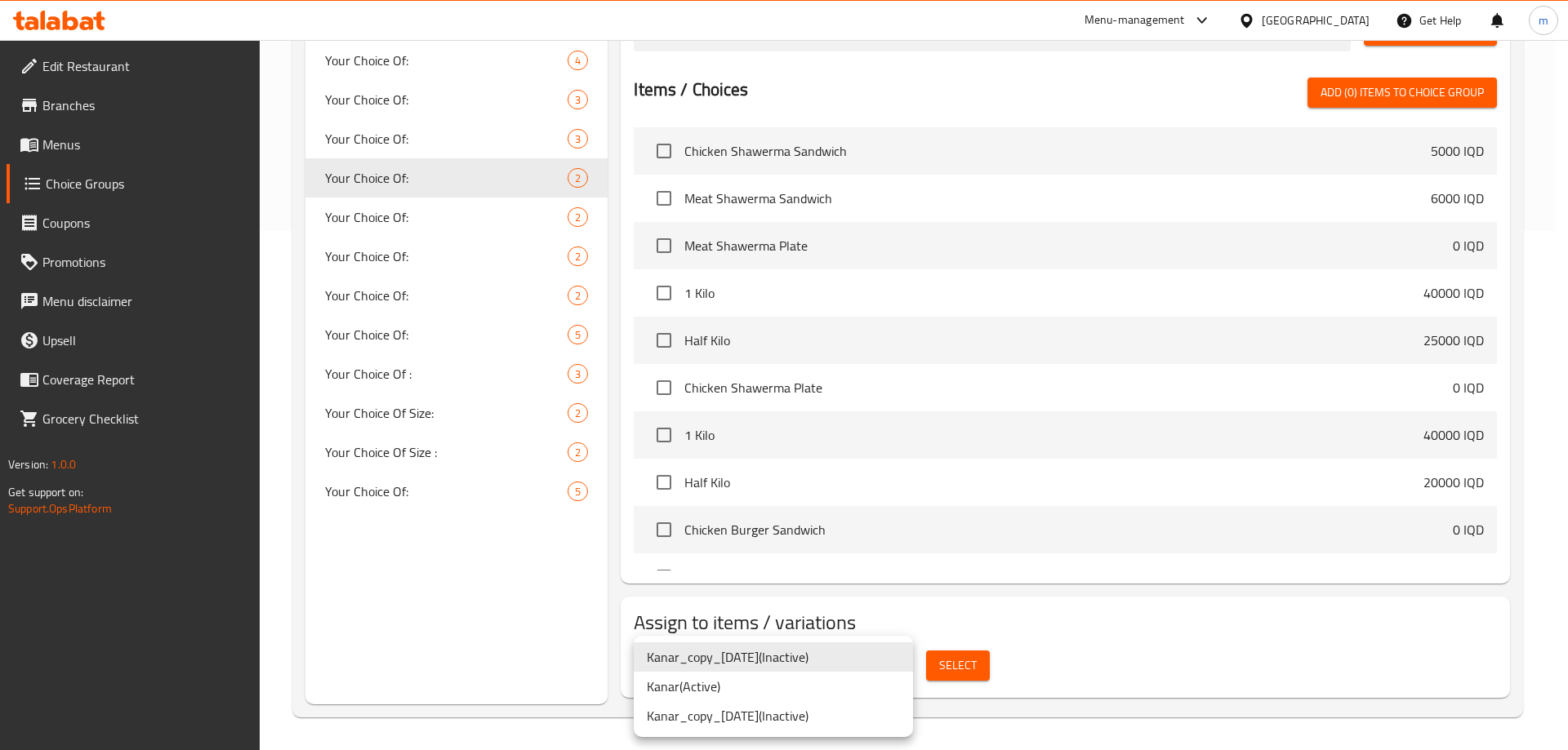
click at [792, 689] on li "[PERSON_NAME] ( Active )" at bounding box center [774, 686] width 280 height 29
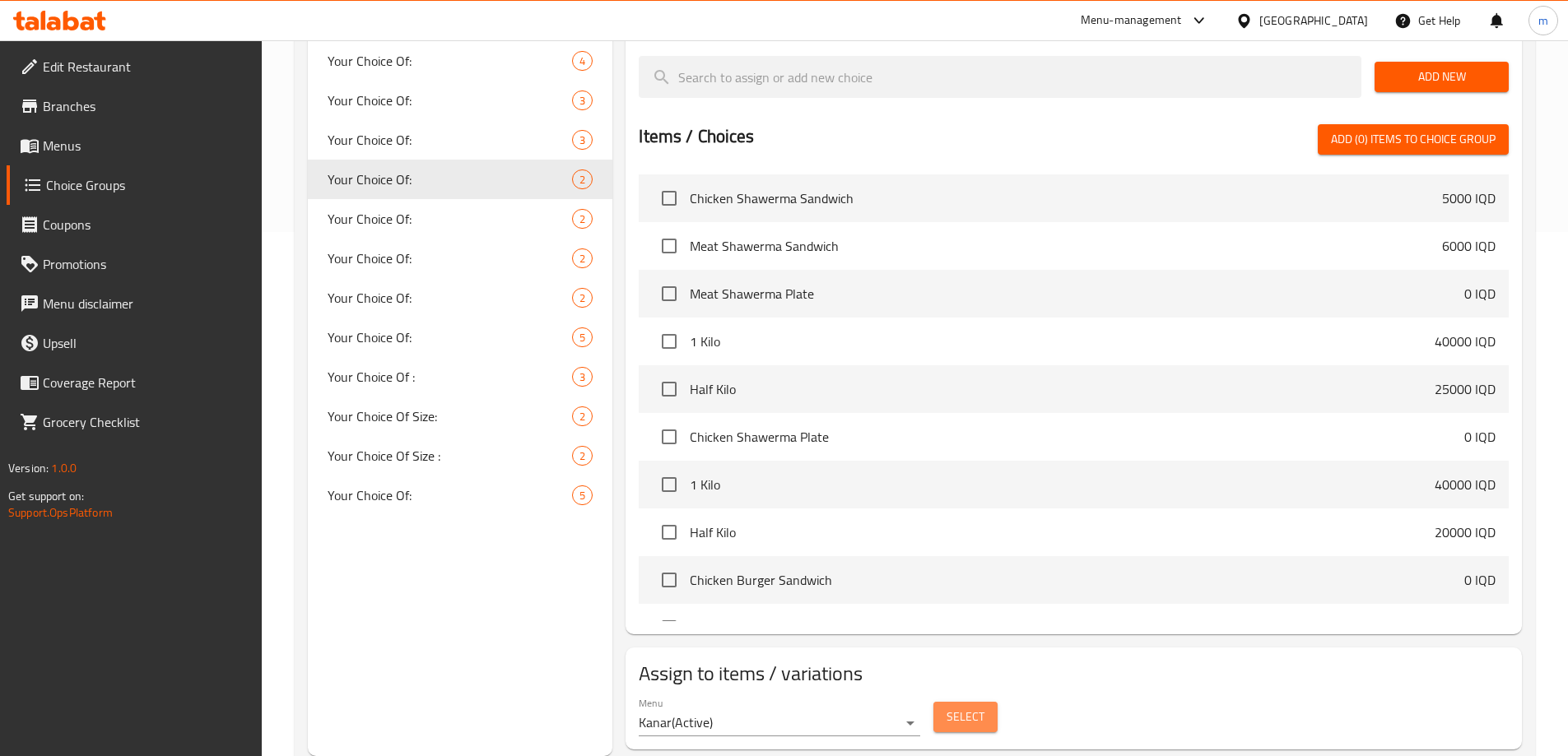
click at [961, 707] on span "Select" at bounding box center [965, 717] width 38 height 20
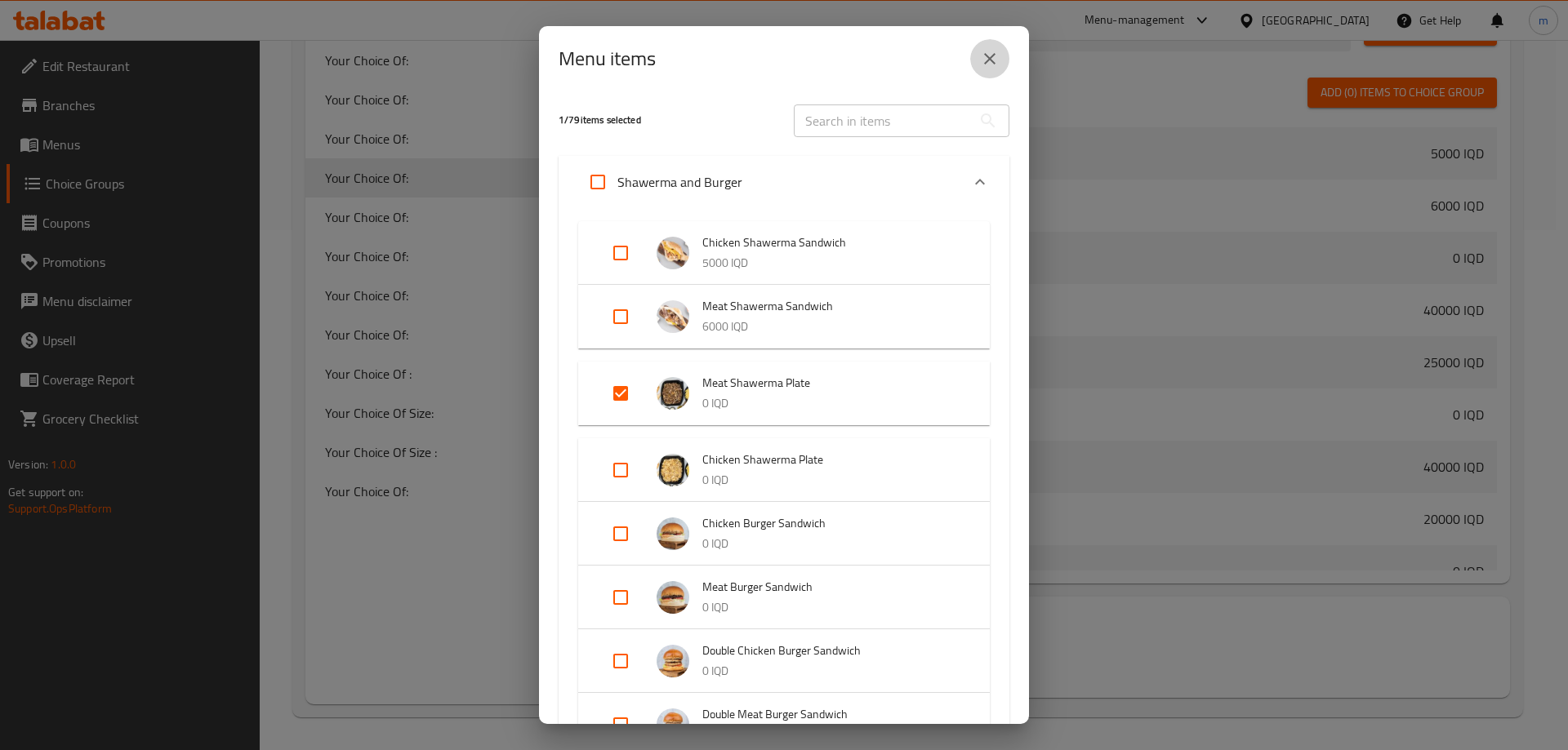
click at [984, 67] on icon "close" at bounding box center [989, 58] width 19 height 19
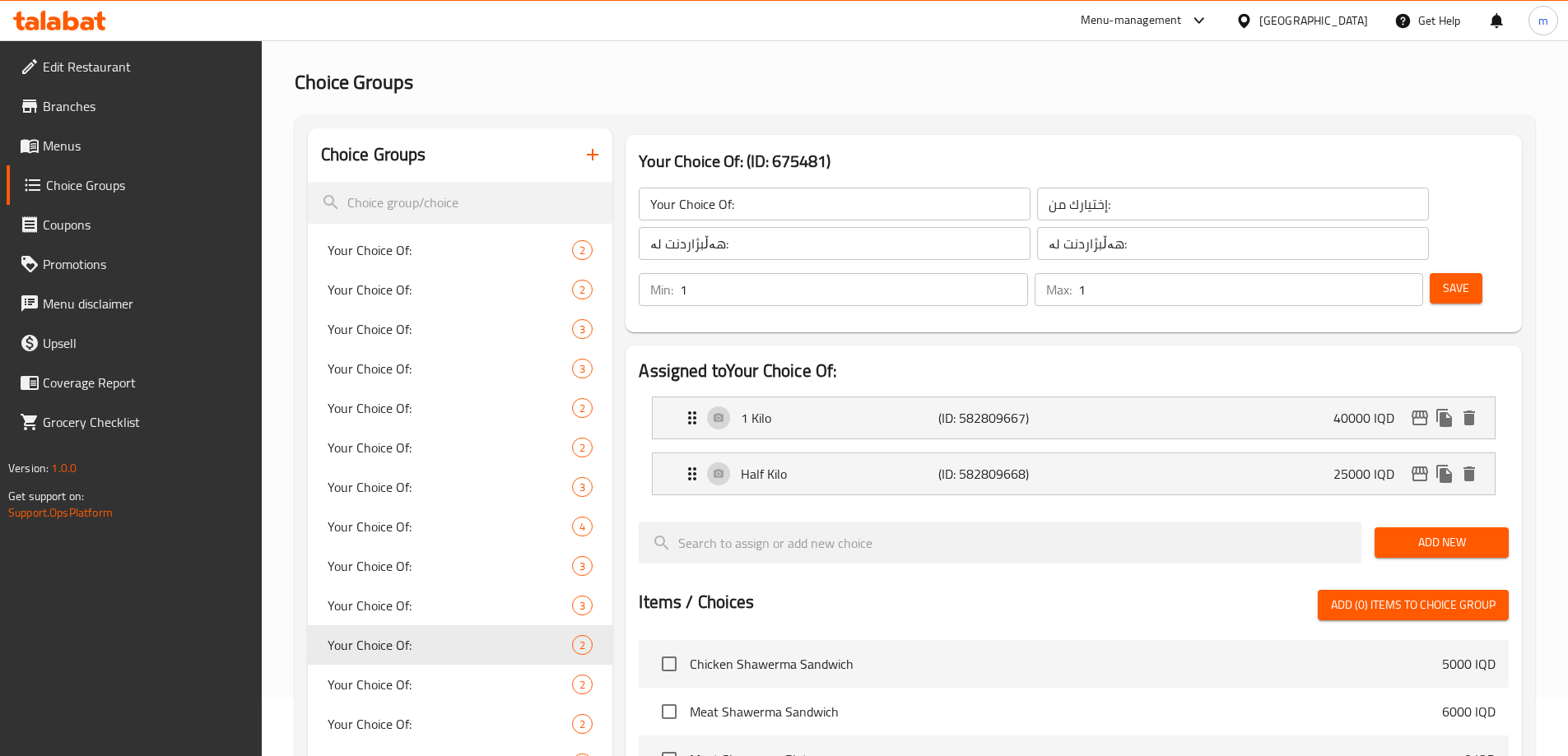
scroll to position [51, 0]
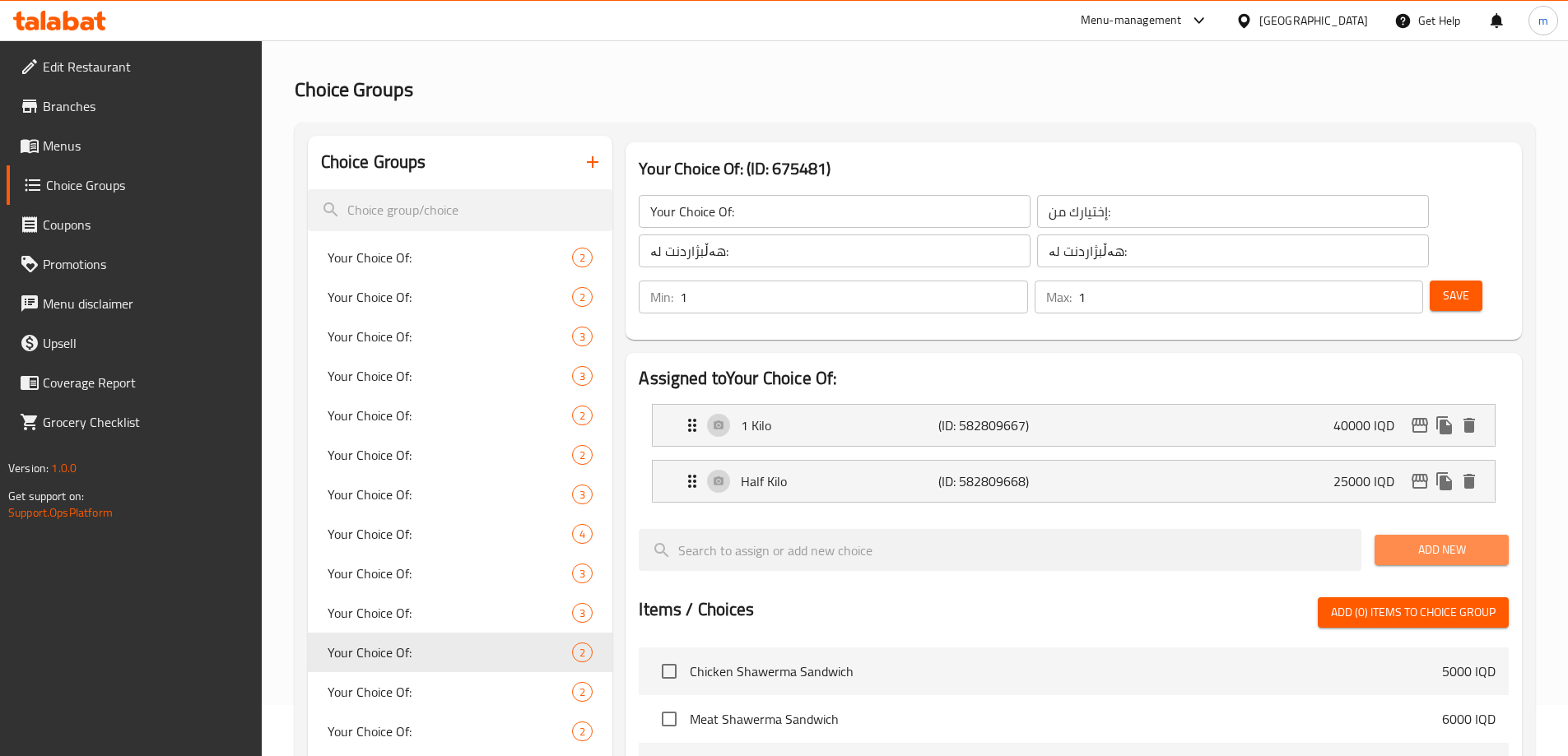
click at [1463, 540] on span "Add New" at bounding box center [1442, 550] width 108 height 20
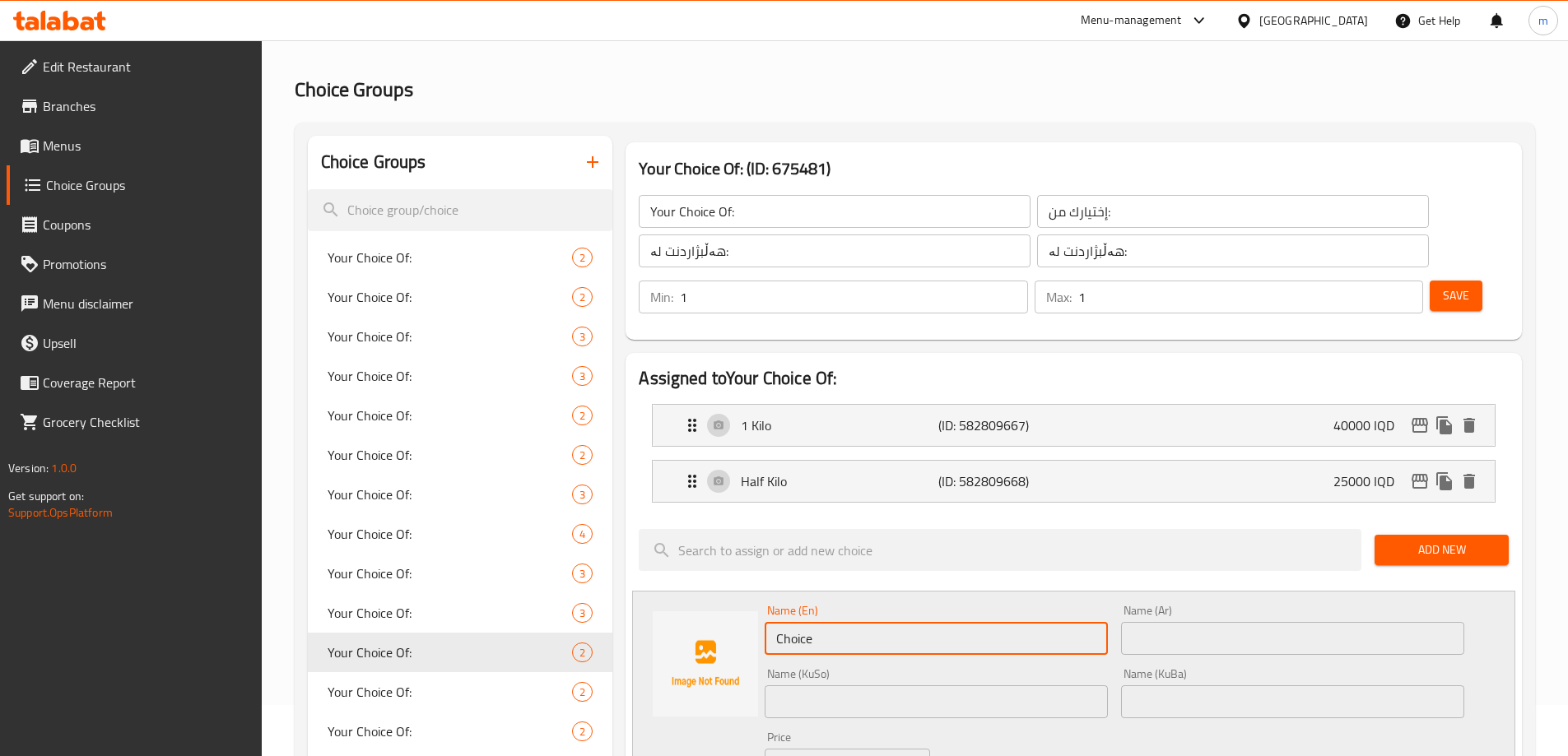
click at [864, 622] on input "Choice" at bounding box center [936, 638] width 343 height 33
click at [858, 605] on div "Name (En) Name (En)" at bounding box center [936, 630] width 343 height 50
click at [858, 622] on input "text" at bounding box center [936, 638] width 343 height 33
type input "Quarter Kilo"
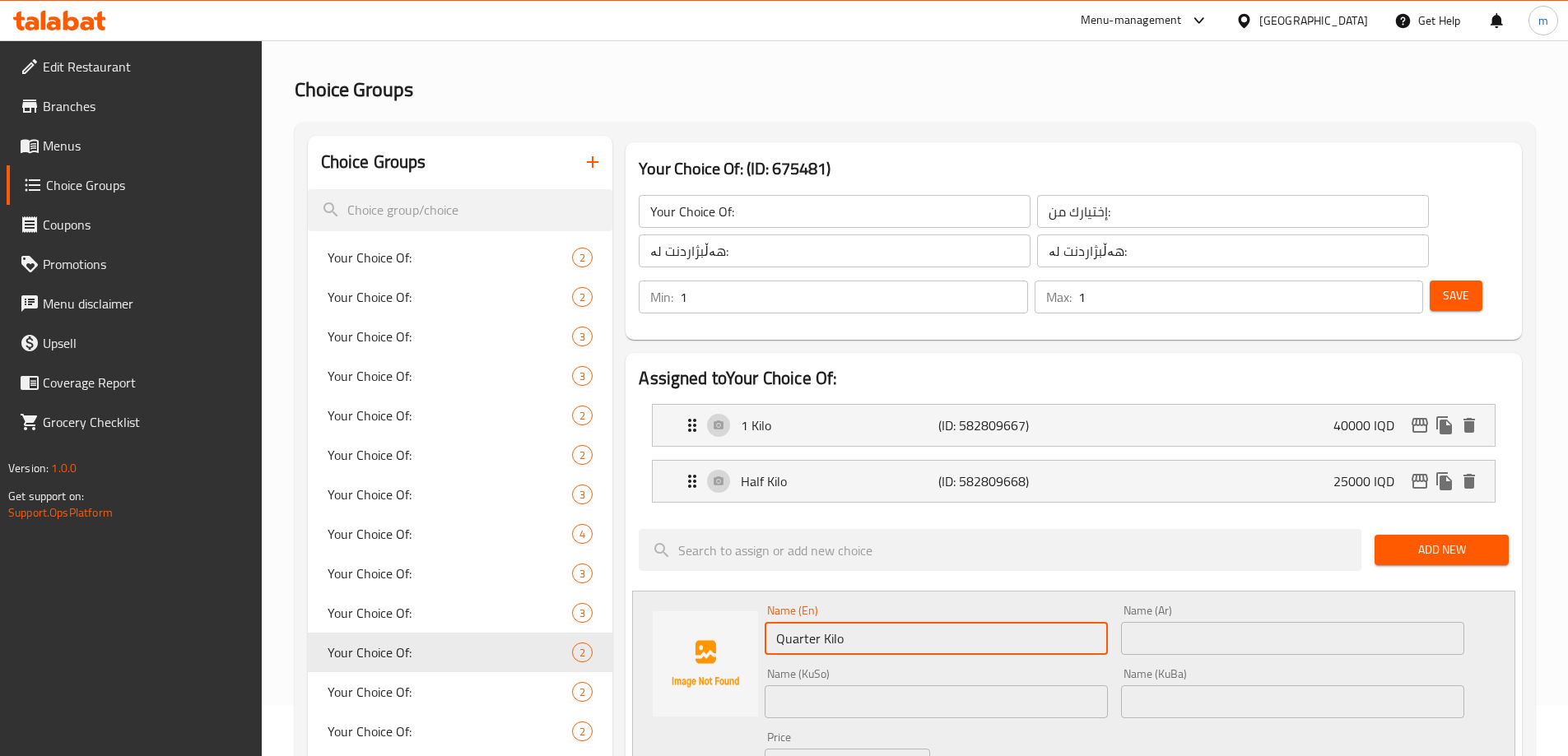
click at [1151, 609] on div "Name (Ar) Name (Ar)" at bounding box center [1293, 630] width 357 height 64
click at [1144, 622] on input "text" at bounding box center [1293, 638] width 343 height 33
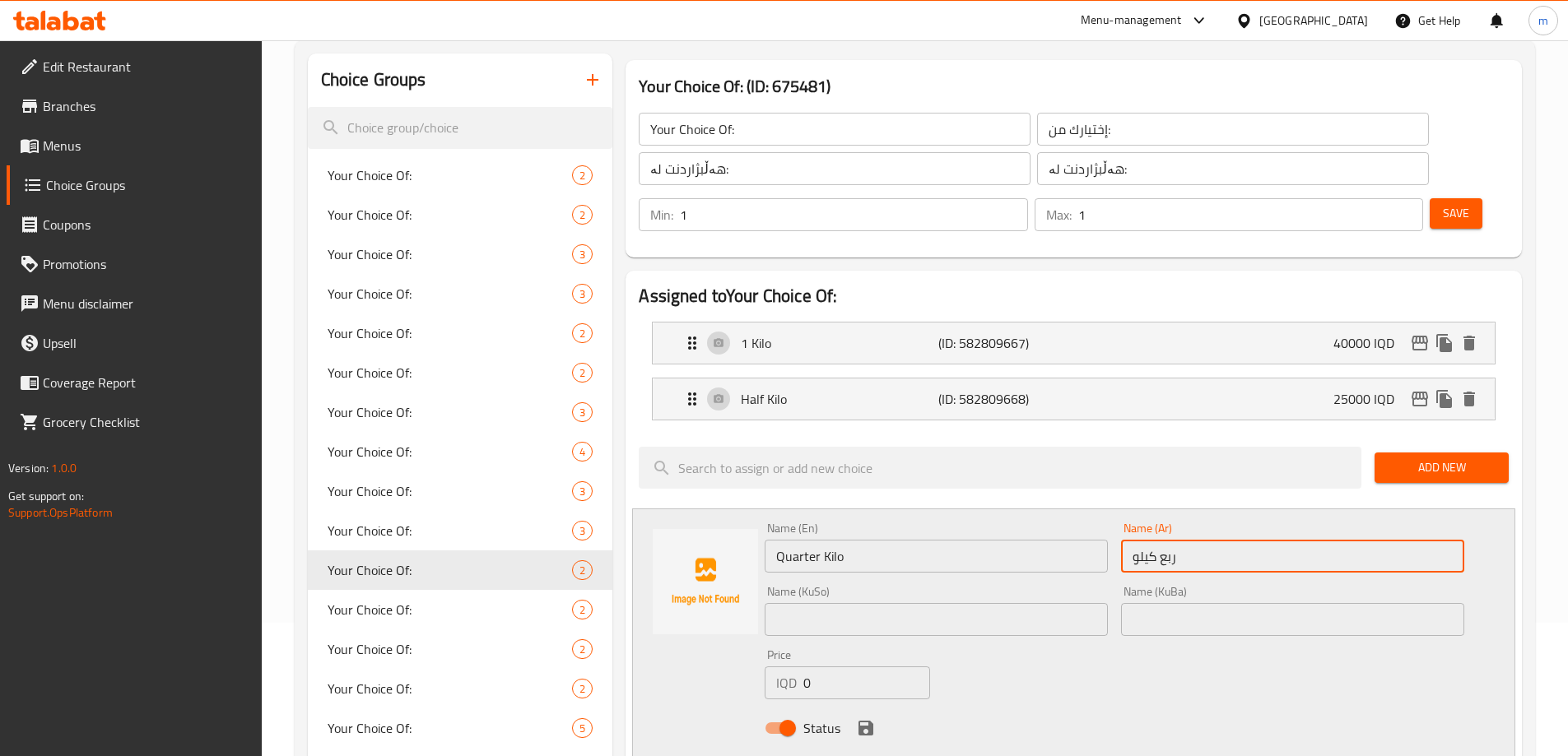
scroll to position [138, 0]
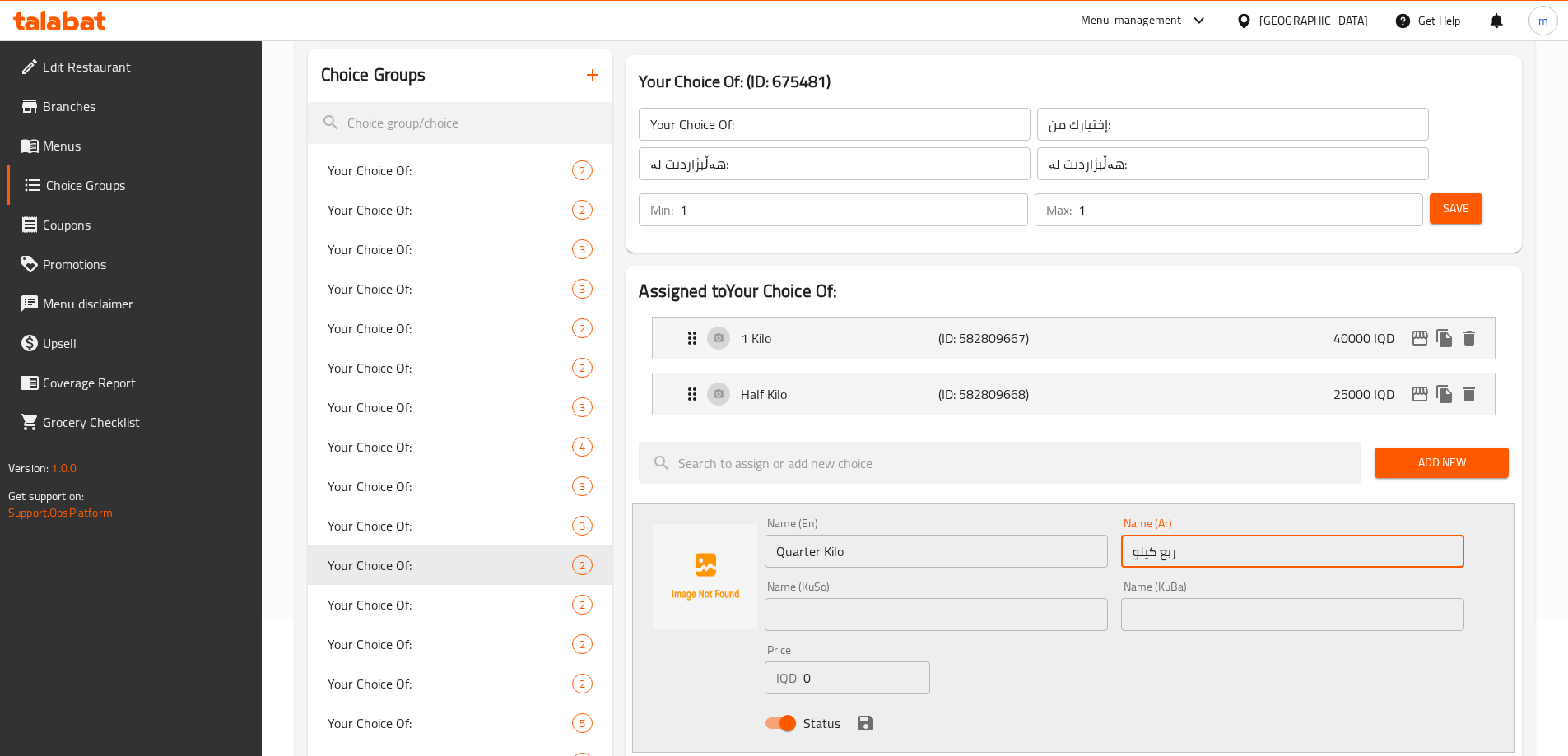
type input "ربع كيلو"
click at [809, 598] on input "text" at bounding box center [936, 614] width 343 height 33
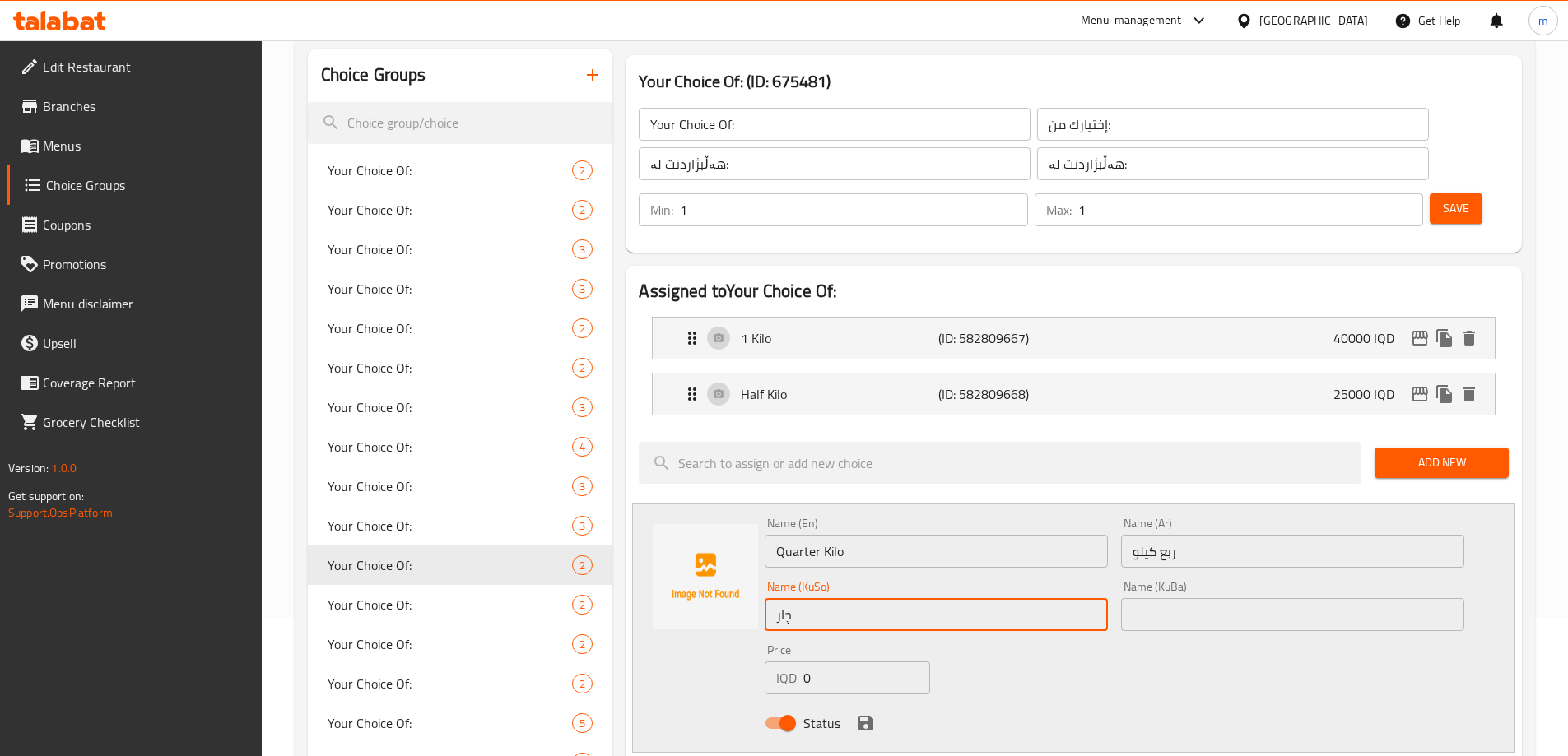
type input "چارەگێ کیلۆ"
click at [846, 598] on input "چارەگێ کیلۆ" at bounding box center [936, 614] width 343 height 33
click at [1162, 598] on input "text" at bounding box center [1293, 614] width 343 height 33
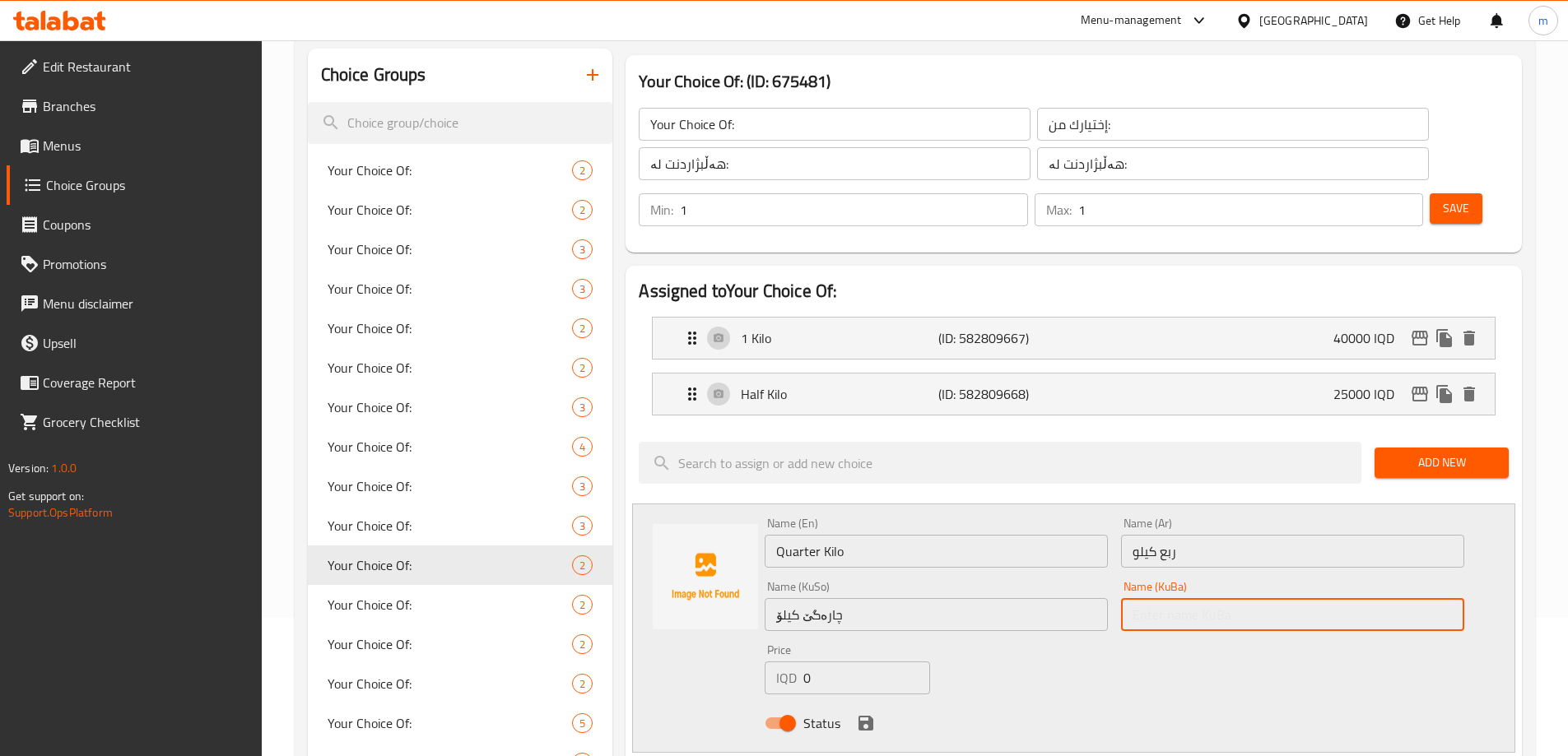
paste input "چارەگێ کیلۆ"
type input "چارەگێ کیلۆ"
drag, startPoint x: 817, startPoint y: 642, endPoint x: 765, endPoint y: 638, distance: 52.2
click at [767, 662] on div "IQD 0 Price" at bounding box center [847, 678] width 165 height 33
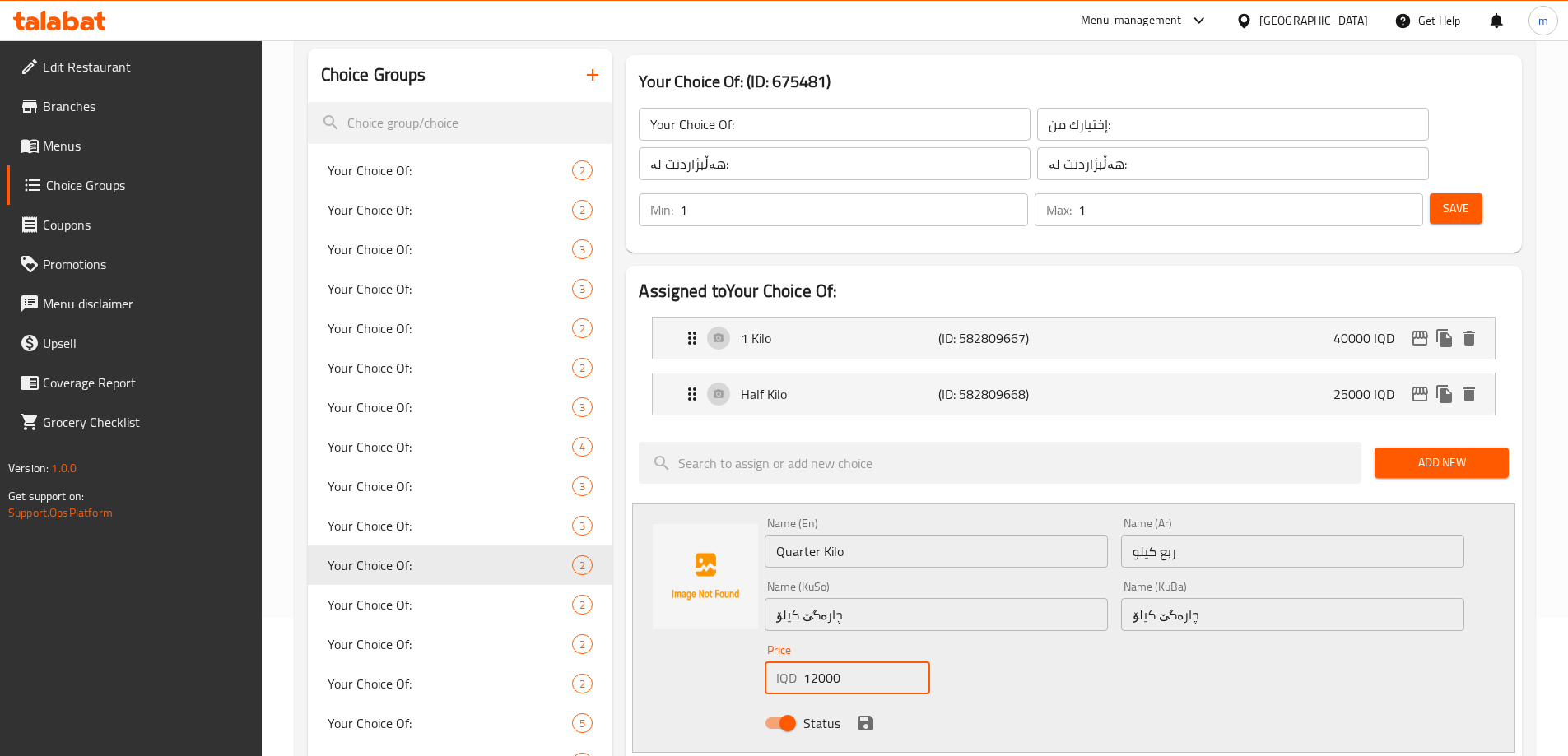
type input "12000"
drag, startPoint x: 862, startPoint y: 671, endPoint x: 890, endPoint y: 645, distance: 38.2
click at [861, 716] on icon "save" at bounding box center [865, 723] width 14 height 14
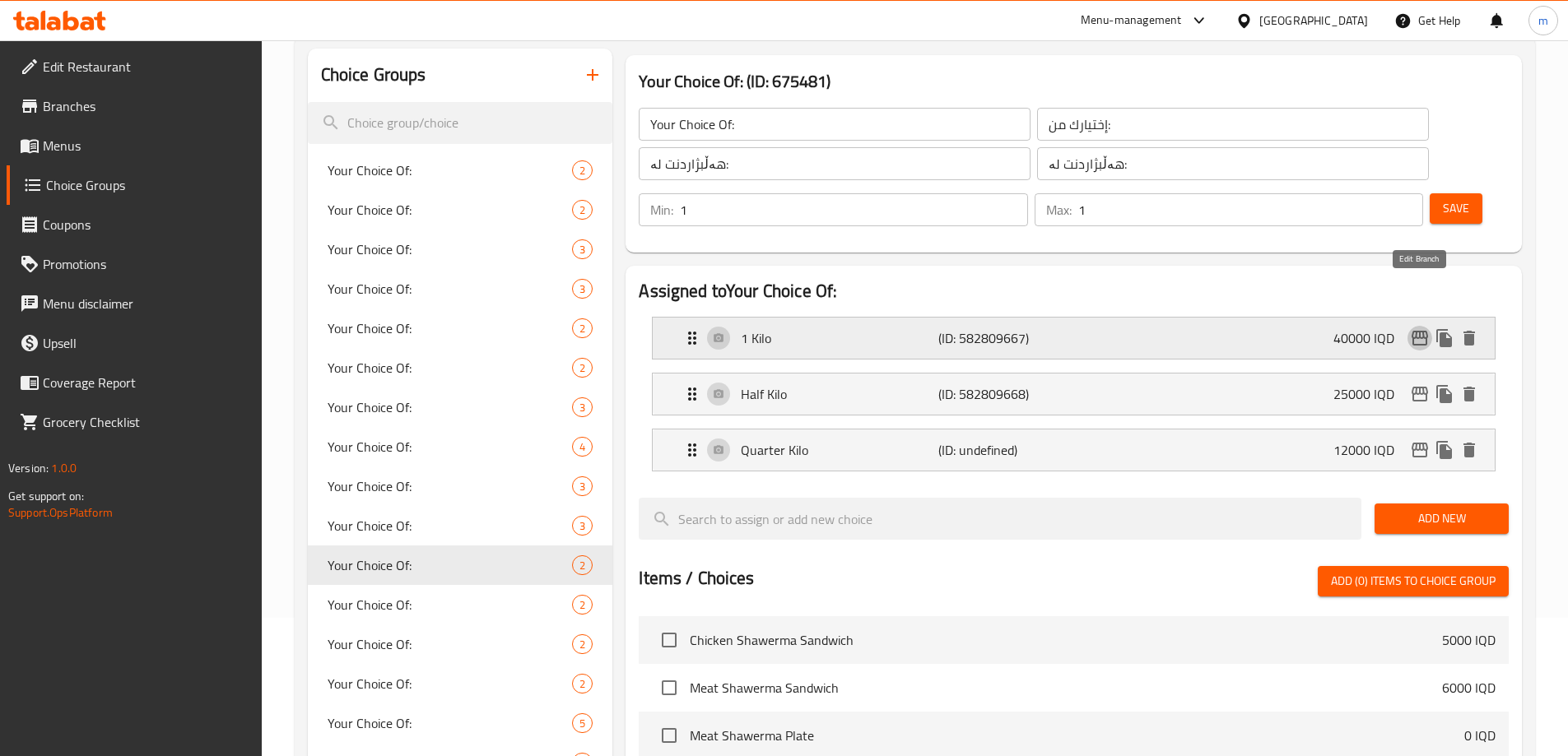
click at [1429, 328] on icon "edit" at bounding box center [1419, 338] width 20 height 20
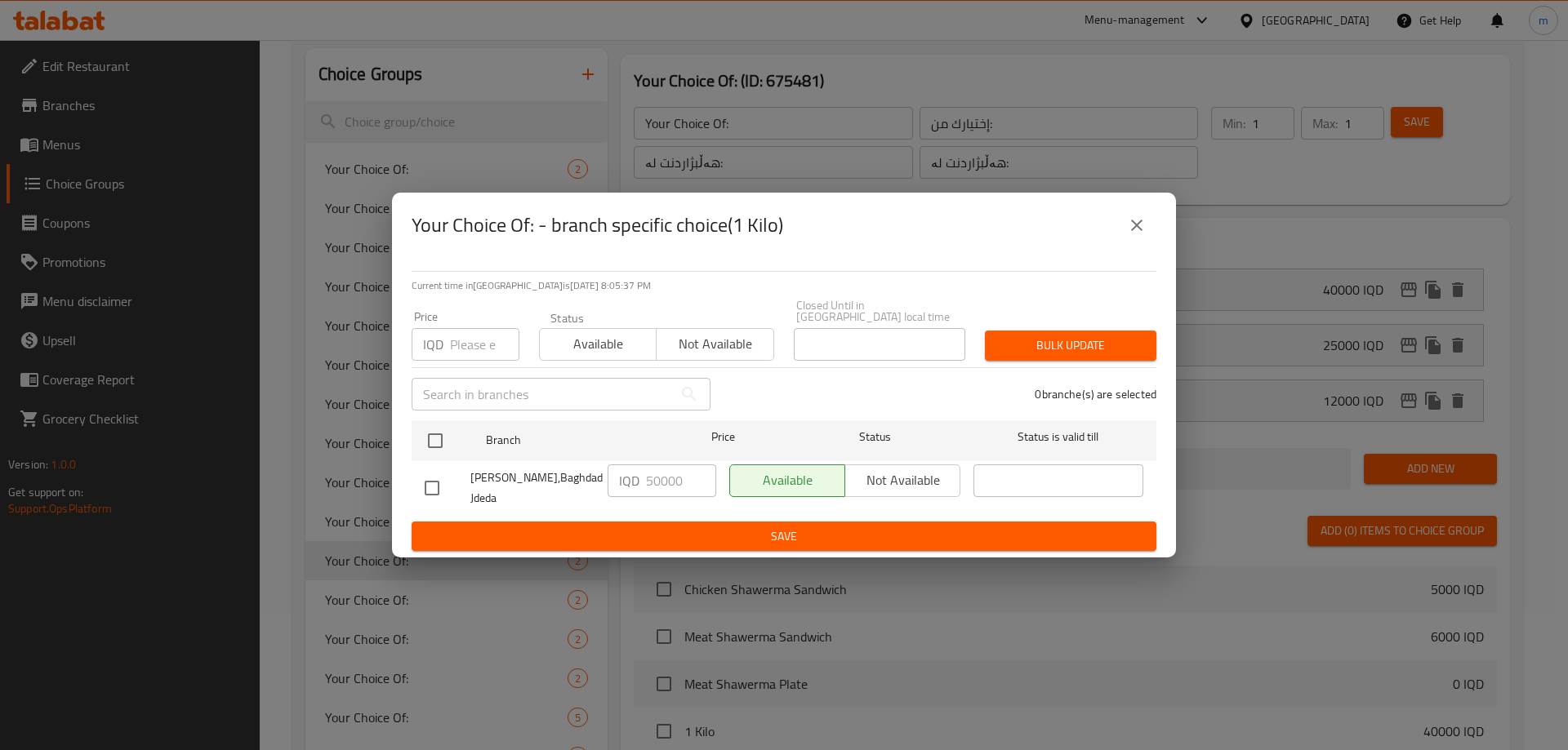
click at [1126, 222] on button "close" at bounding box center [1137, 225] width 40 height 40
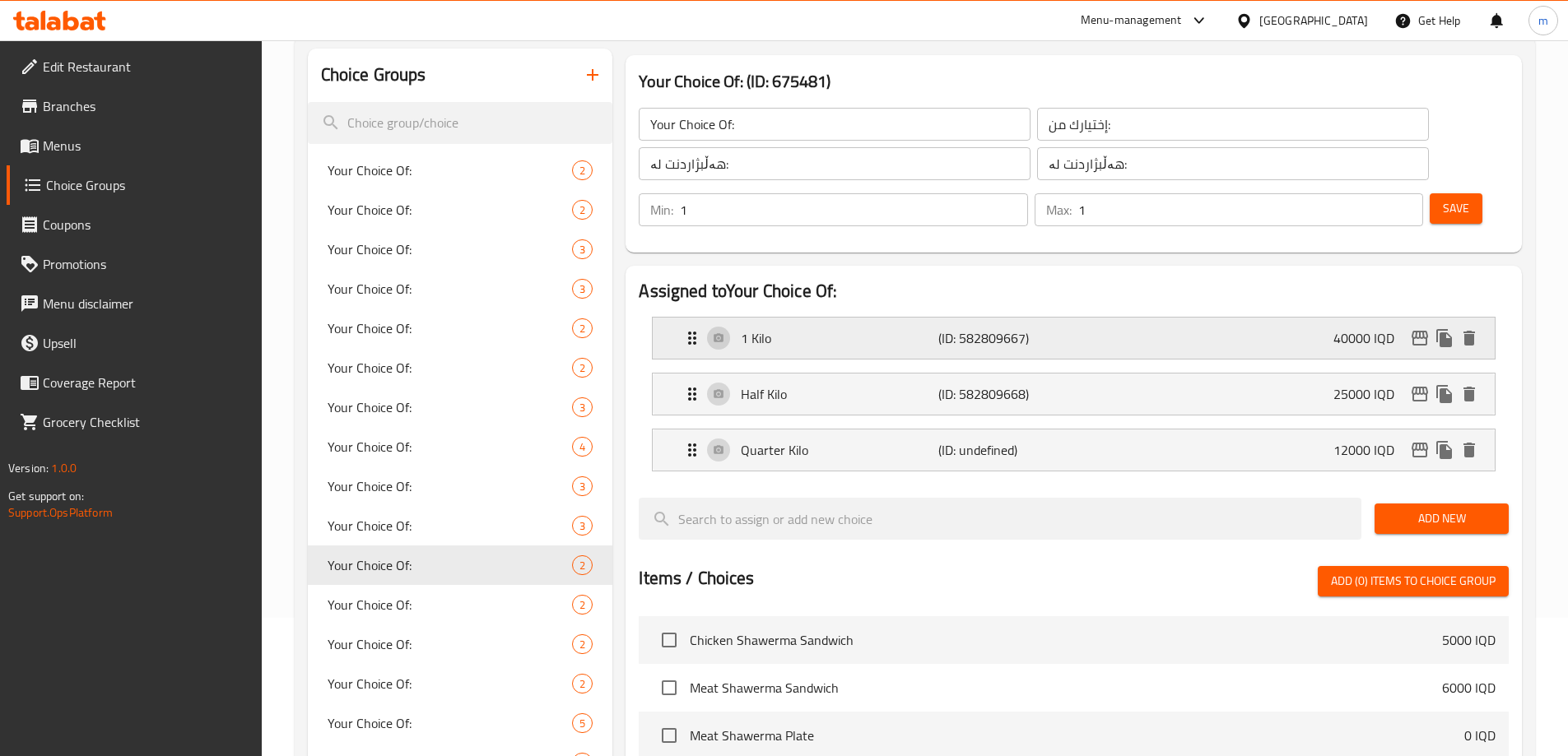
drag, startPoint x: 1377, startPoint y: 302, endPoint x: 1377, endPoint y: 324, distance: 22.0
click at [1376, 328] on p "40000 IQD" at bounding box center [1370, 338] width 74 height 20
click at [1330, 317] on div "1 Kilo (ID: 582809667) 40000 IQD" at bounding box center [1079, 338] width 793 height 41
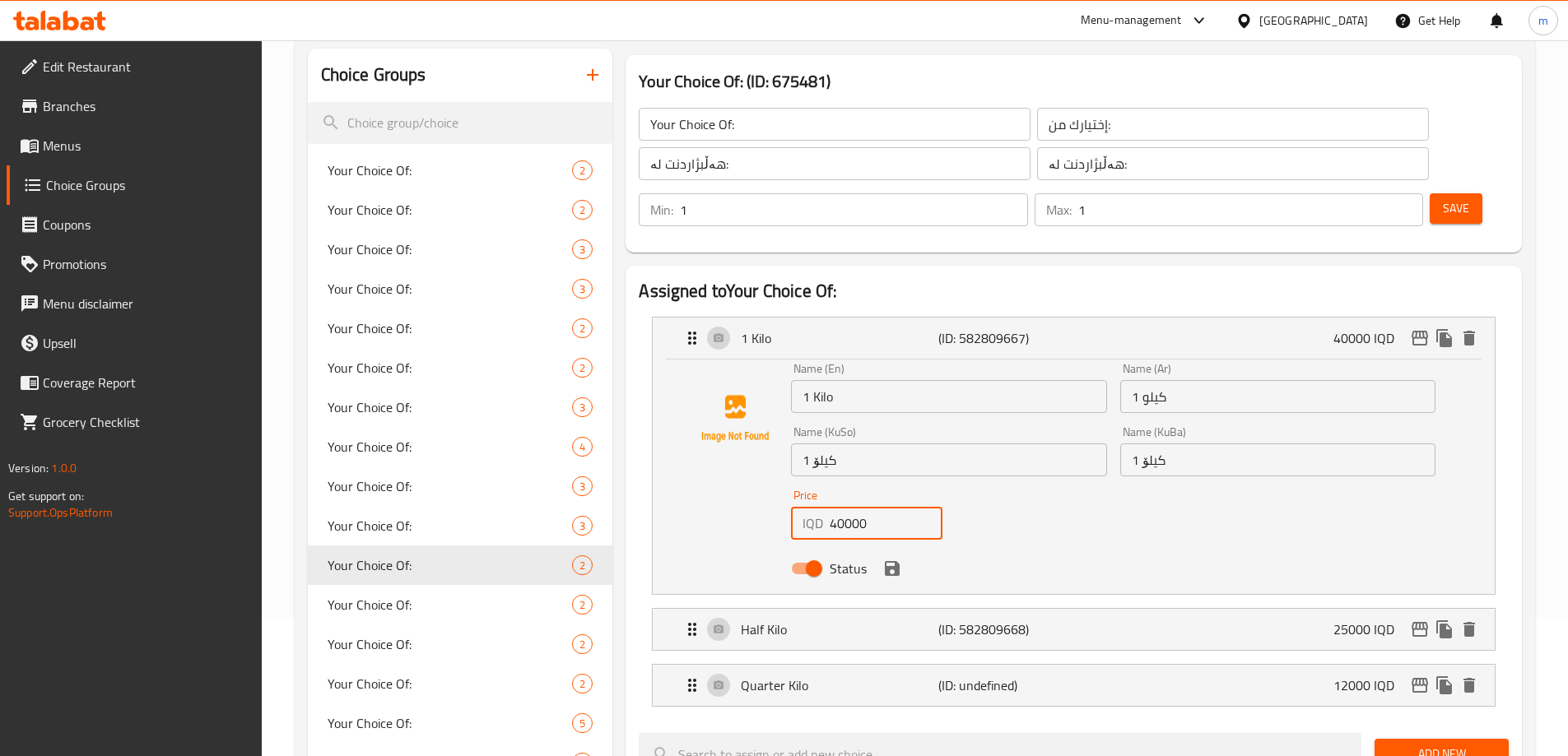
drag, startPoint x: 840, startPoint y: 477, endPoint x: 814, endPoint y: 472, distance: 26.5
click at [826, 507] on div "IQD 40000 Price" at bounding box center [867, 523] width 151 height 33
click at [933, 619] on p "Half Kilo" at bounding box center [840, 629] width 197 height 20
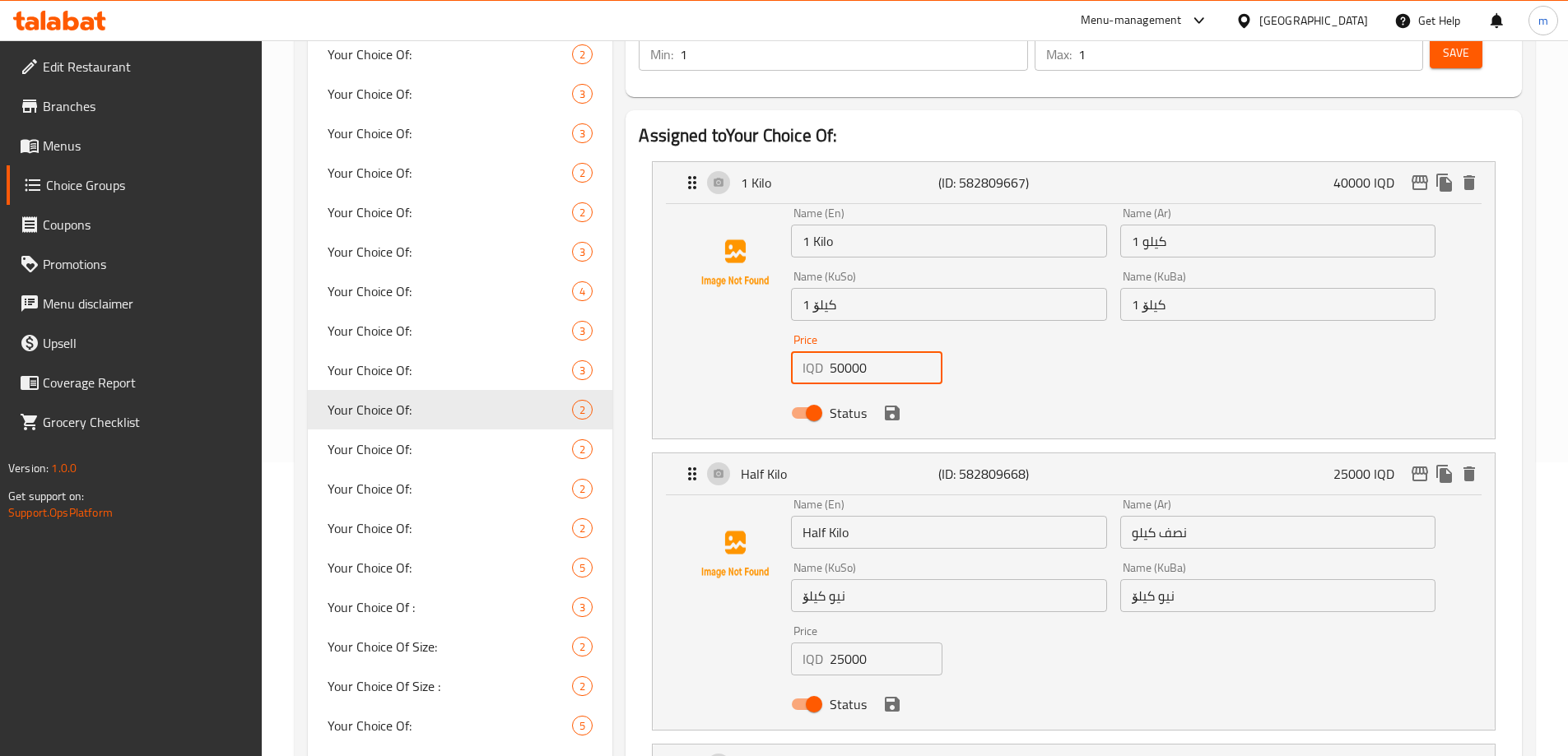
scroll to position [330, 0]
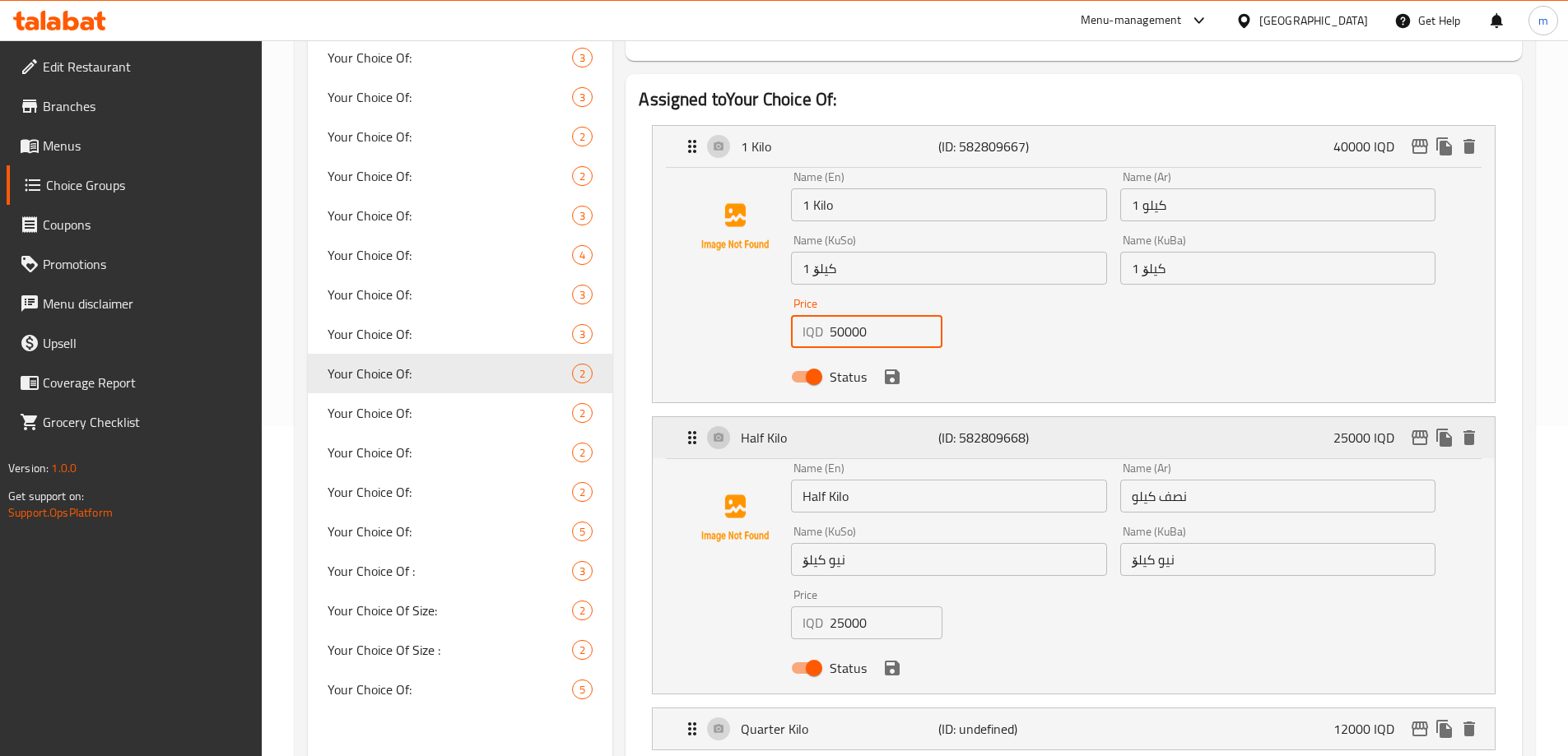
click at [1419, 428] on icon "edit" at bounding box center [1419, 437] width 20 height 20
type input "50000"
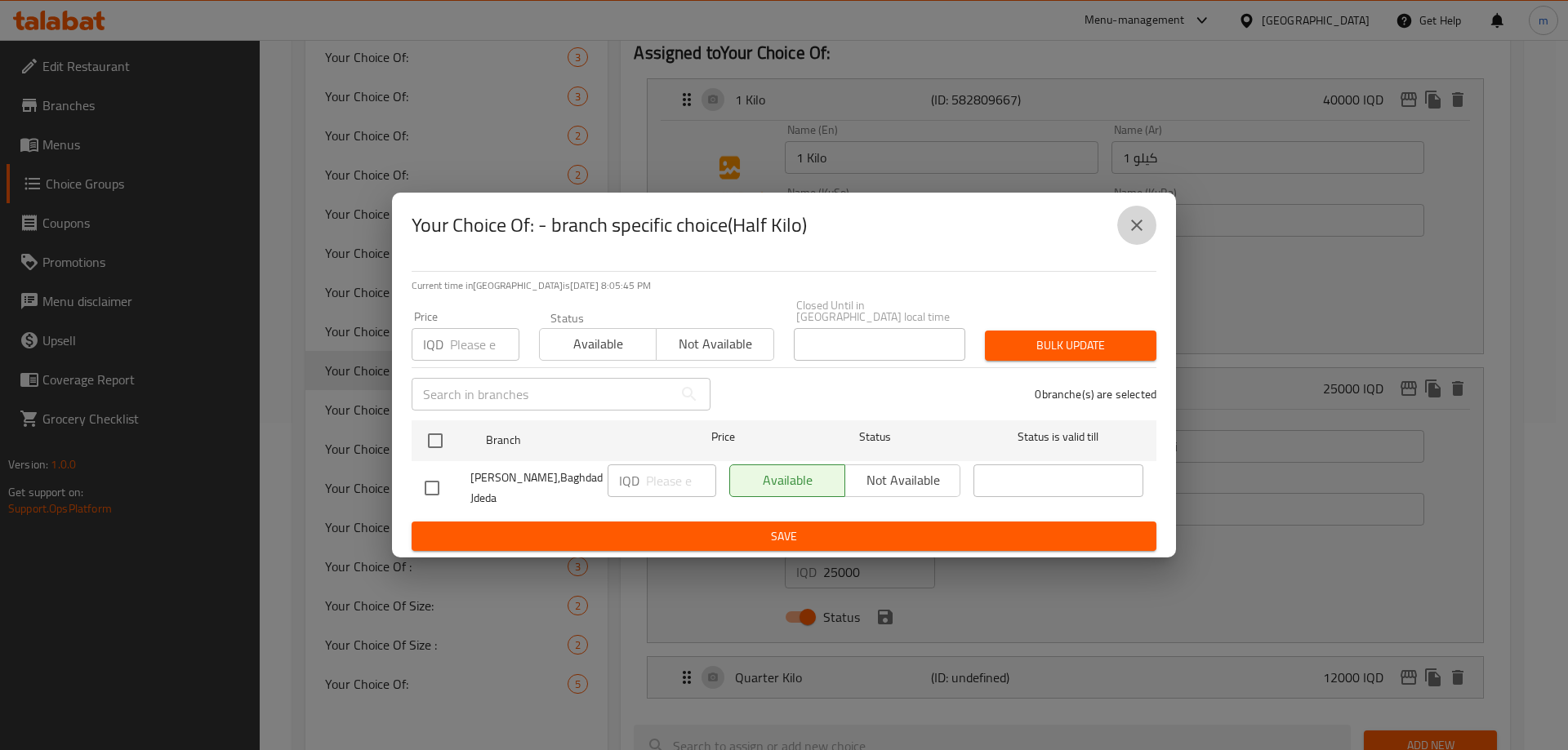
click at [1141, 235] on icon "close" at bounding box center [1136, 225] width 19 height 19
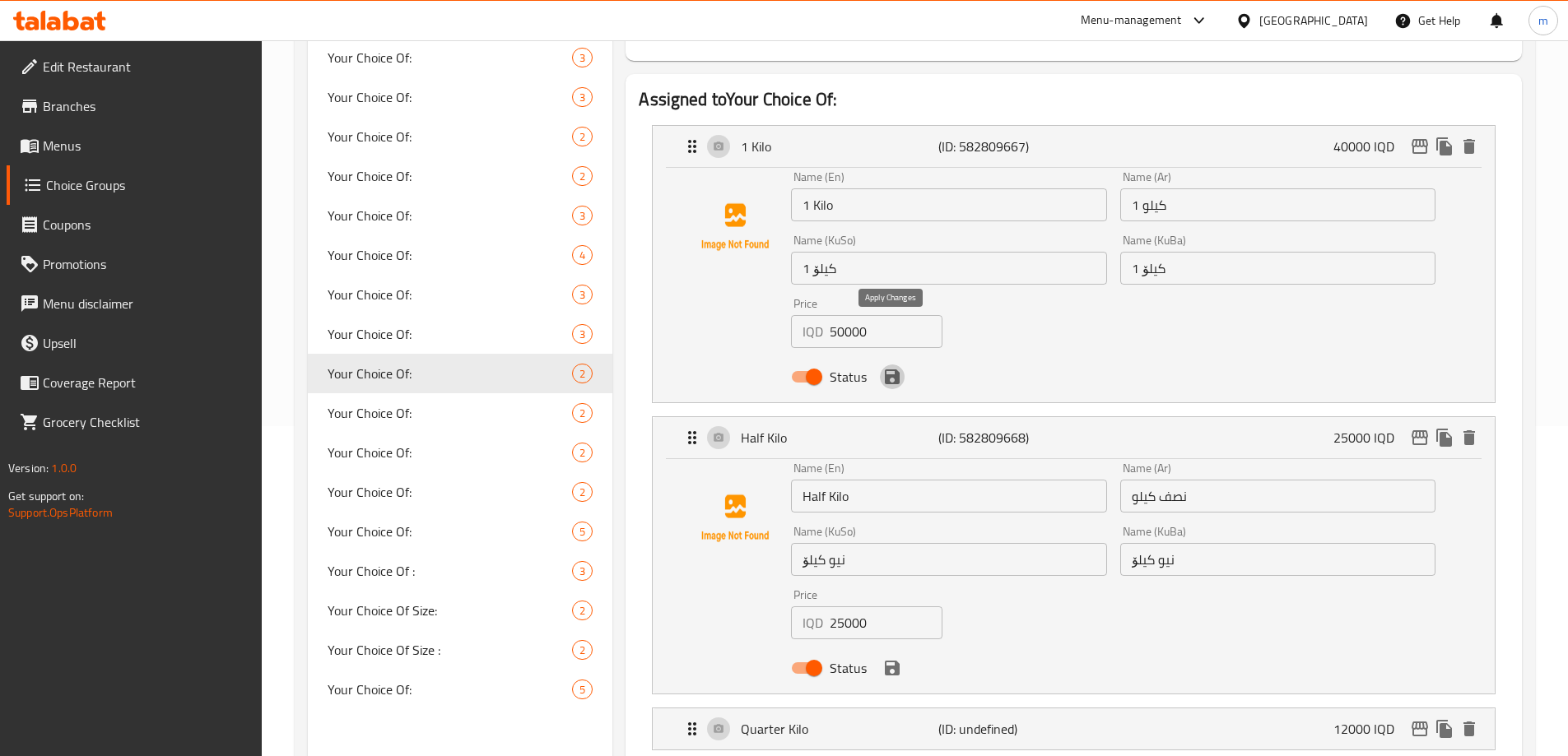
click at [898, 369] on icon "save" at bounding box center [892, 376] width 14 height 14
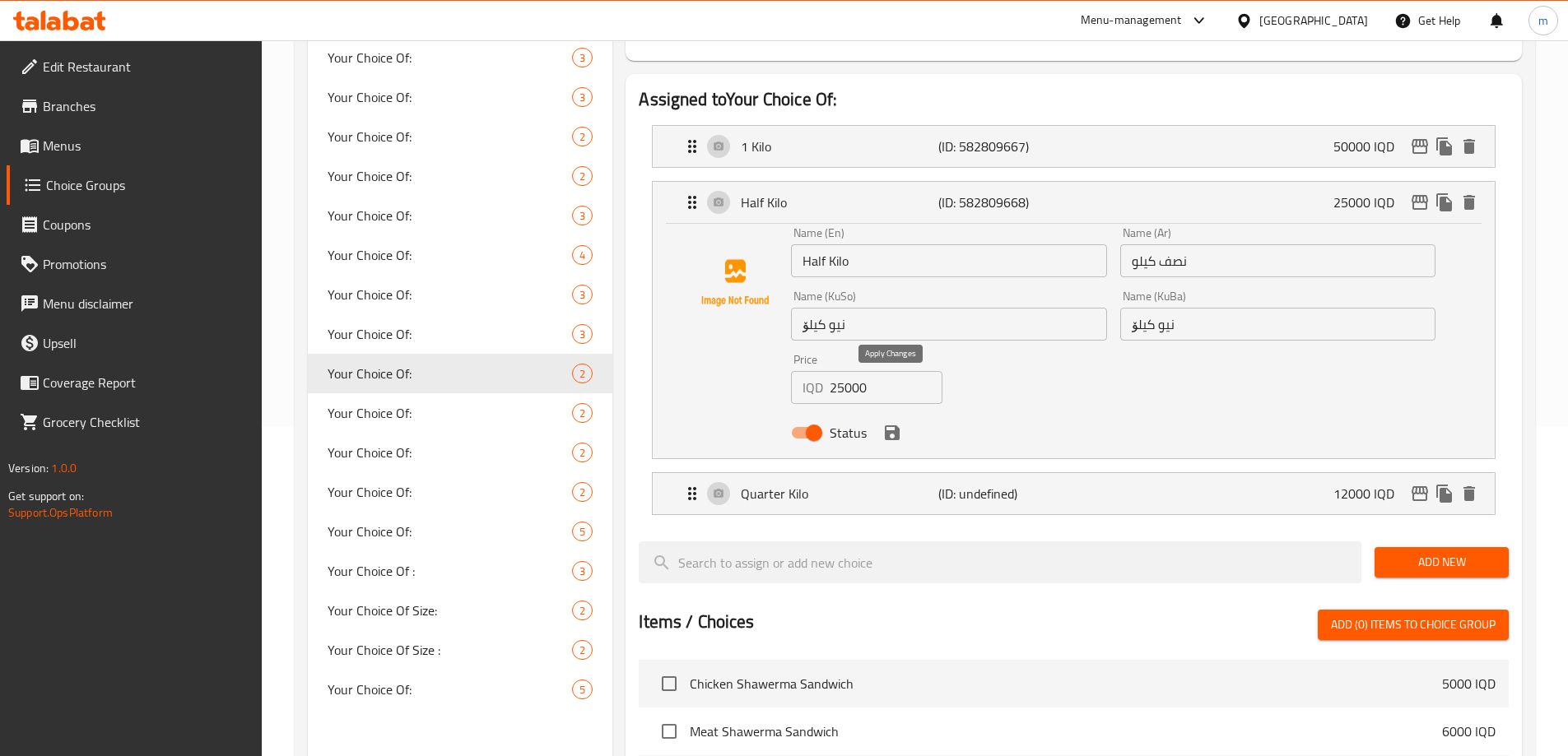
click at [892, 425] on icon "save" at bounding box center [892, 432] width 14 height 14
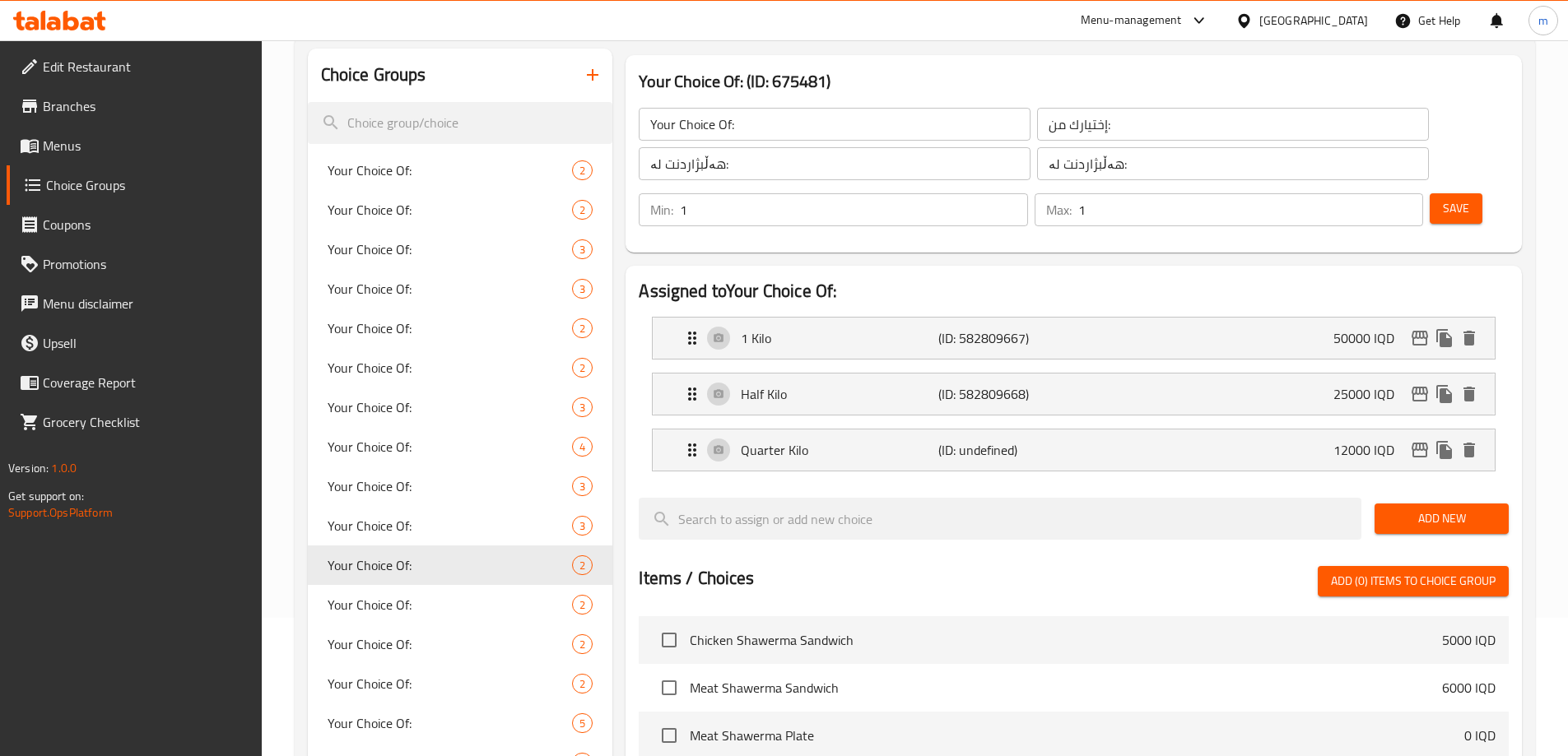
scroll to position [119, 0]
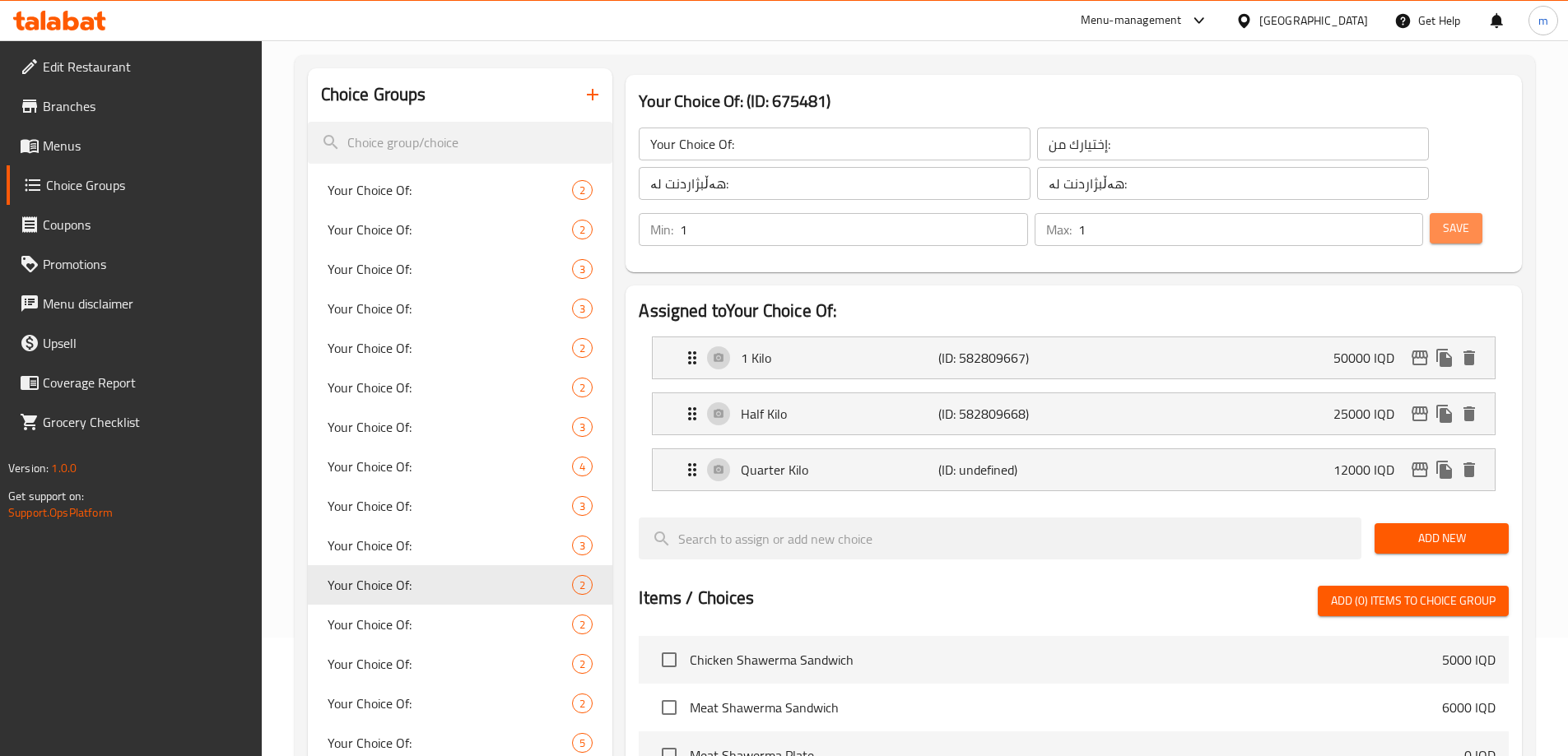
click at [1443, 218] on span "Save" at bounding box center [1456, 228] width 26 height 20
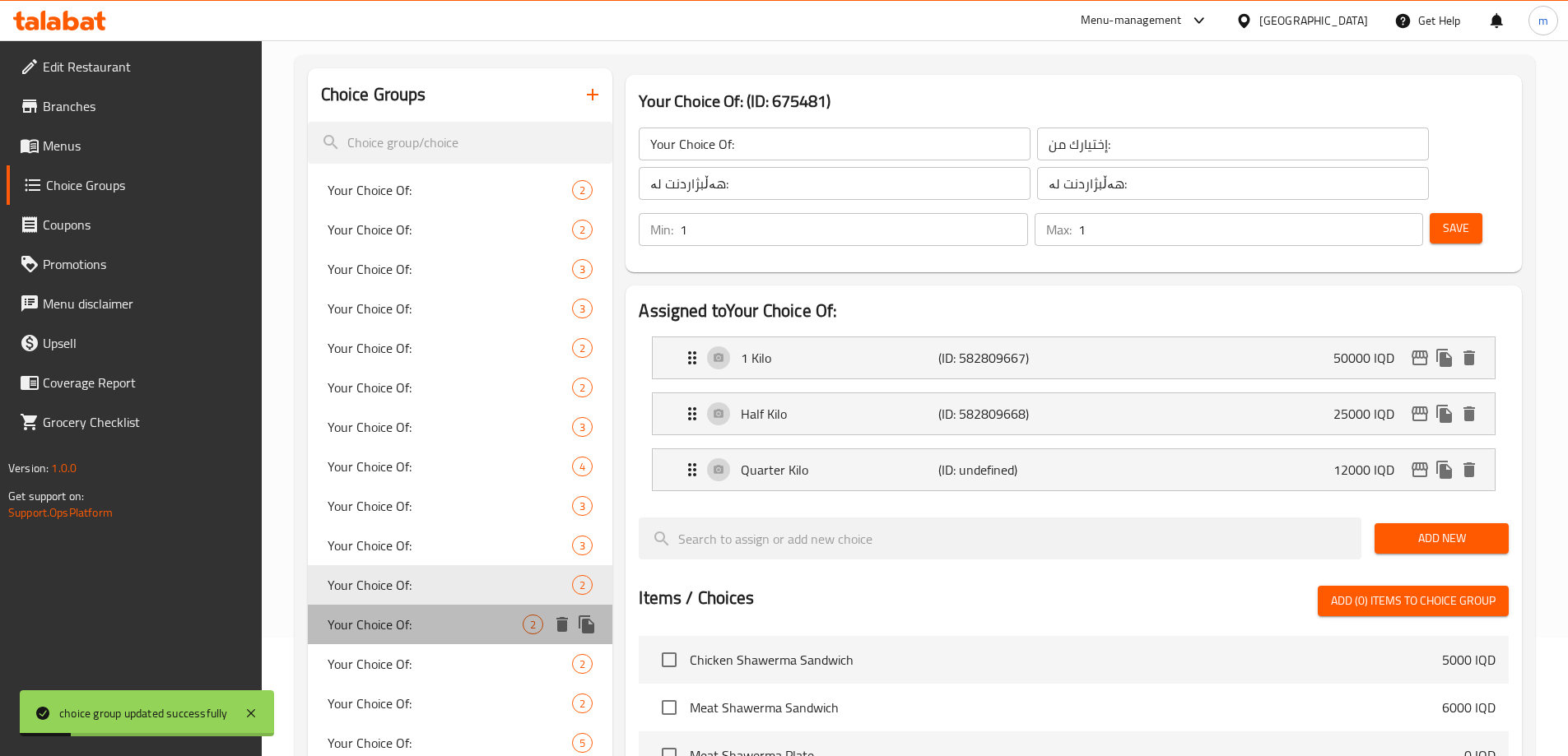
click at [435, 624] on span "Your Choice Of:" at bounding box center [425, 624] width 196 height 20
type input "Your Choice Of:"
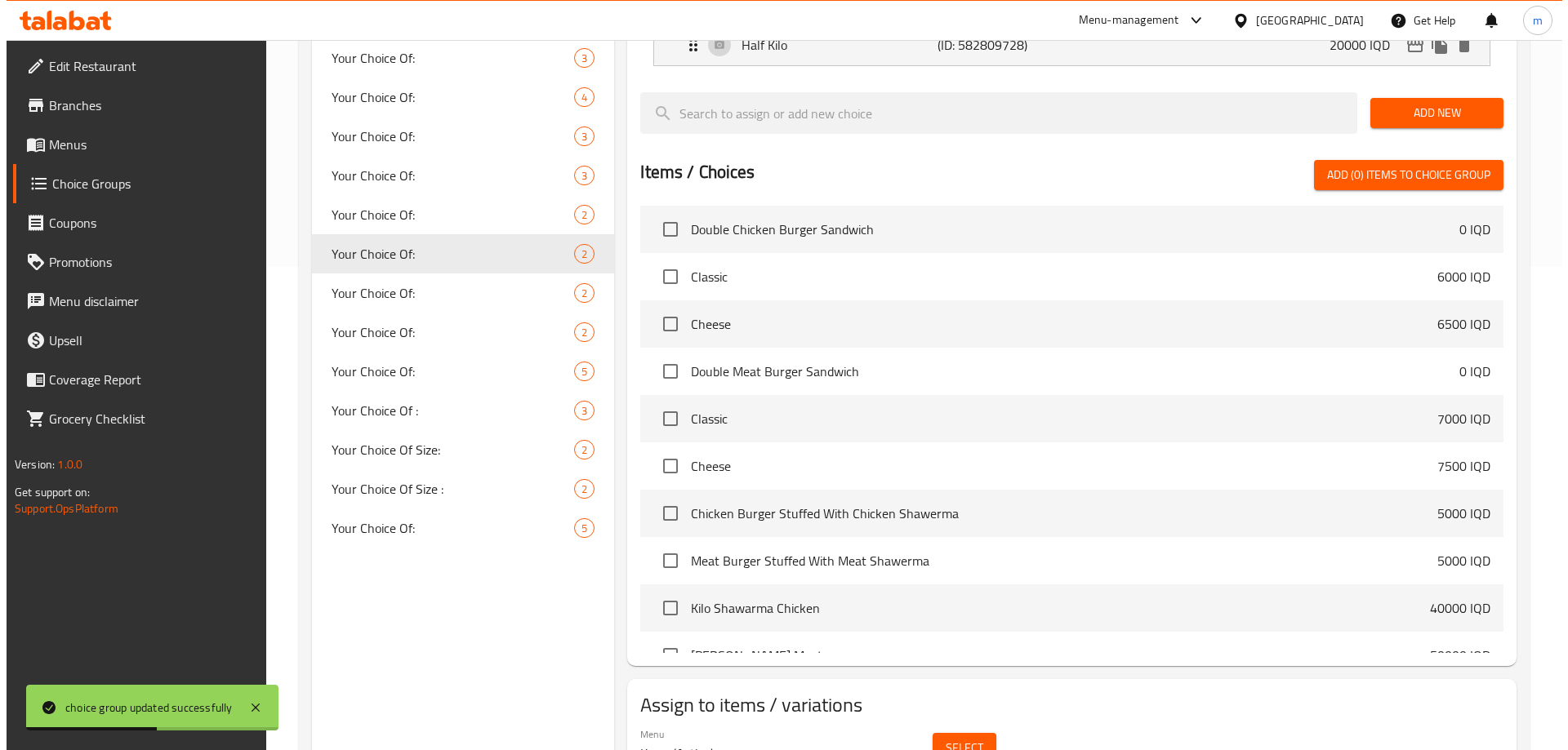
scroll to position [520, 0]
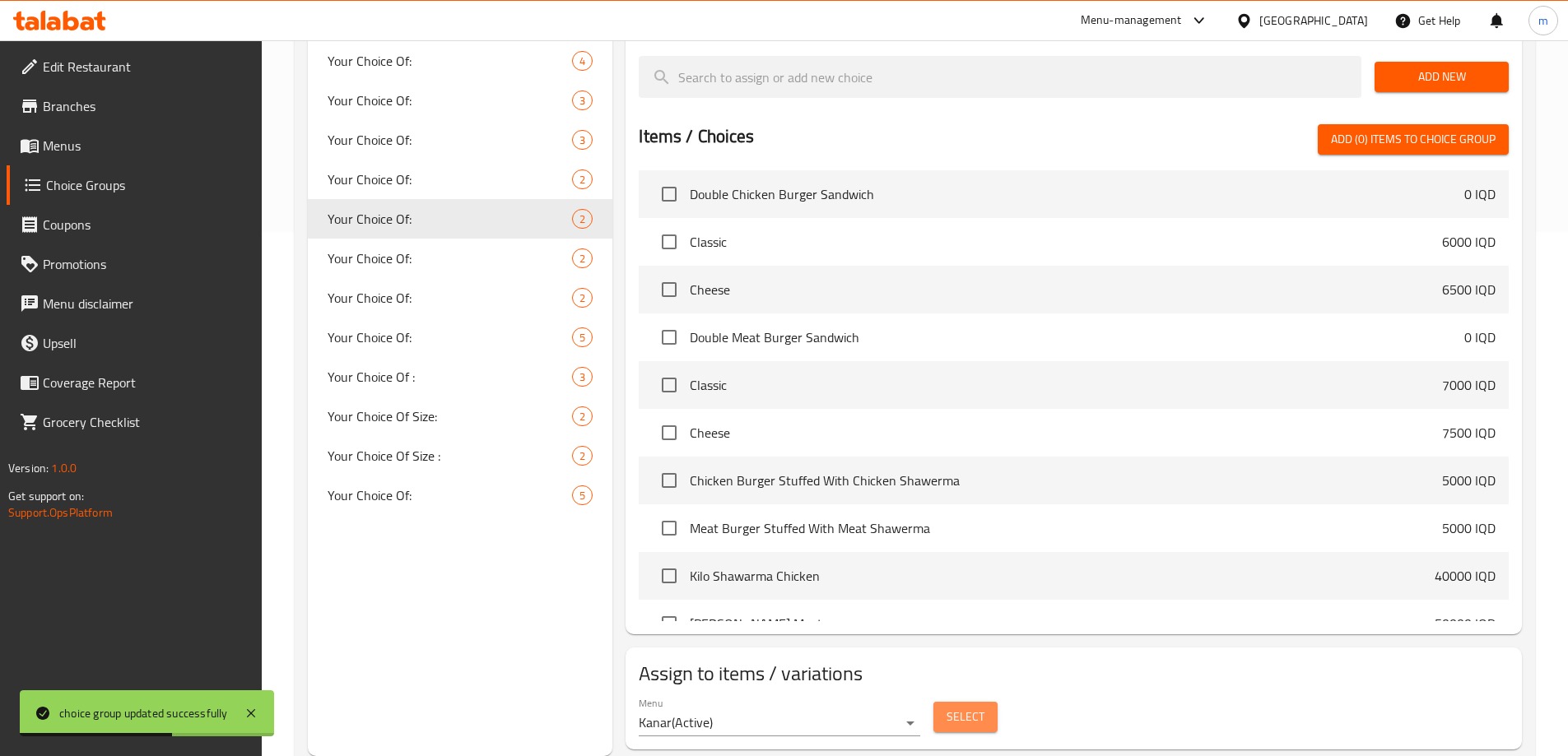
click at [948, 707] on span "Select" at bounding box center [965, 717] width 38 height 20
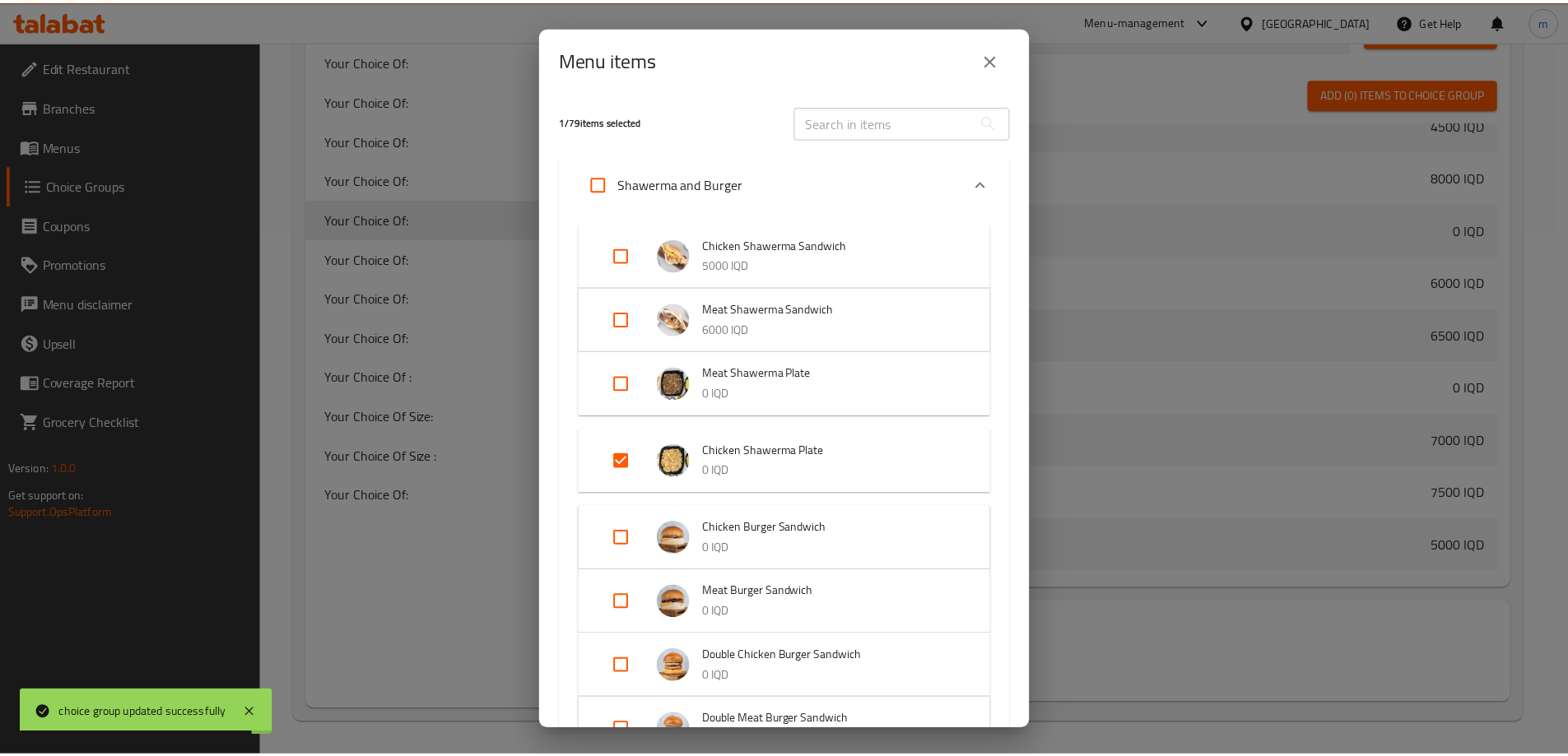
scroll to position [842, 0]
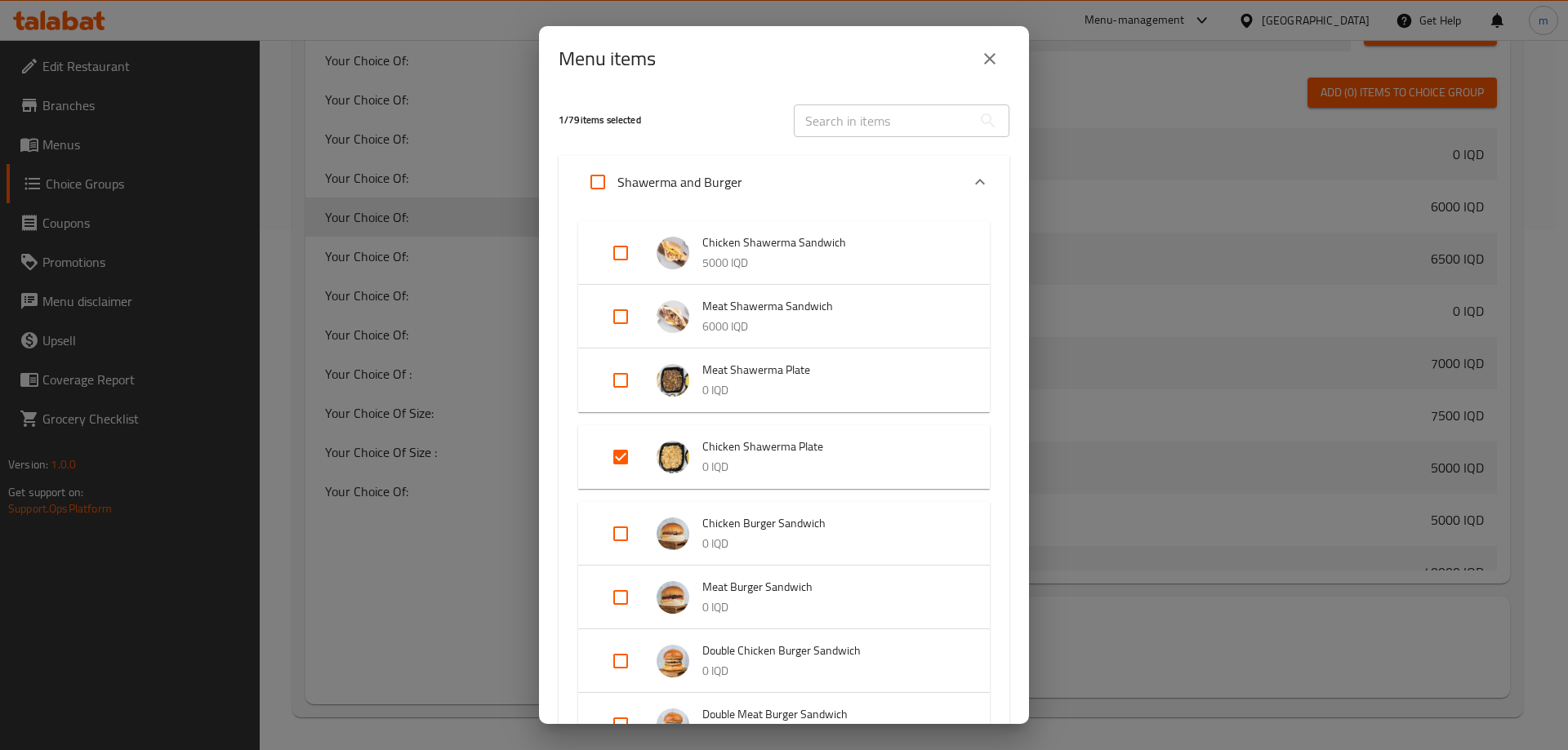
click at [979, 63] on button "close" at bounding box center [989, 59] width 40 height 40
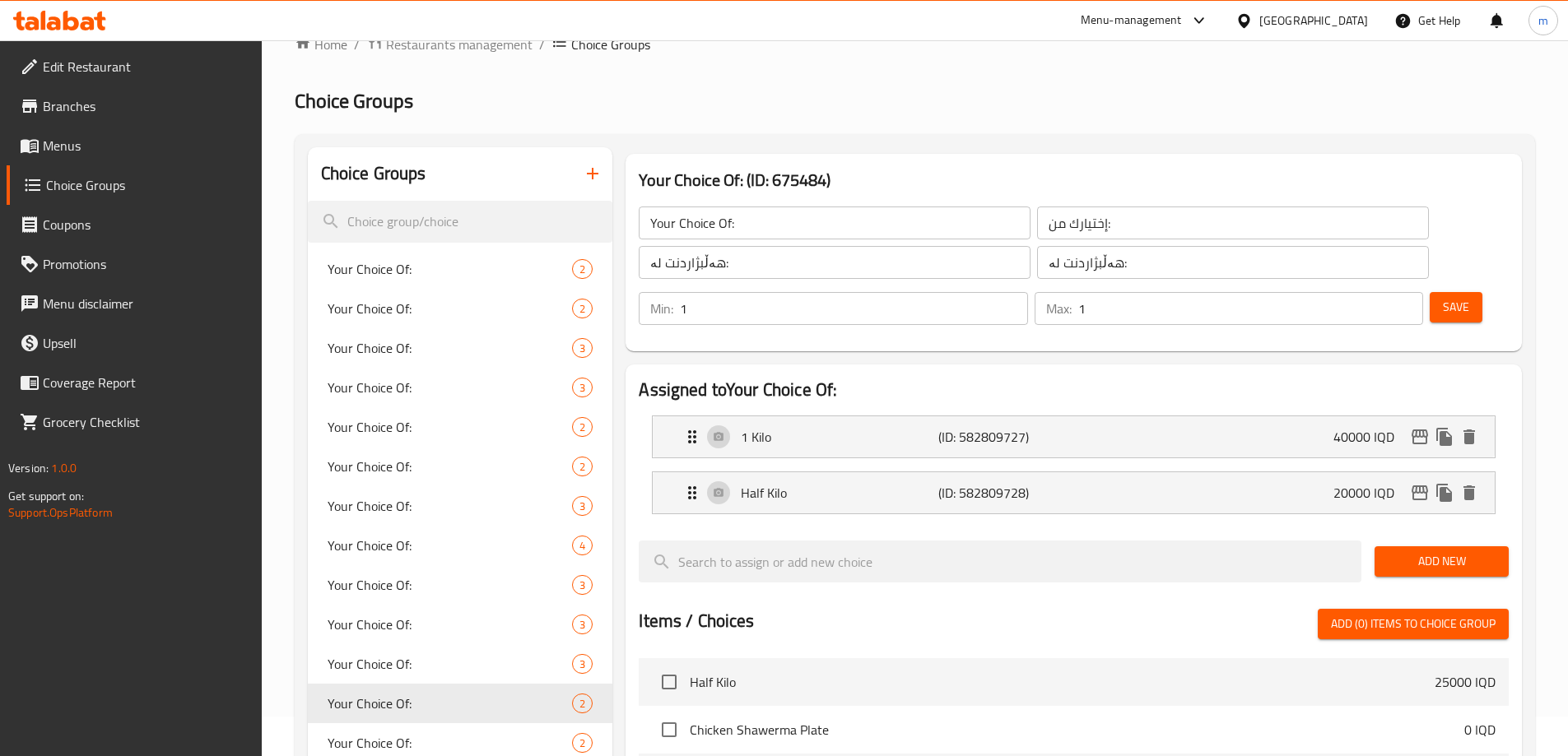
scroll to position [0, 0]
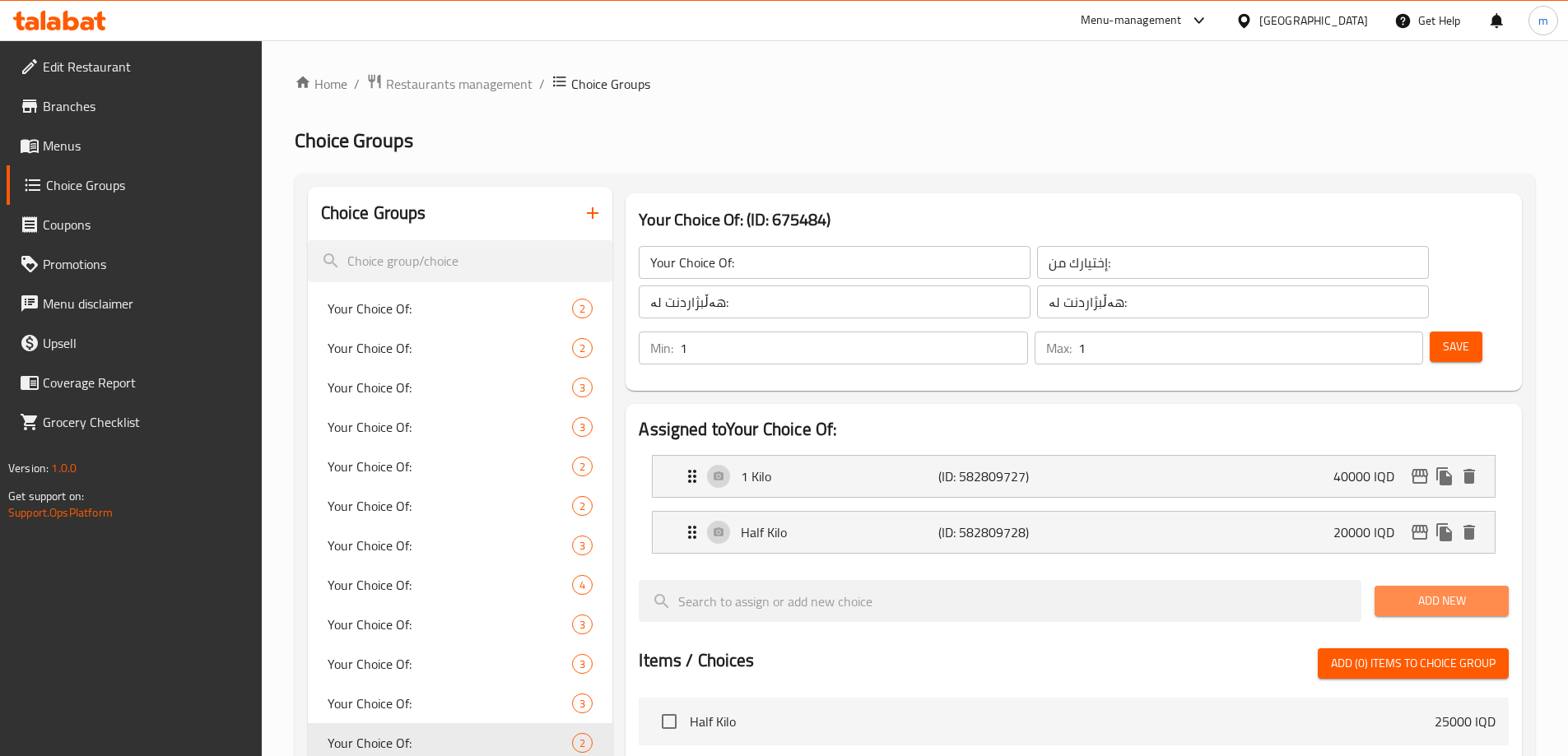
click at [1443, 591] on span "Add New" at bounding box center [1442, 601] width 108 height 20
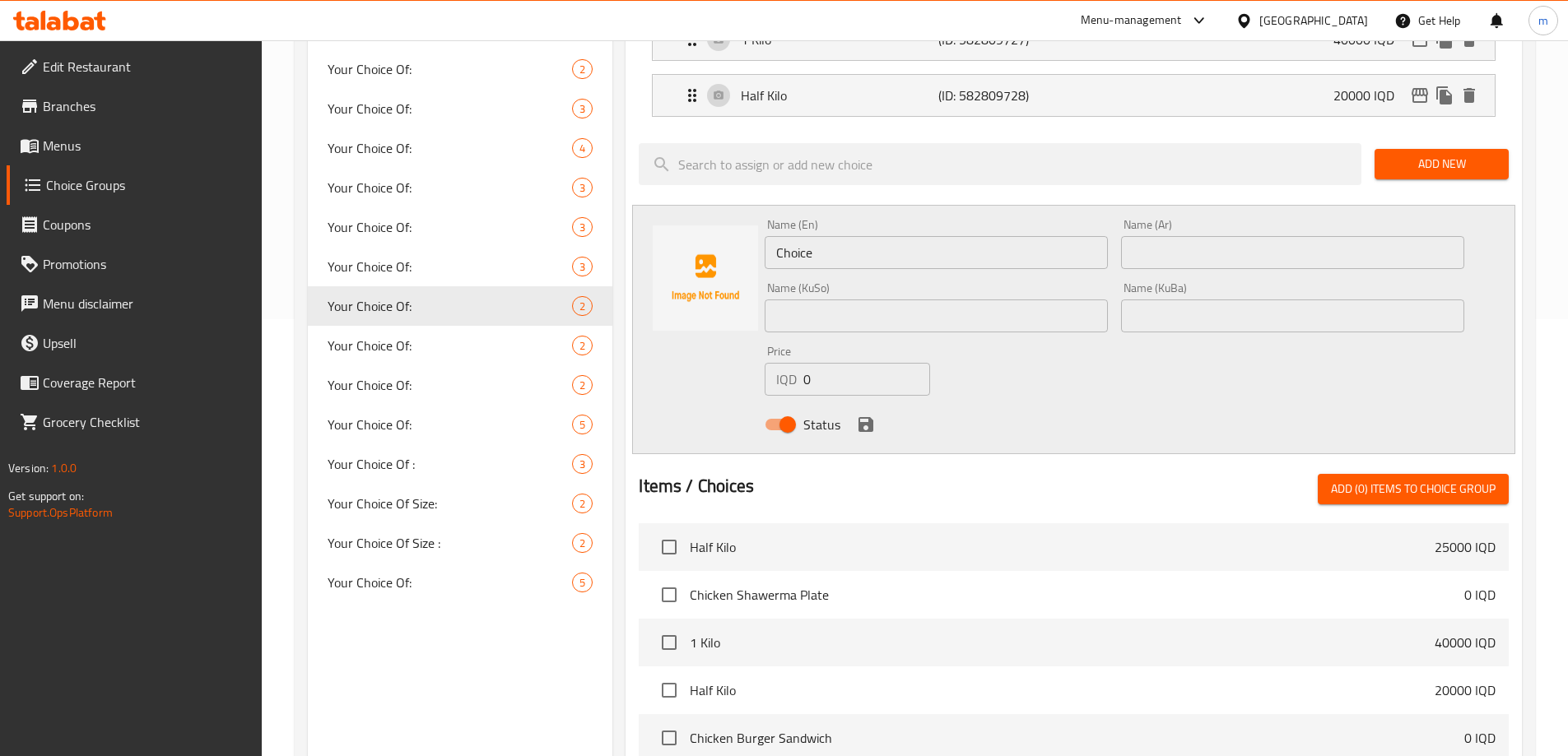
scroll to position [446, 0]
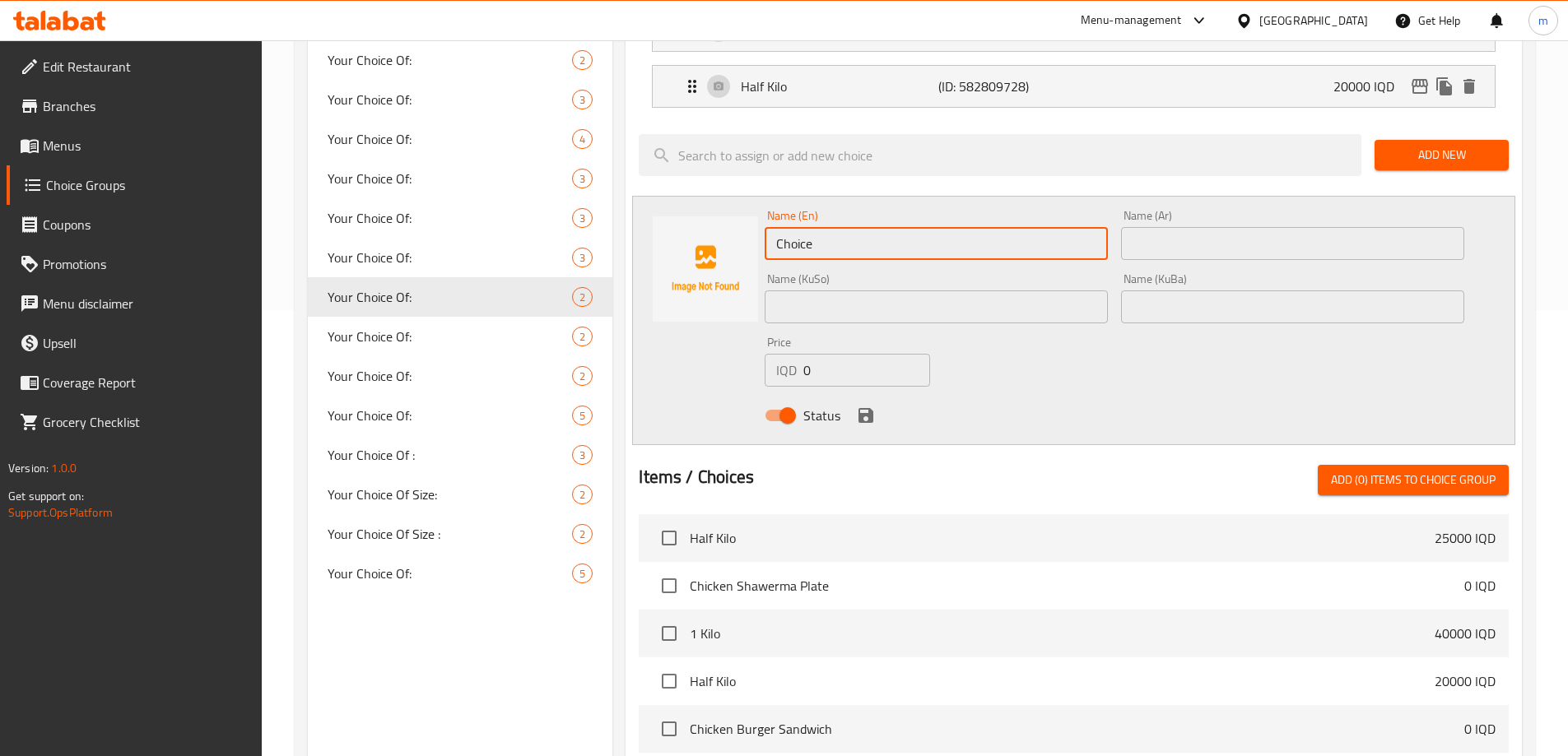
click at [964, 227] on input "Choice" at bounding box center [936, 244] width 343 height 33
click at [1103, 465] on div "Items / Choices Add (0) items to choice group" at bounding box center [1074, 480] width 870 height 31
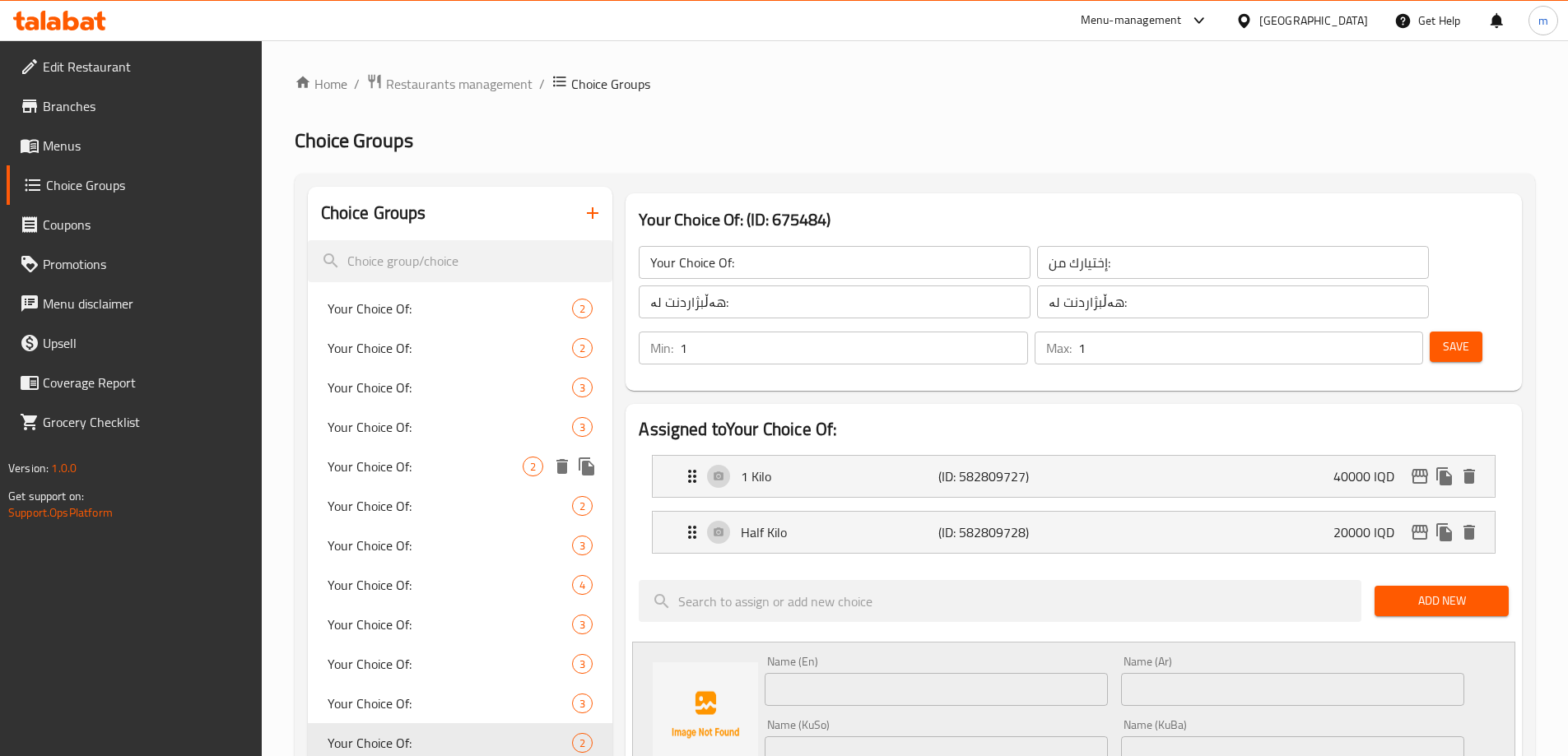
click at [418, 439] on div "Your Choice Of: 3" at bounding box center [461, 427] width 306 height 40
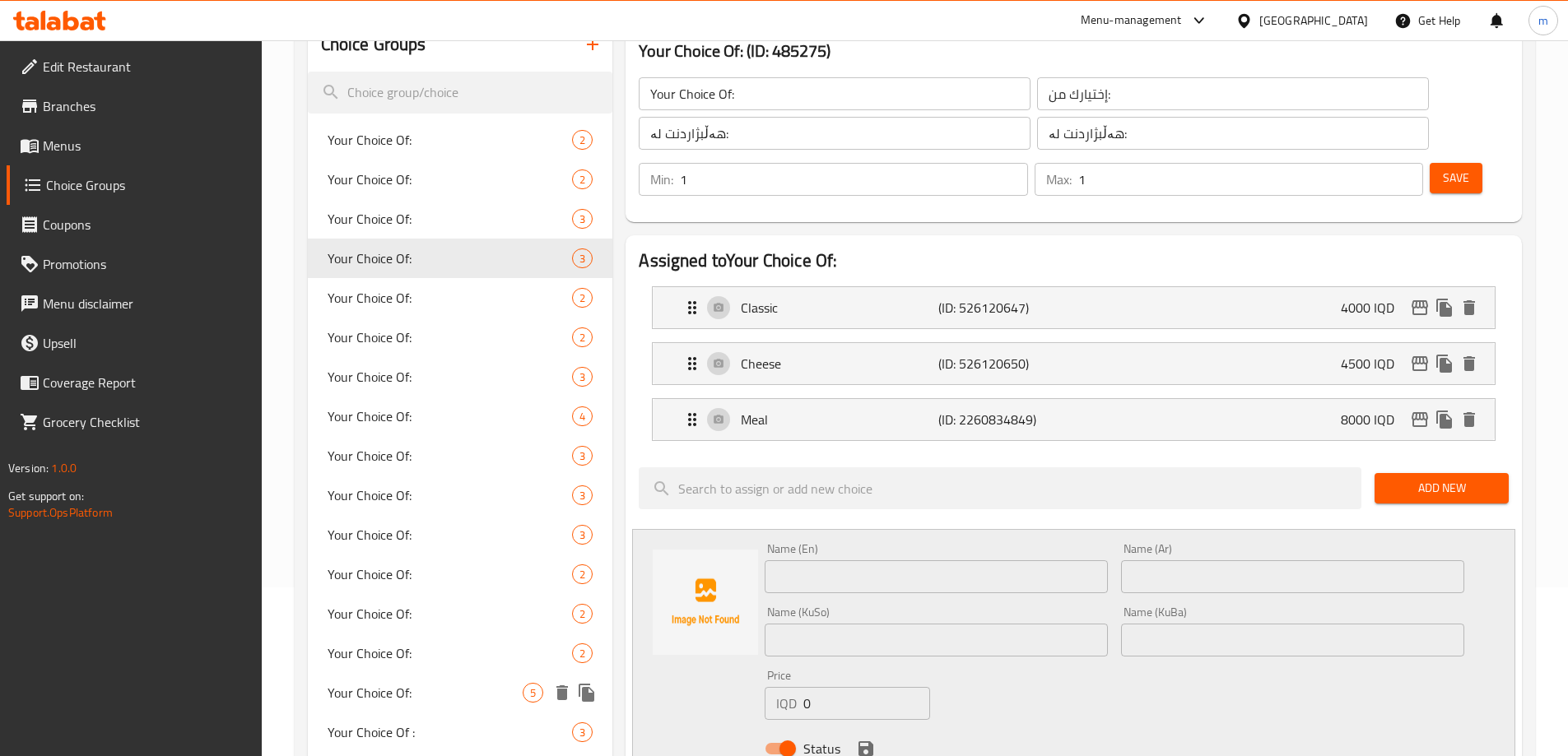
scroll to position [384, 0]
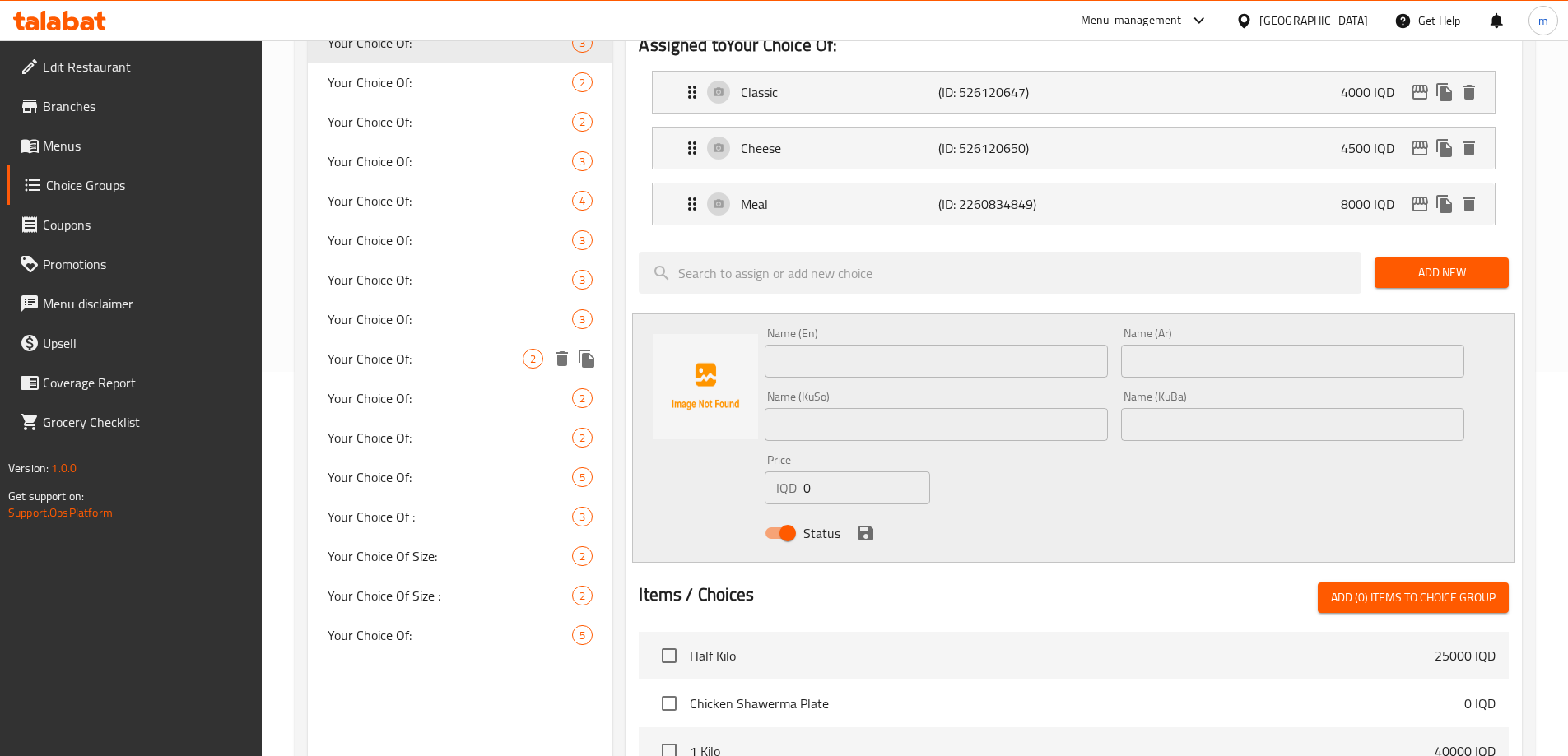
click at [393, 367] on span "Your Choice Of:" at bounding box center [425, 358] width 196 height 20
type input "Your Choice Of:"
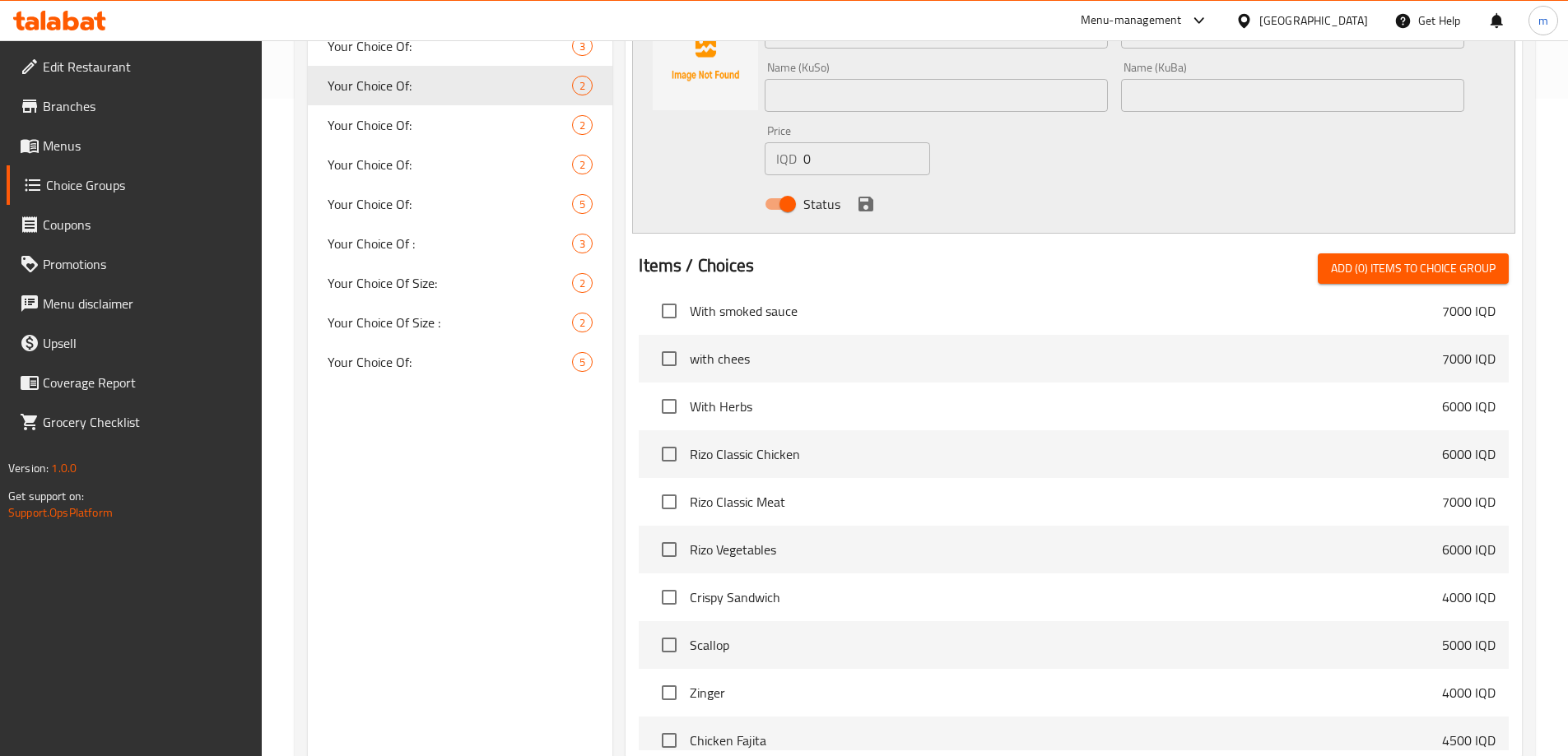
scroll to position [592, 0]
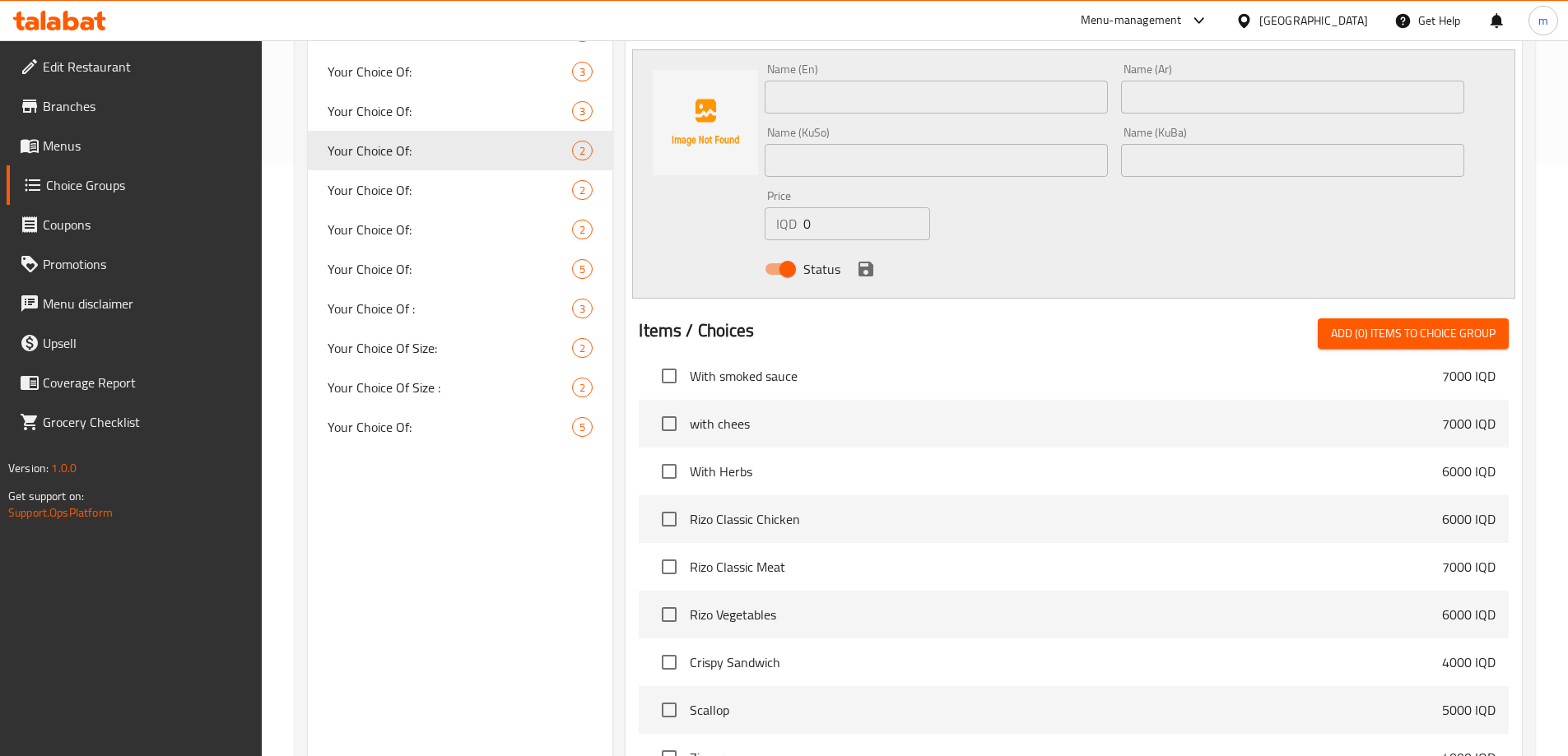
click at [1352, 323] on span "Add (0) items to choice group" at bounding box center [1413, 333] width 165 height 20
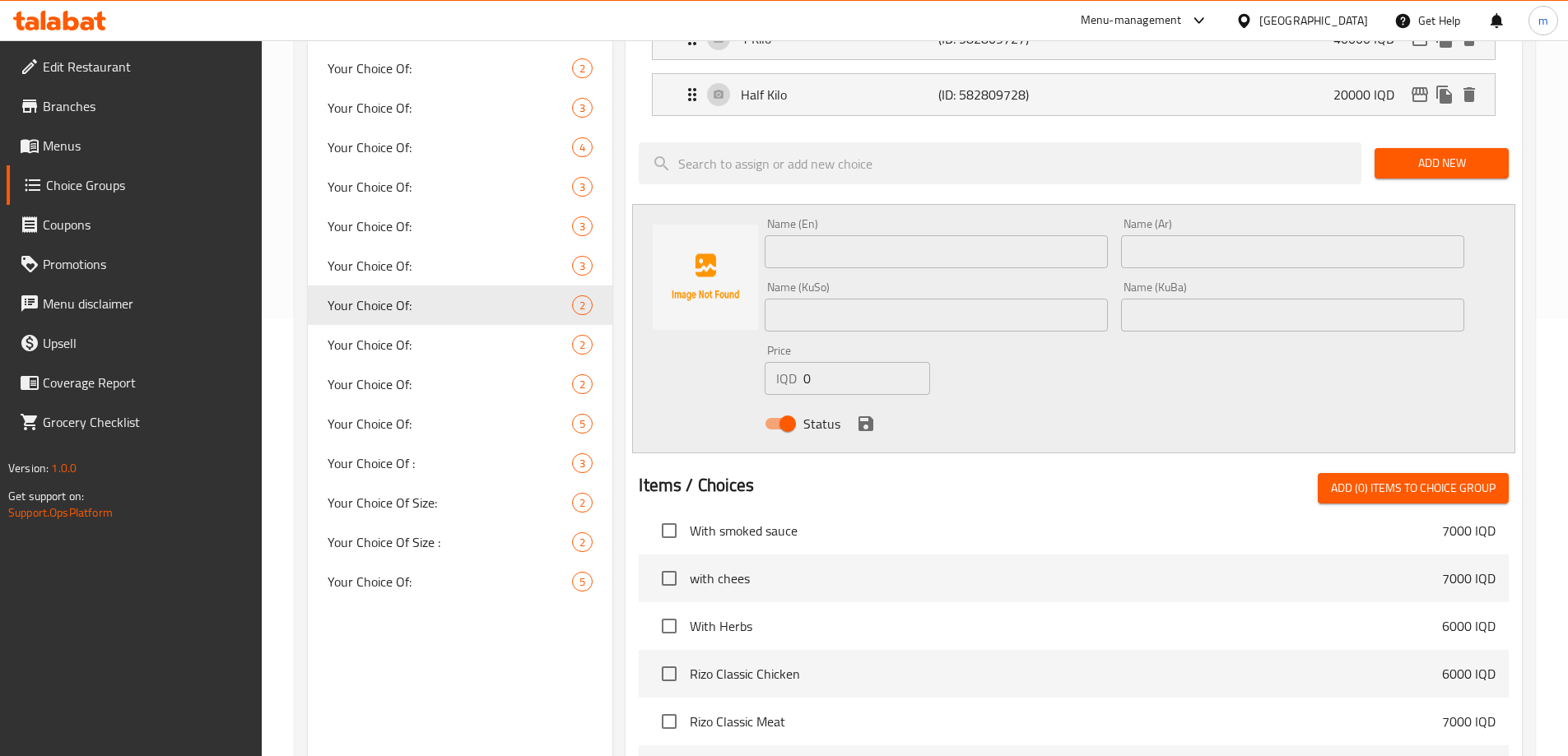
scroll to position [400, 0]
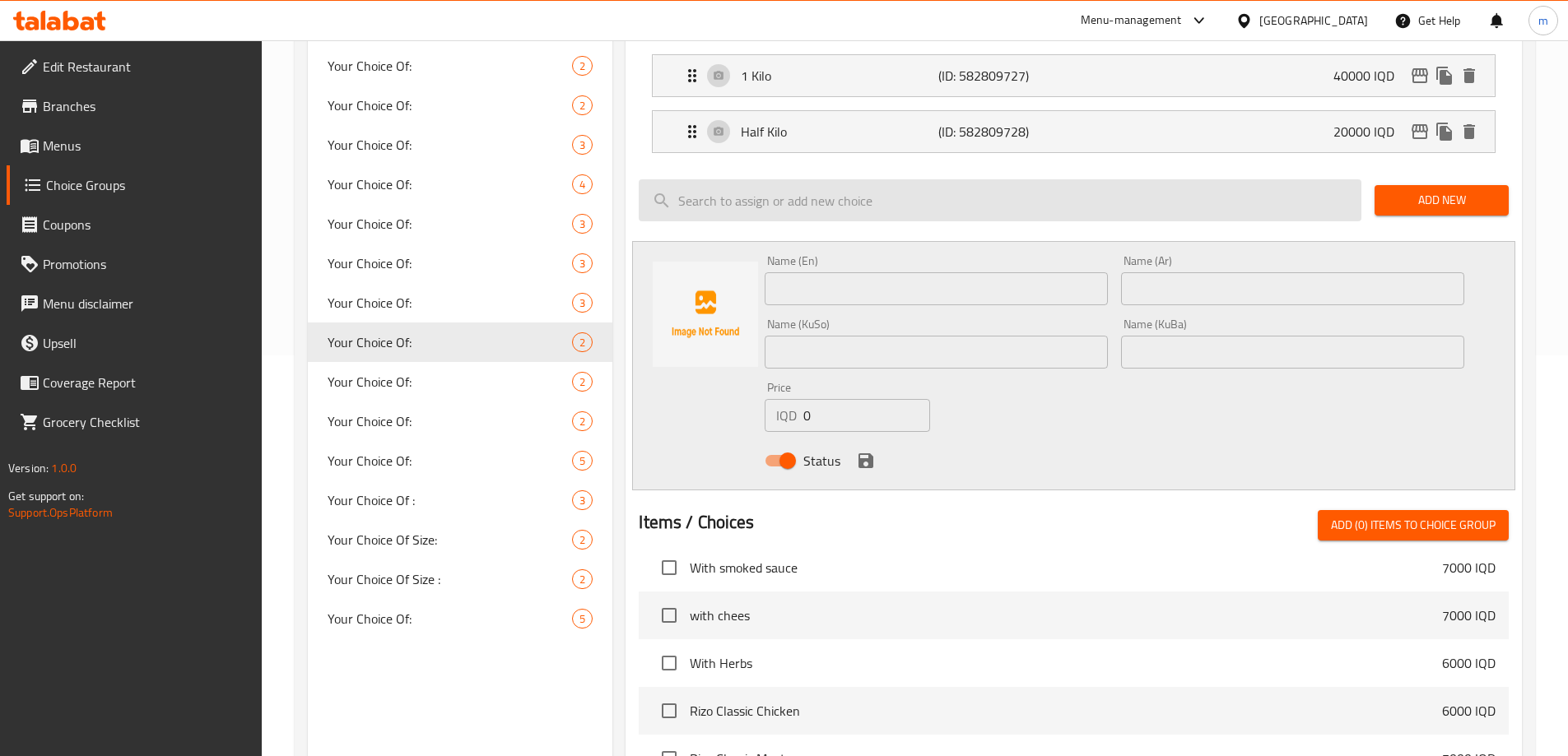
click at [948, 179] on input "search" at bounding box center [1000, 199] width 722 height 42
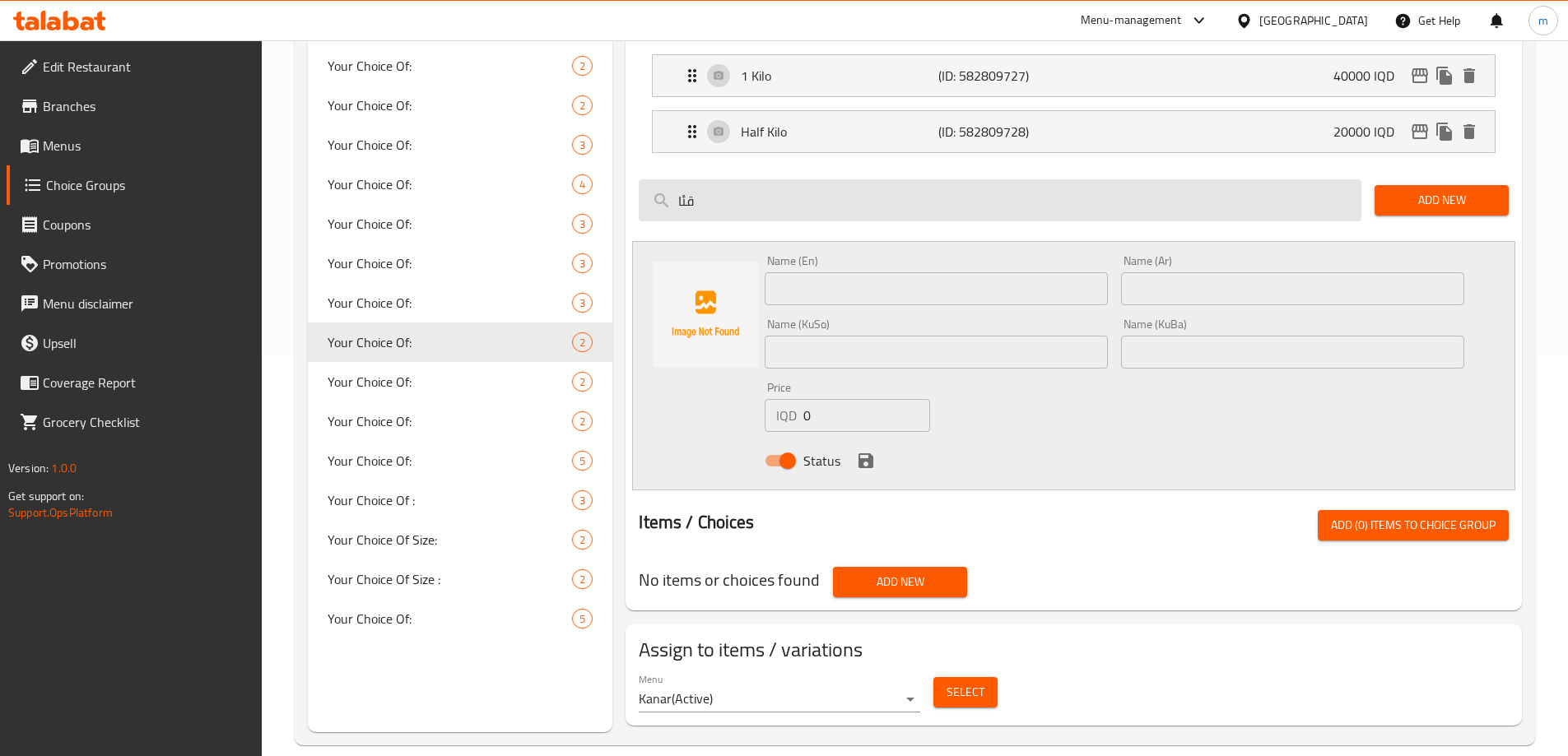
scroll to position [0, 0]
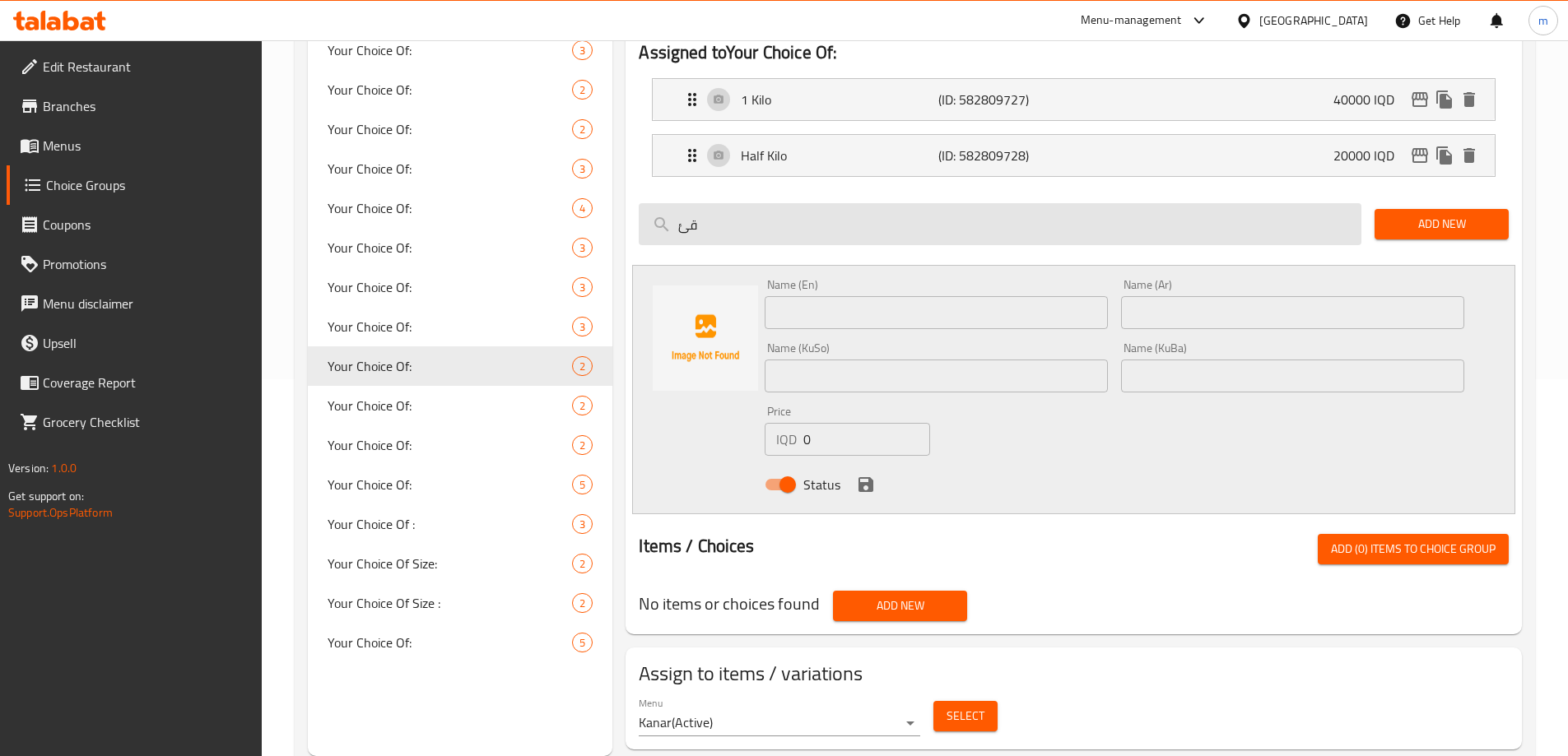
type input "ق"
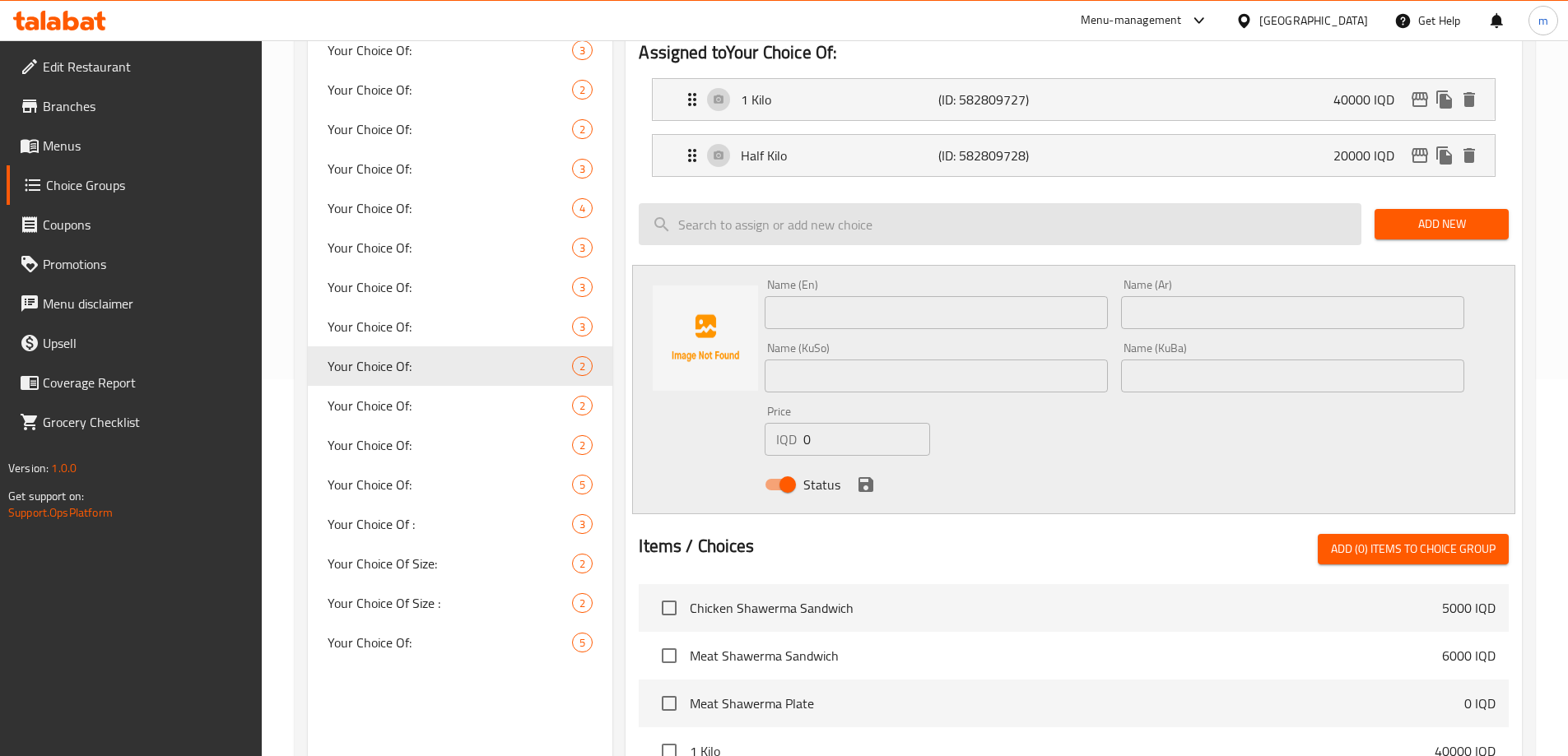
scroll to position [400, 0]
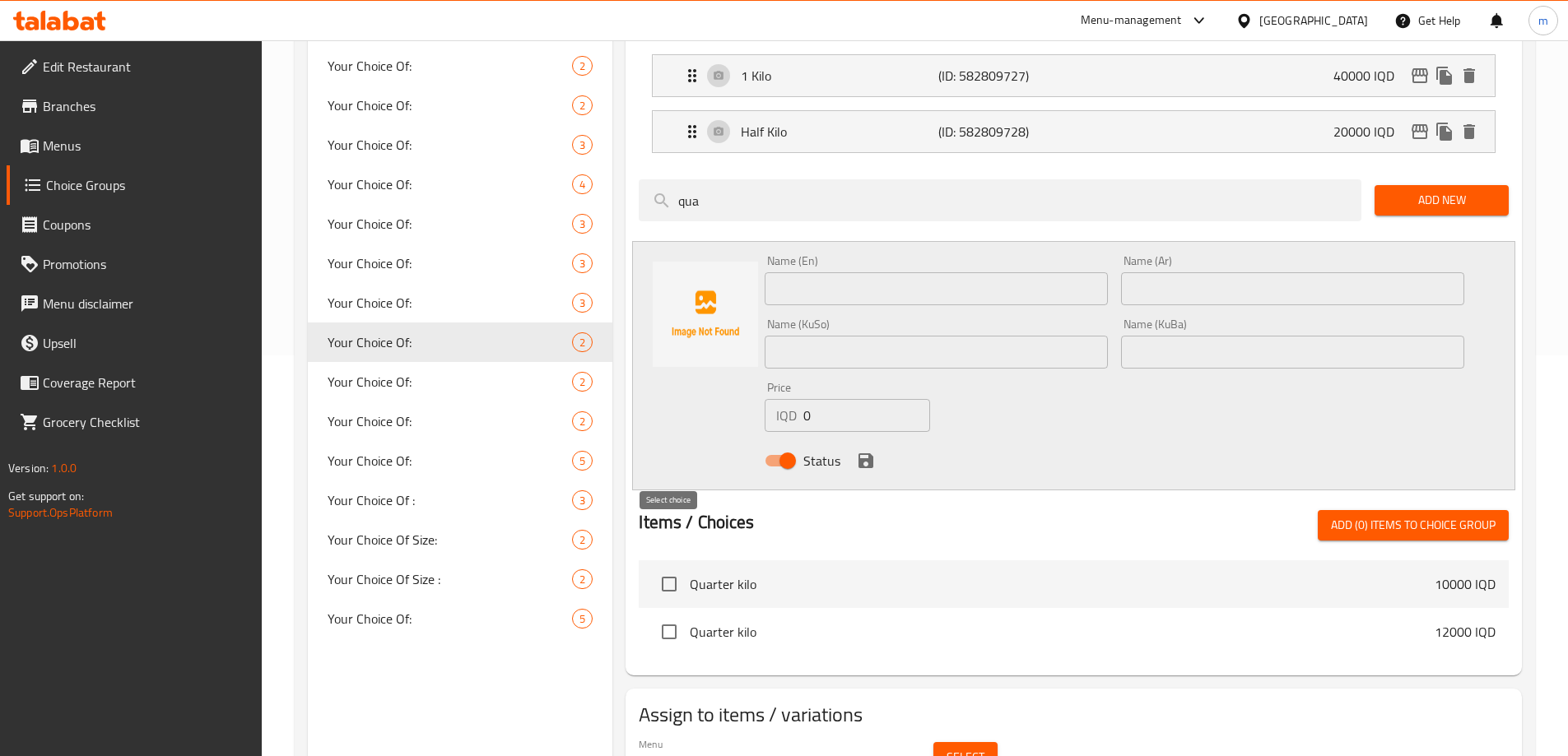
type input "qua"
click at [666, 567] on input "checkbox" at bounding box center [669, 584] width 35 height 35
click at [1383, 515] on span "Add (1) items to choice group" at bounding box center [1413, 525] width 165 height 20
checkbox input "false"
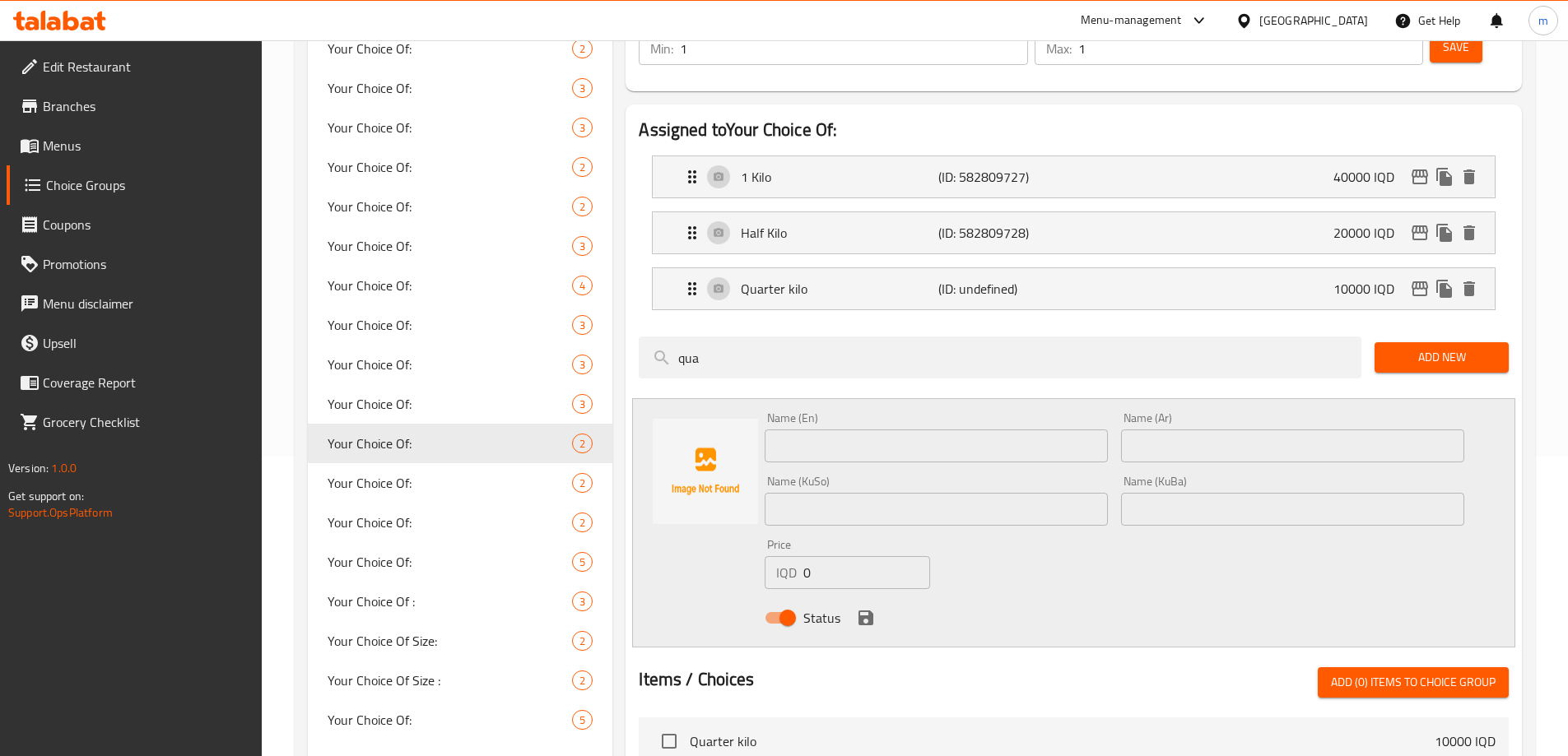
scroll to position [272, 0]
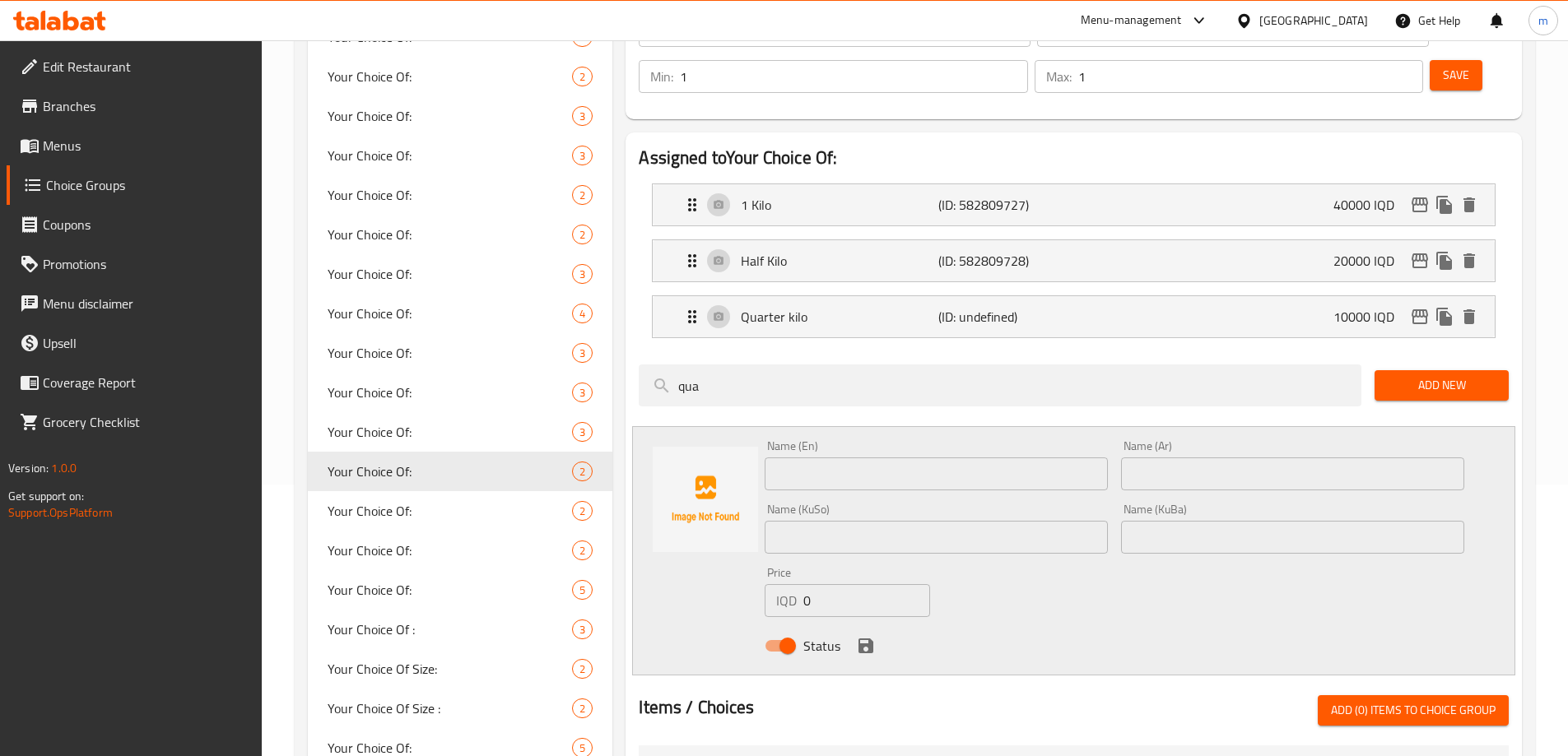
click at [1439, 375] on span "Add New" at bounding box center [1442, 385] width 108 height 20
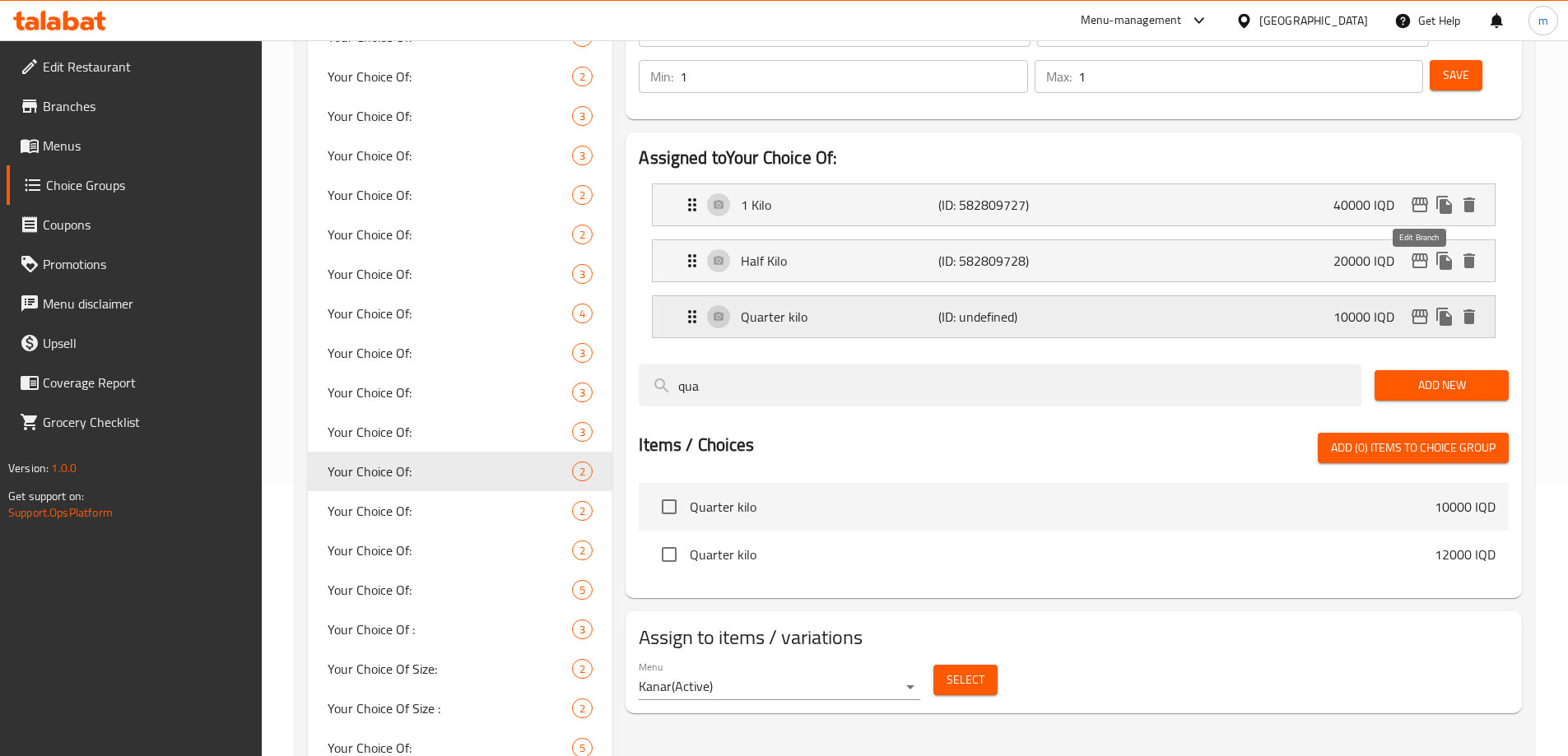
click at [1426, 310] on icon "edit" at bounding box center [1419, 316] width 16 height 14
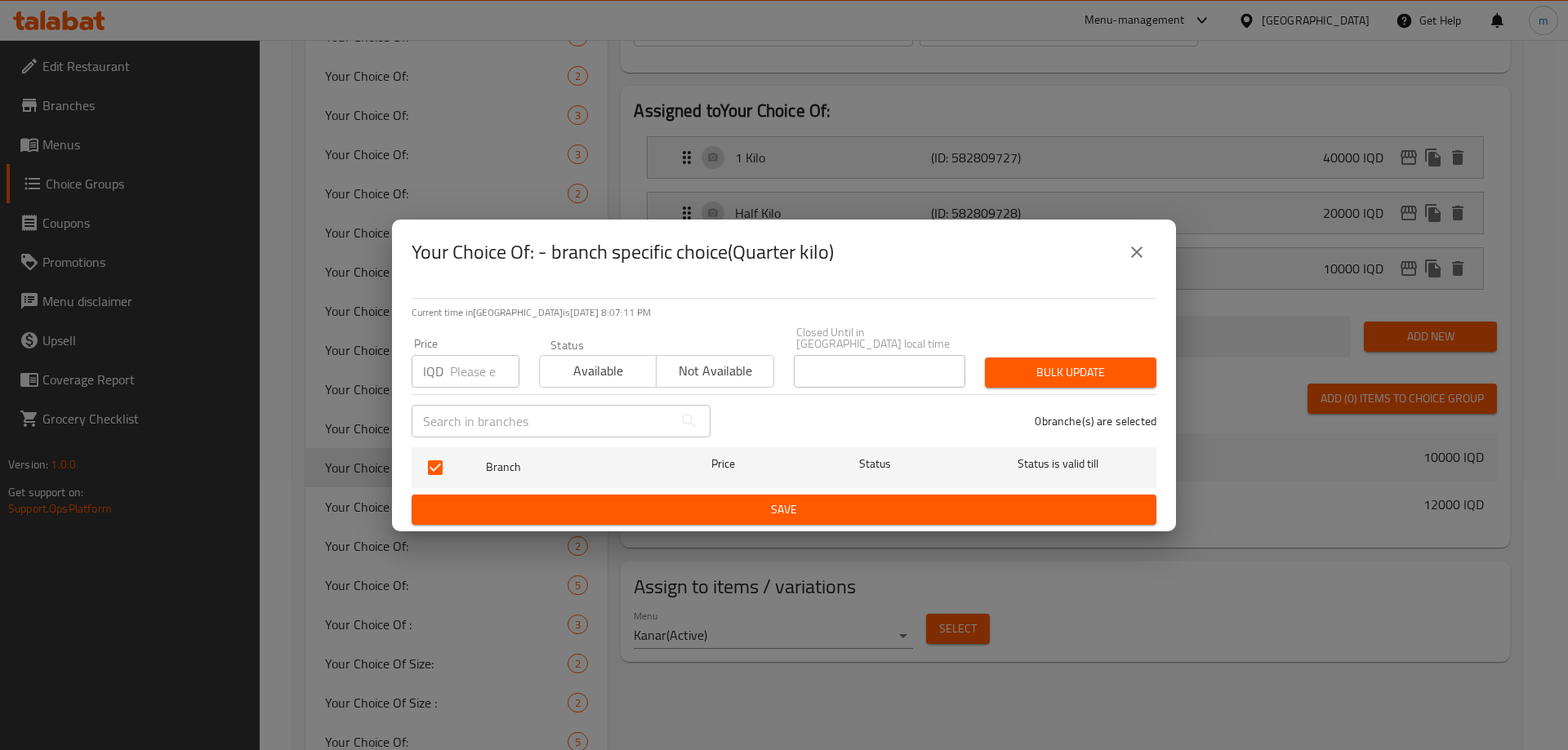
click at [1142, 270] on button "close" at bounding box center [1137, 252] width 40 height 40
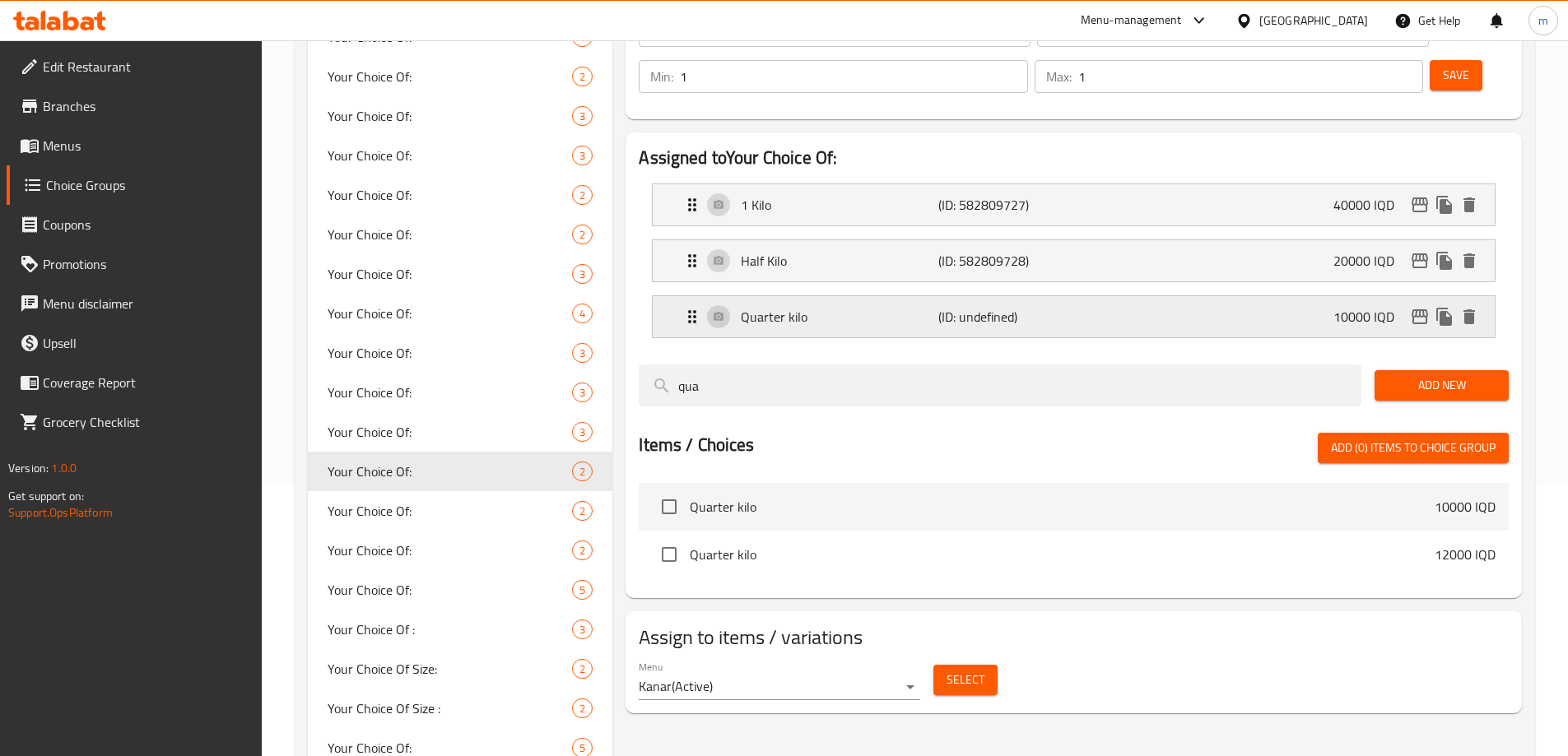
click at [1421, 310] on icon "edit" at bounding box center [1419, 316] width 16 height 14
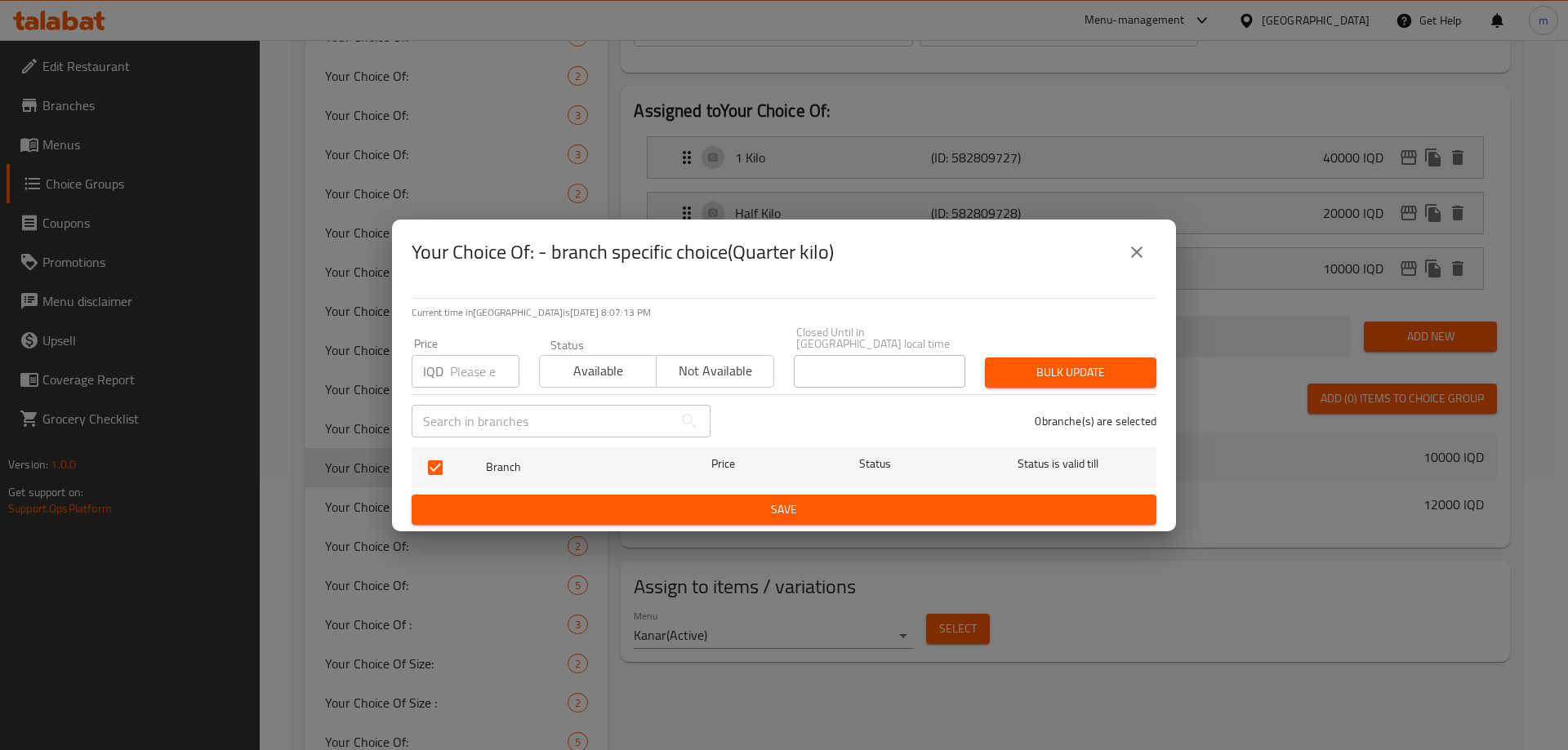
click at [1145, 256] on icon "close" at bounding box center [1136, 252] width 19 height 19
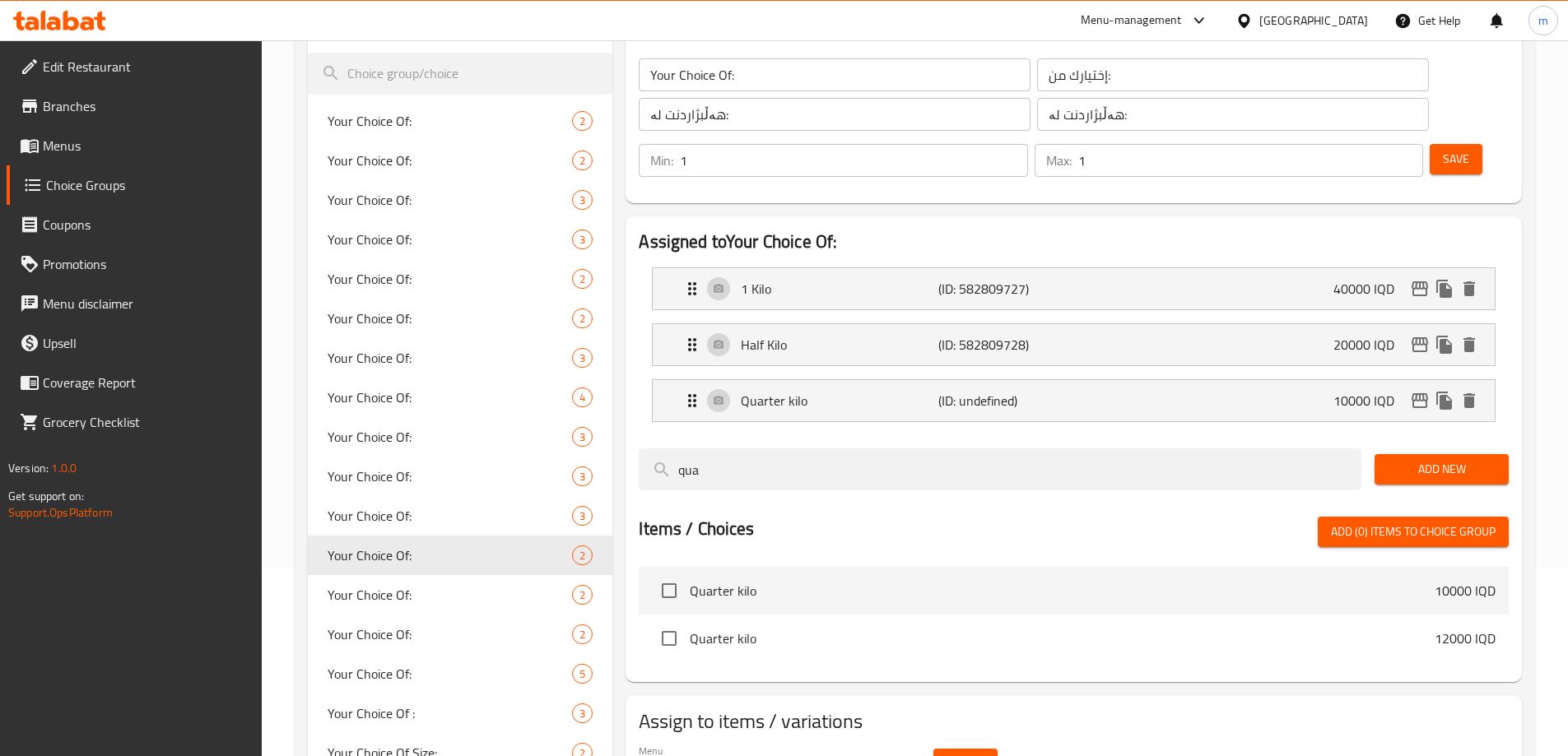
scroll to position [174, 0]
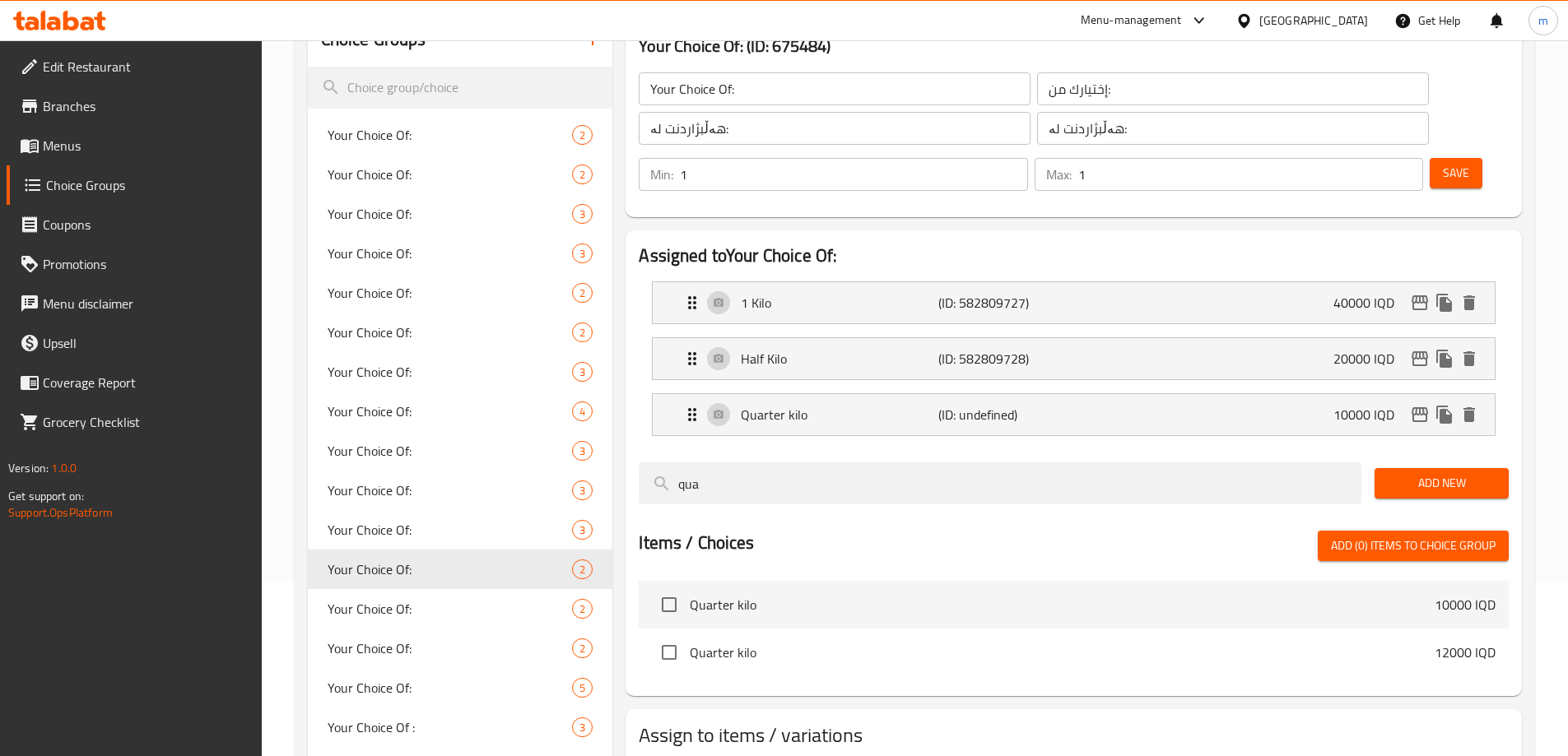
click at [1443, 163] on span "Save" at bounding box center [1456, 173] width 26 height 20
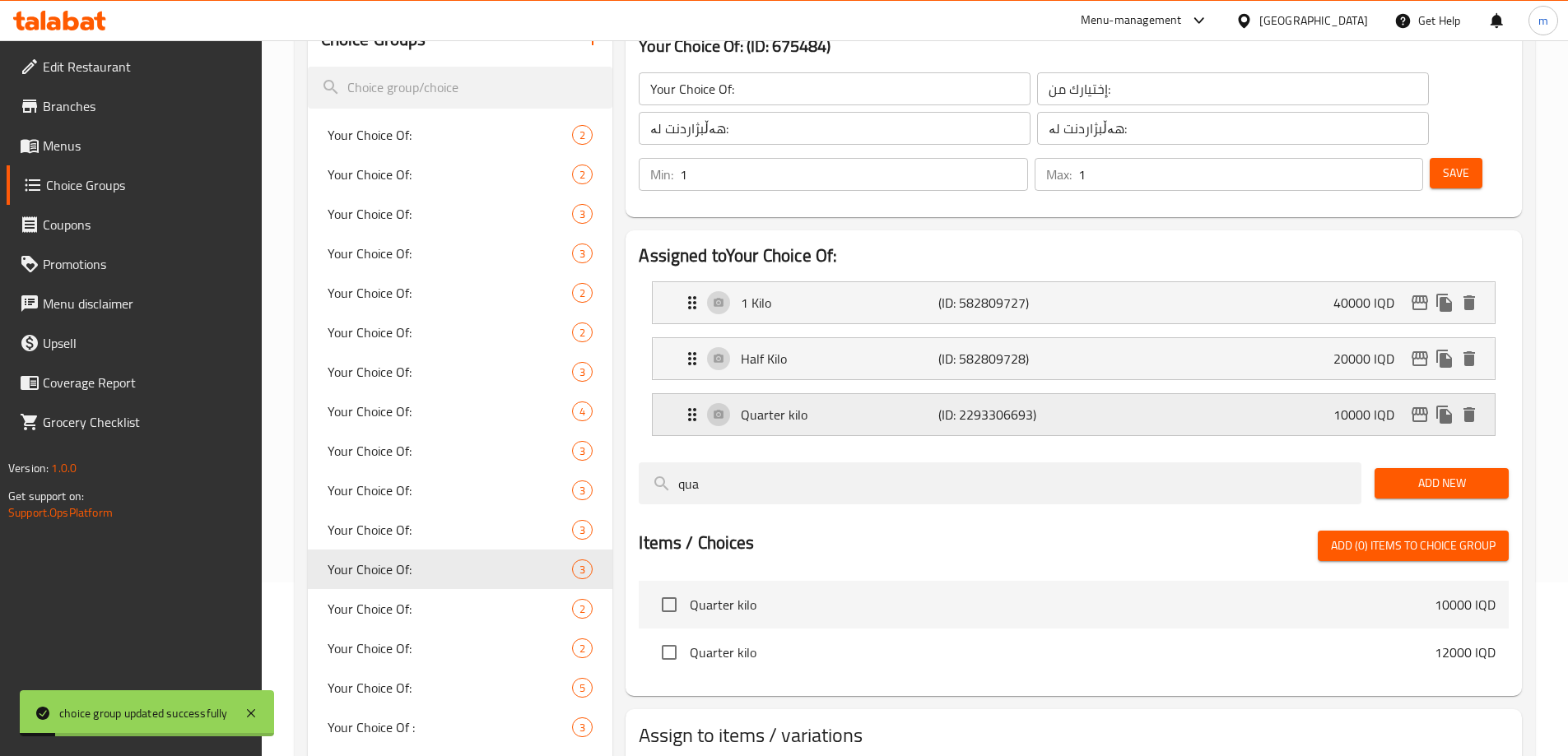
click at [869, 405] on p "Quarter kilo" at bounding box center [840, 414] width 197 height 20
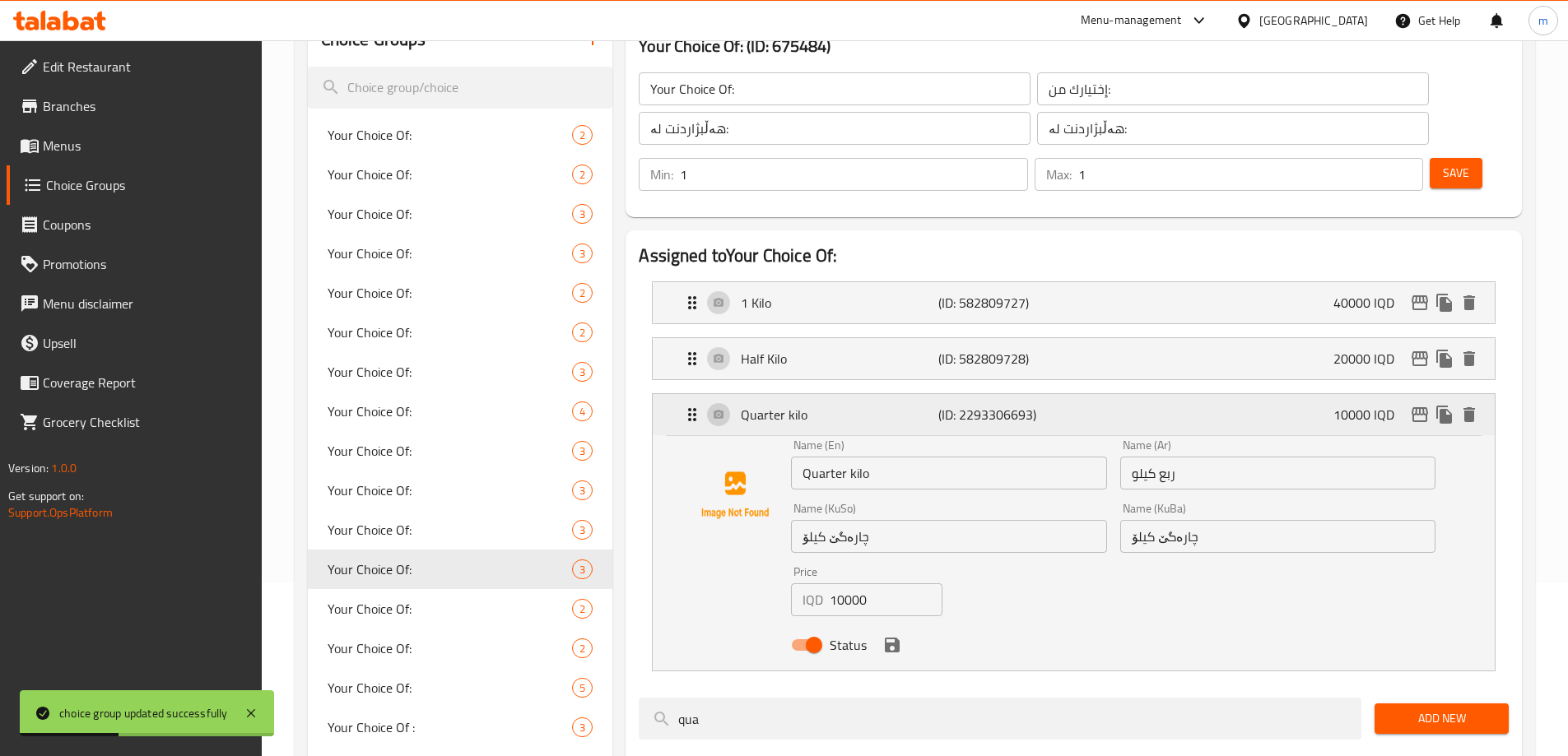
click at [1408, 402] on button "edit" at bounding box center [1419, 414] width 25 height 25
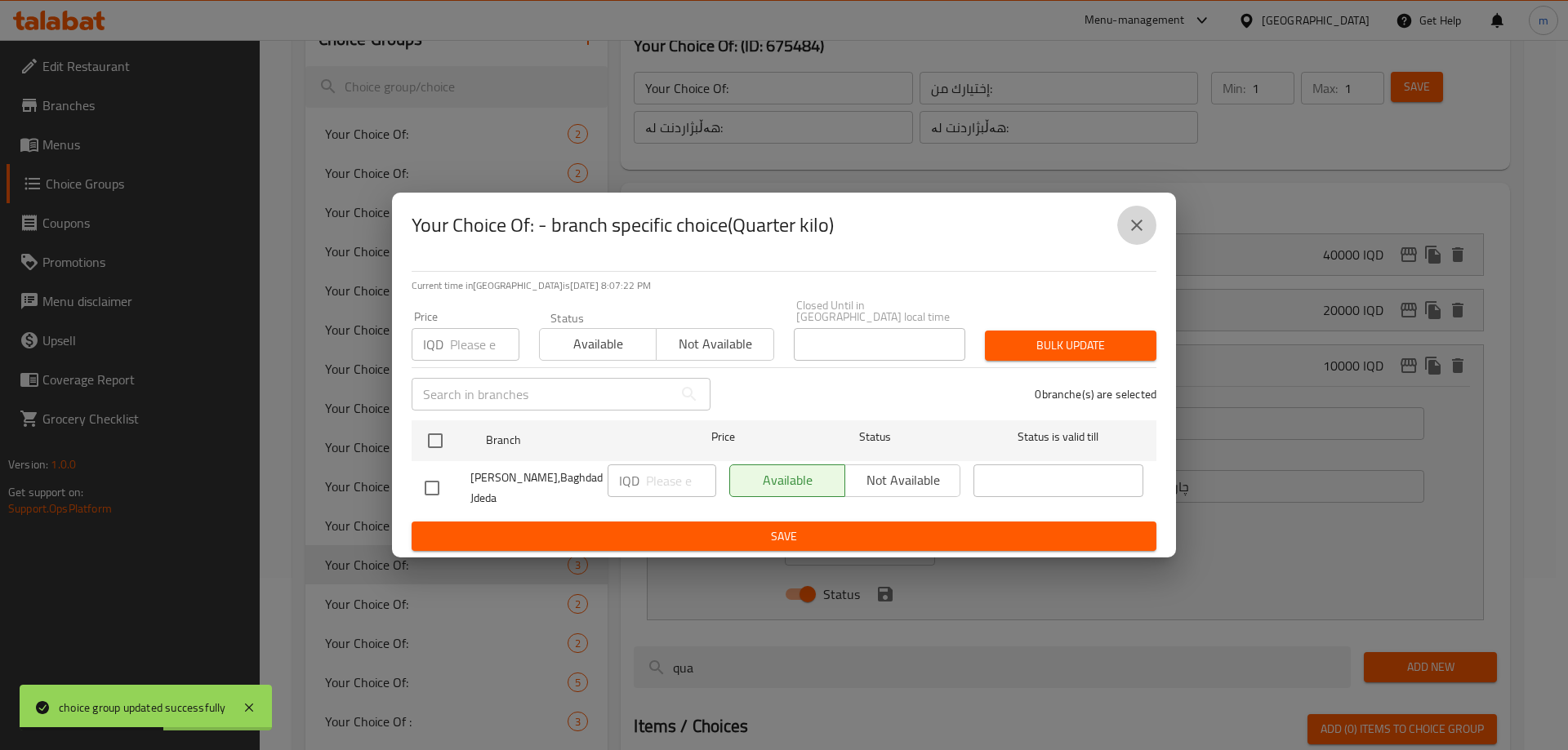
click at [1119, 233] on button "close" at bounding box center [1137, 225] width 40 height 40
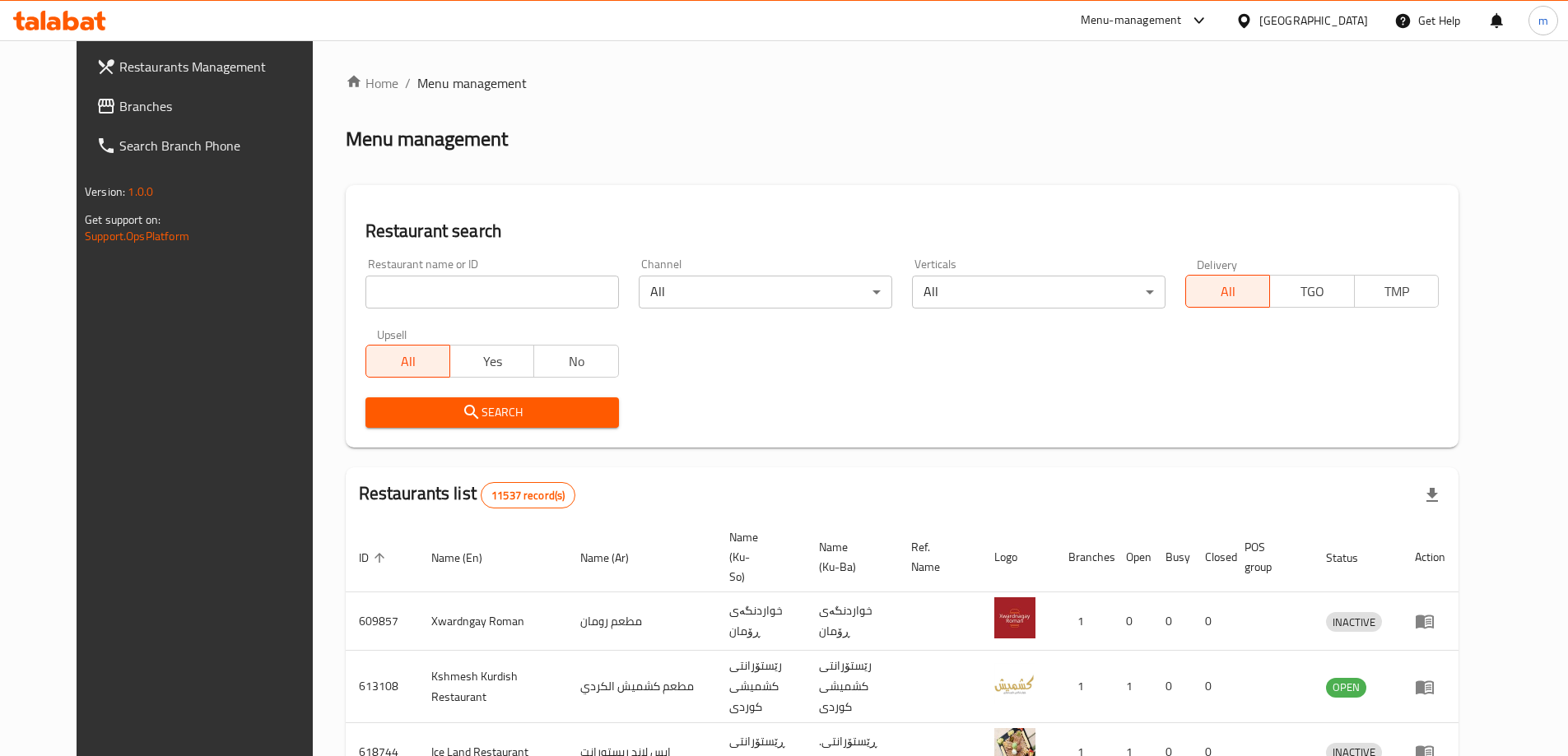
click at [128, 110] on span "Branches" at bounding box center [222, 105] width 205 height 20
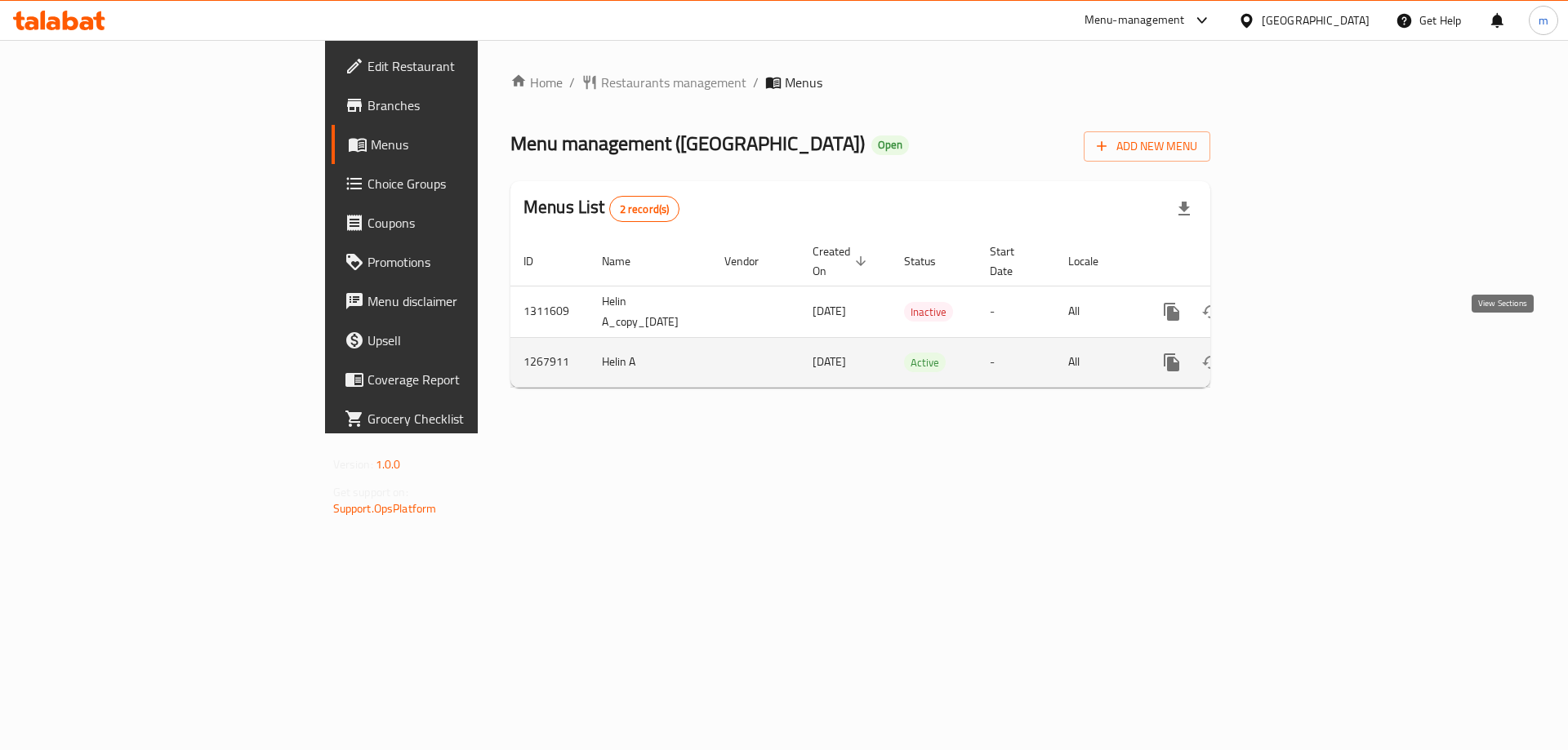
click at [1297, 355] on icon "enhanced table" at bounding box center [1289, 362] width 14 height 14
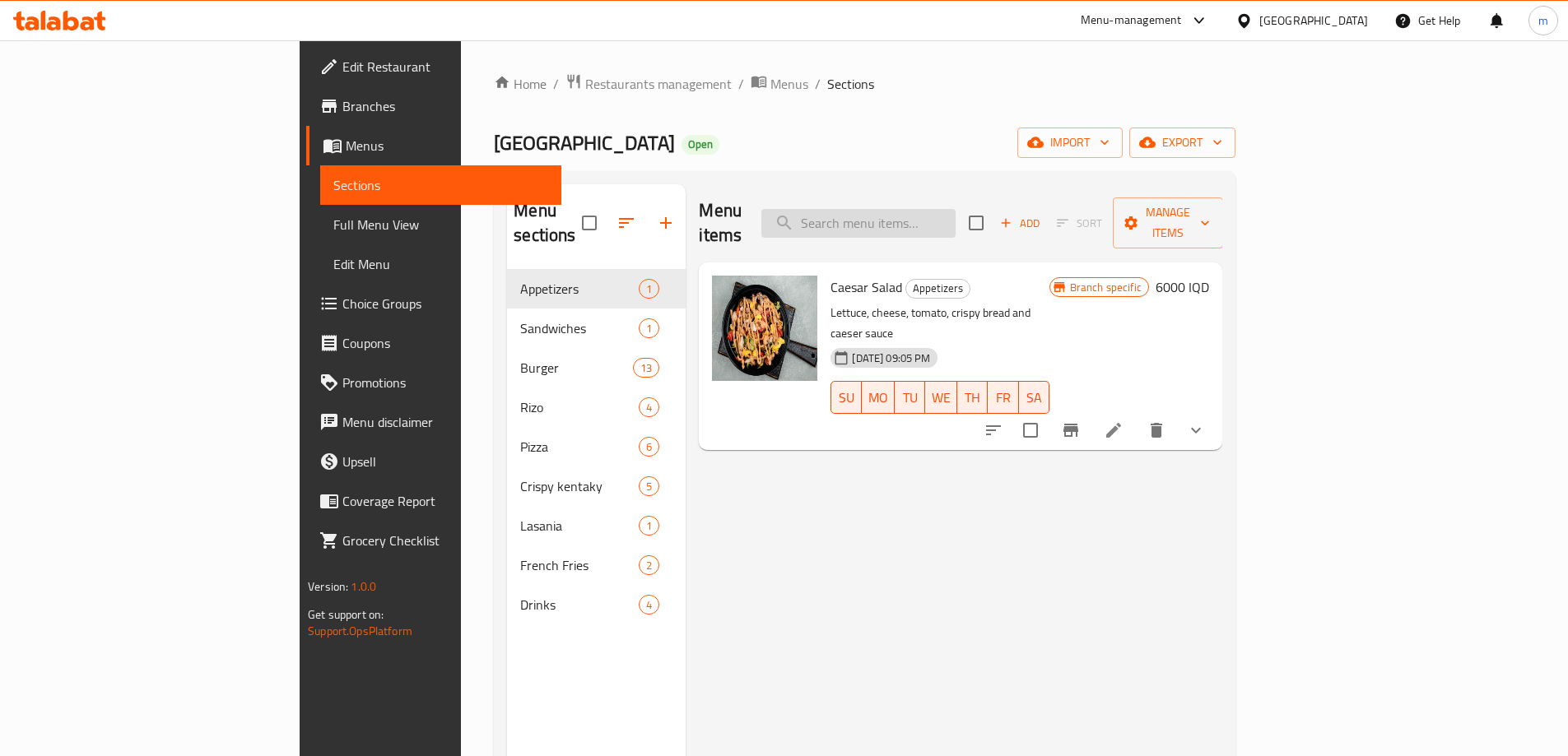
click at [936, 214] on input "search" at bounding box center [858, 223] width 194 height 29
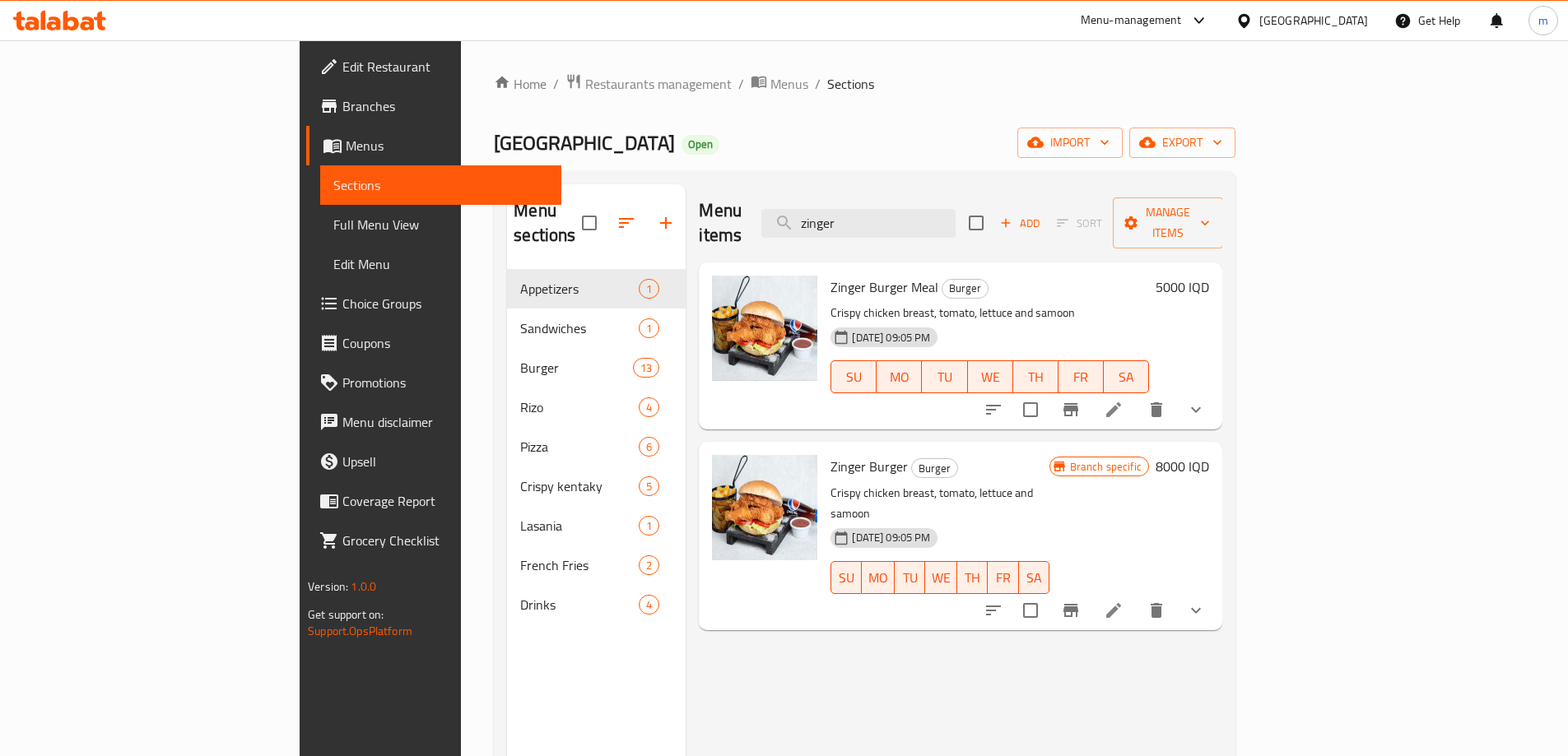
type input "zinger"
click at [831, 454] on span "Zinger Burger" at bounding box center [869, 466] width 77 height 25
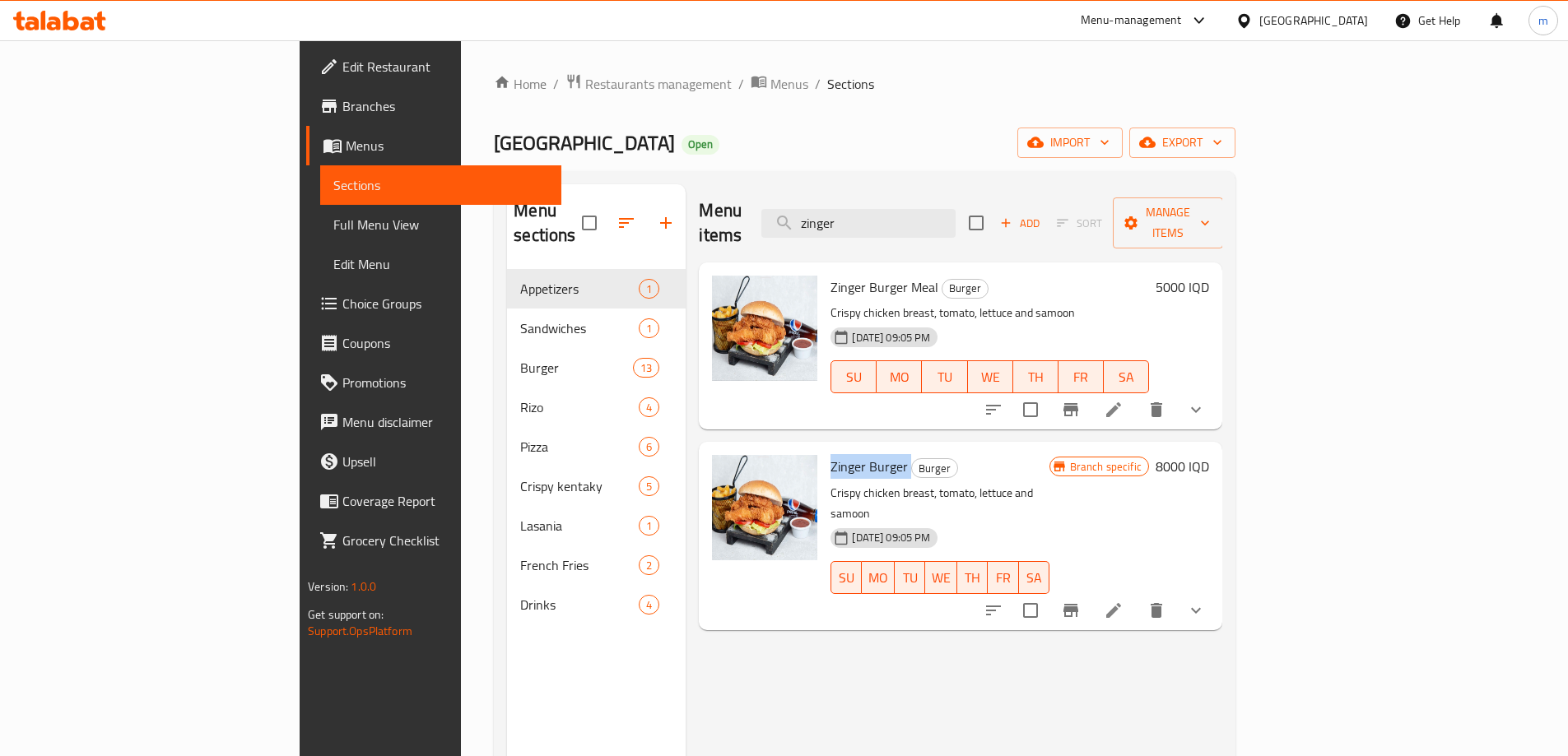
click at [831, 454] on span "Zinger Burger" at bounding box center [869, 466] width 77 height 25
click at [1091, 591] on button "Branch-specific-item" at bounding box center [1071, 610] width 40 height 40
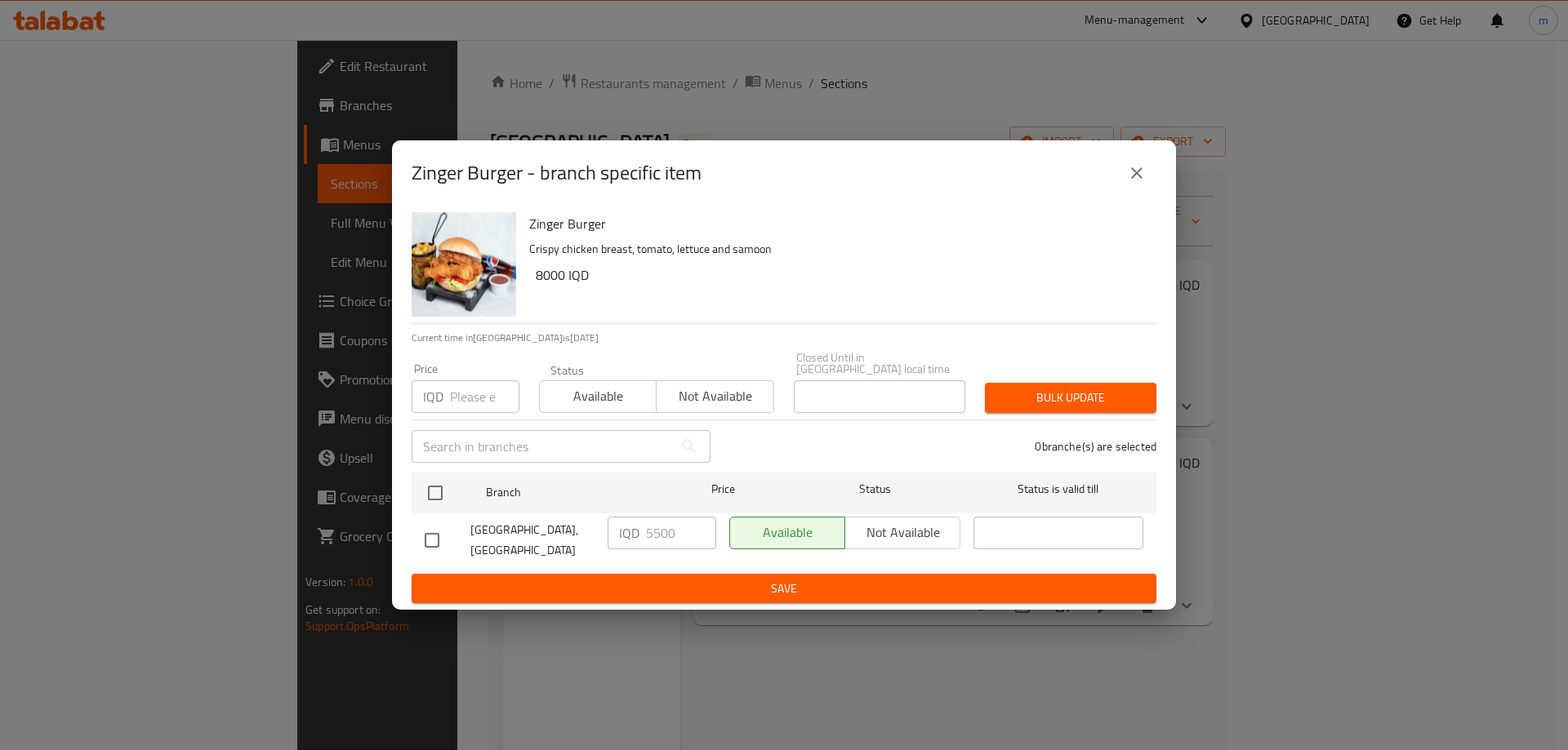
drag, startPoint x: 442, startPoint y: 534, endPoint x: 474, endPoint y: 521, distance: 34.5
click at [441, 534] on input "checkbox" at bounding box center [432, 540] width 35 height 35
checkbox input "true"
click at [654, 522] on input "5500" at bounding box center [680, 533] width 70 height 33
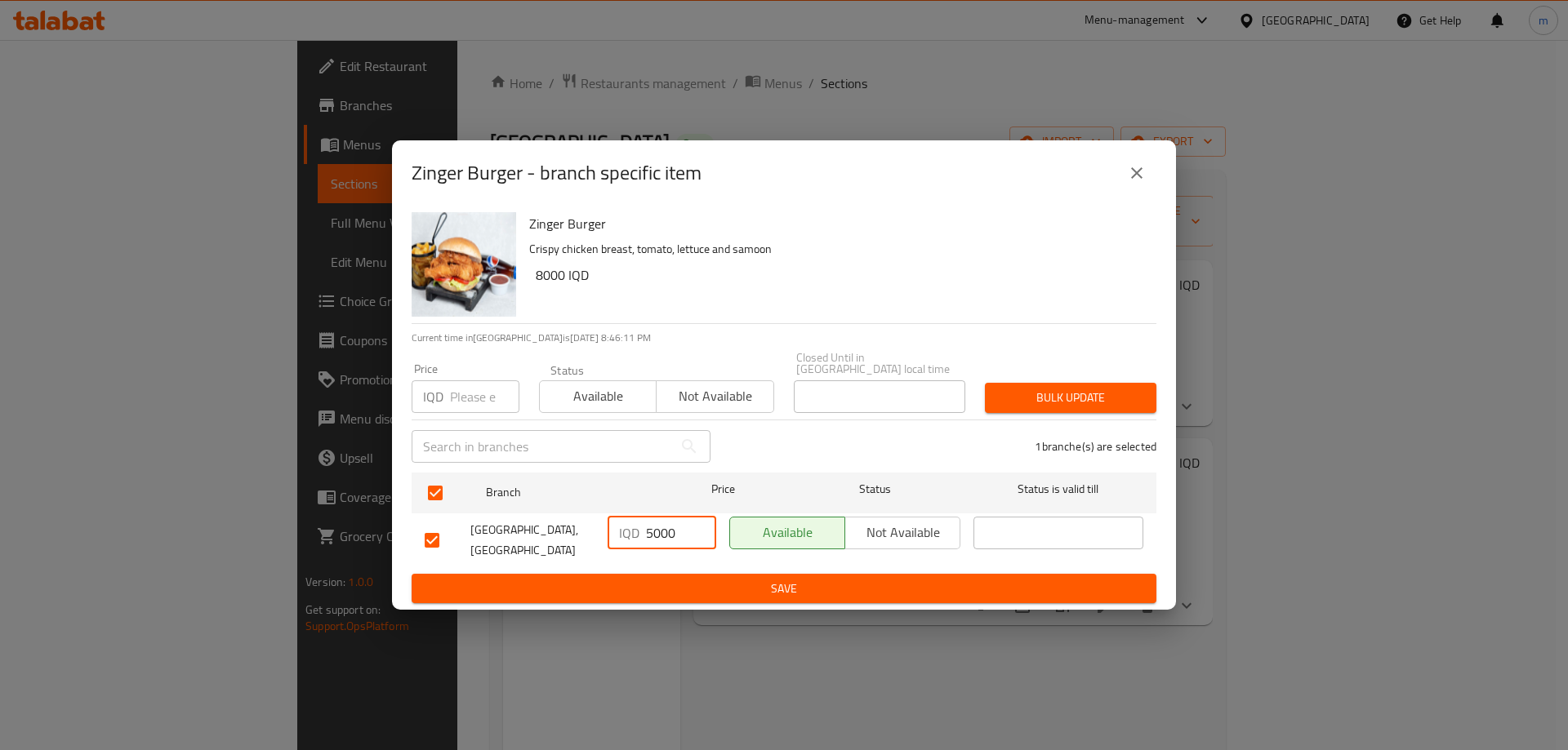
type input "5000"
click at [635, 579] on span "Save" at bounding box center [783, 589] width 718 height 20
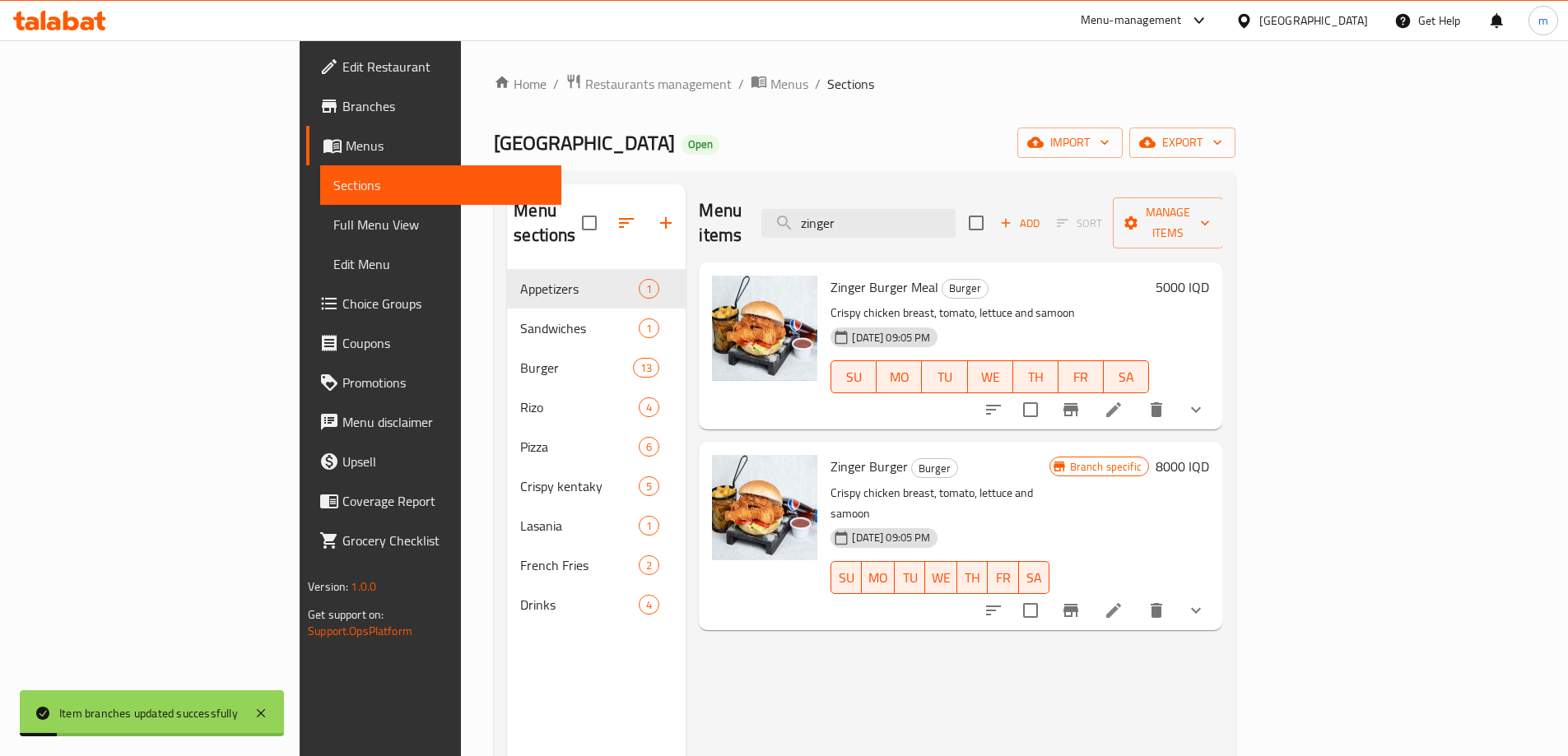
click at [334, 227] on span "Full Menu View" at bounding box center [441, 224] width 215 height 20
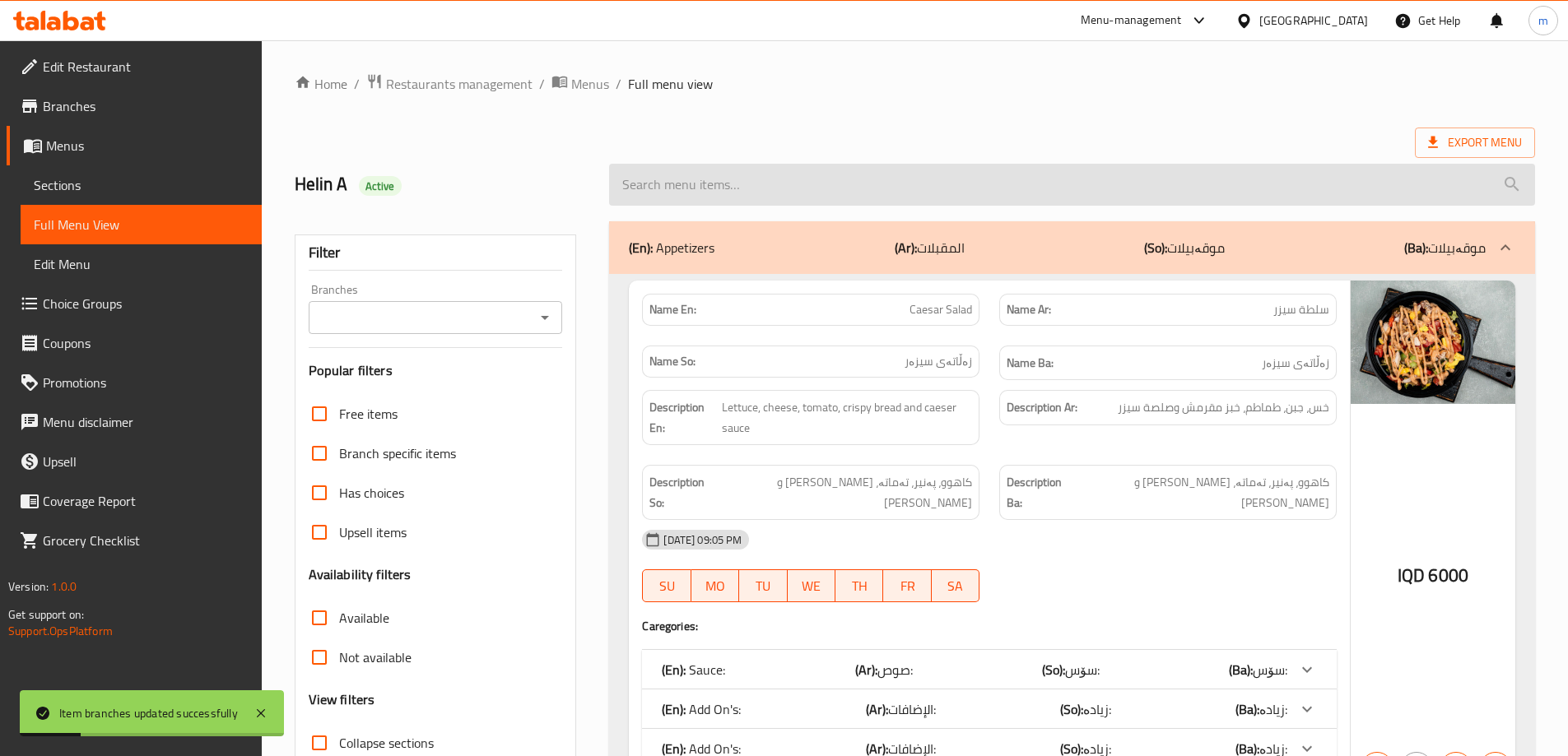
click at [935, 177] on input "search" at bounding box center [1072, 184] width 926 height 42
paste input "Zinger Burger"
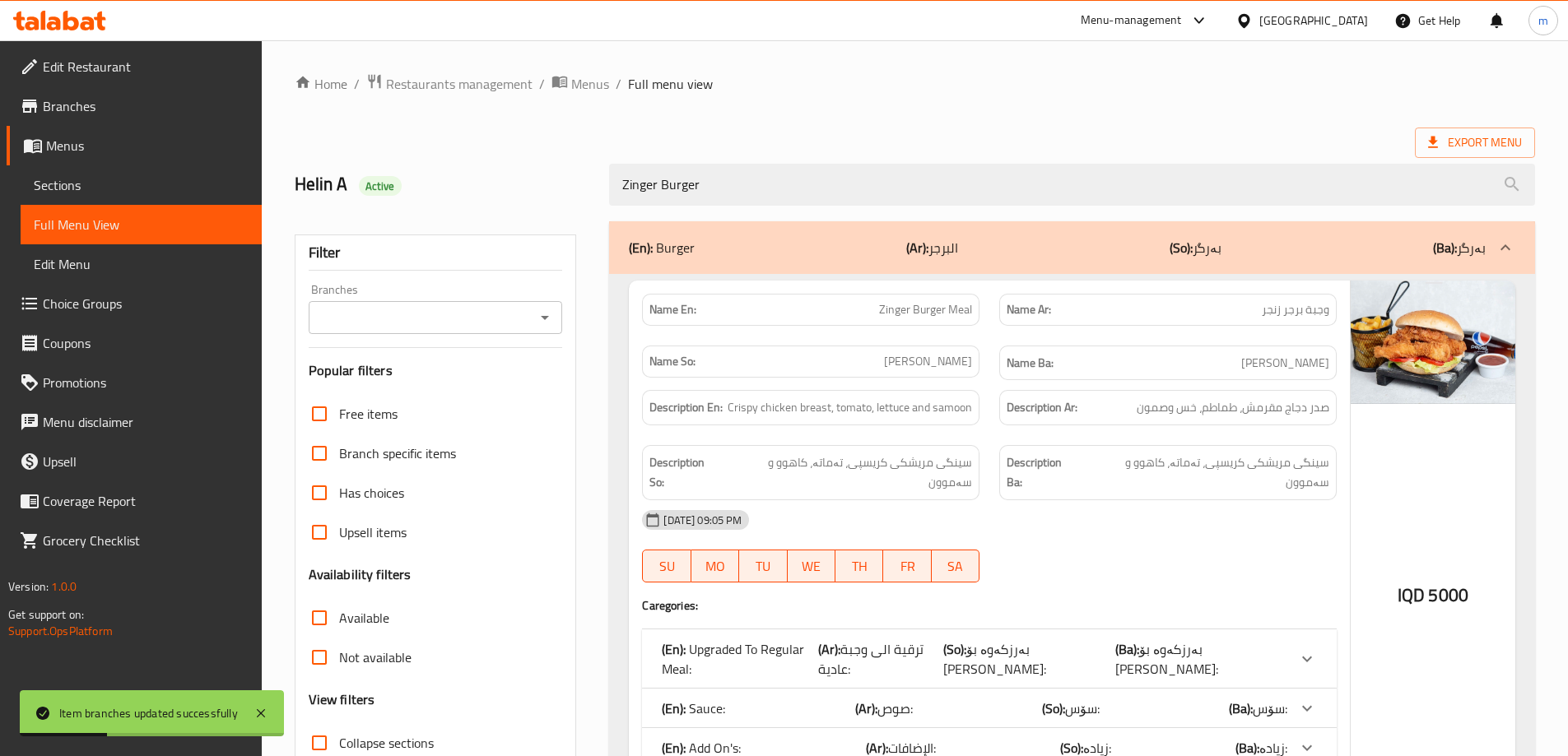
type input "Zinger Burger"
click at [512, 320] on input "Branches" at bounding box center [422, 317] width 217 height 23
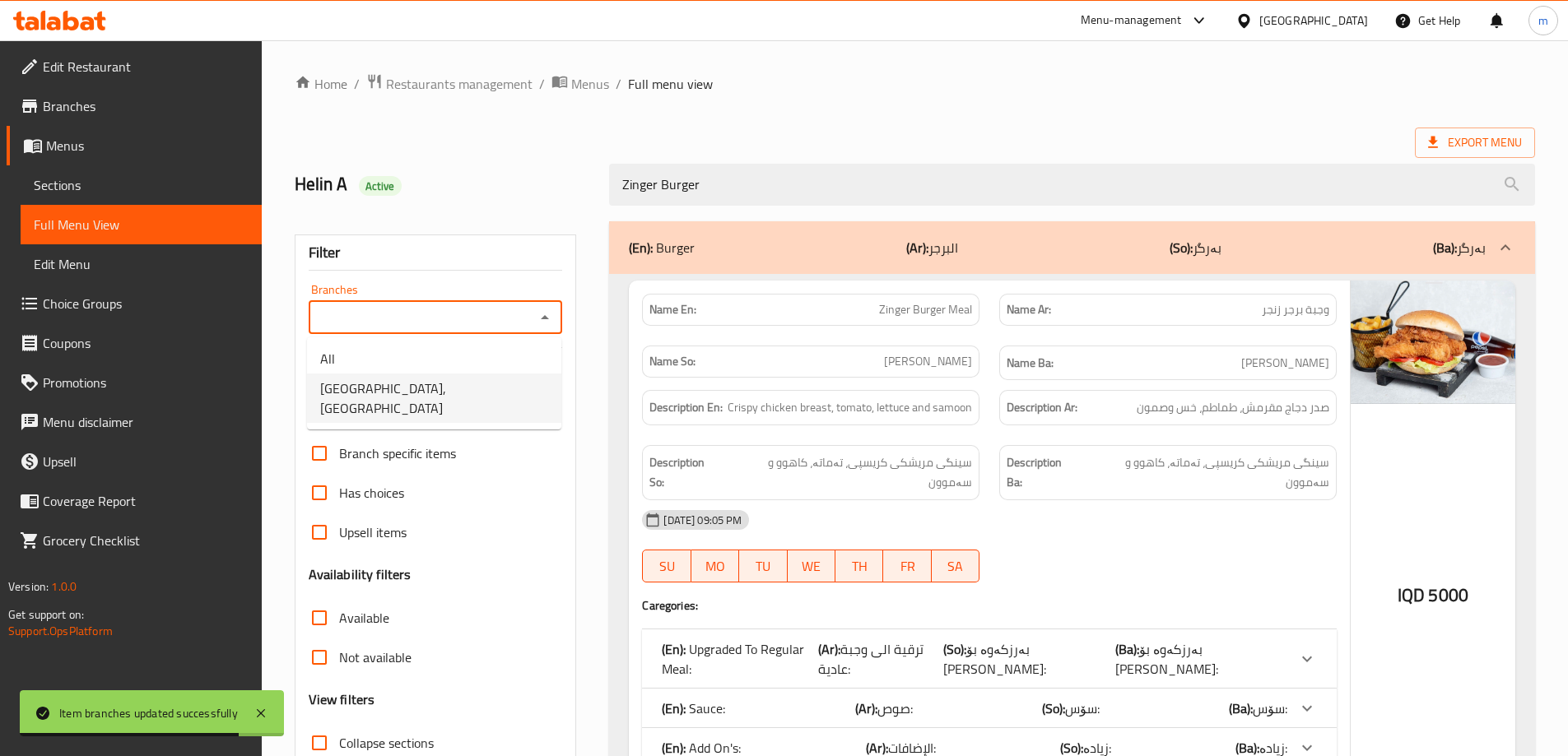
click at [425, 395] on span "[GEOGRAPHIC_DATA], [GEOGRAPHIC_DATA]" at bounding box center [434, 398] width 228 height 40
type input "[GEOGRAPHIC_DATA], [GEOGRAPHIC_DATA]"
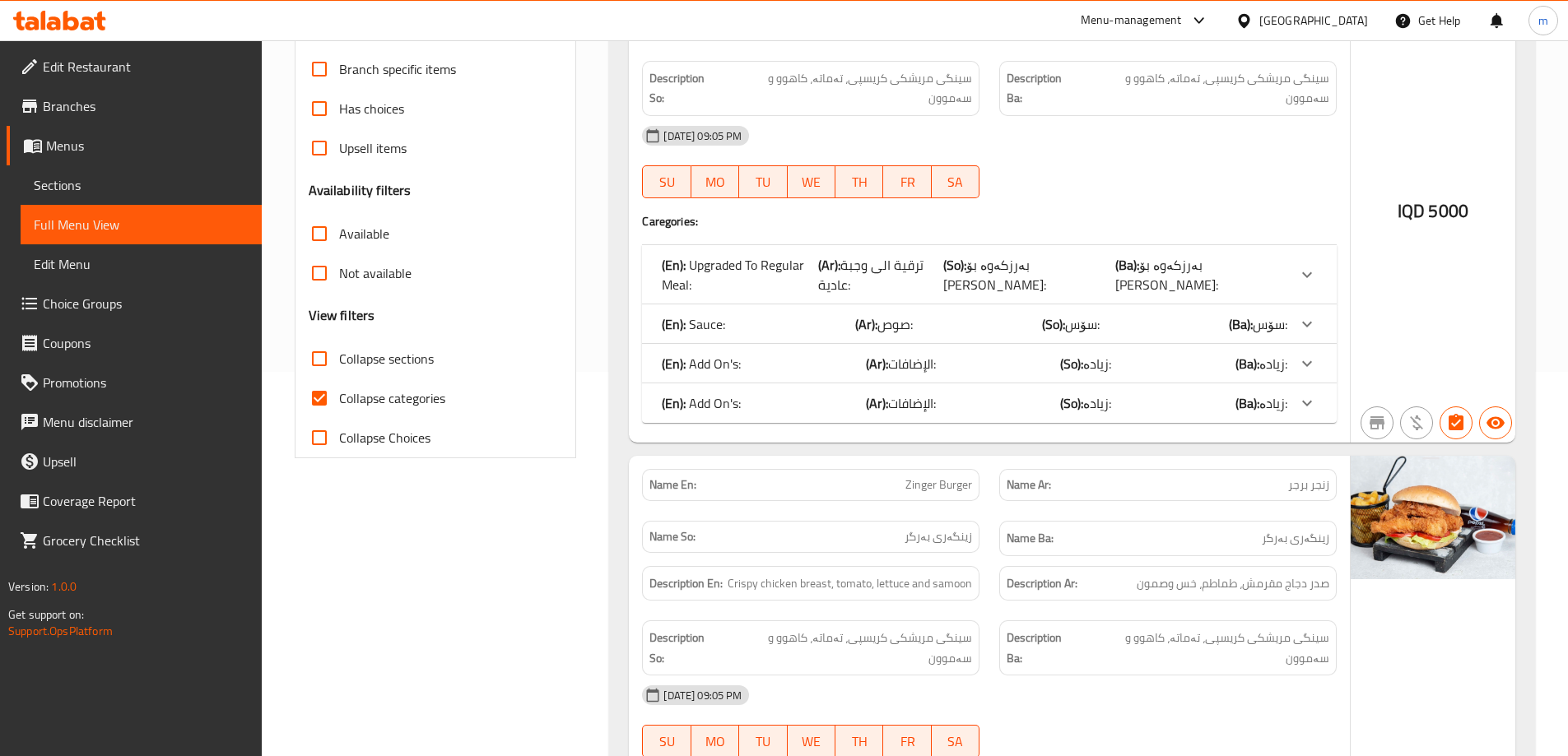
click at [383, 375] on label "Collapse sections" at bounding box center [367, 359] width 134 height 40
click at [340, 375] on input "Collapse sections" at bounding box center [319, 359] width 40 height 40
checkbox input "true"
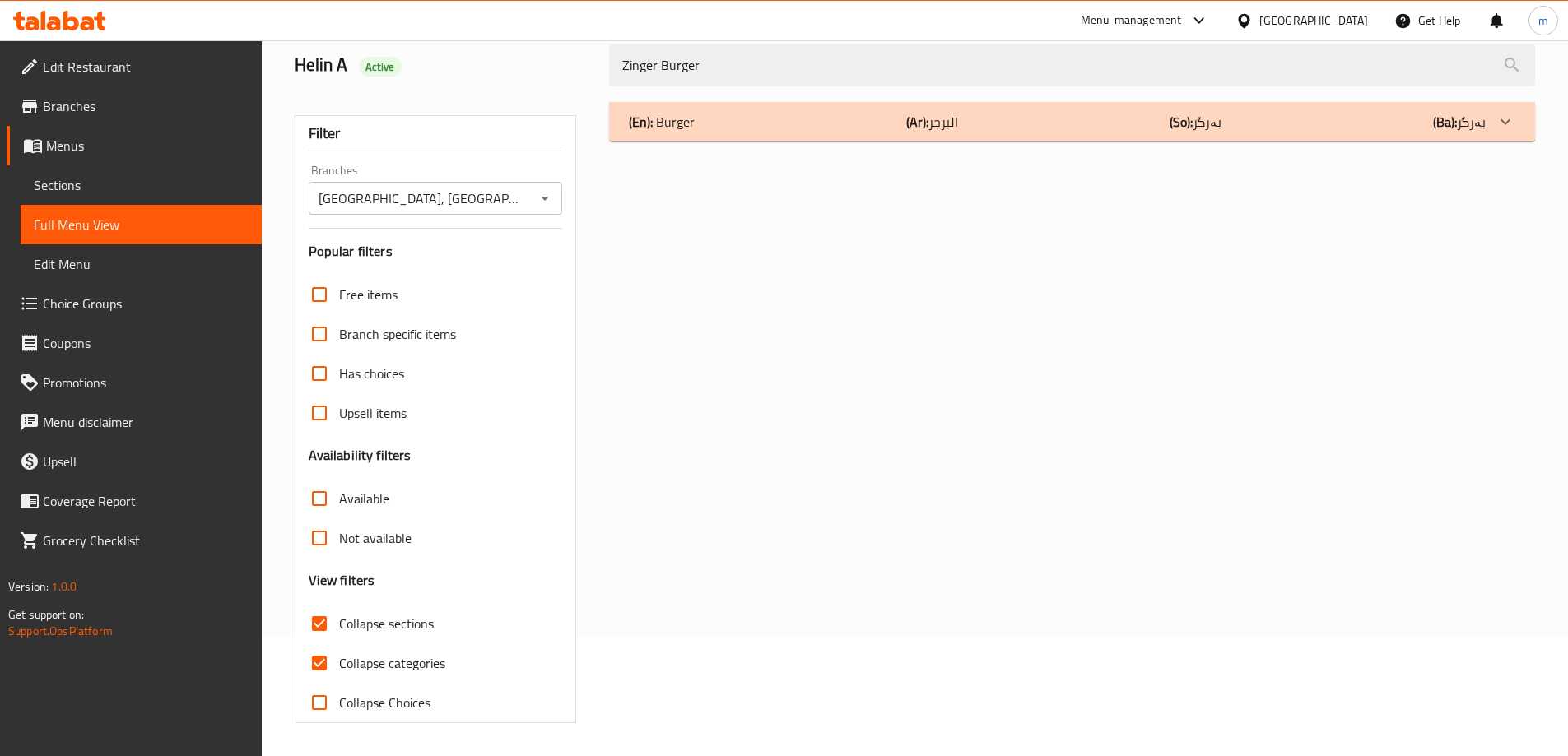
scroll to position [120, 0]
click at [335, 652] on input "Collapse categories" at bounding box center [319, 663] width 40 height 40
checkbox input "false"
click at [334, 633] on input "Collapse sections" at bounding box center [319, 624] width 40 height 40
checkbox input "false"
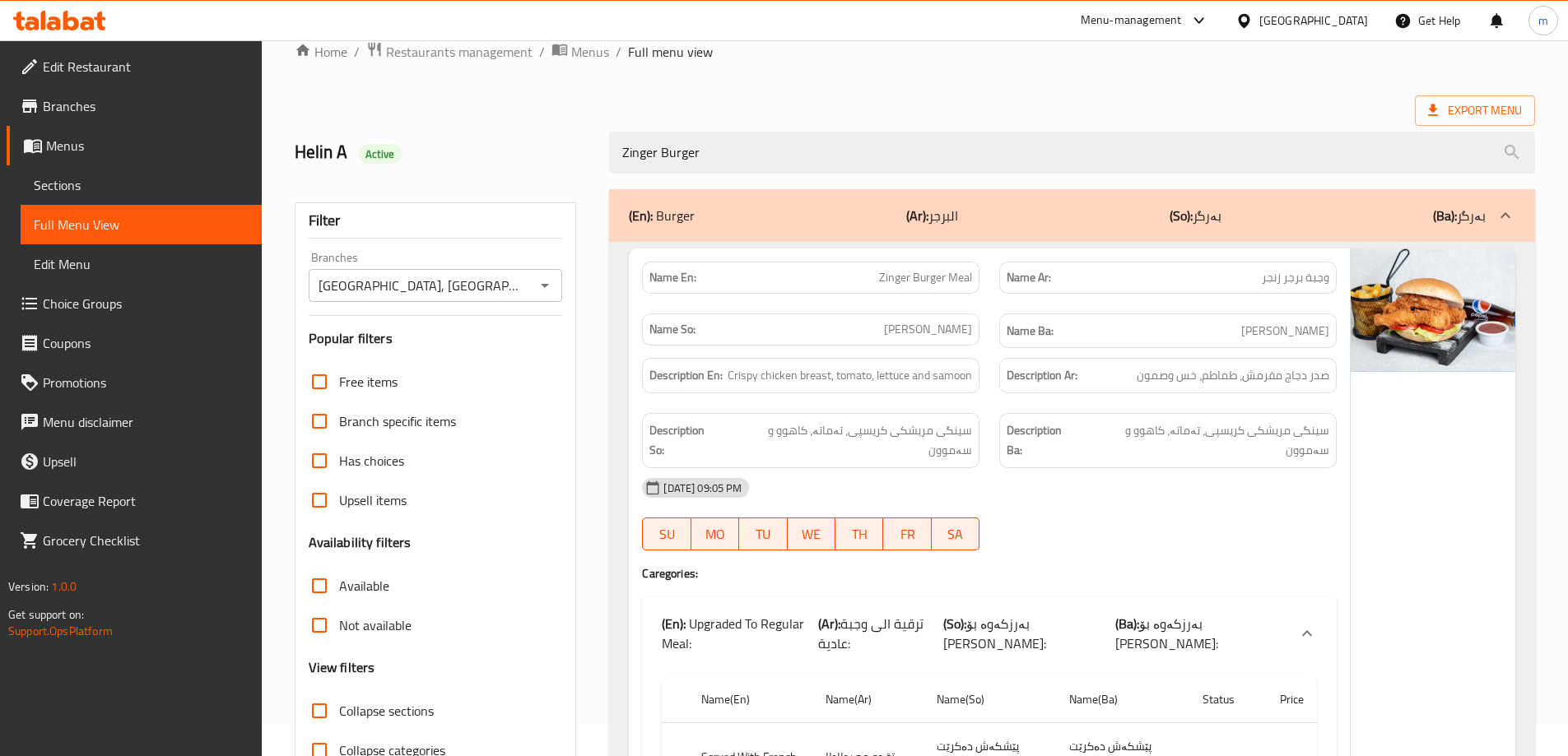
scroll to position [0, 0]
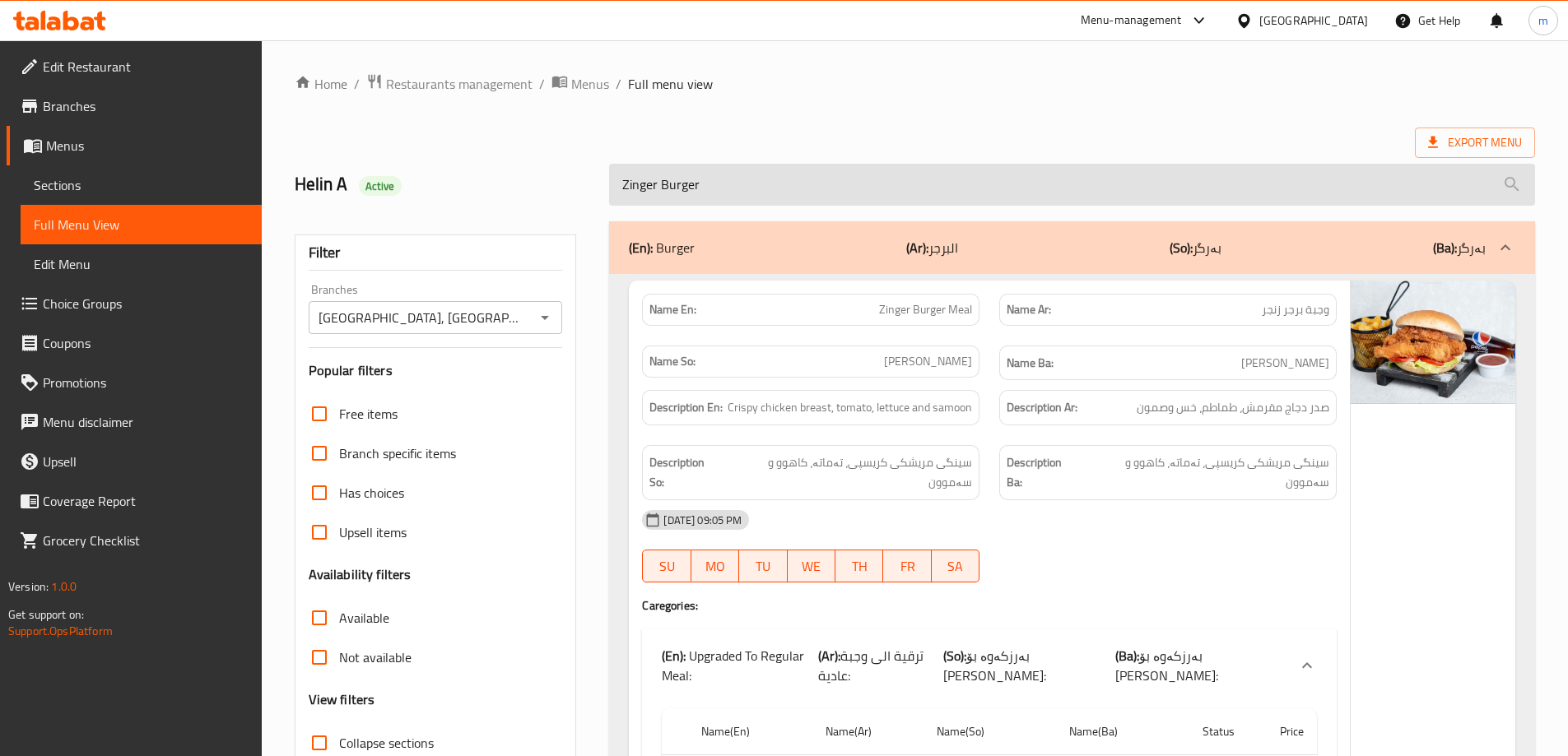
click at [767, 192] on input "Zinger Burger" at bounding box center [1072, 184] width 926 height 42
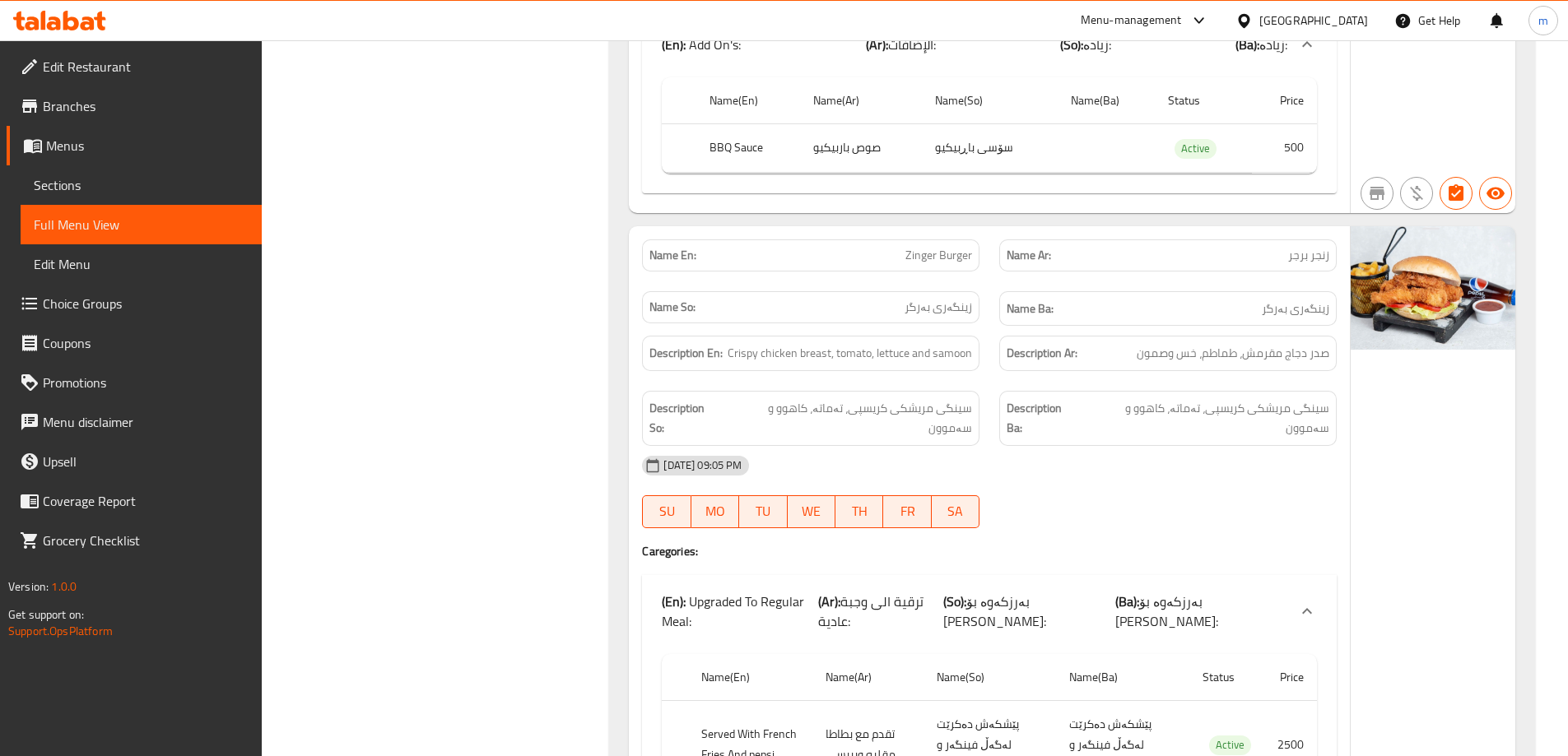
scroll to position [1242, 0]
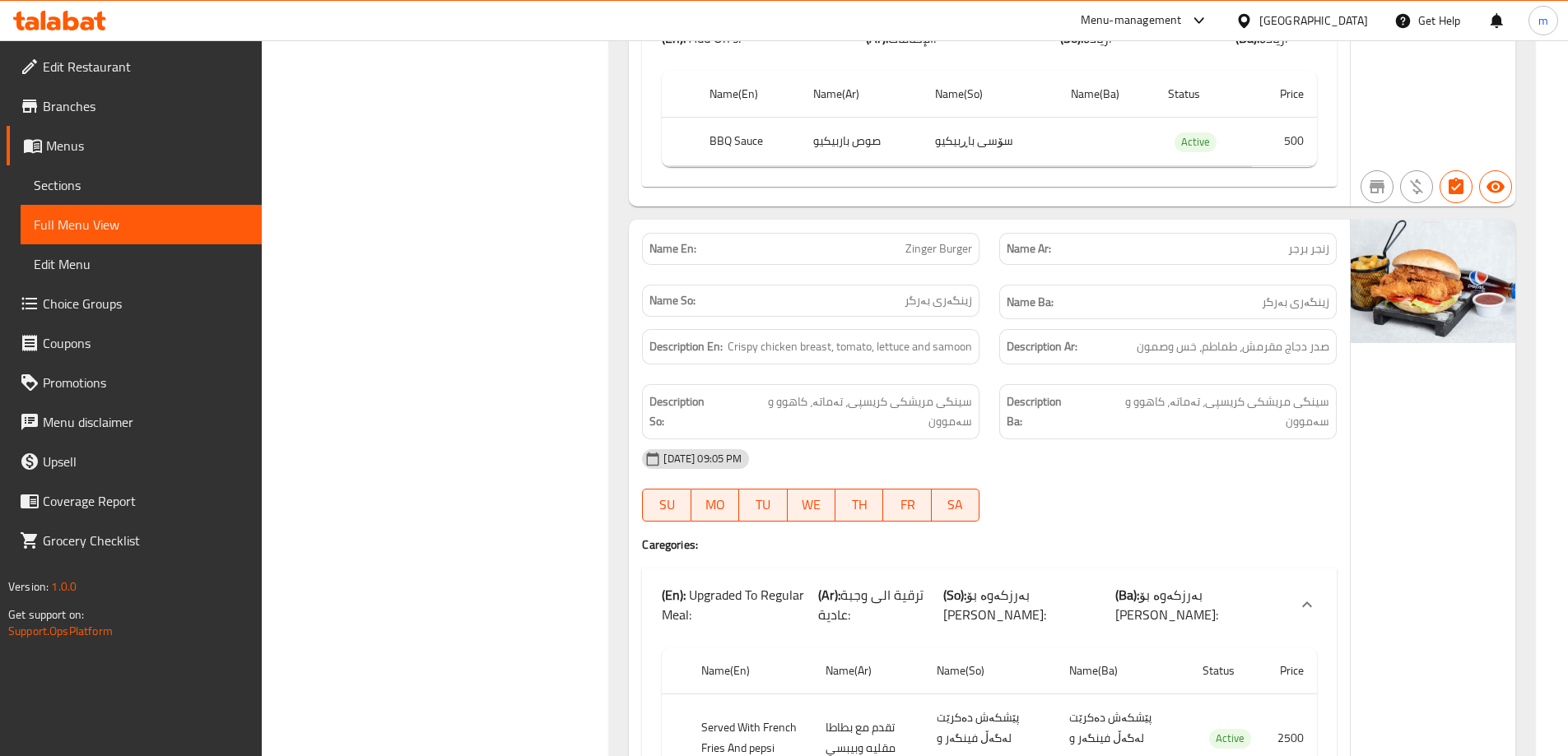
type input "Zinger Burger"
click at [936, 240] on span "Zinger Burger" at bounding box center [939, 249] width 67 height 17
copy span "Zinger Burger"
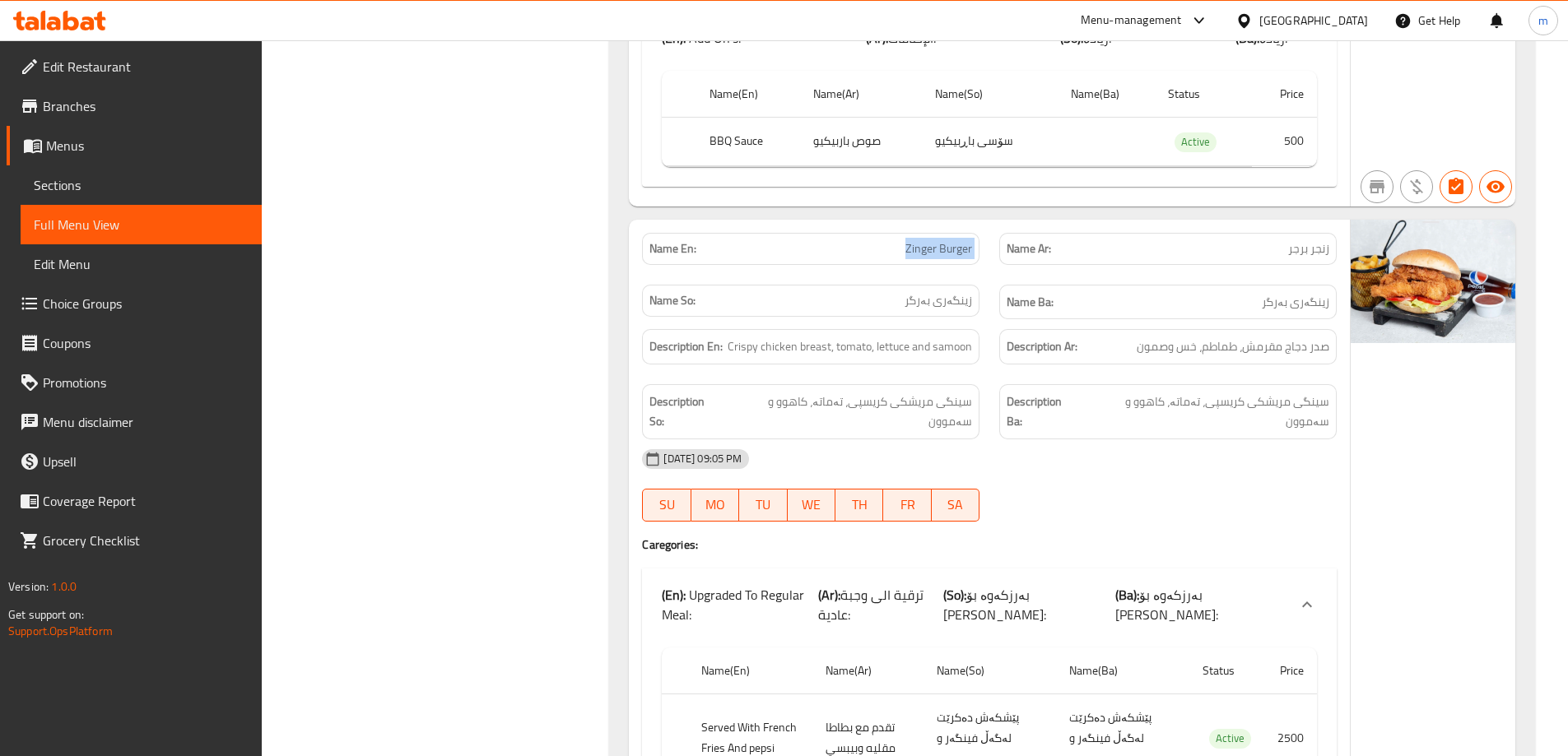
click at [163, 188] on span "Sections" at bounding box center [141, 185] width 215 height 20
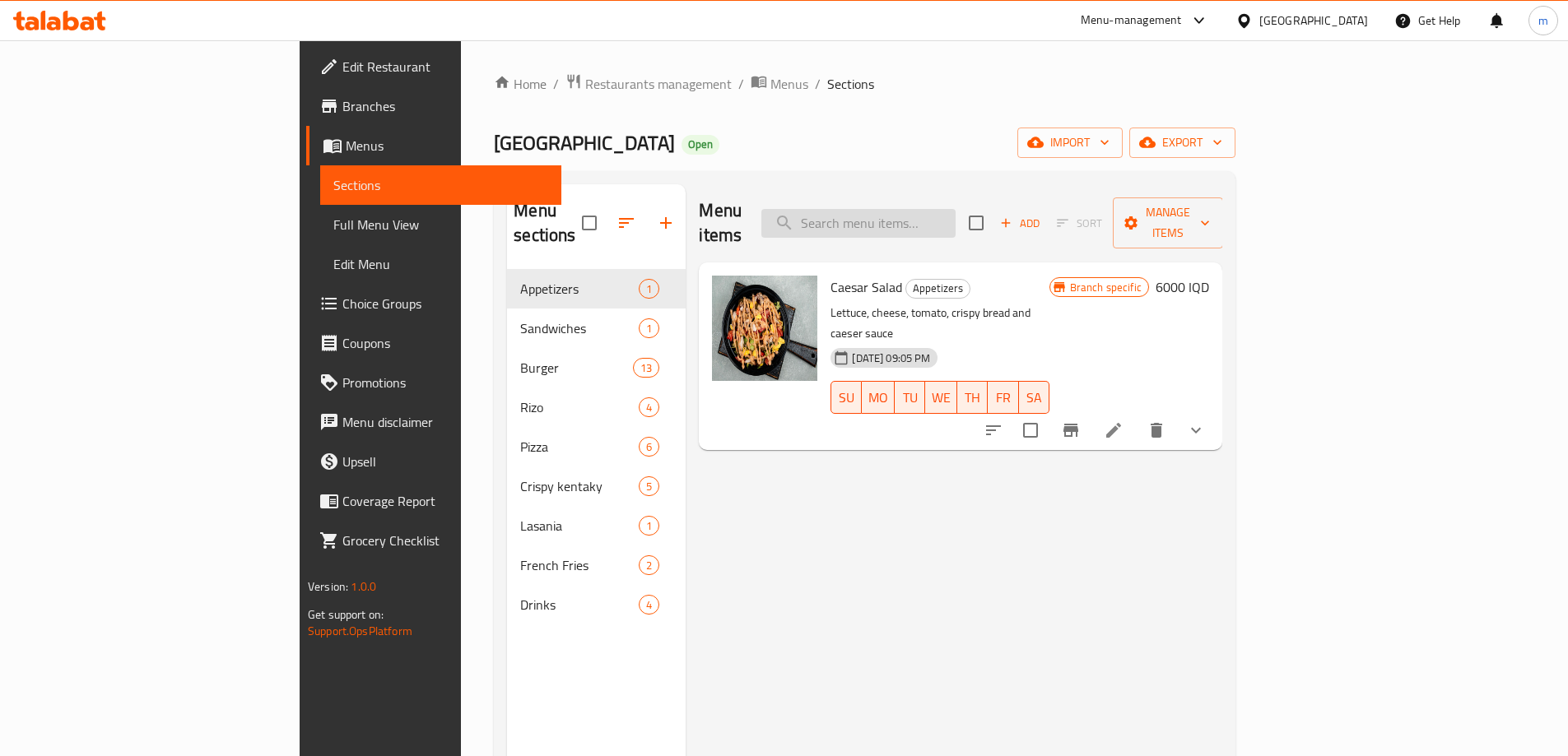
click at [956, 209] on input "search" at bounding box center [858, 223] width 194 height 29
paste input "Zinger Burger"
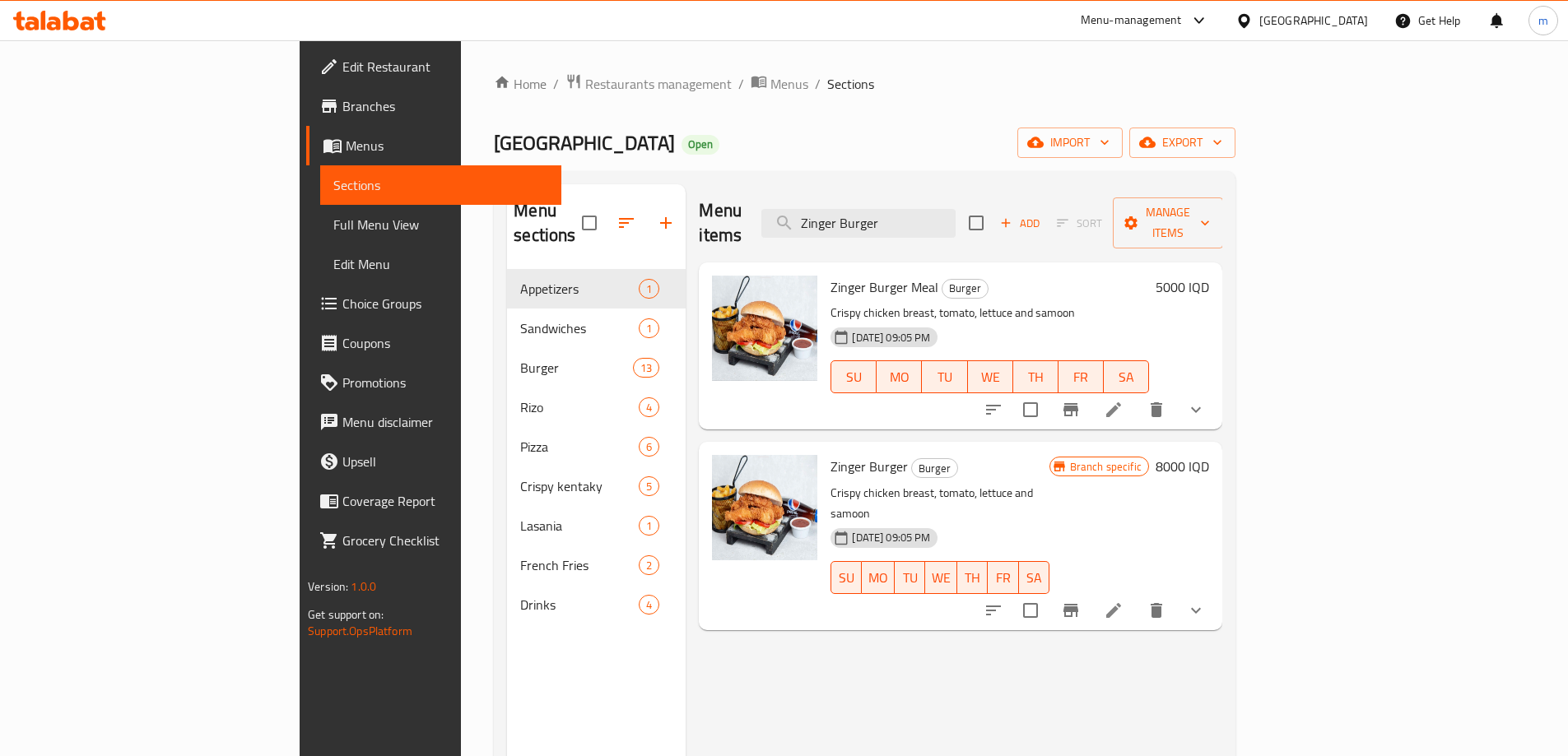
type input "Zinger Burger"
click at [1137, 596] on li at bounding box center [1114, 610] width 46 height 30
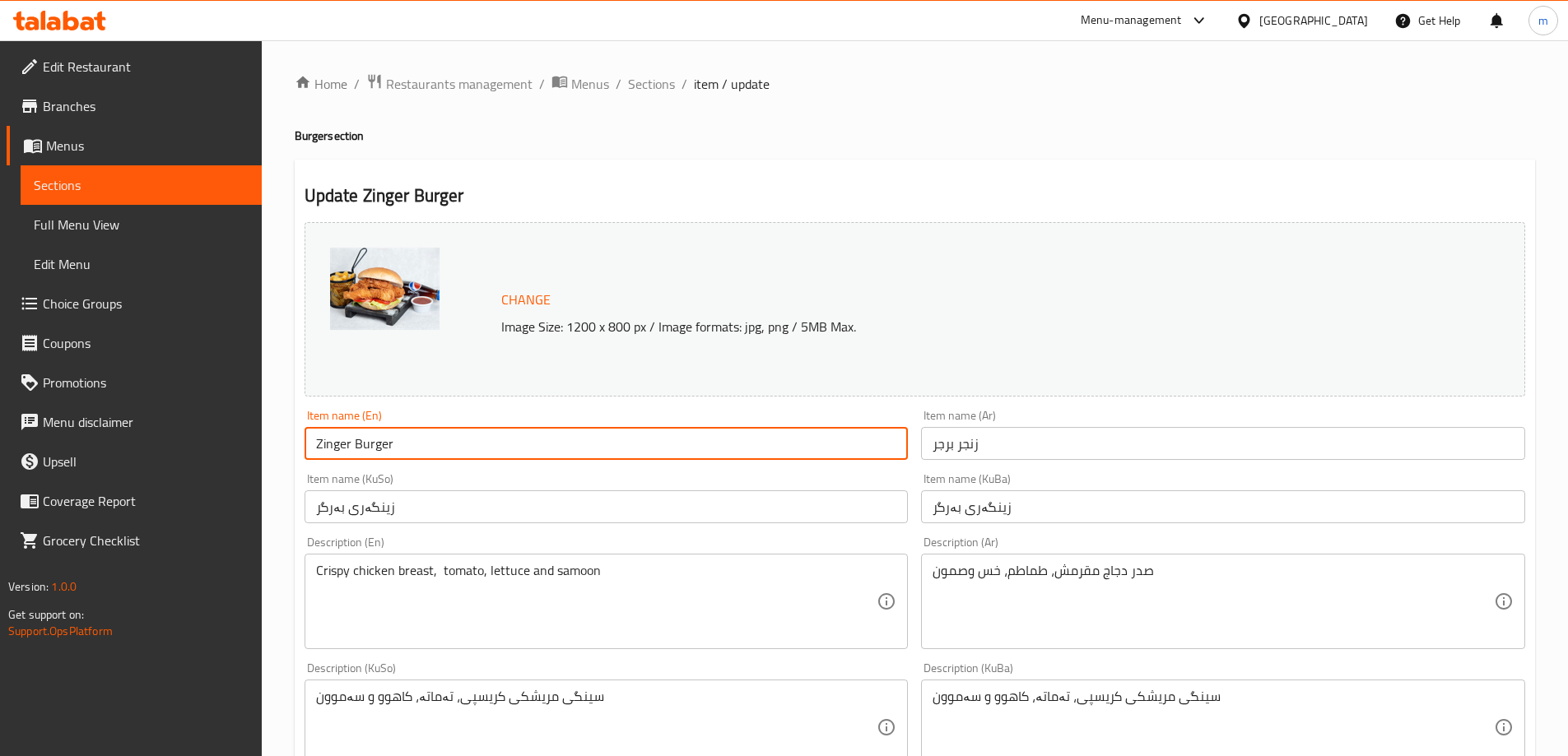
click at [316, 440] on input "Zinger Burger" at bounding box center [607, 443] width 604 height 33
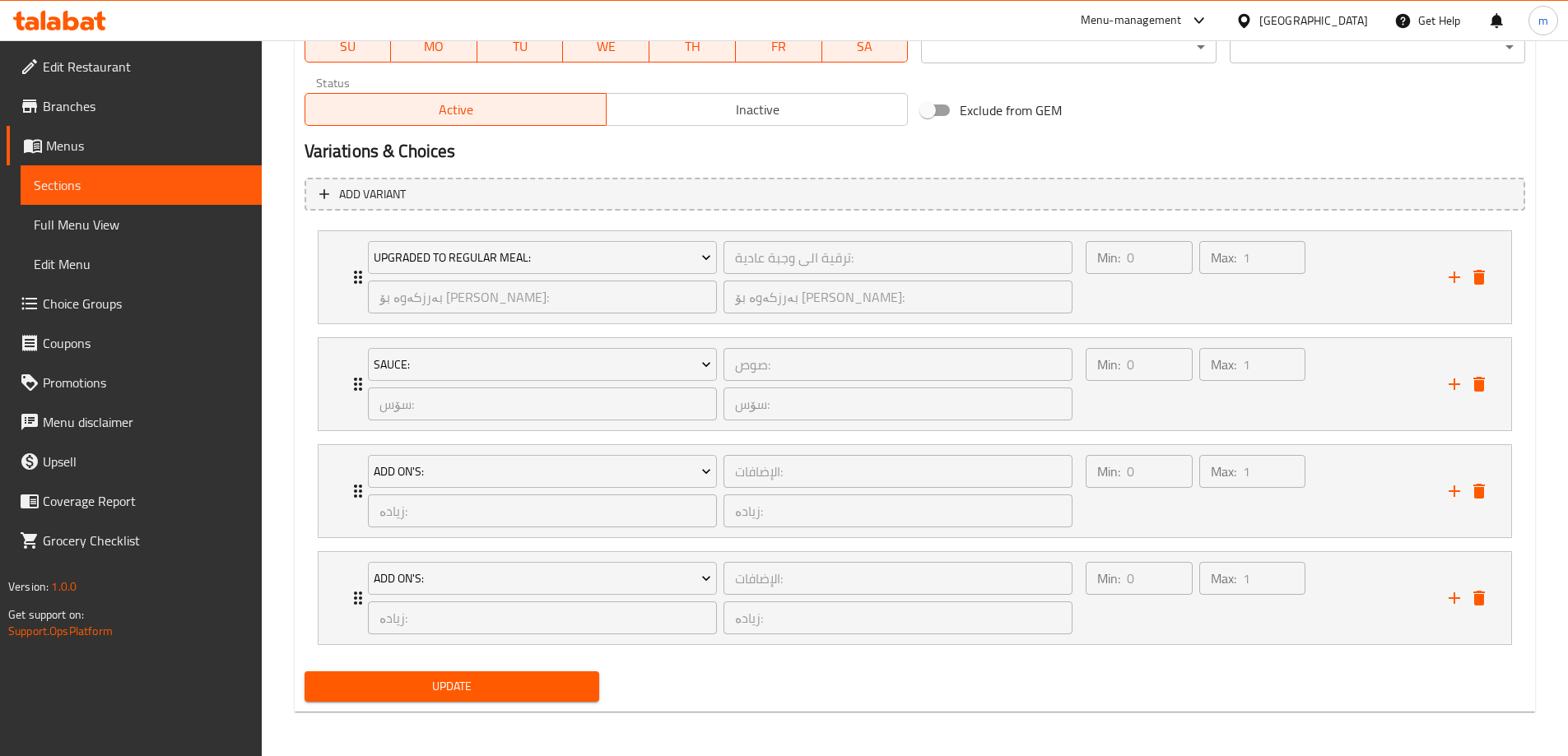
scroll to position [1007, 0]
type input "Zinger Burger"
click at [452, 687] on span "Update" at bounding box center [452, 685] width 269 height 20
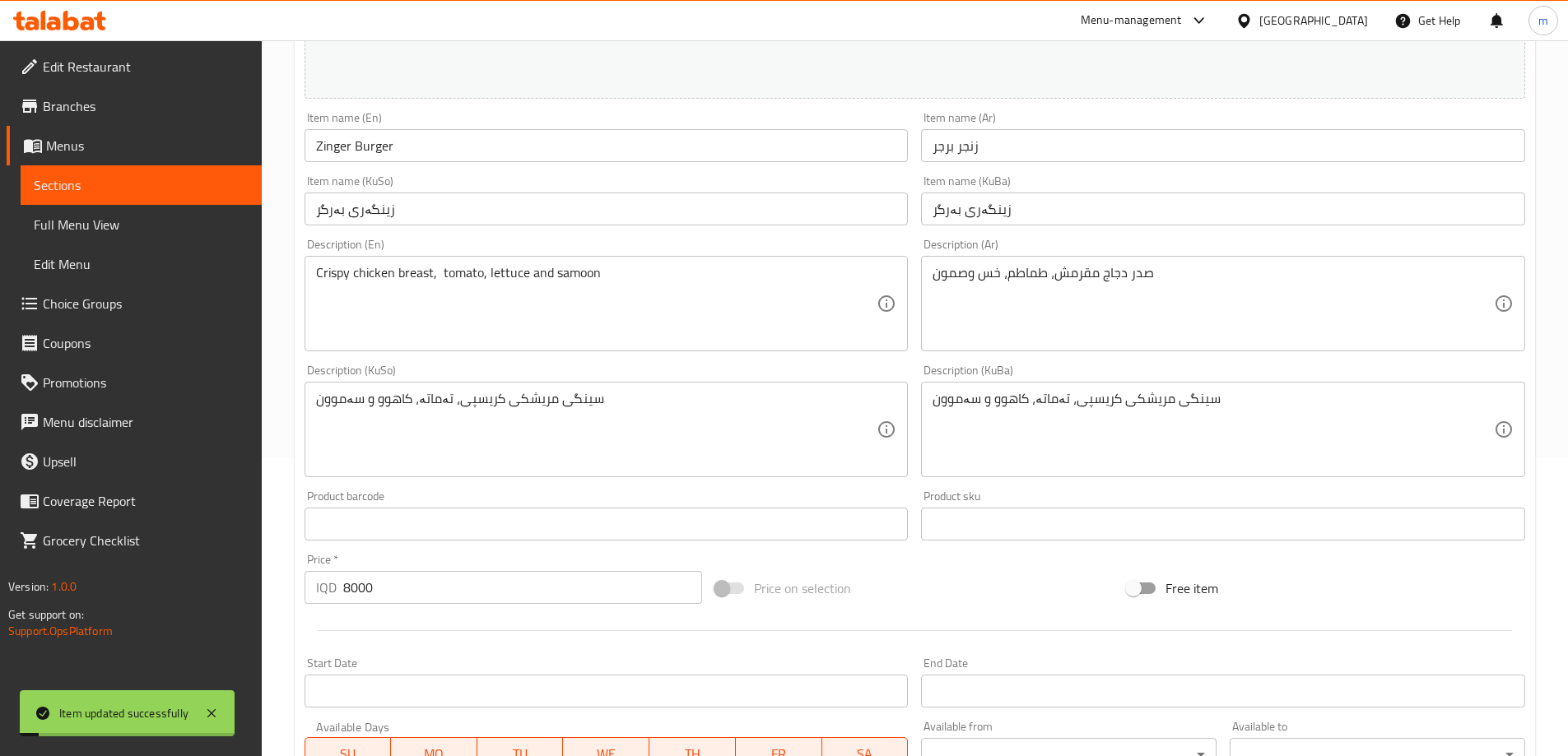
scroll to position [239, 0]
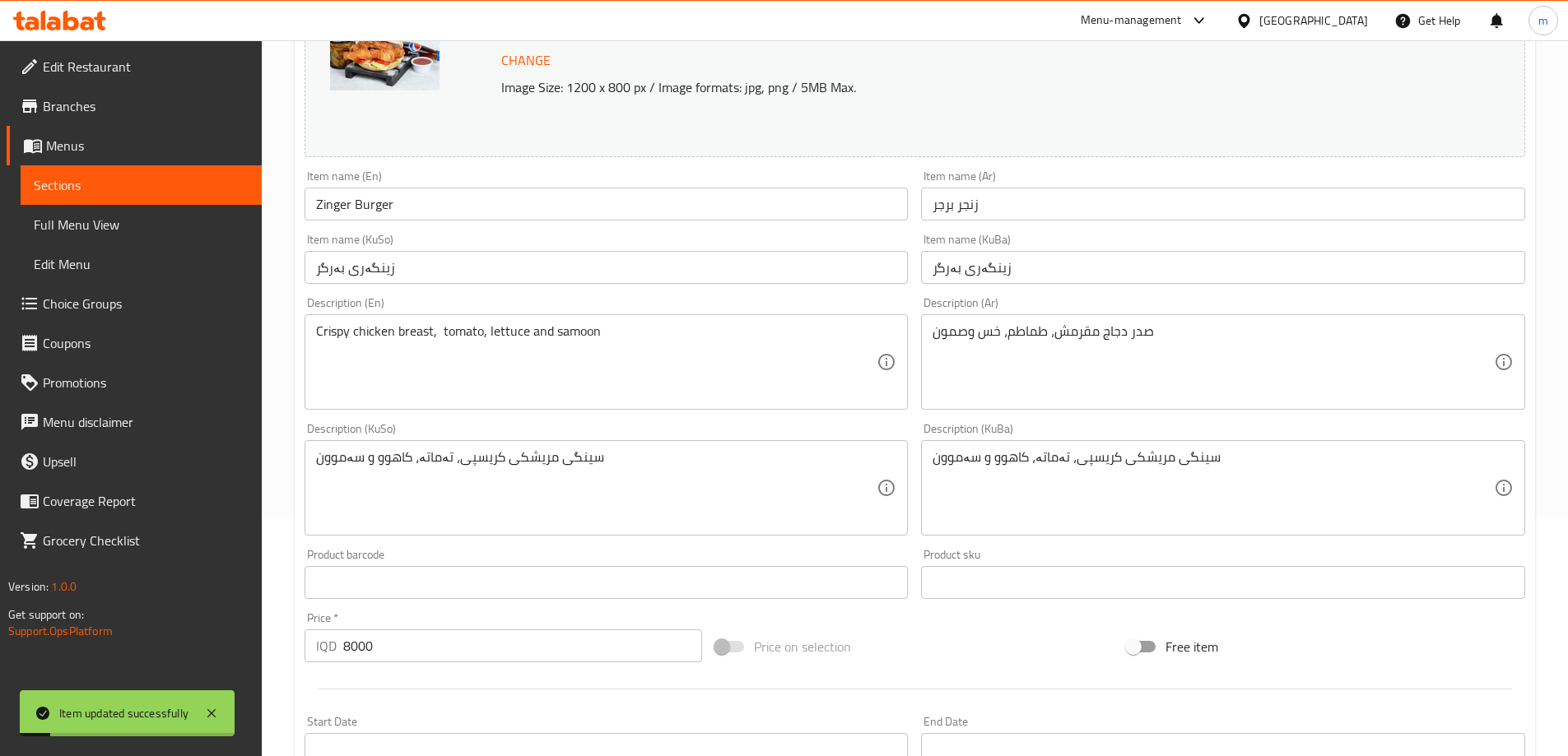
click at [397, 199] on input "Zinger Burger" at bounding box center [607, 204] width 604 height 33
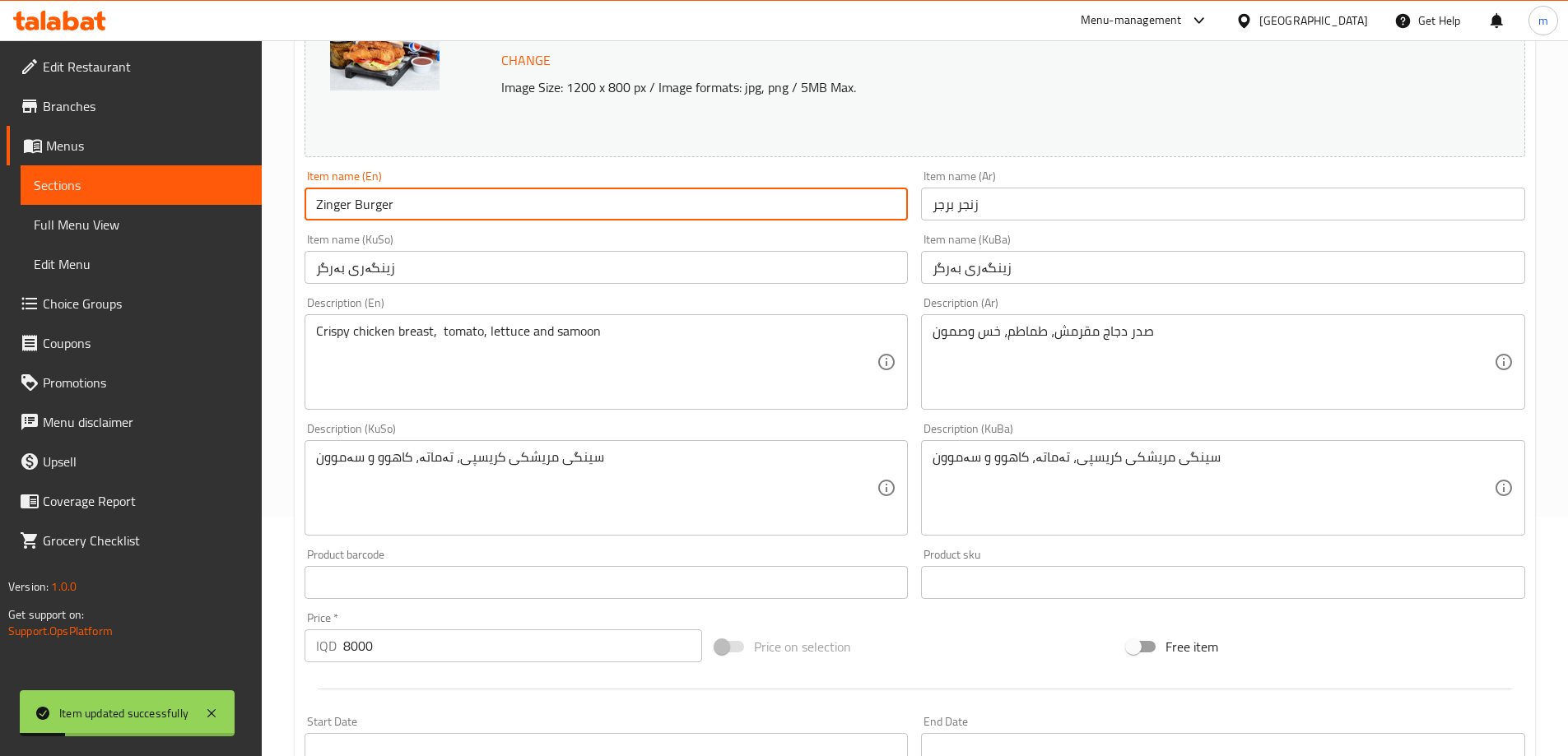
click at [396, 199] on input "Zinger Burger" at bounding box center [607, 204] width 604 height 33
click at [94, 223] on span "Full Menu View" at bounding box center [141, 224] width 215 height 20
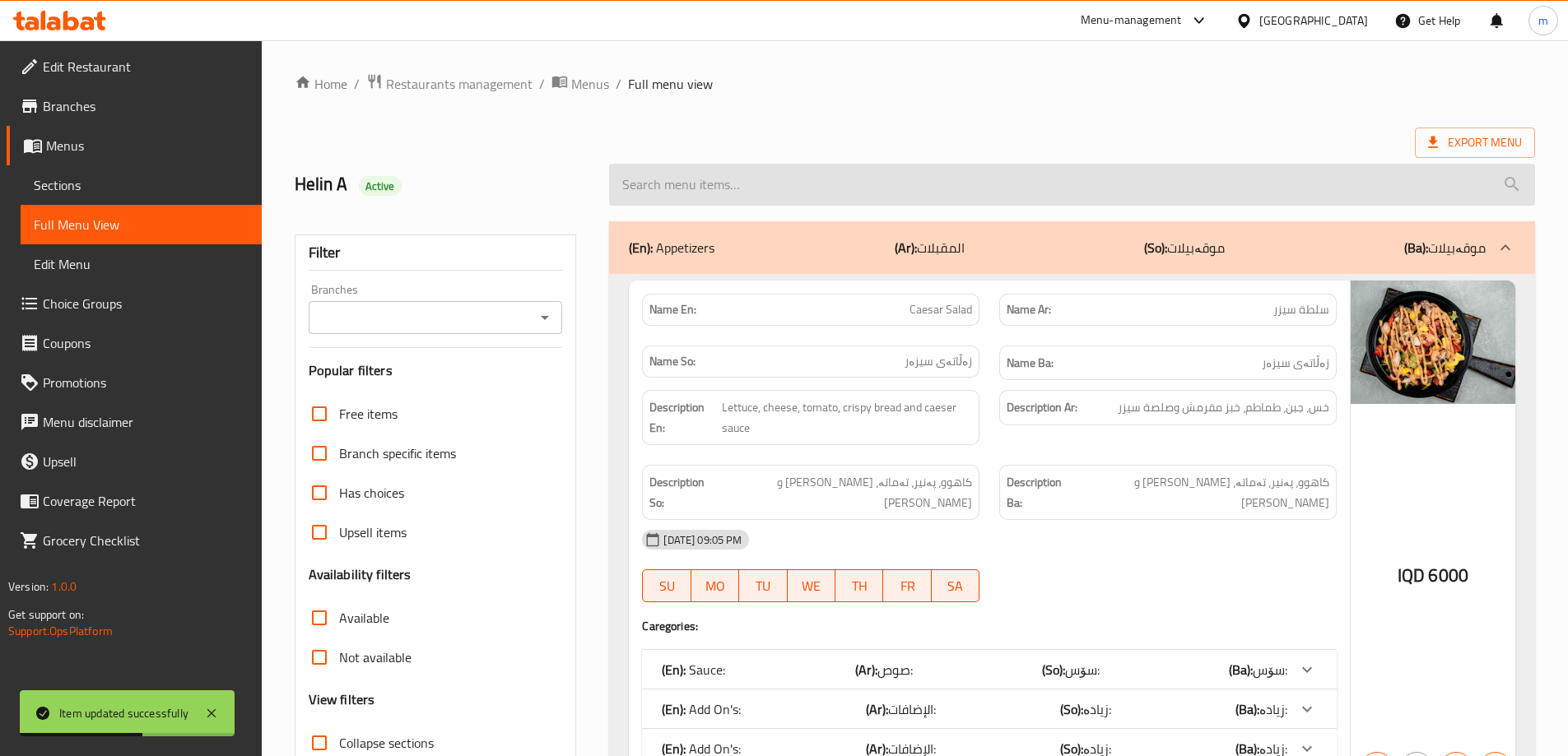
click at [816, 170] on input "search" at bounding box center [1072, 184] width 926 height 42
paste input "Zinger Burger"
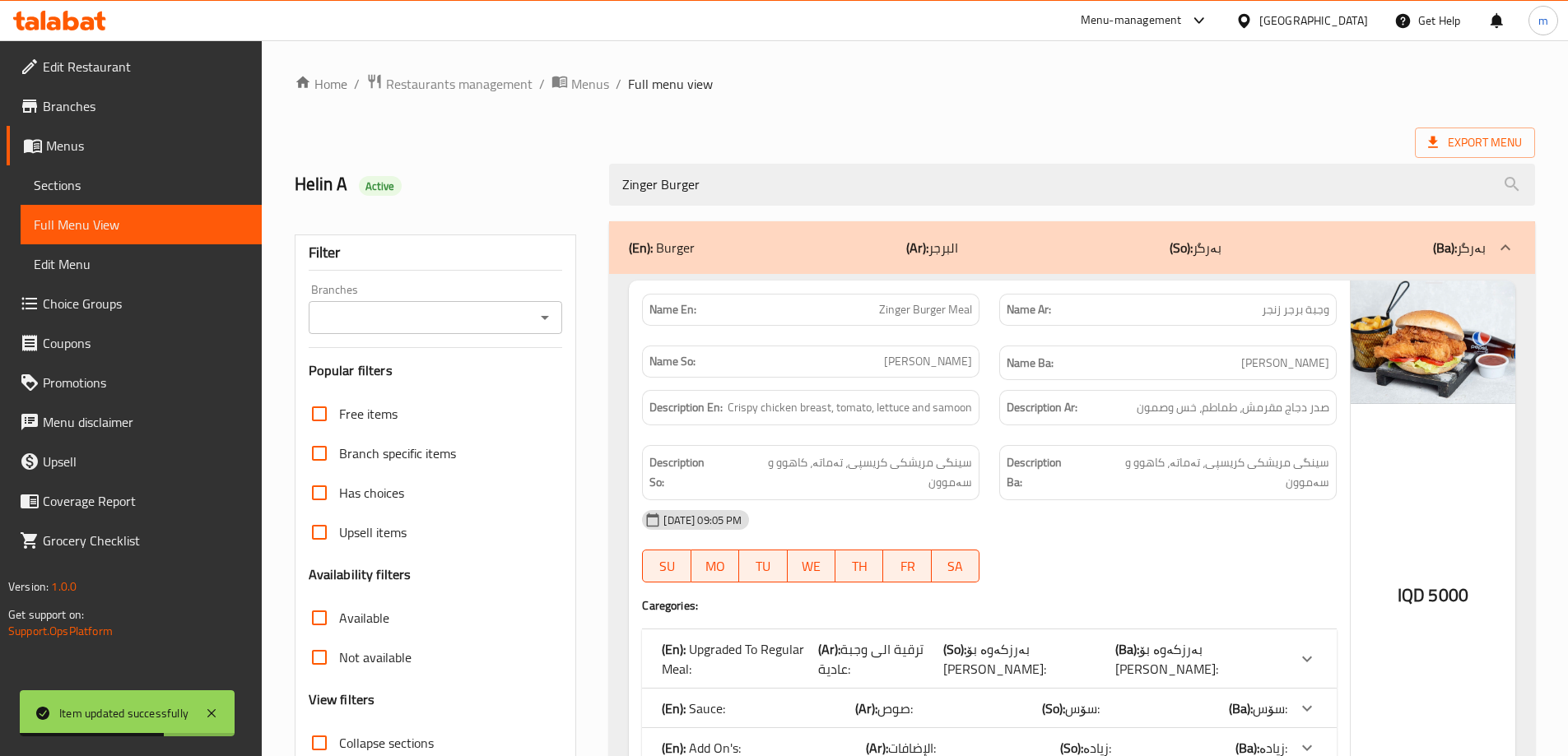
click at [548, 302] on div "Branches" at bounding box center [436, 317] width 255 height 33
type input "Zinger Burger"
click at [547, 323] on icon "Open" at bounding box center [544, 317] width 20 height 20
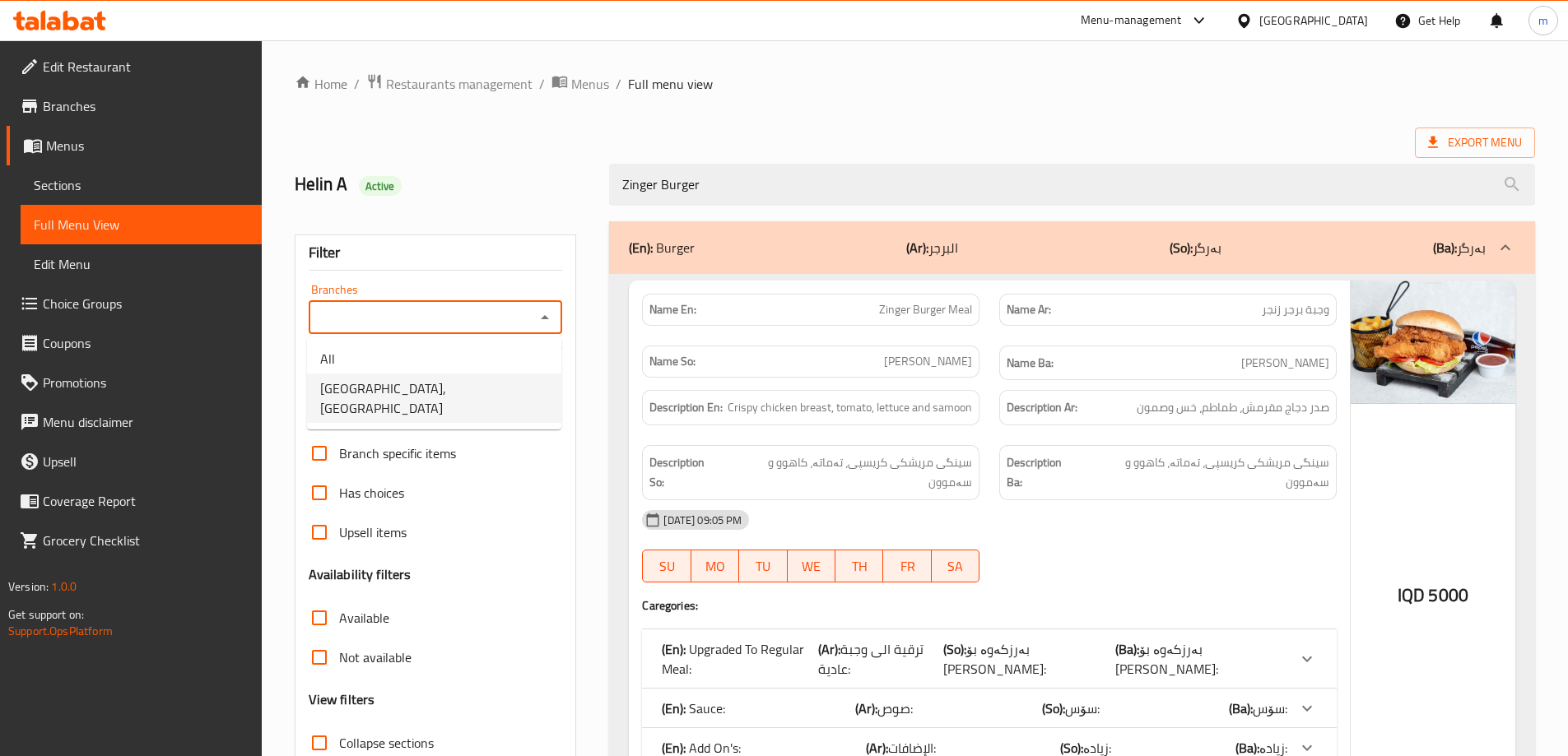
click at [416, 393] on span "[GEOGRAPHIC_DATA], [GEOGRAPHIC_DATA]" at bounding box center [434, 398] width 228 height 40
type input "[GEOGRAPHIC_DATA], [GEOGRAPHIC_DATA]"
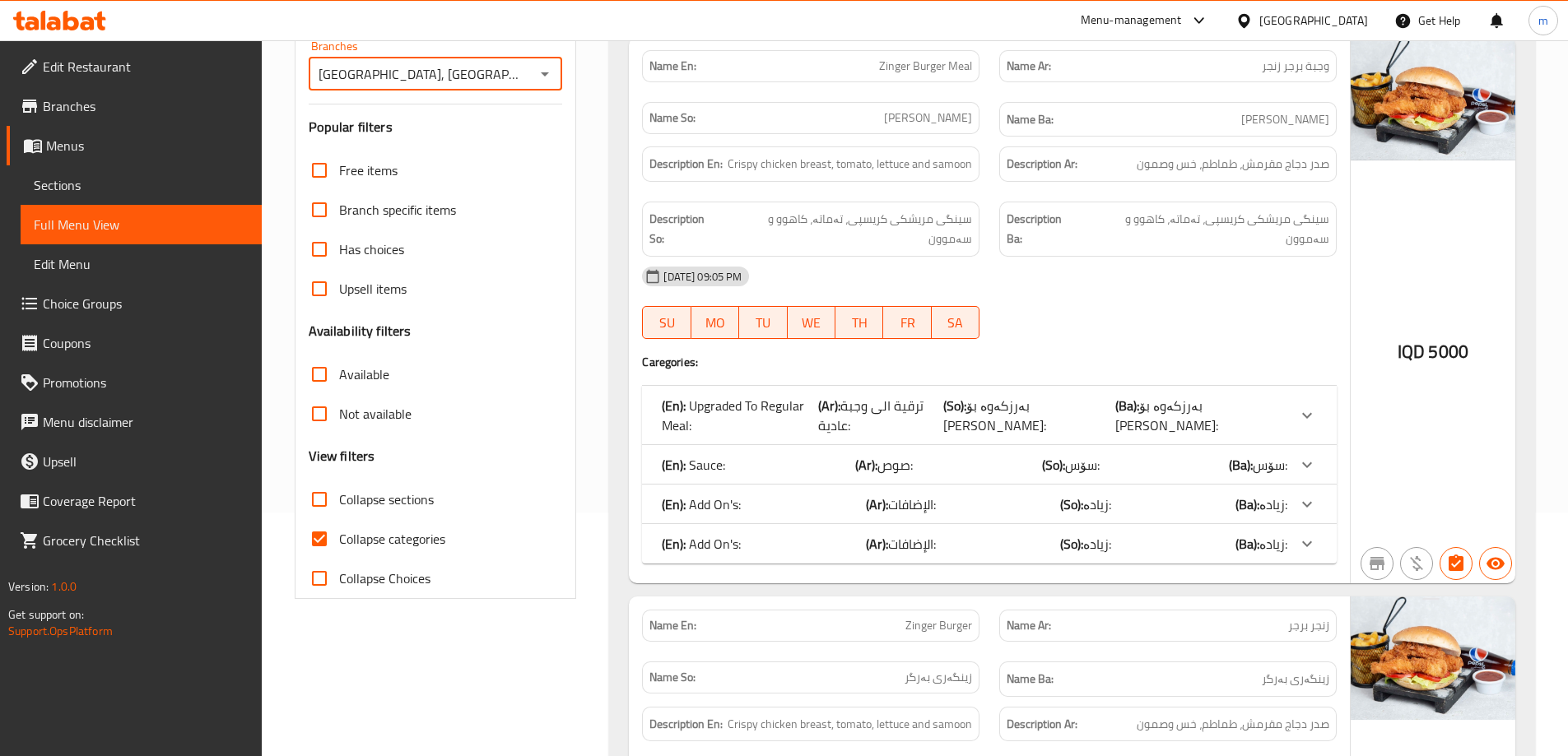
scroll to position [616, 0]
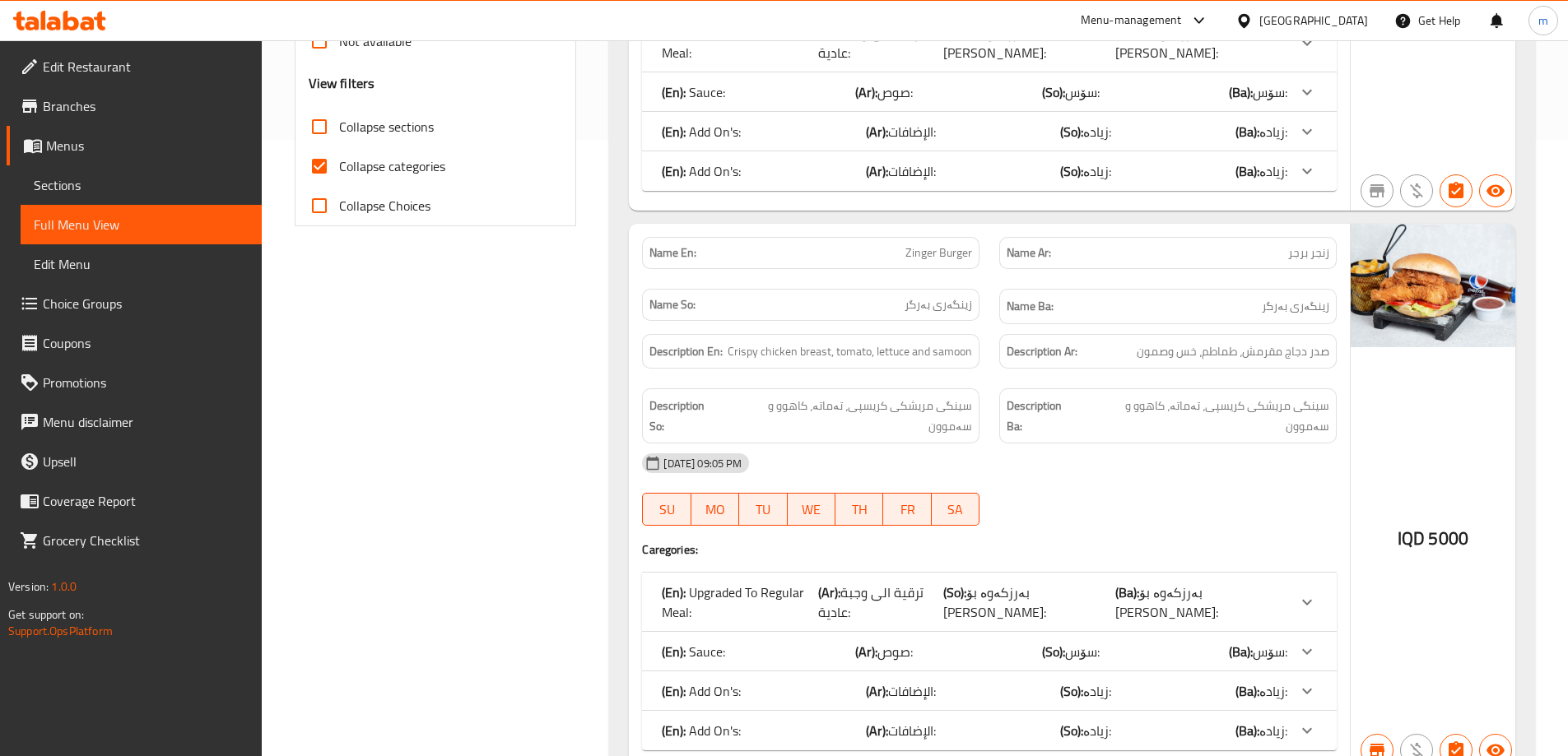
click at [375, 165] on span "Collapse categories" at bounding box center [392, 165] width 106 height 20
click at [340, 165] on input "Collapse categories" at bounding box center [319, 166] width 40 height 40
checkbox input "false"
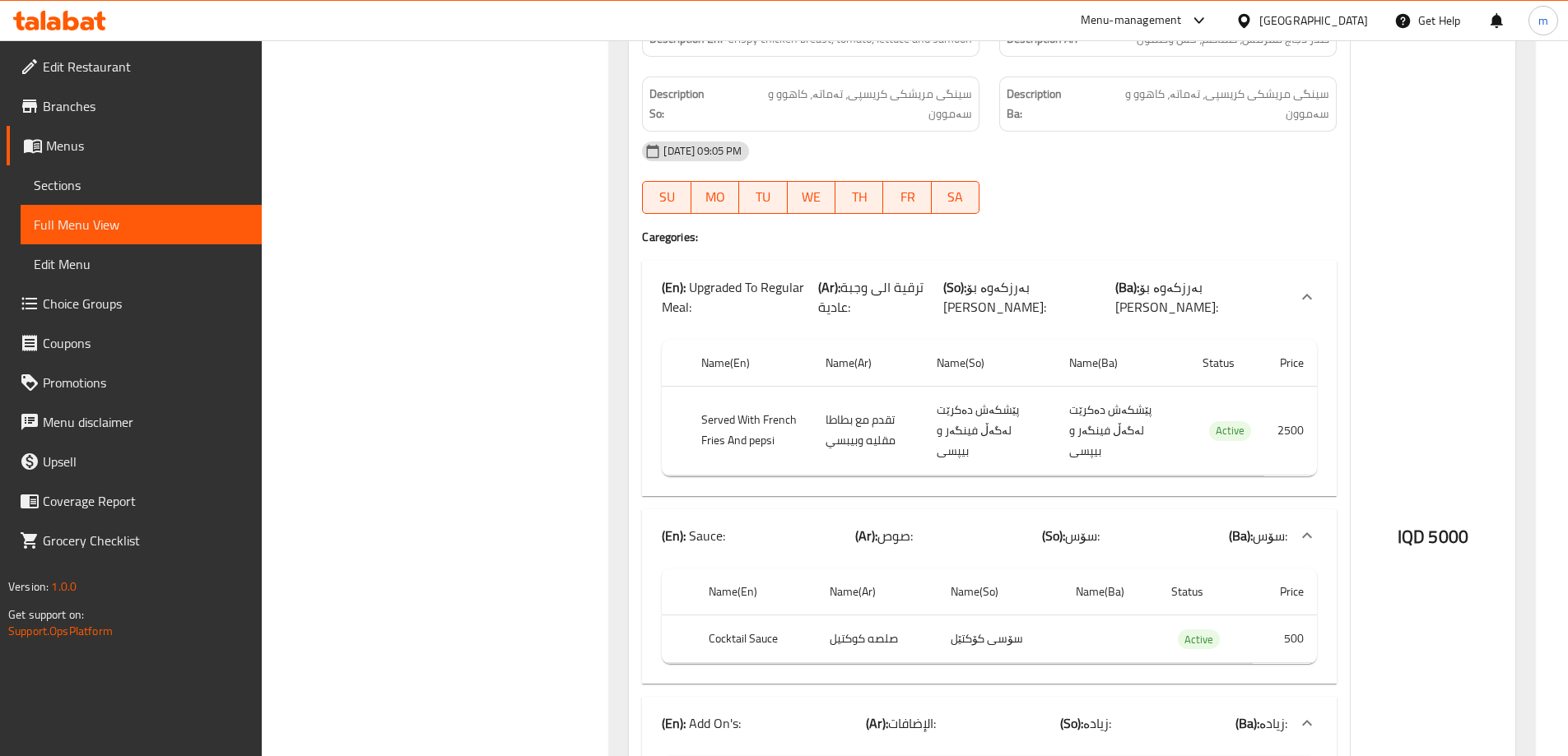
scroll to position [1192, 0]
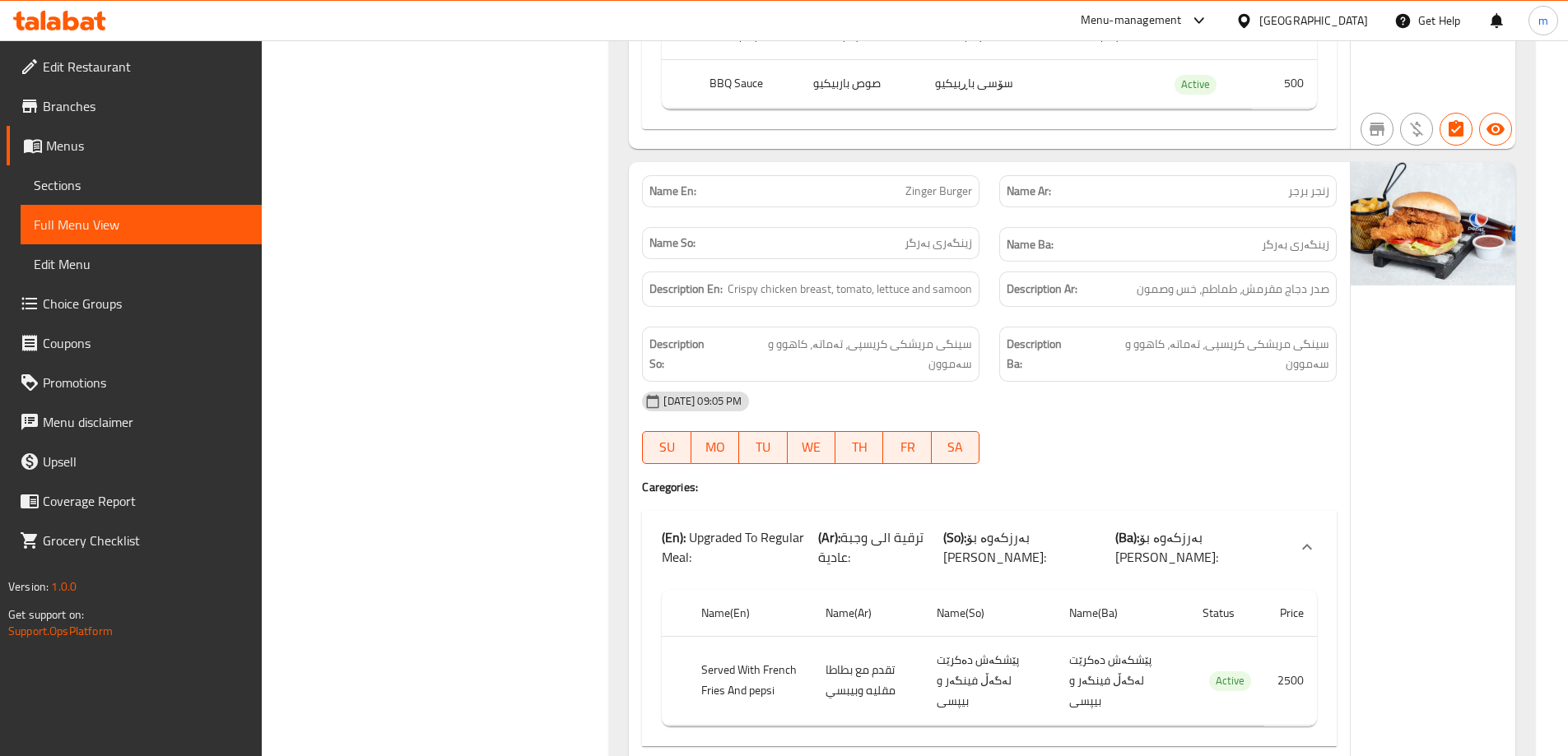
click at [65, 187] on span "Sections" at bounding box center [141, 185] width 215 height 20
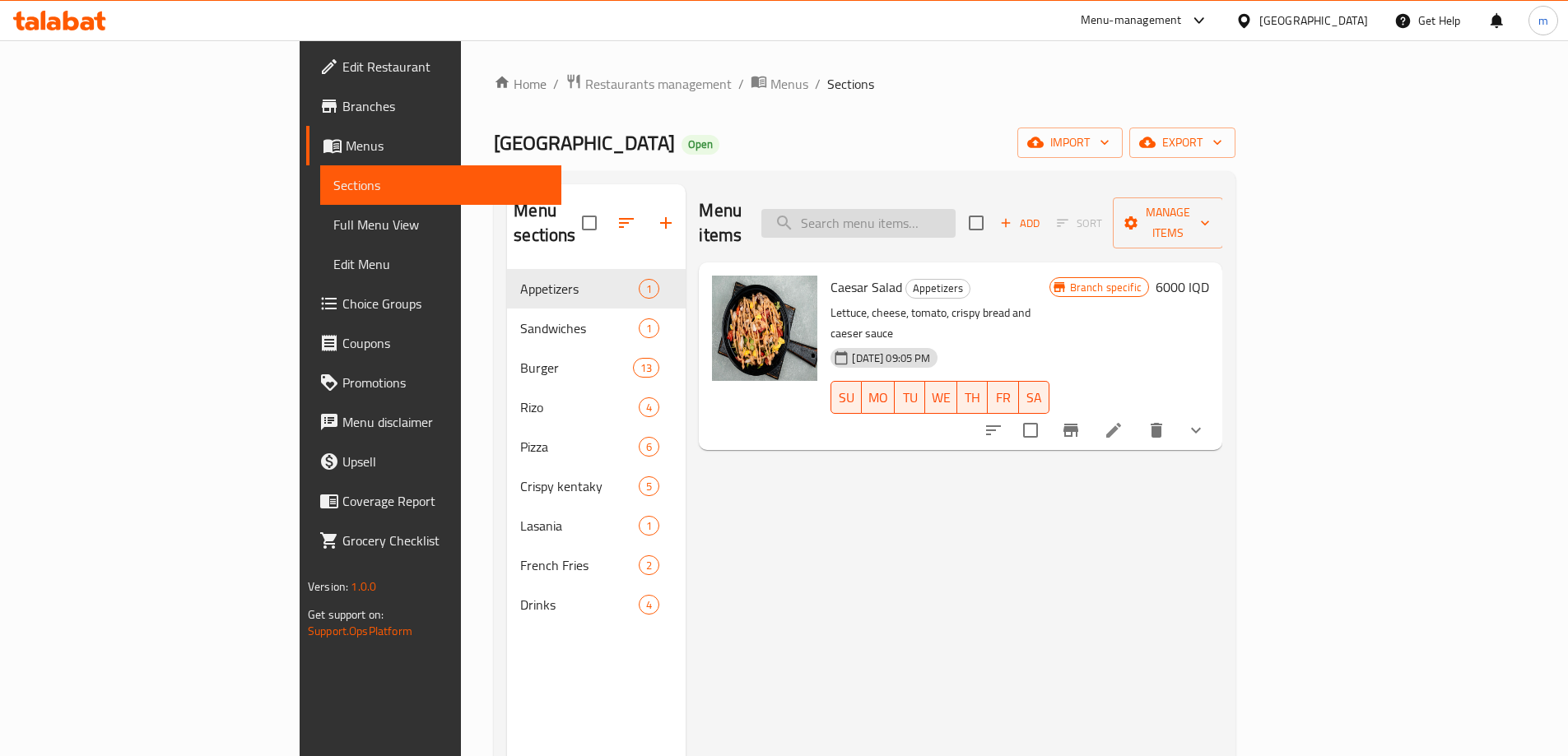
click at [931, 209] on input "search" at bounding box center [858, 223] width 194 height 29
paste input "Zinger Burger"
click at [925, 209] on input "Zinger Burger" at bounding box center [858, 223] width 194 height 29
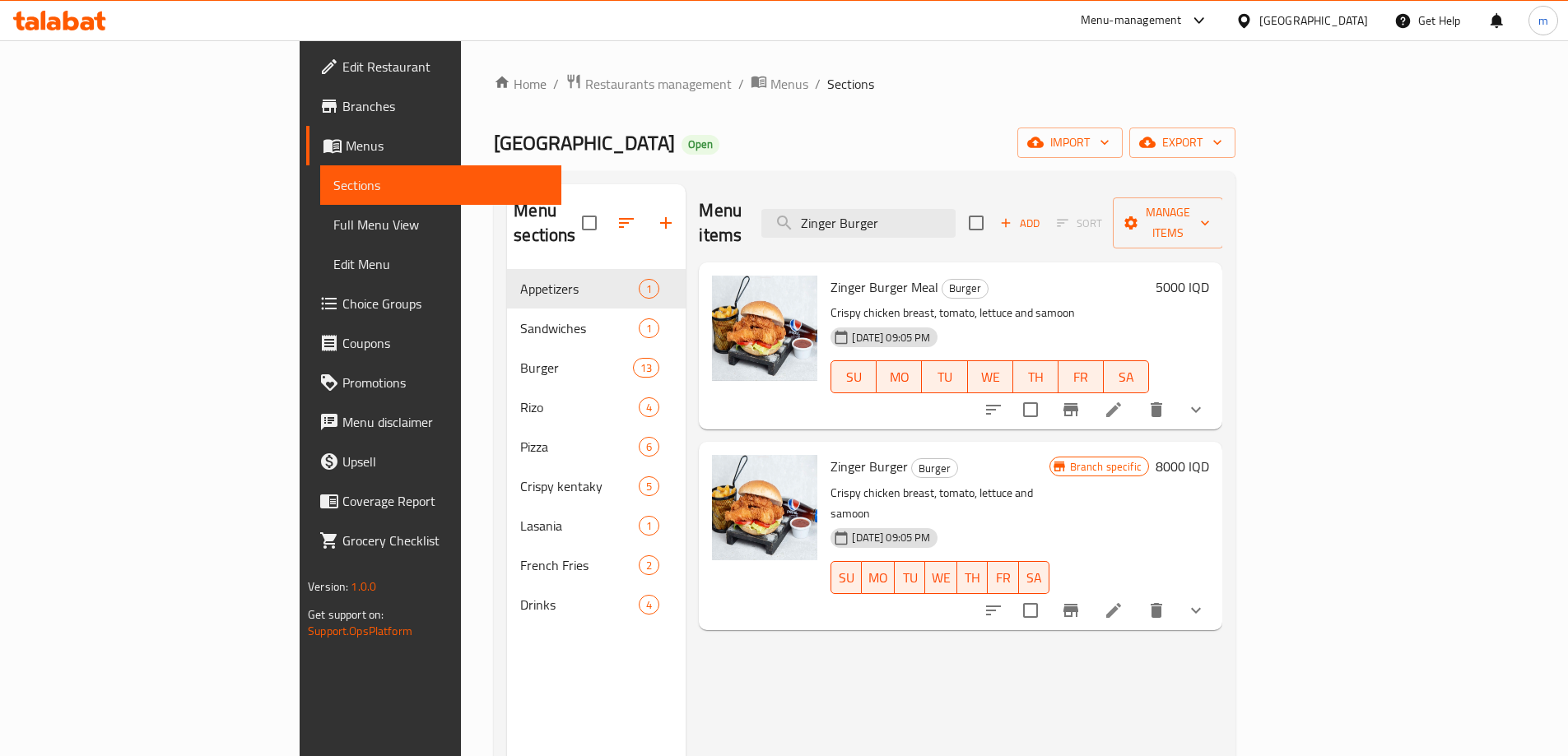
type input "Zinger Burger"
click at [1216, 399] on button "show more" at bounding box center [1196, 410] width 40 height 40
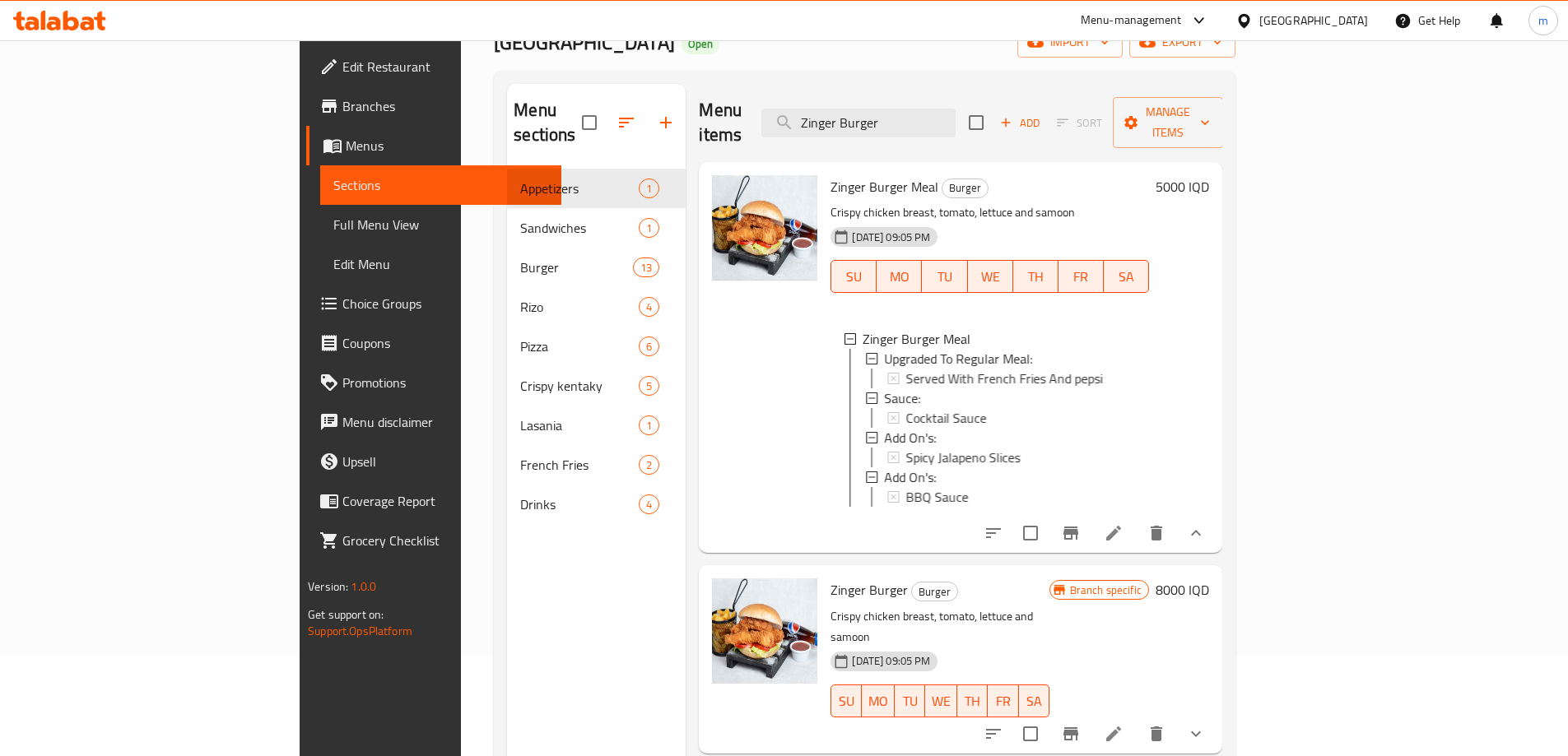
scroll to position [120, 0]
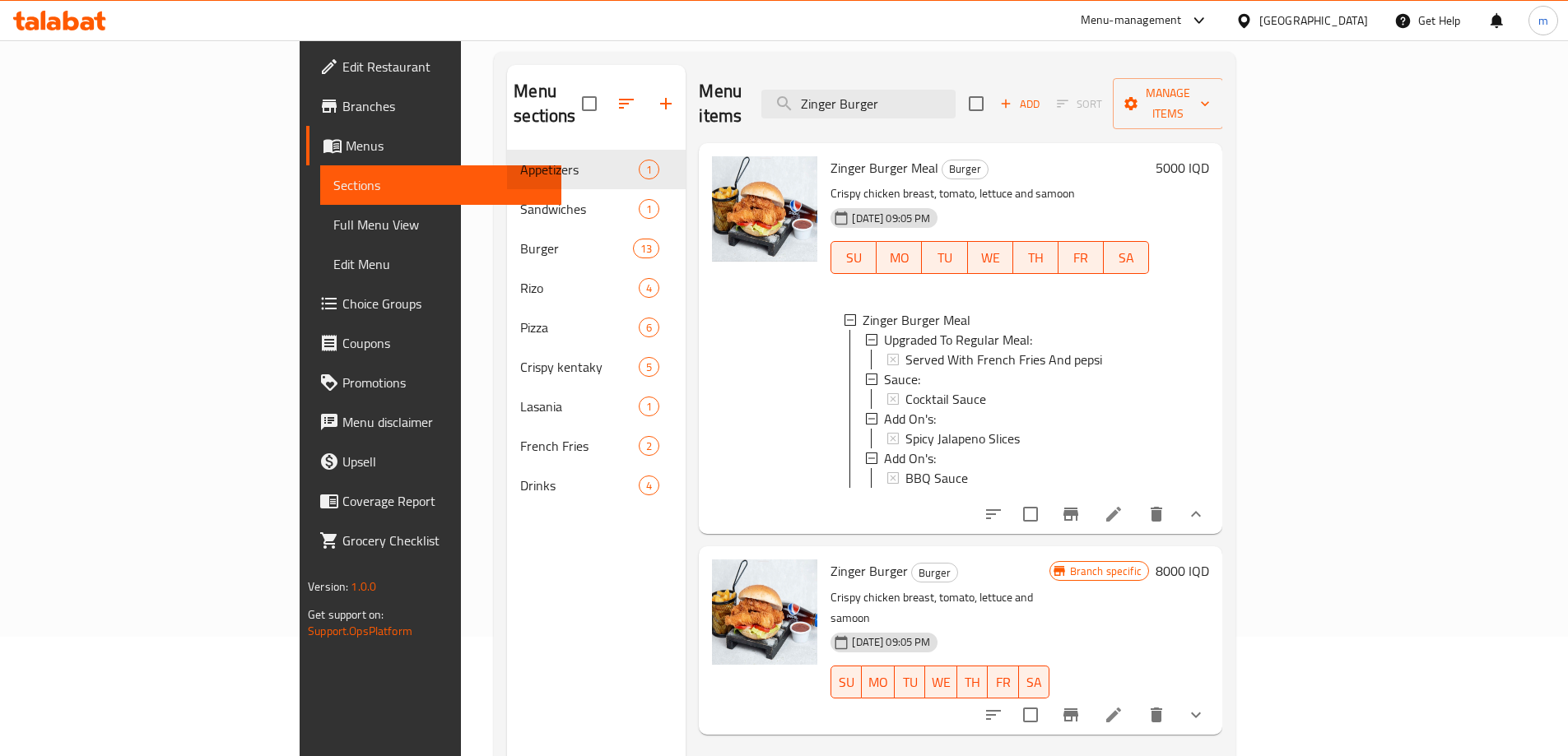
click at [1201, 712] on icon "show more" at bounding box center [1196, 714] width 10 height 6
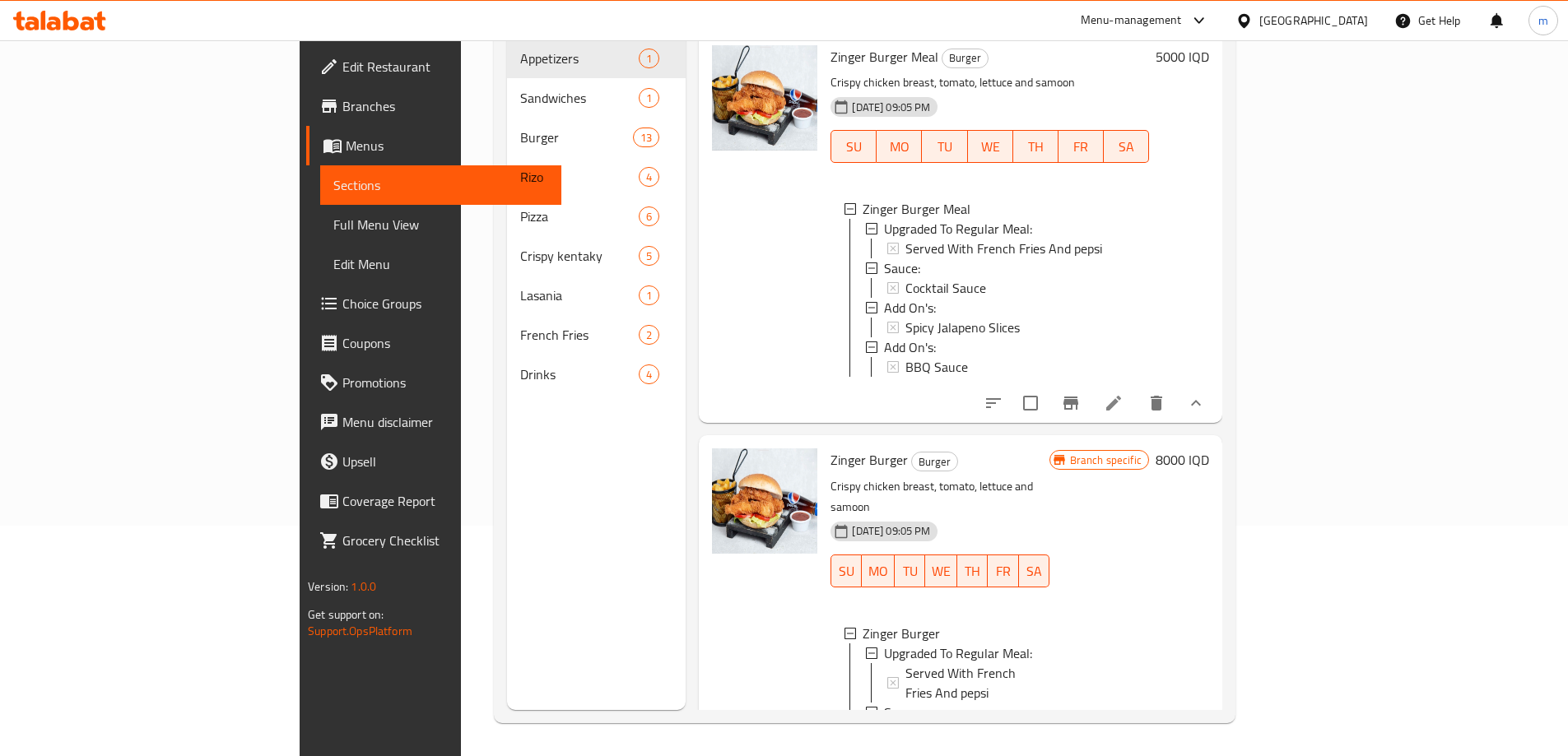
drag, startPoint x: 1509, startPoint y: 290, endPoint x: 1513, endPoint y: 322, distance: 32.2
click at [1222, 322] on div "Menu items Zinger Burger Add Sort Manage items Zinger Burger Meal Burger Crispy…" at bounding box center [954, 332] width 537 height 756
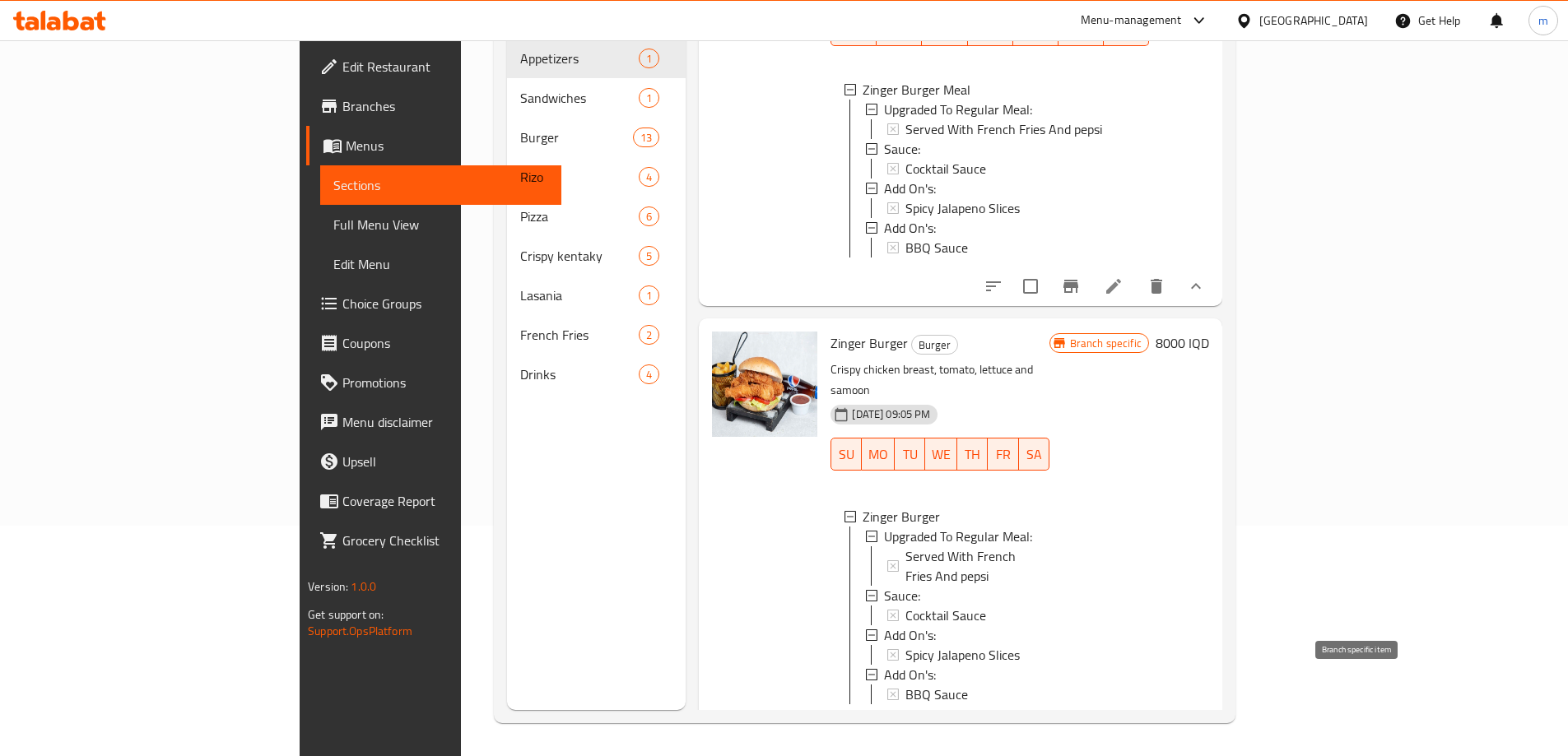
click at [1091, 711] on button "Branch-specific-item" at bounding box center [1071, 731] width 40 height 40
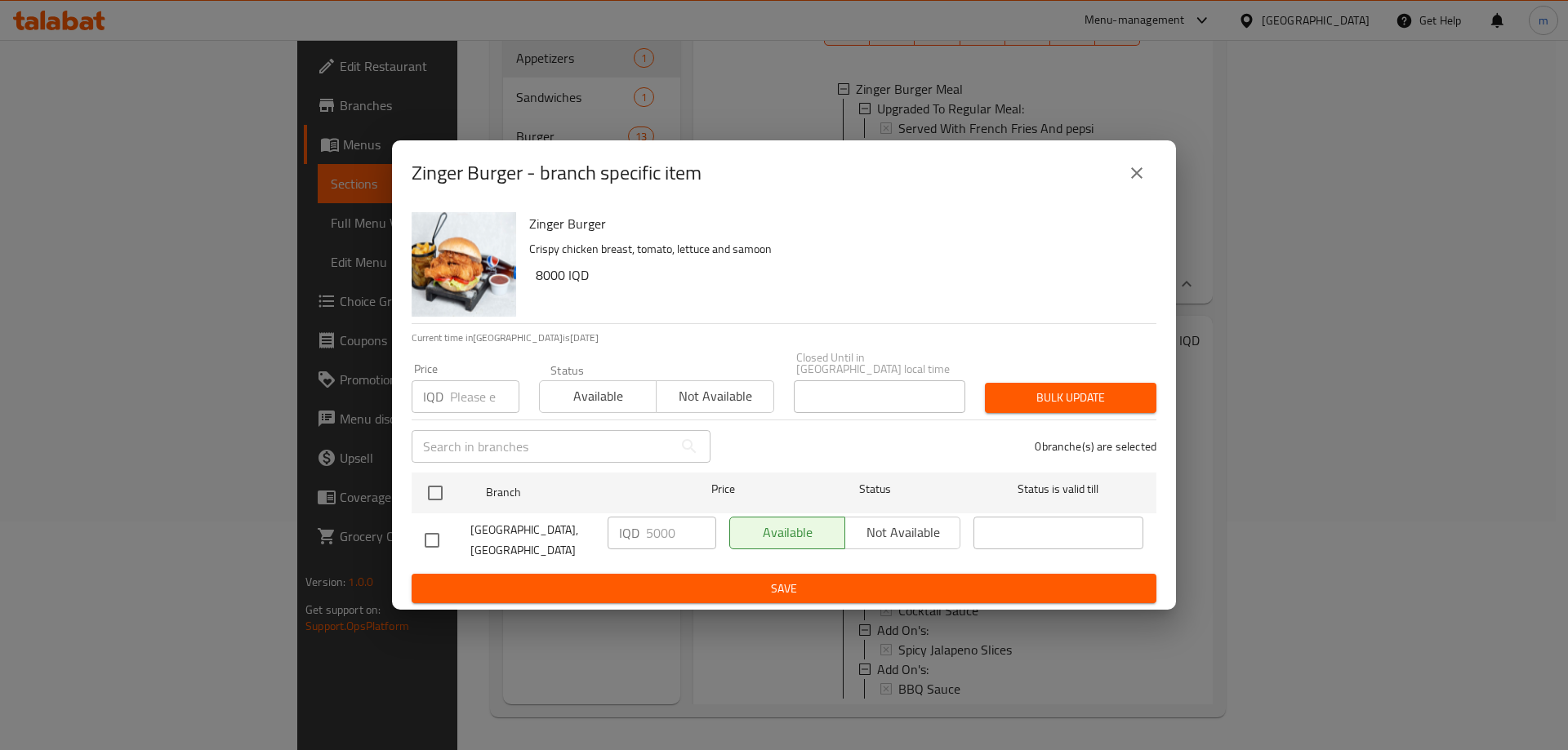
click at [1122, 173] on button "close" at bounding box center [1137, 173] width 40 height 40
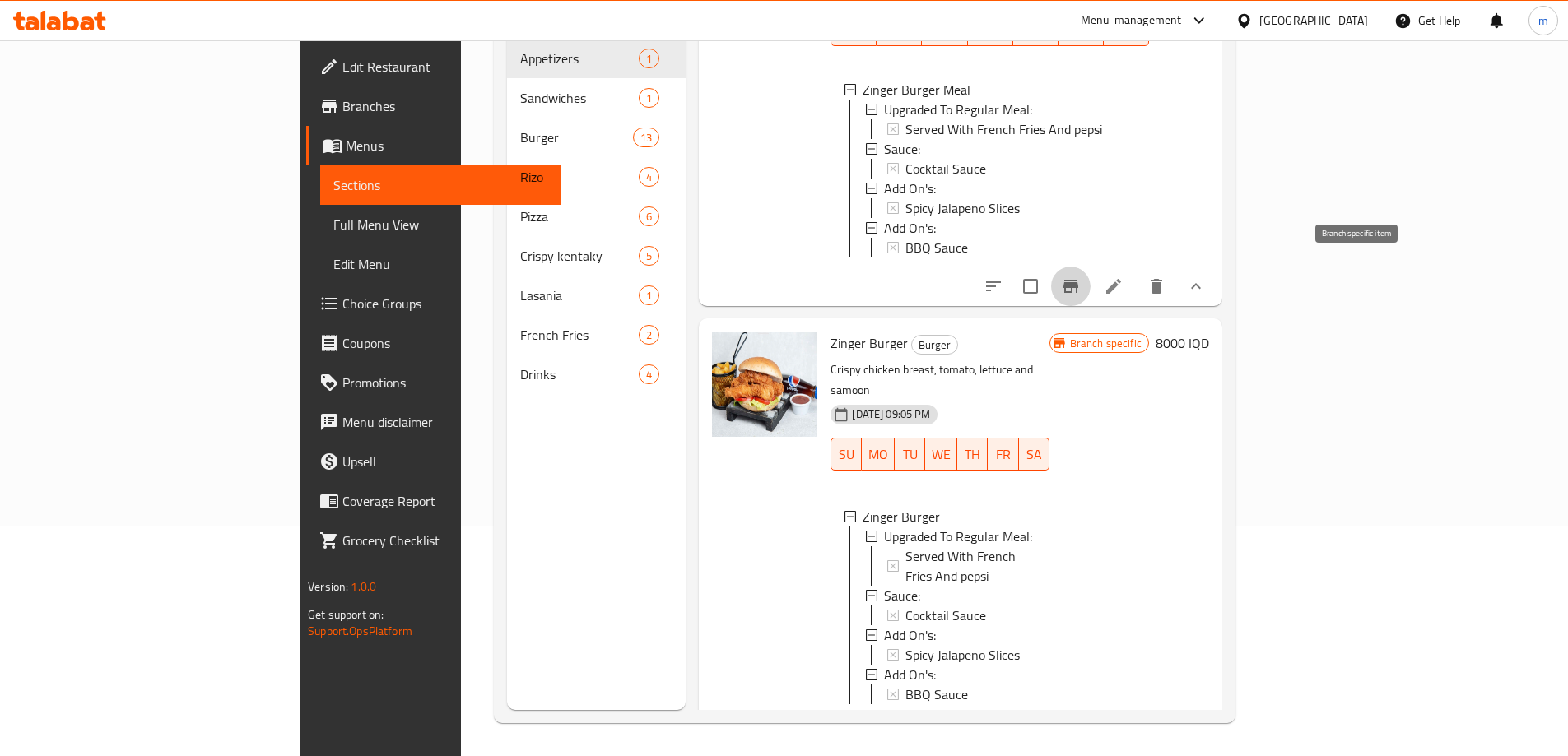
click at [1081, 277] on icon "Branch-specific-item" at bounding box center [1071, 286] width 20 height 20
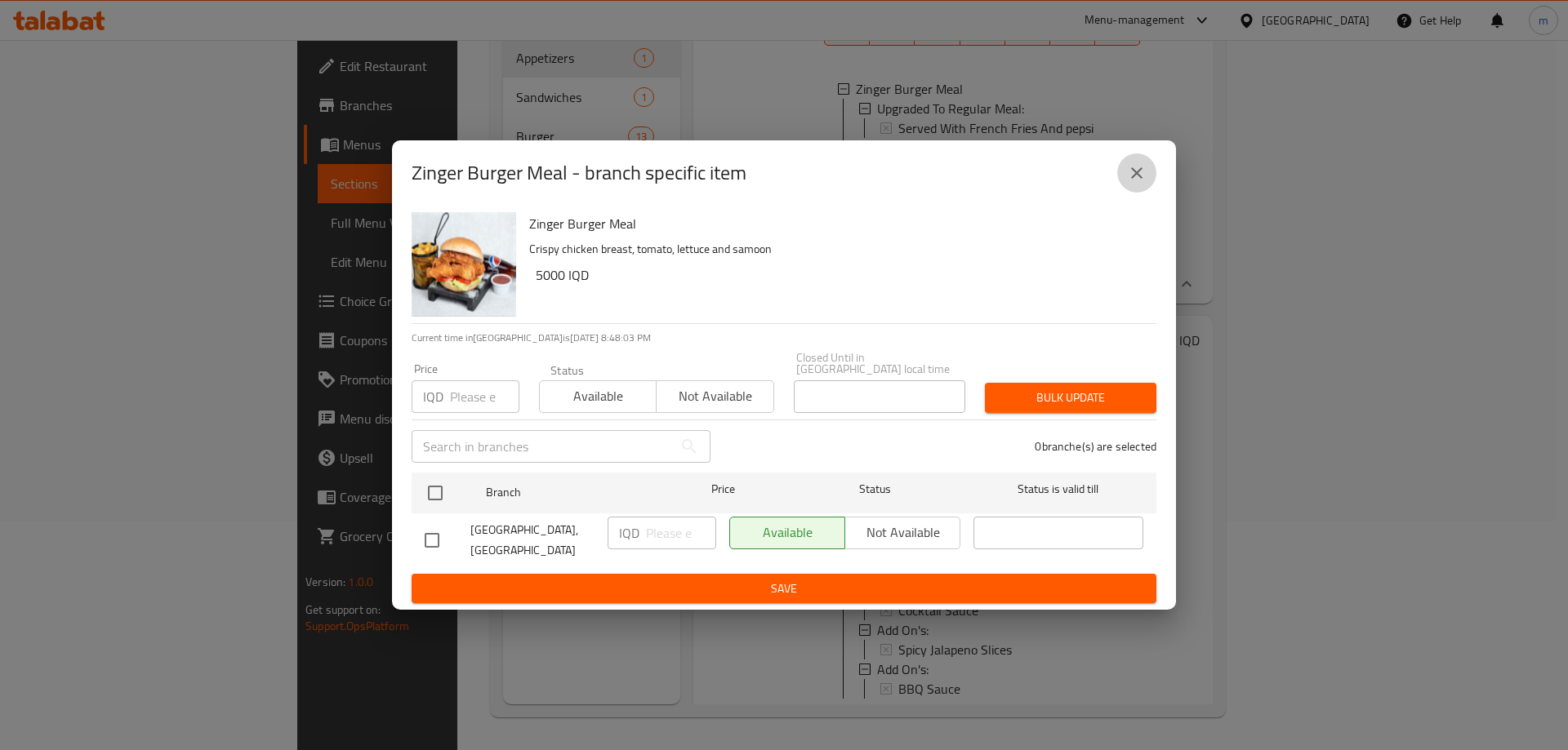
click at [1134, 183] on icon "close" at bounding box center [1136, 173] width 19 height 19
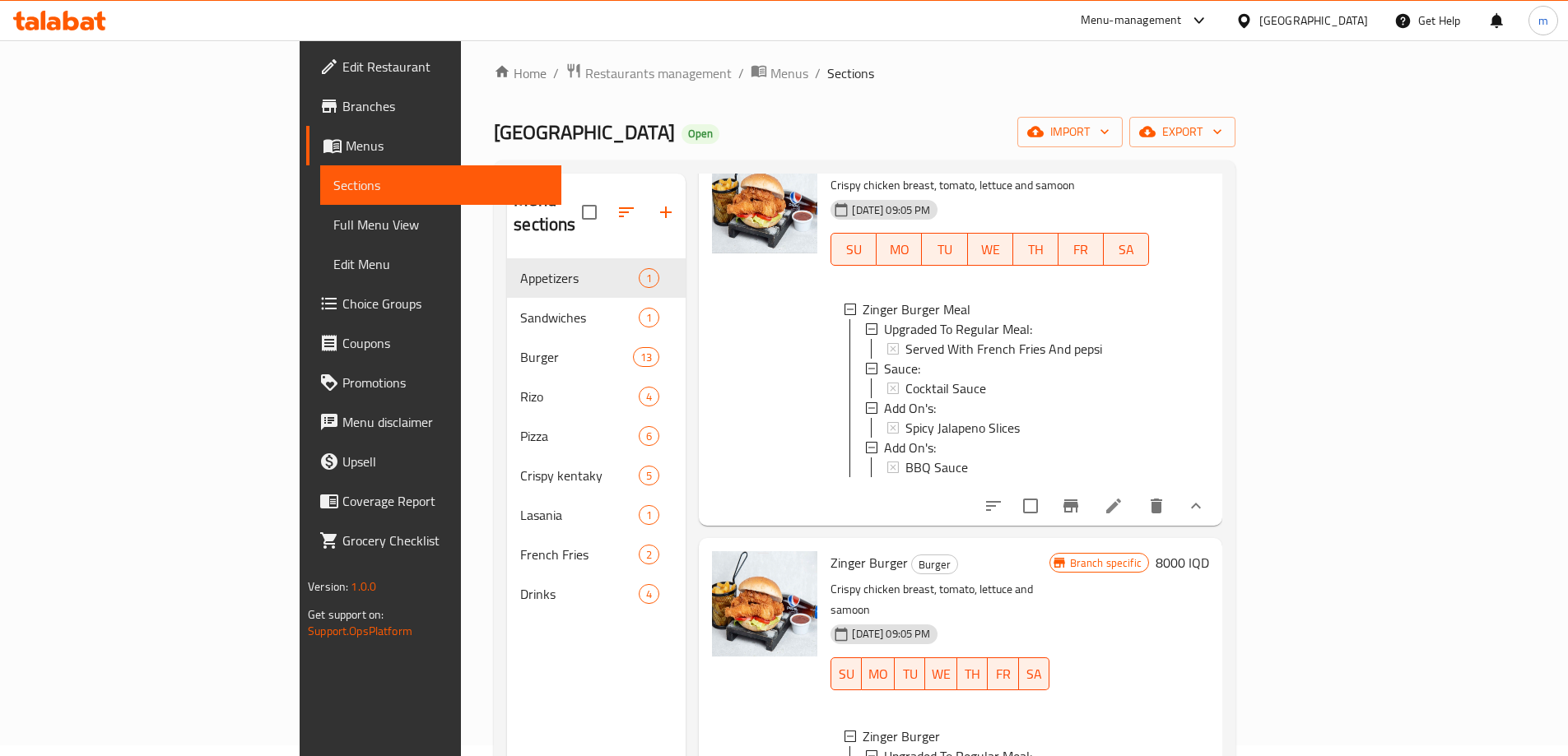
scroll to position [0, 0]
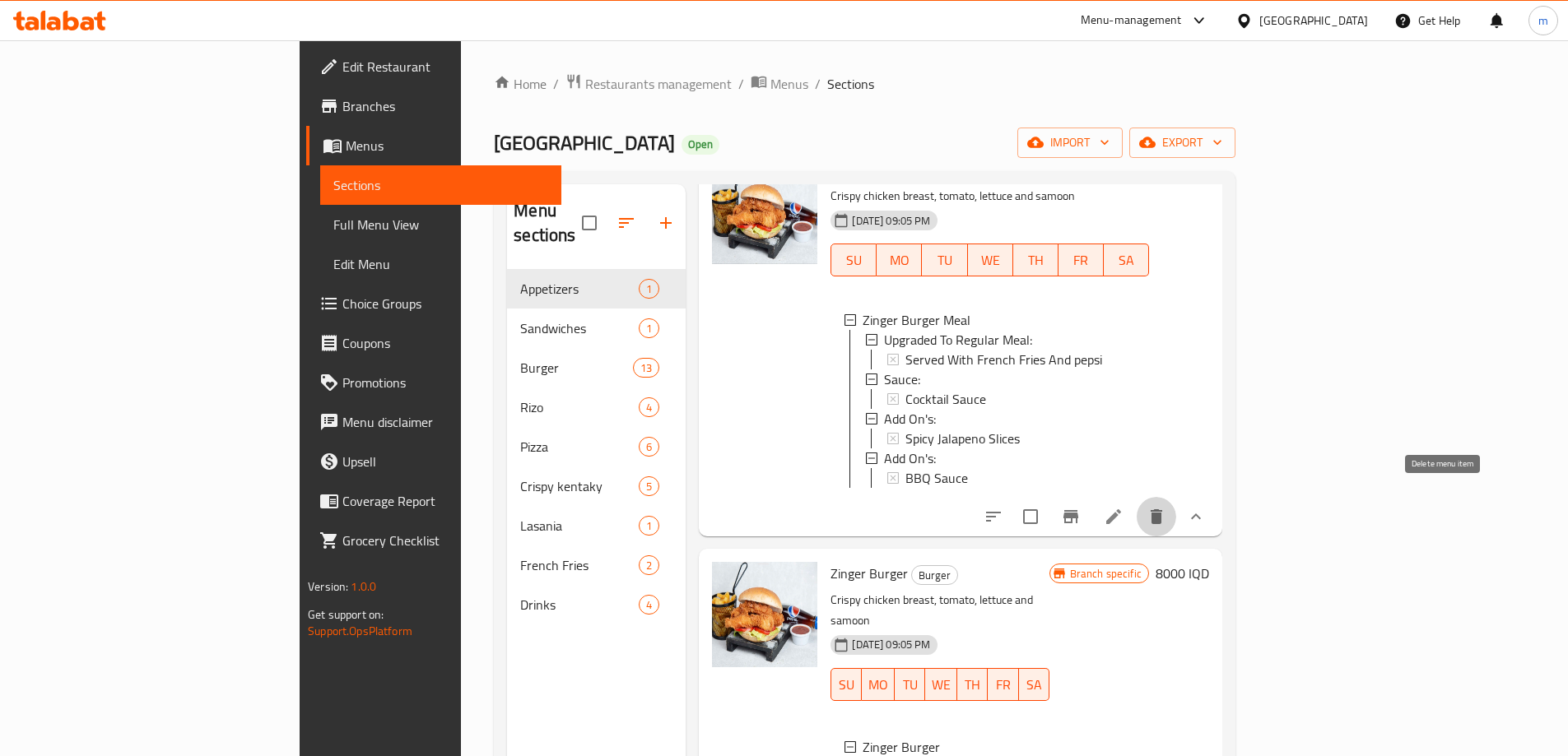
click at [1162, 509] on icon "delete" at bounding box center [1157, 516] width 12 height 14
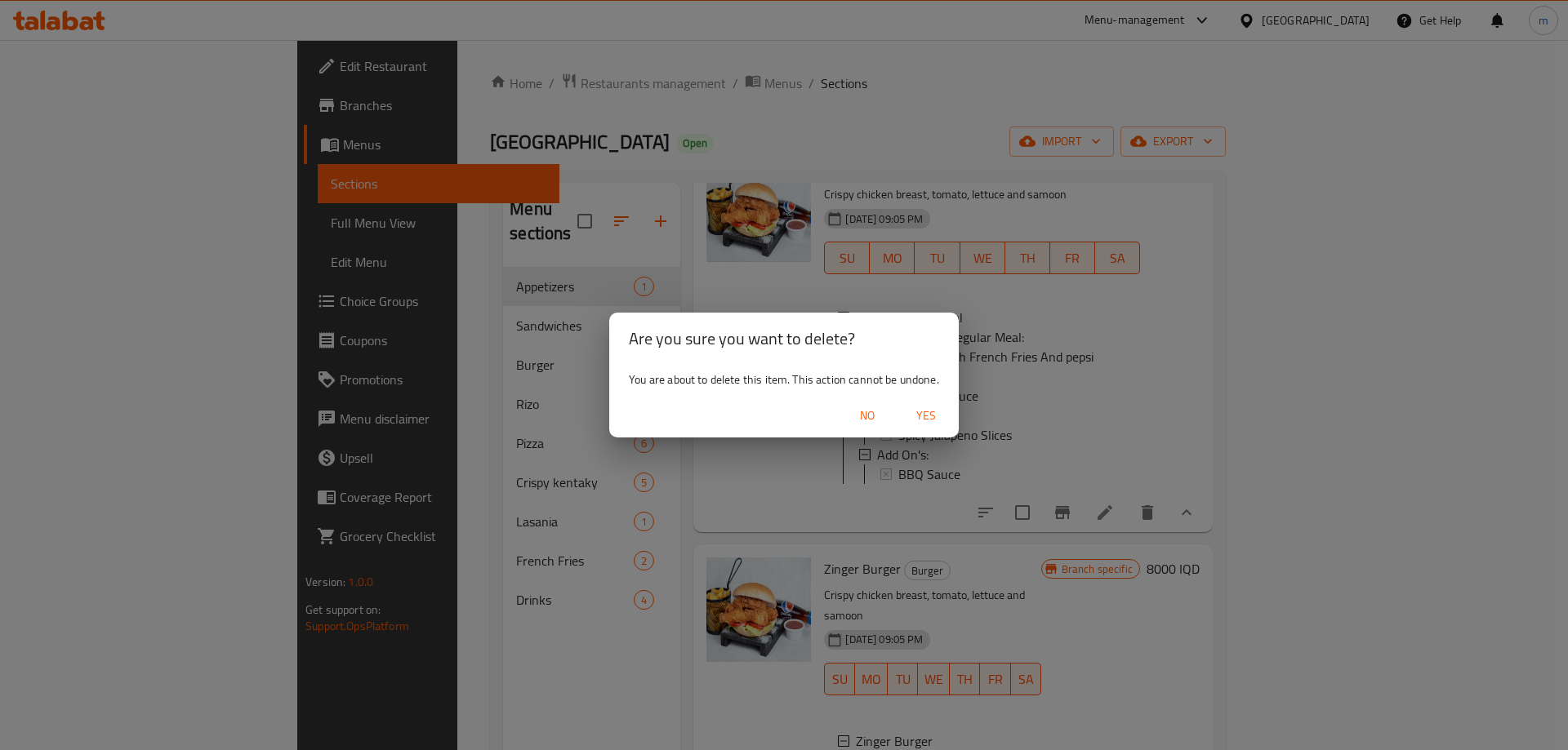
click at [936, 411] on span "Yes" at bounding box center [925, 416] width 40 height 20
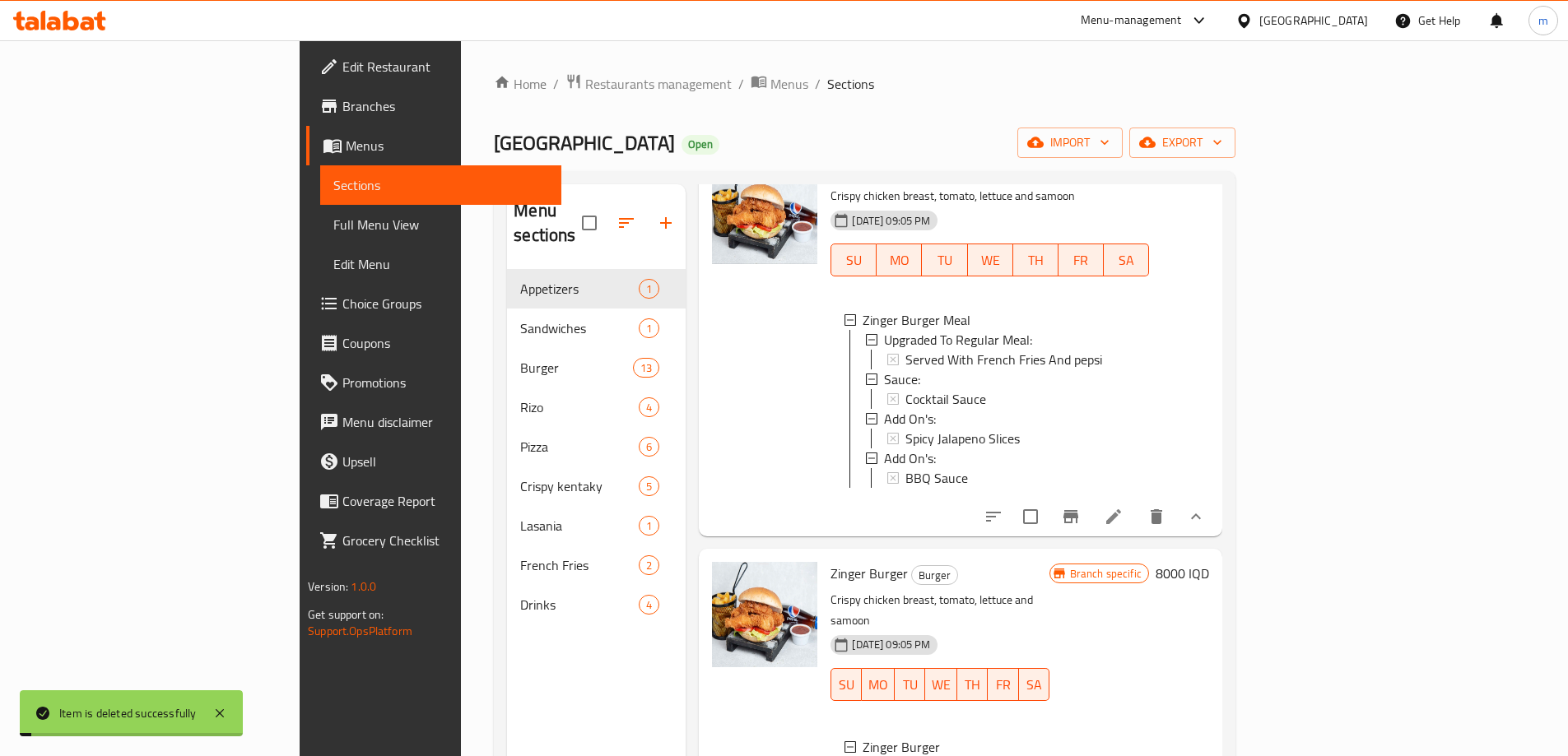
click at [831, 568] on span "Zinger Burger" at bounding box center [869, 573] width 77 height 25
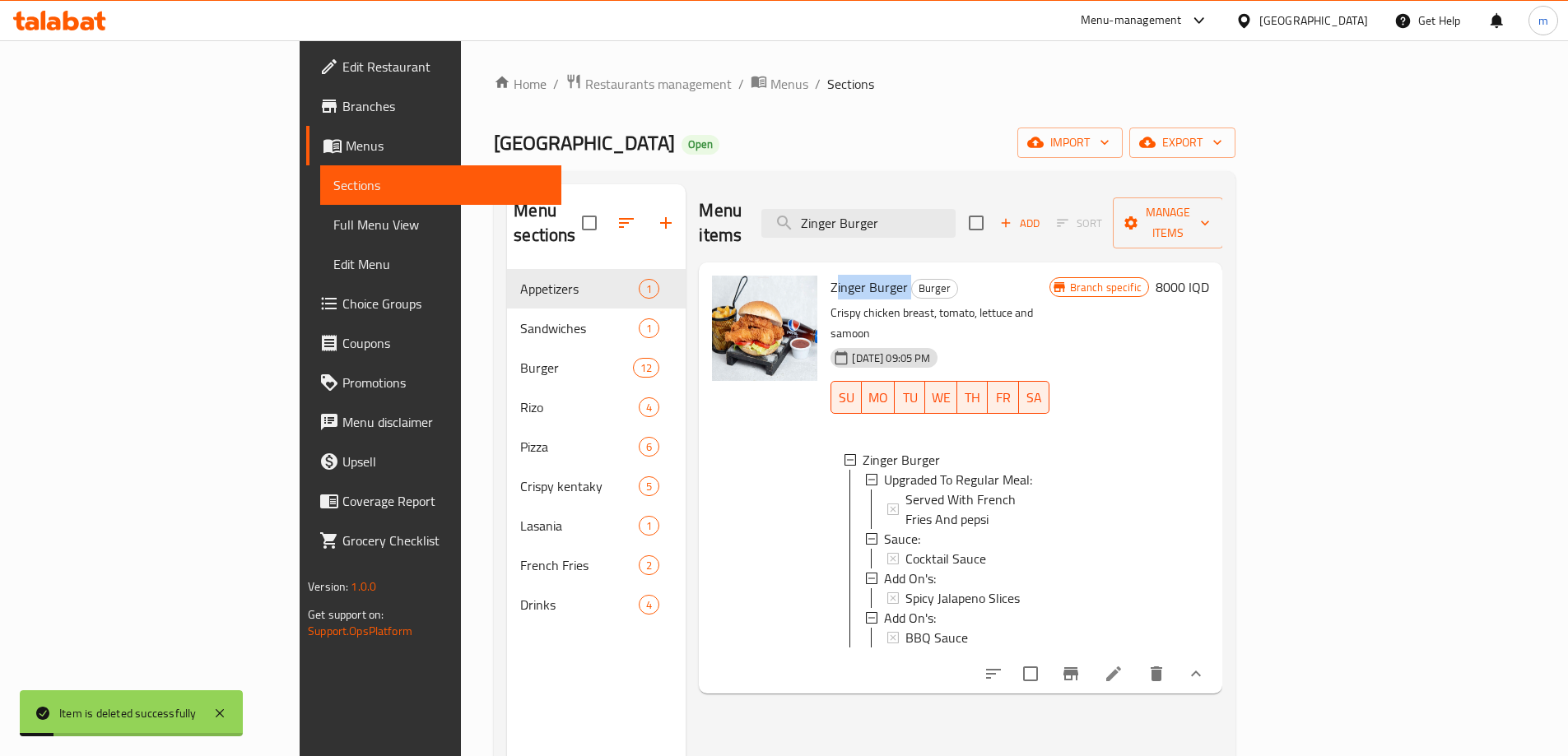
copy h6 "Zinger Burger"
click at [320, 210] on link "Full Menu View" at bounding box center [441, 224] width 241 height 40
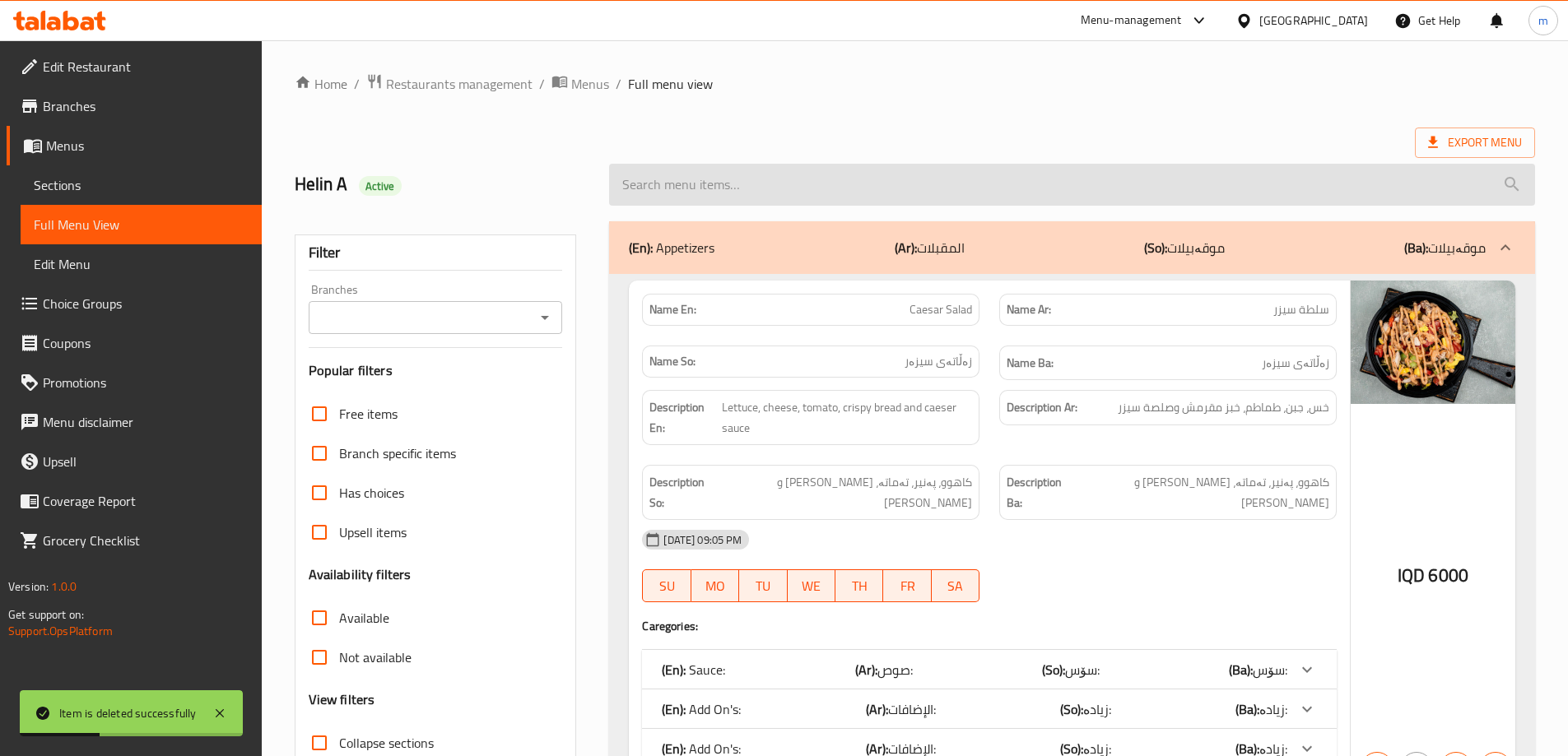
click at [881, 189] on input "search" at bounding box center [1072, 184] width 926 height 42
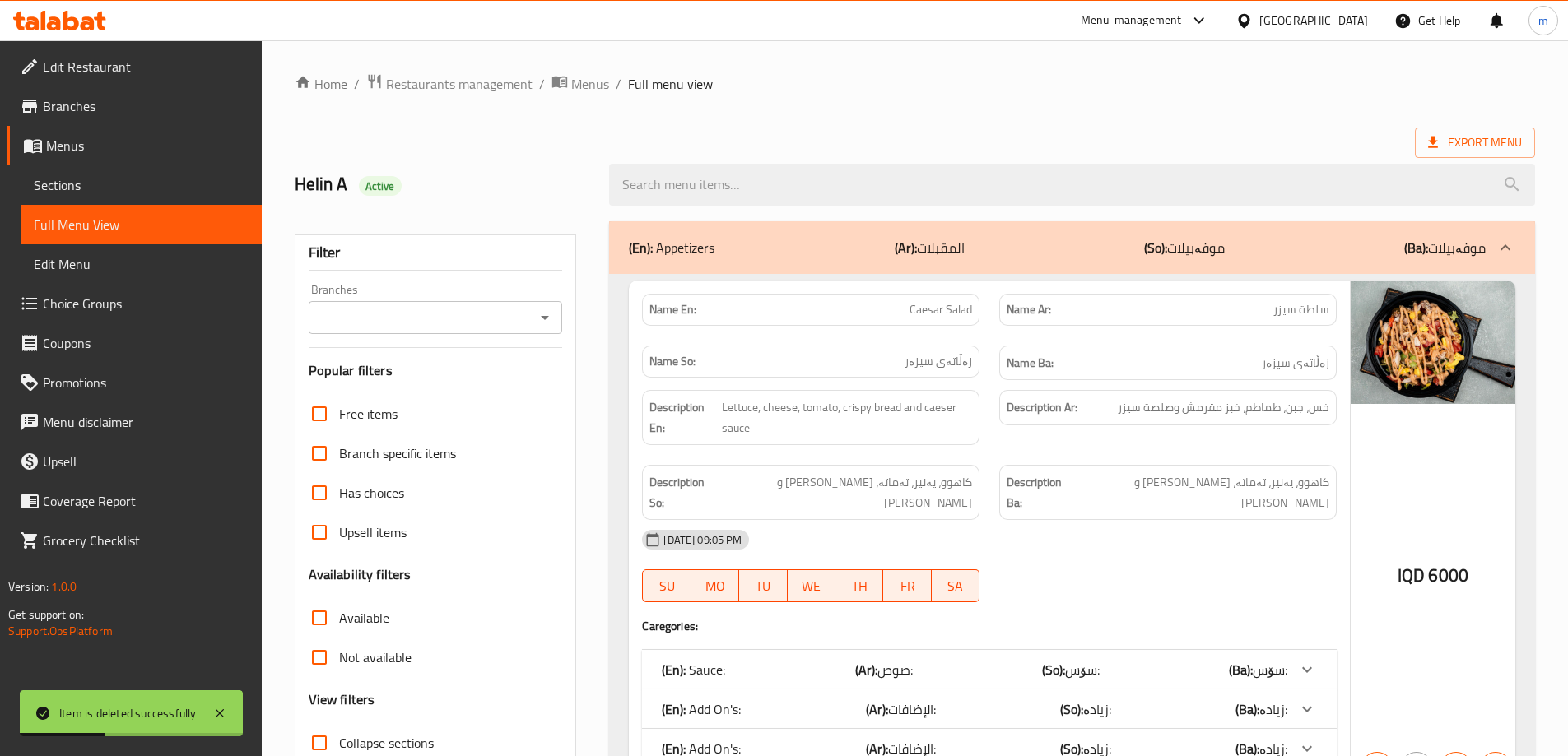
paste input "Zinger Burger"
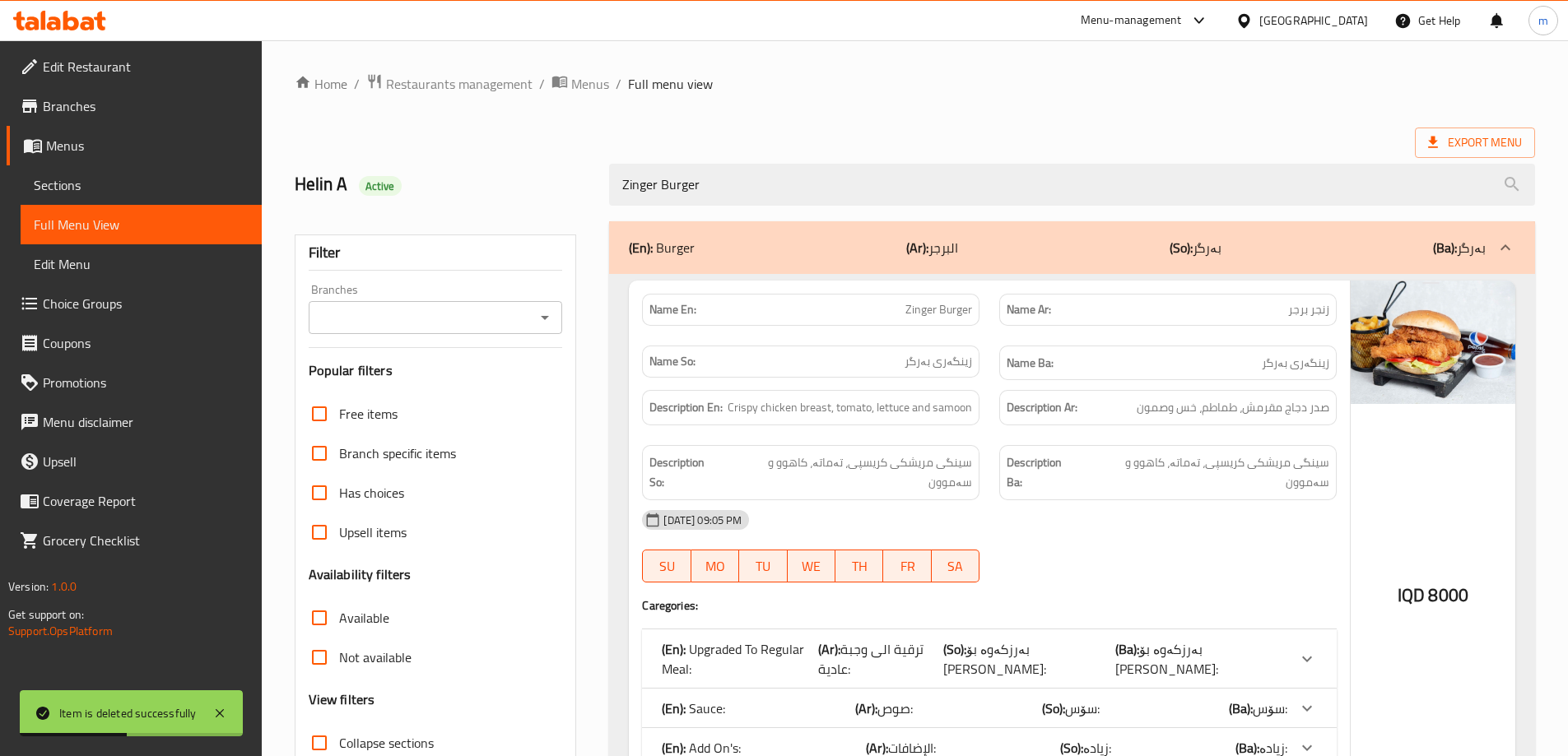
click at [545, 304] on div "Branches" at bounding box center [436, 317] width 255 height 33
type input "Zinger Burger"
click at [531, 323] on input "Branches" at bounding box center [422, 317] width 217 height 23
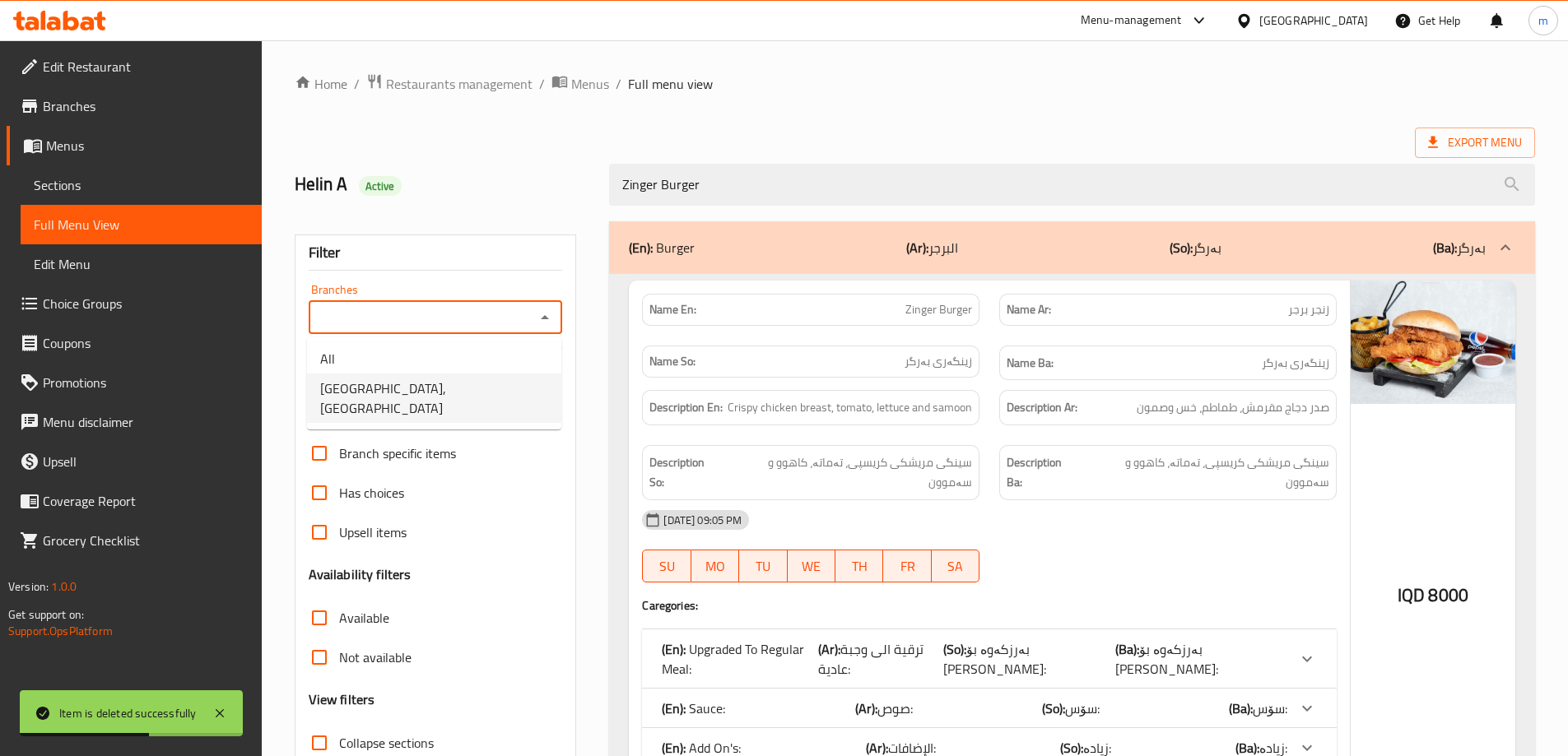
click at [440, 381] on span "[GEOGRAPHIC_DATA], [GEOGRAPHIC_DATA]" at bounding box center [434, 398] width 228 height 40
type input "[GEOGRAPHIC_DATA], [GEOGRAPHIC_DATA]"
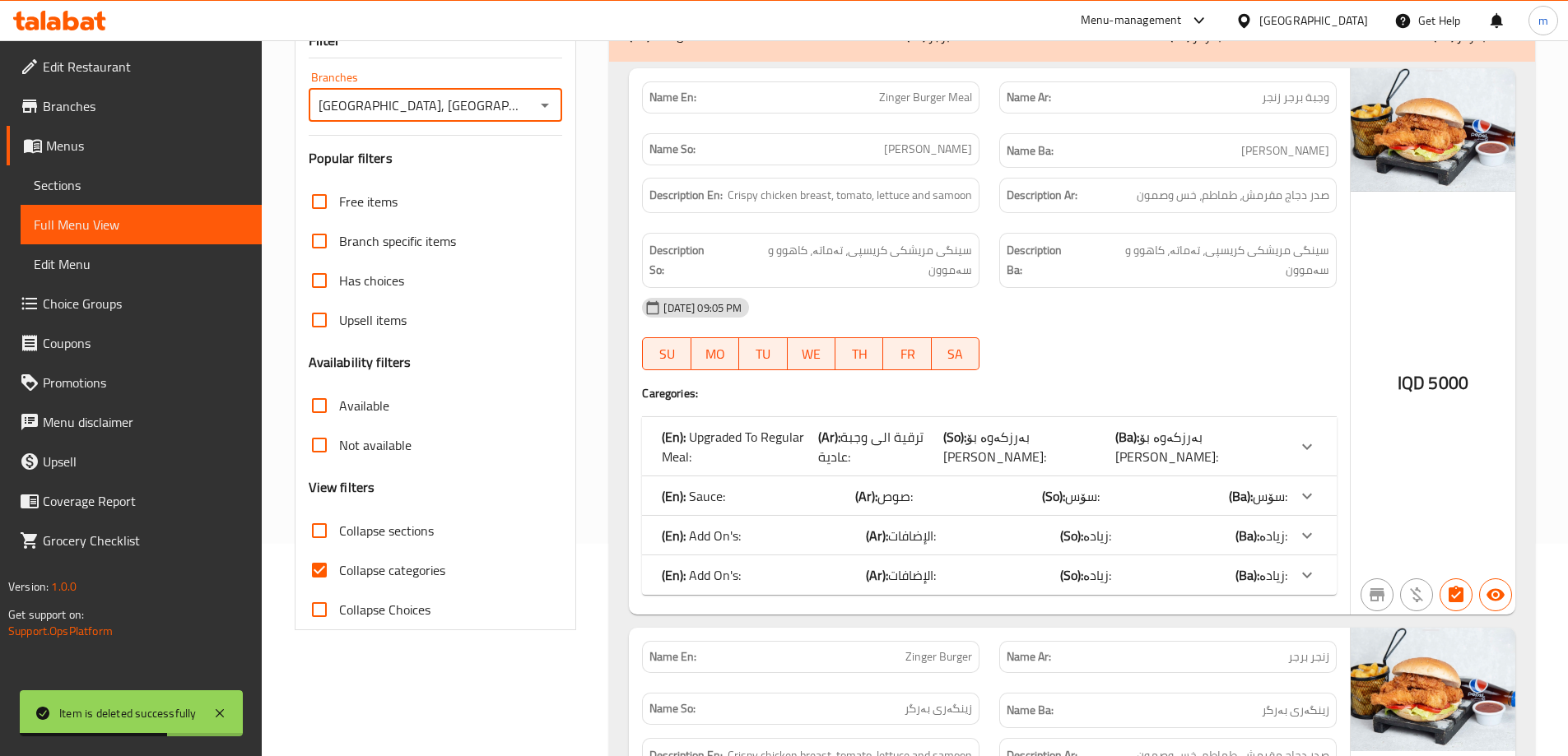
scroll to position [384, 0]
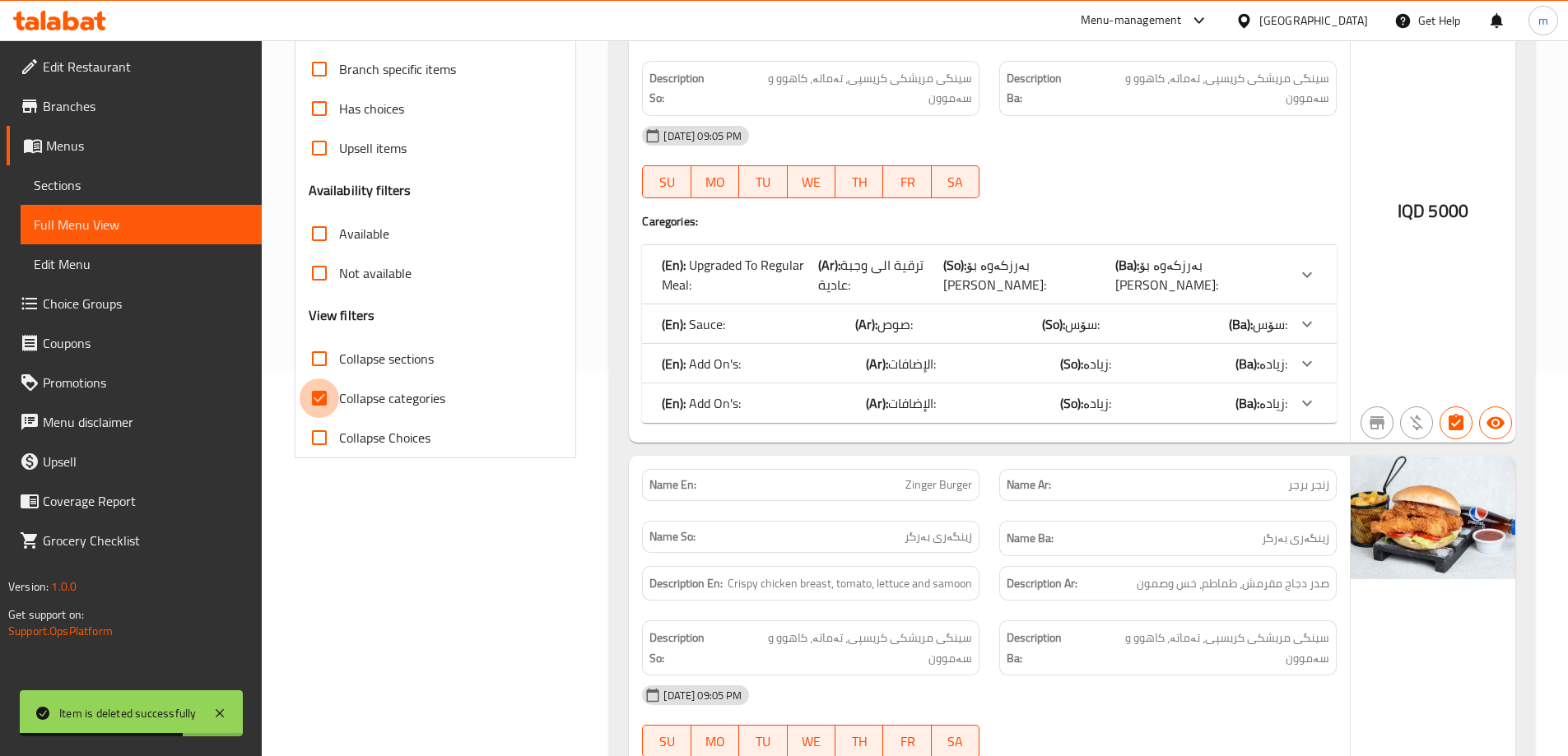
click at [331, 389] on input "Collapse categories" at bounding box center [319, 398] width 40 height 40
checkbox input "false"
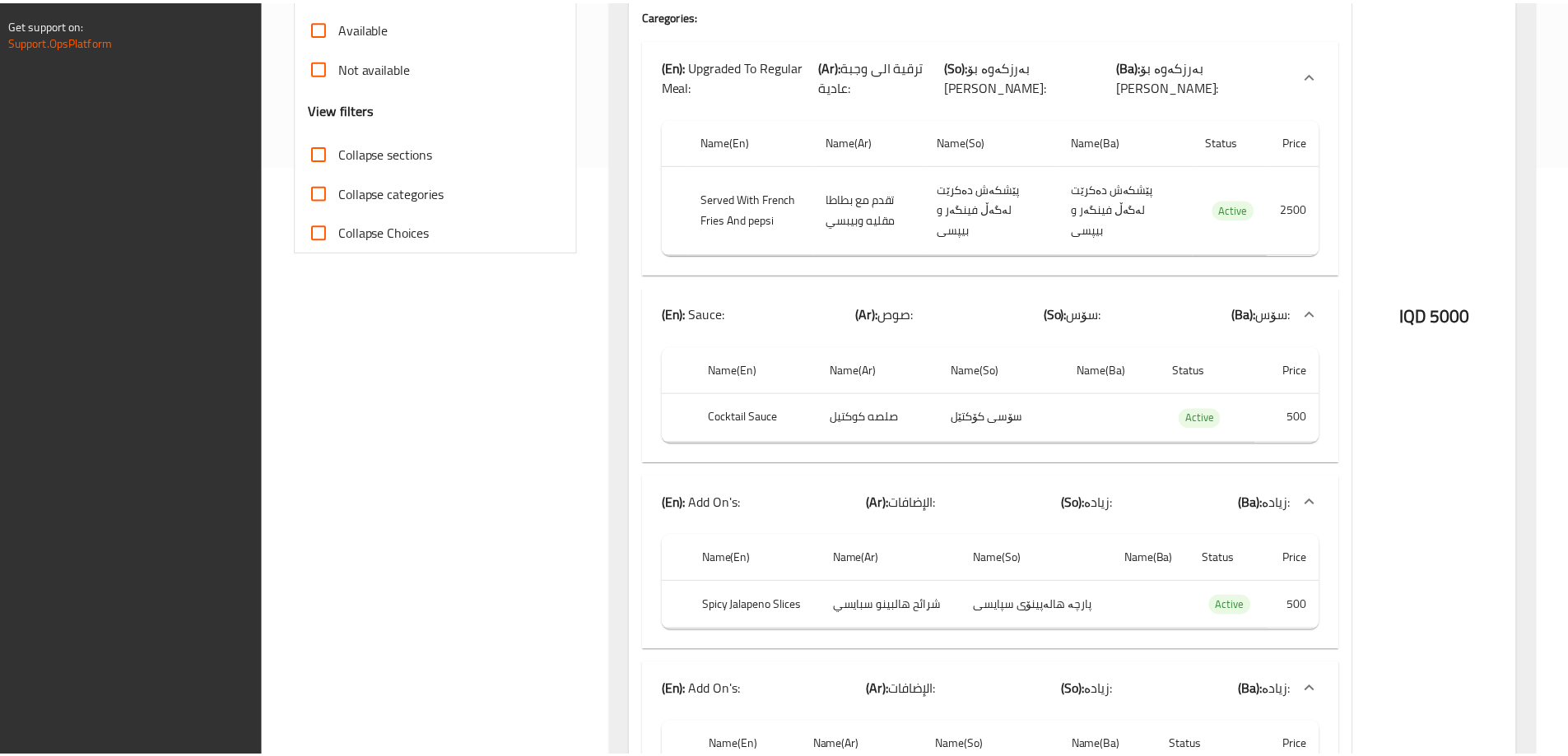
scroll to position [697, 0]
